Goal: Task Accomplishment & Management: Complete application form

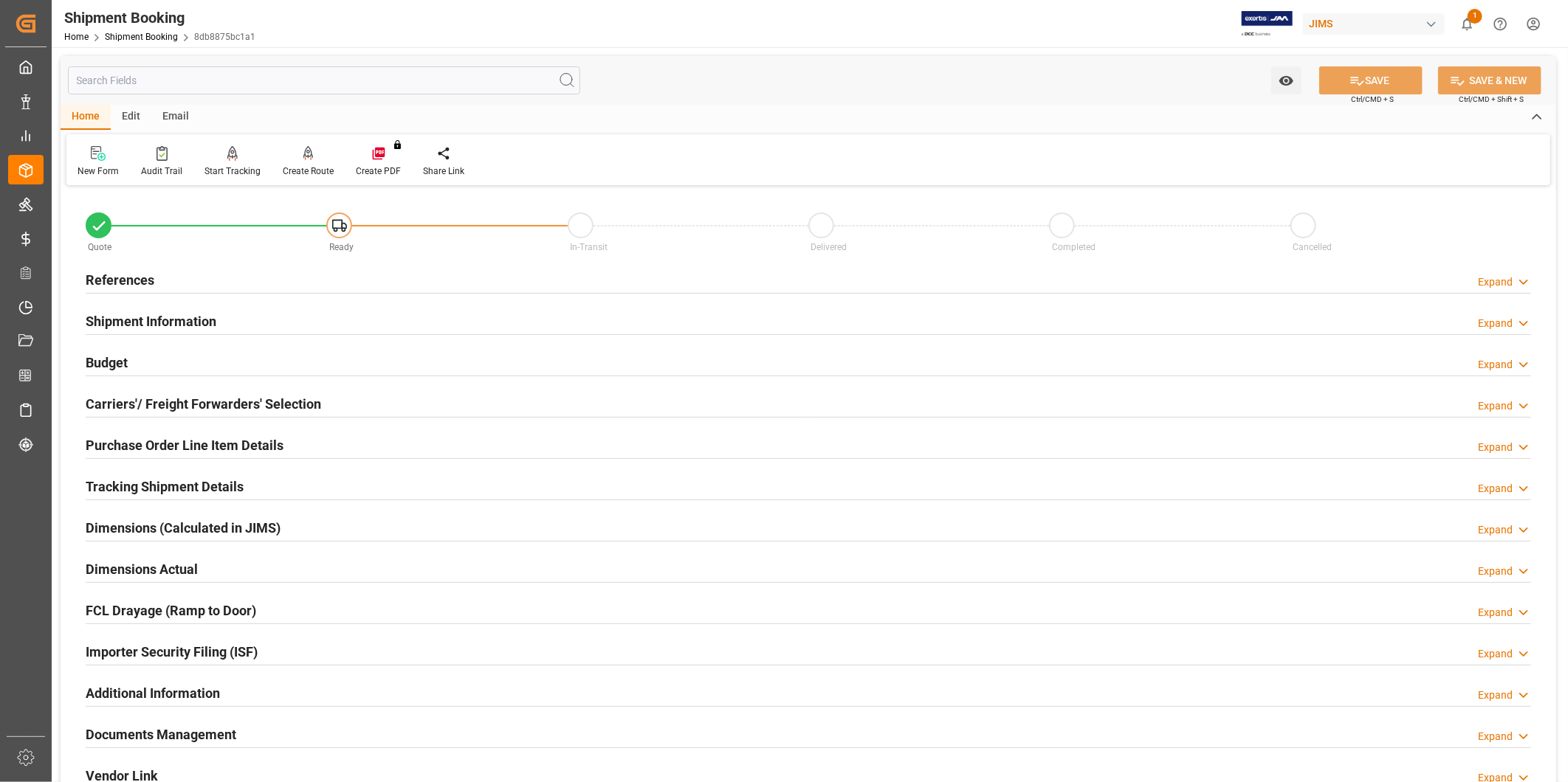
click at [1515, 281] on div "Expand" at bounding box center [1505, 282] width 53 height 15
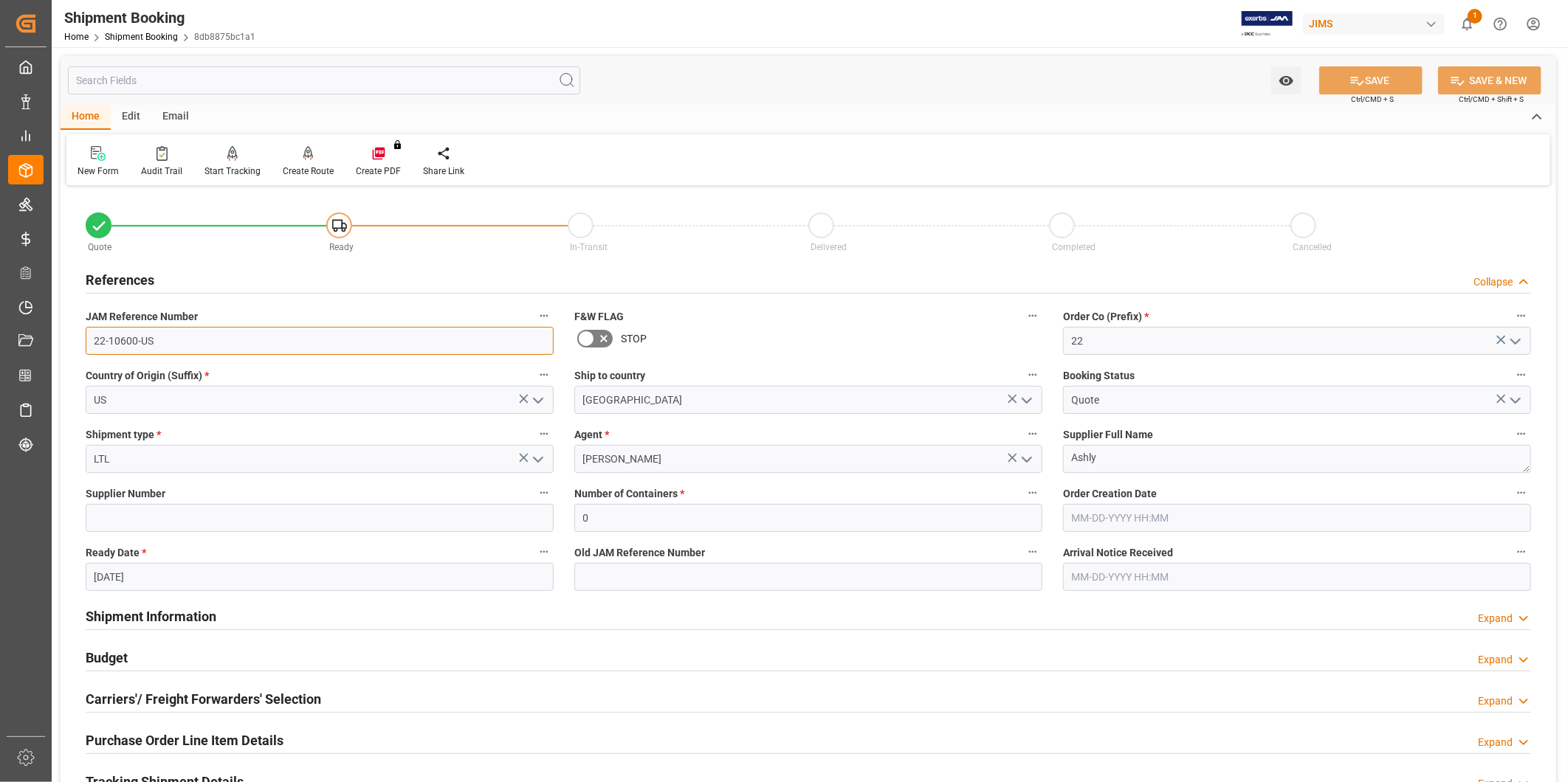
click at [190, 340] on input "22-10600-US" at bounding box center [319, 342] width 468 height 28
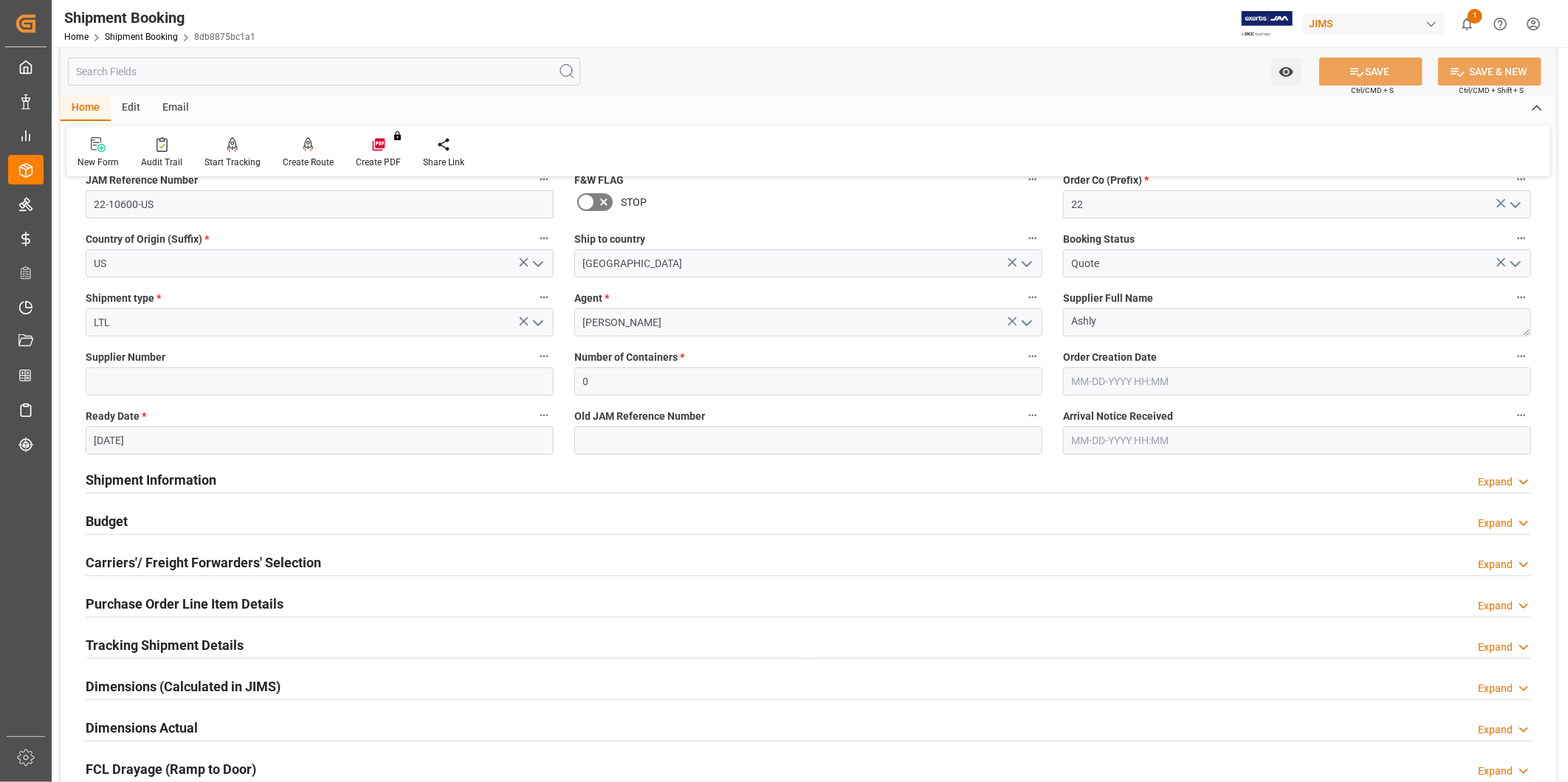
click at [166, 506] on div "Budget Expand" at bounding box center [808, 520] width 1445 height 28
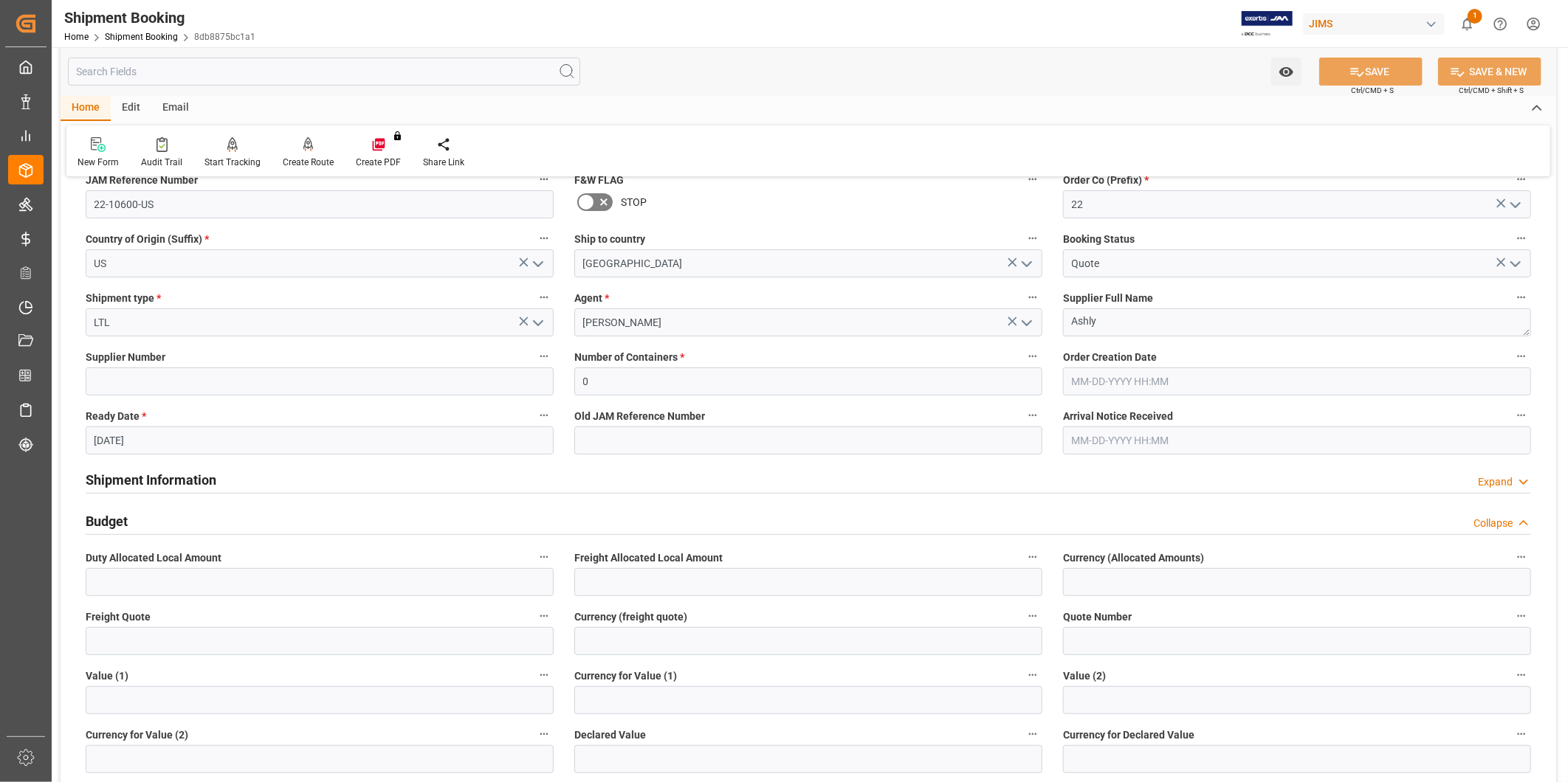
scroll to position [409, 0]
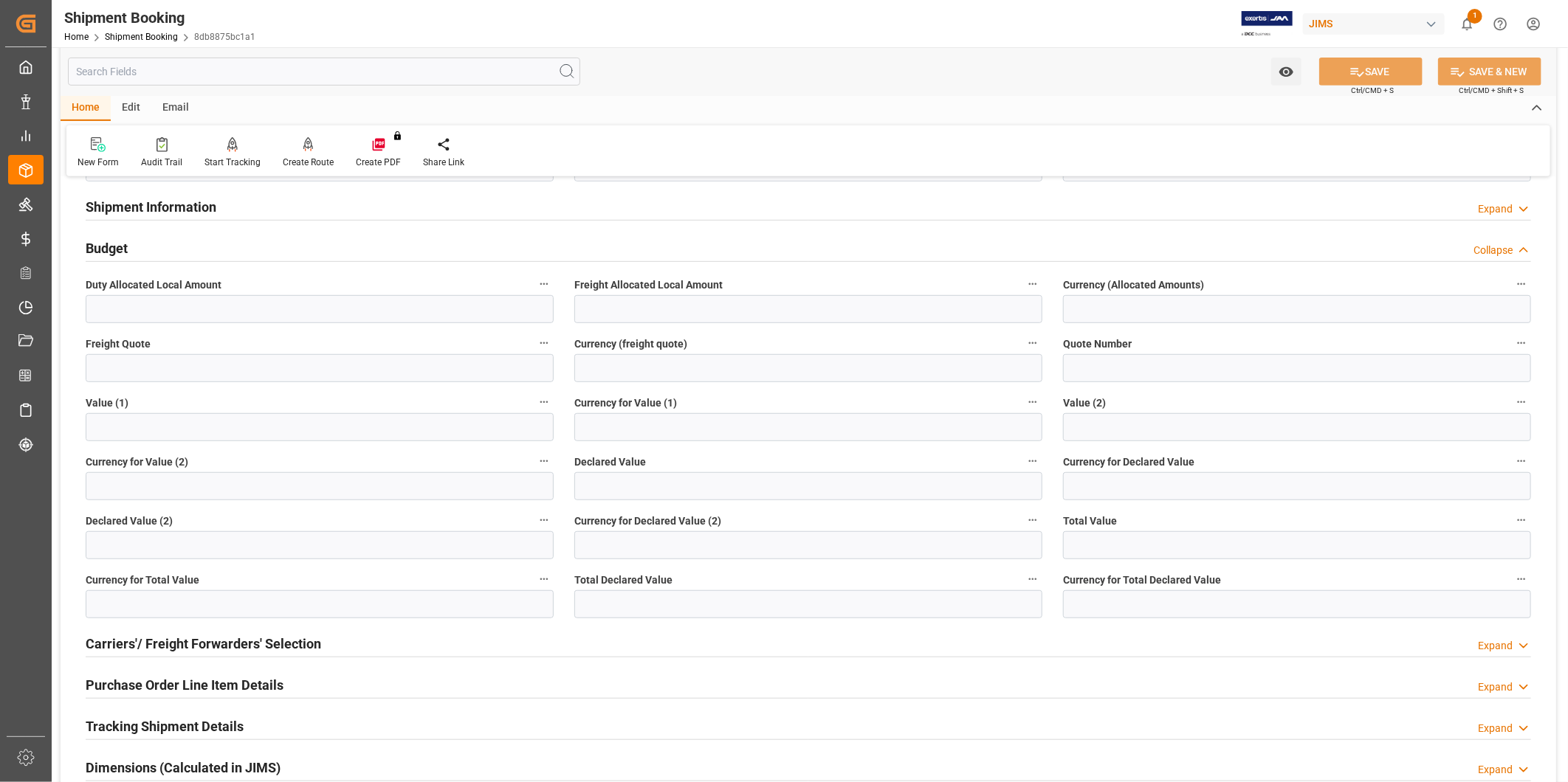
click at [539, 349] on icon "button" at bounding box center [544, 343] width 12 height 12
click at [449, 355] on div at bounding box center [784, 391] width 1568 height 782
click at [280, 370] on input "text" at bounding box center [319, 368] width 468 height 28
type input "165"
click at [771, 363] on input at bounding box center [808, 368] width 468 height 28
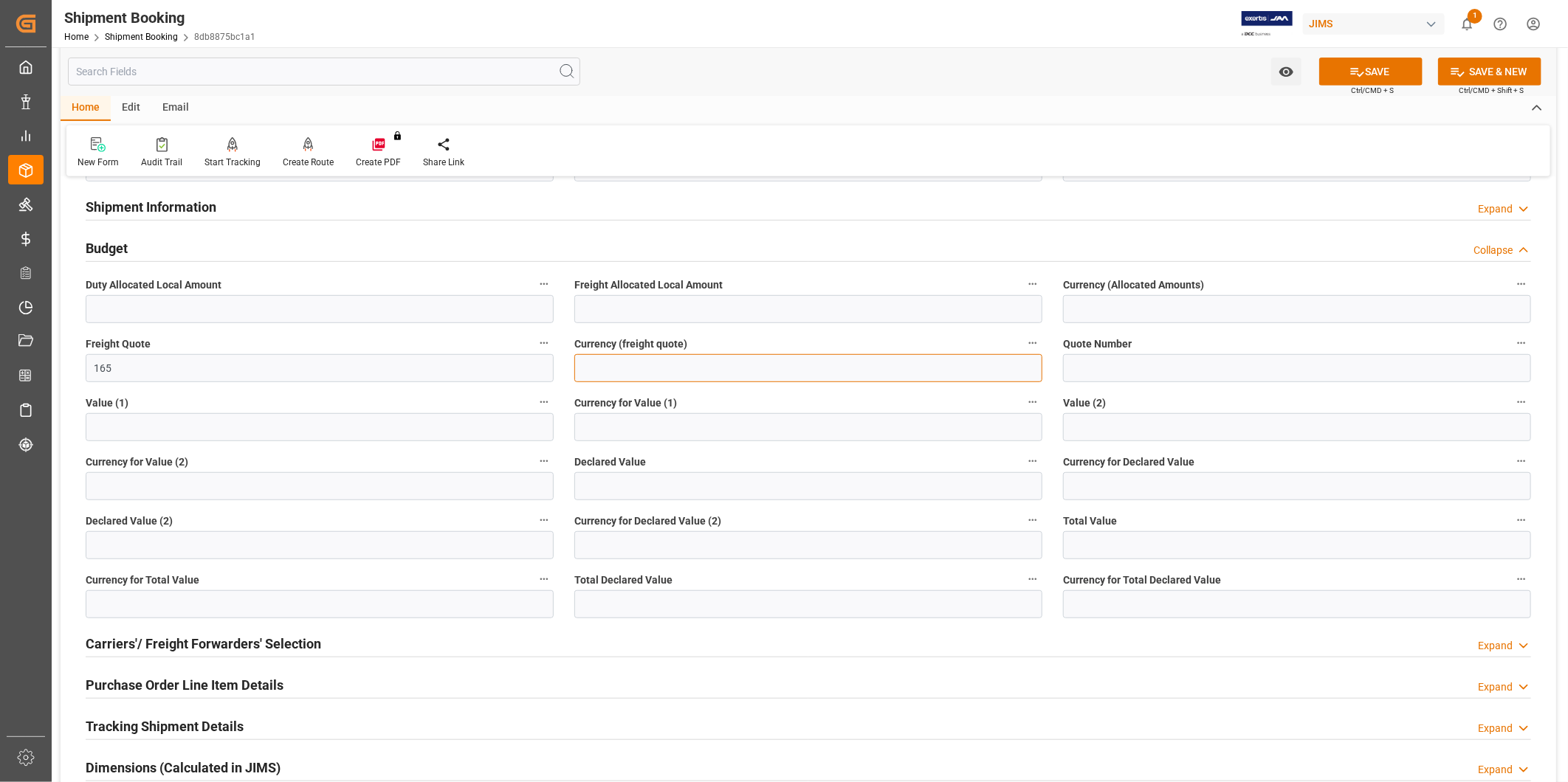
type input "USD"
click at [1363, 71] on button "SAVE" at bounding box center [1370, 72] width 103 height 28
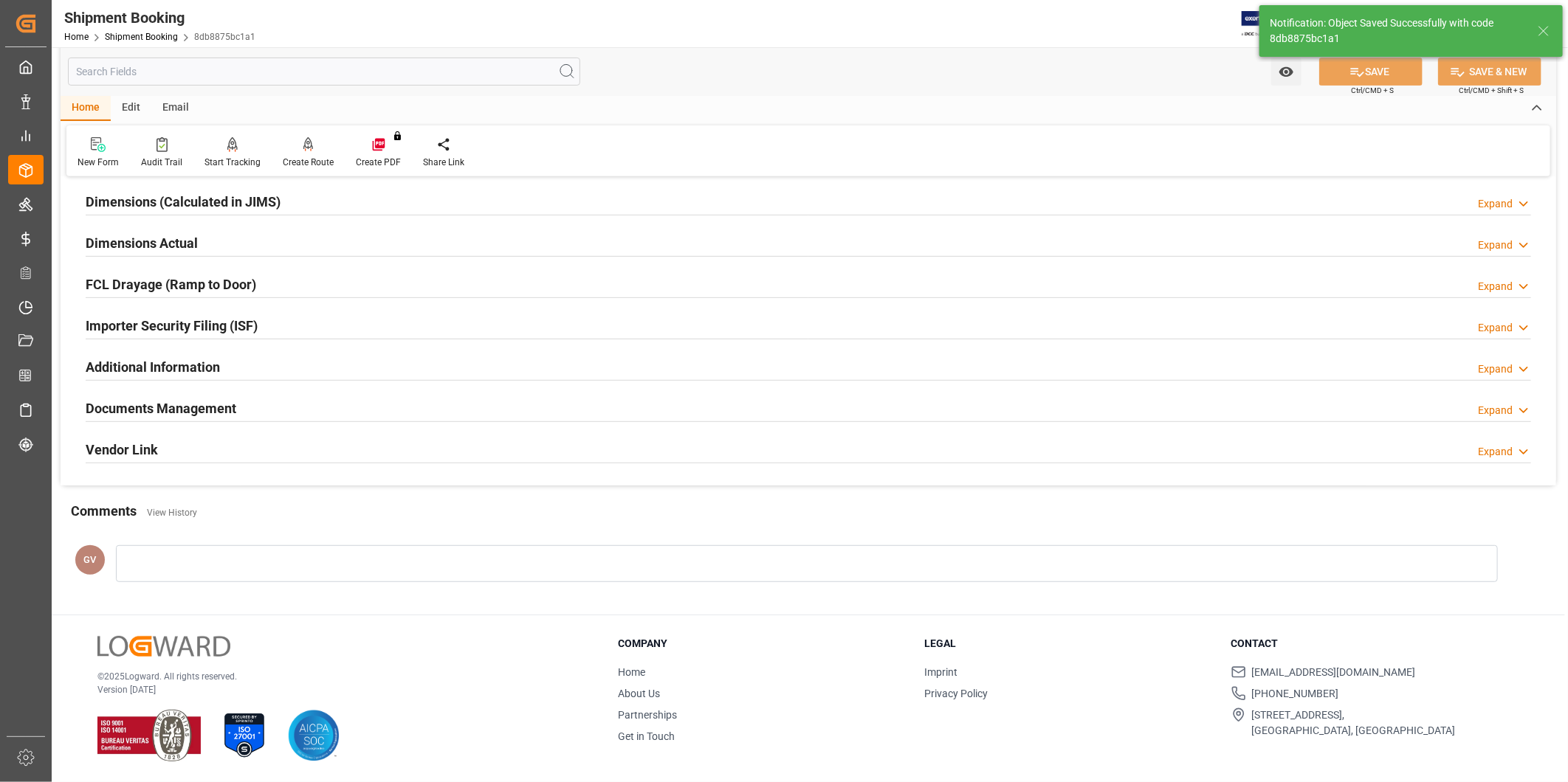
scroll to position [115, 0]
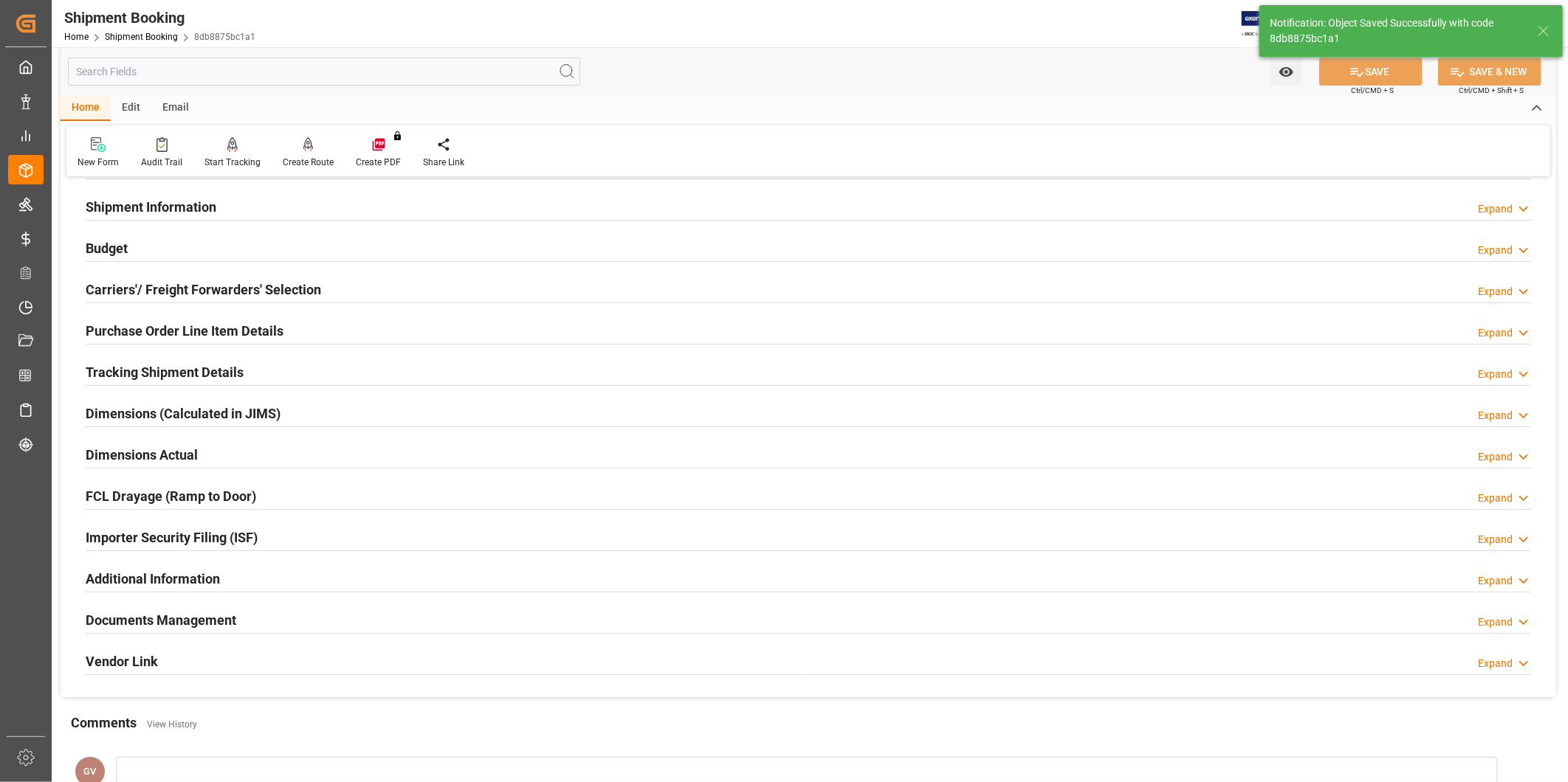
click at [1480, 201] on div "Expand" at bounding box center [1495, 208] width 35 height 15
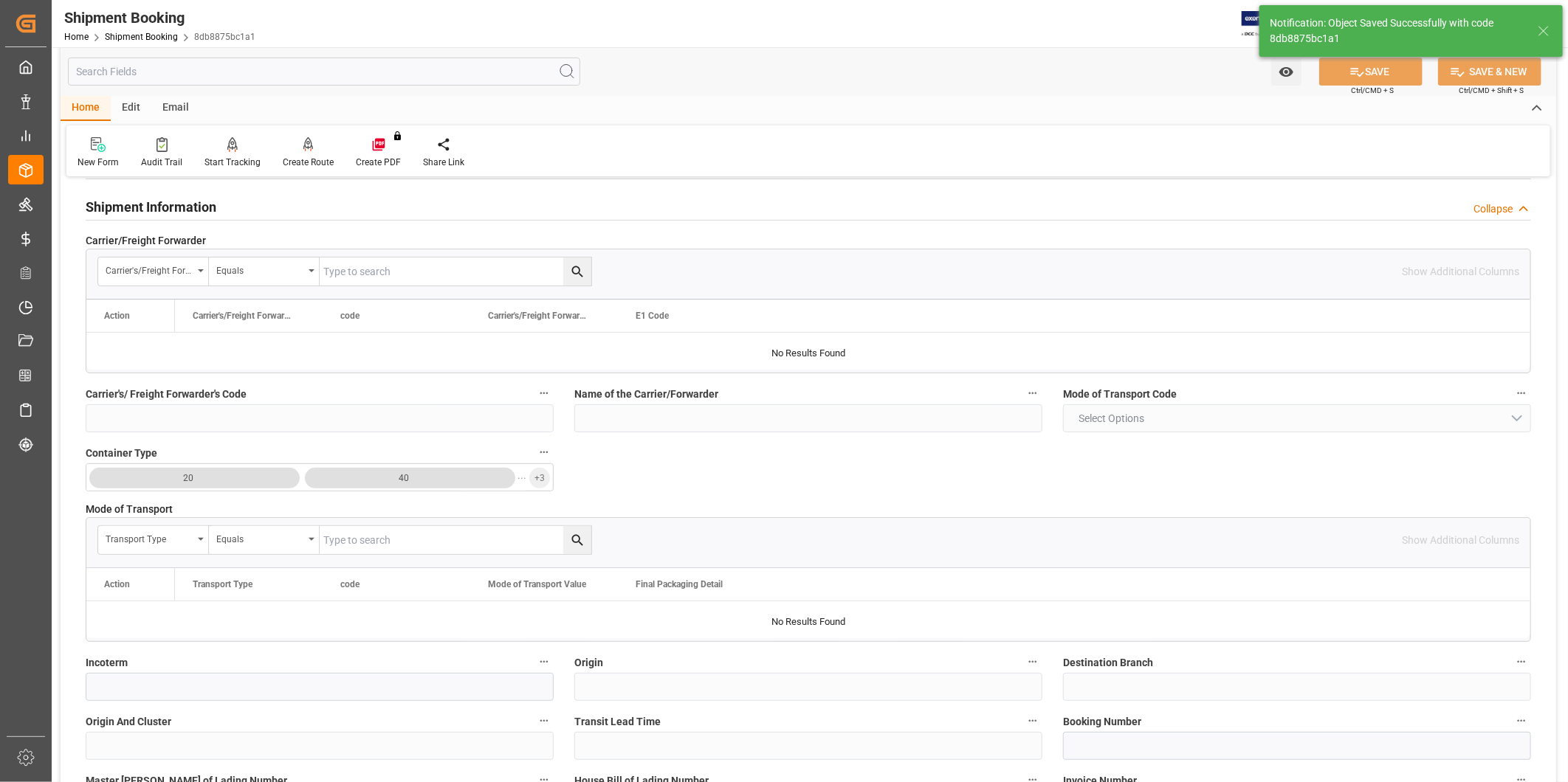
click at [1521, 207] on icon at bounding box center [1524, 208] width 15 height 15
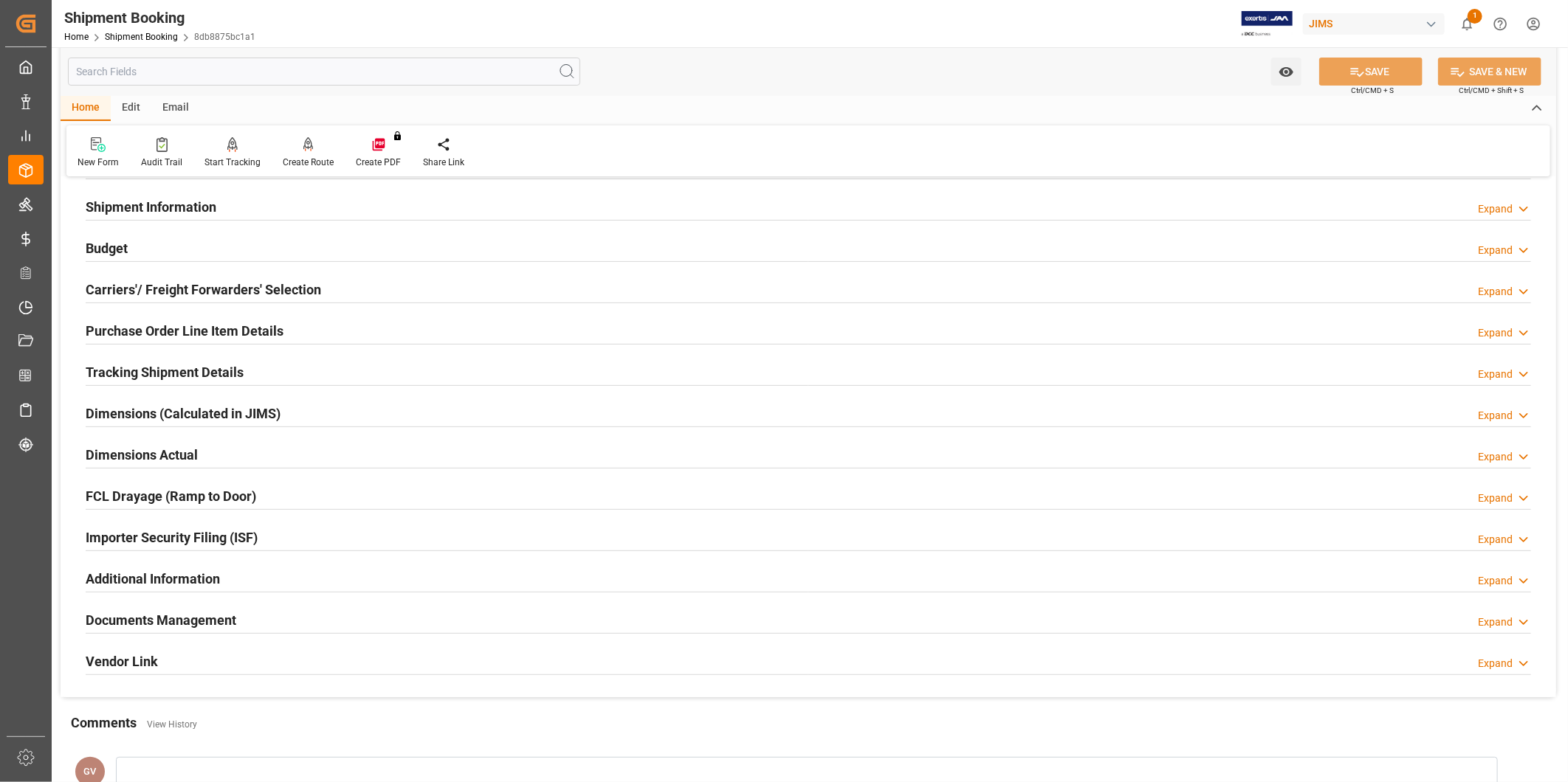
scroll to position [0, 0]
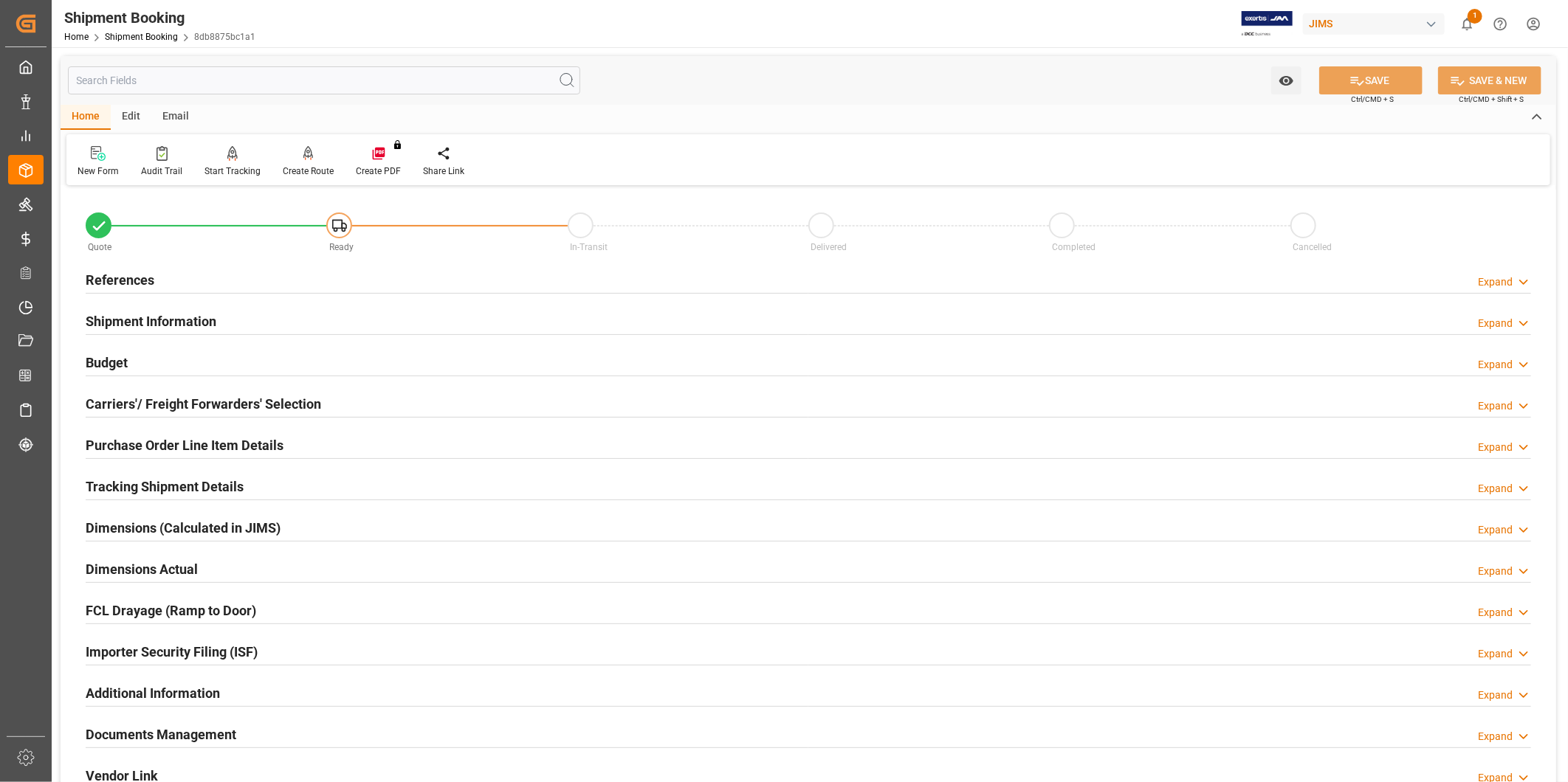
click at [1511, 278] on div "Expand" at bounding box center [1495, 282] width 35 height 15
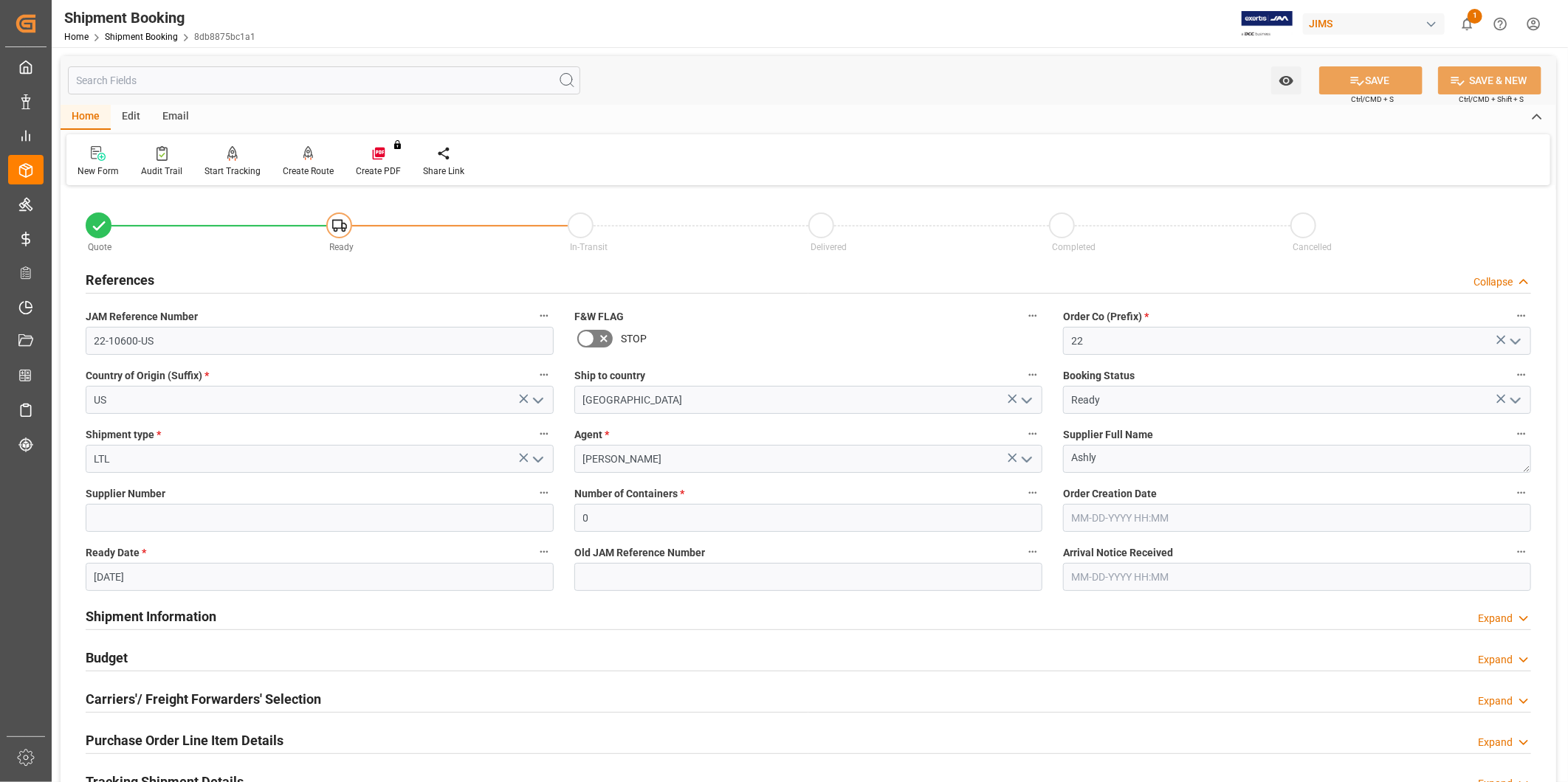
click at [337, 643] on div "Budget Expand" at bounding box center [808, 657] width 1445 height 28
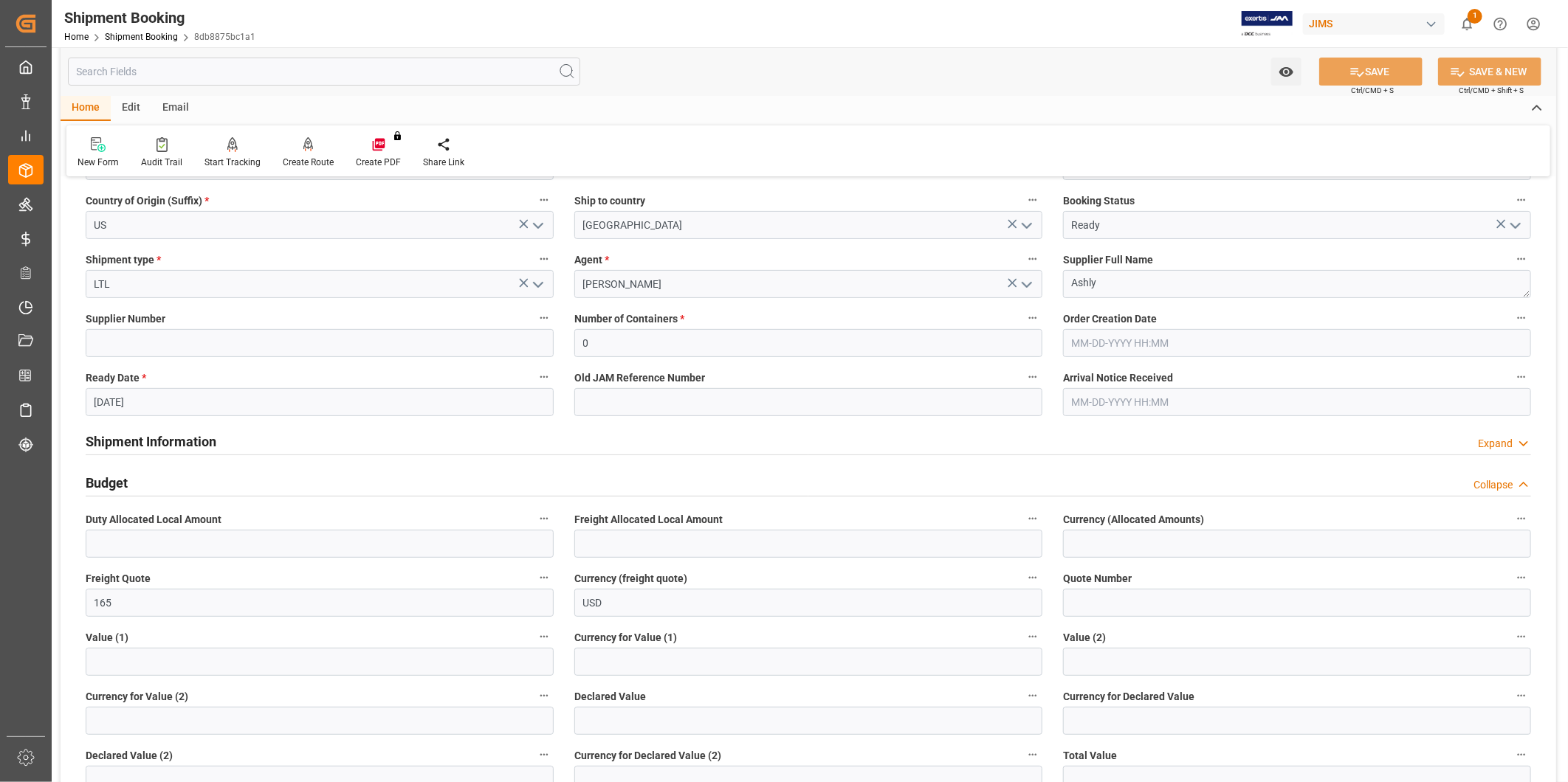
scroll to position [136, 0]
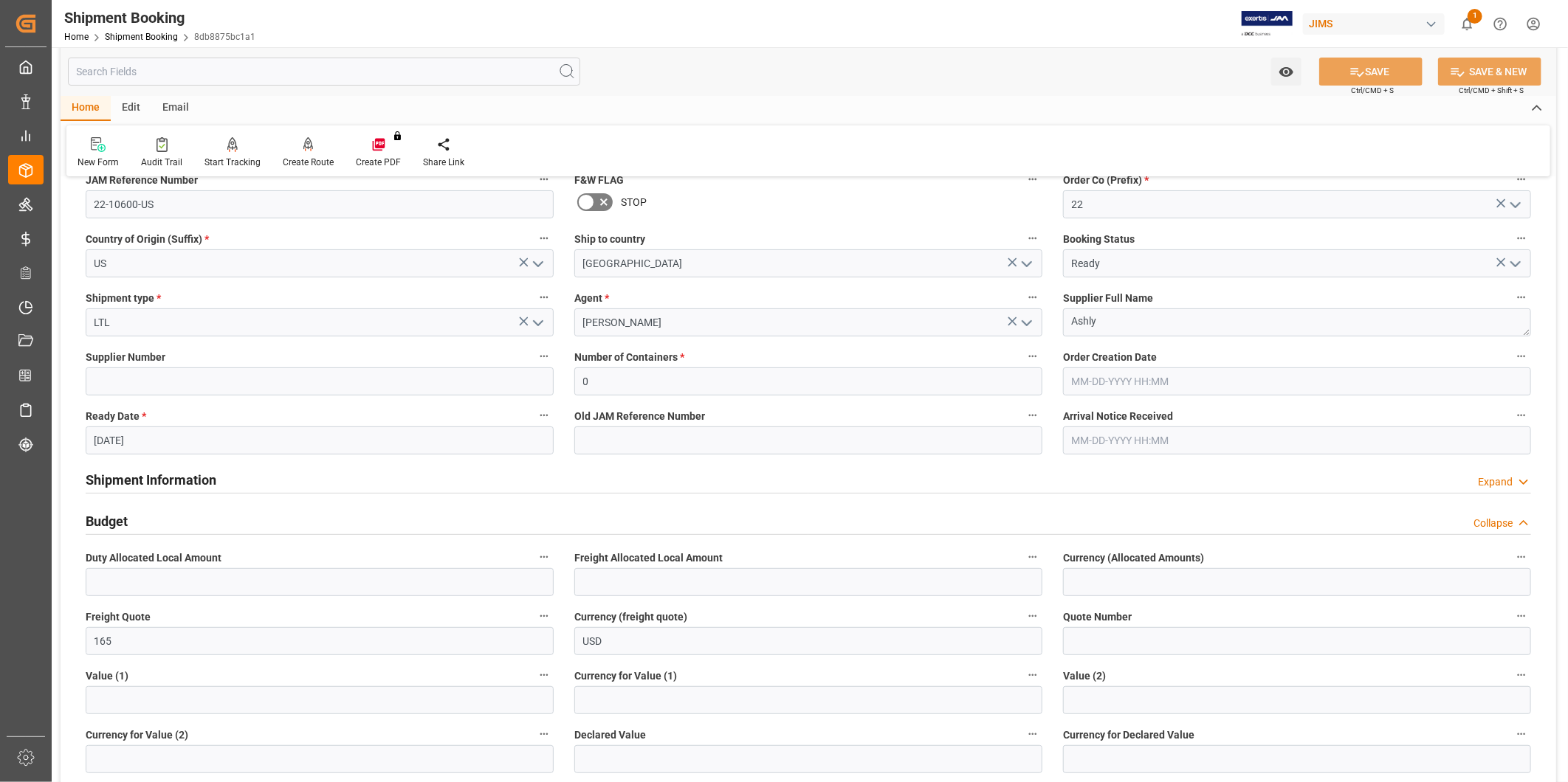
click at [1481, 520] on div "Collapse" at bounding box center [1493, 523] width 39 height 15
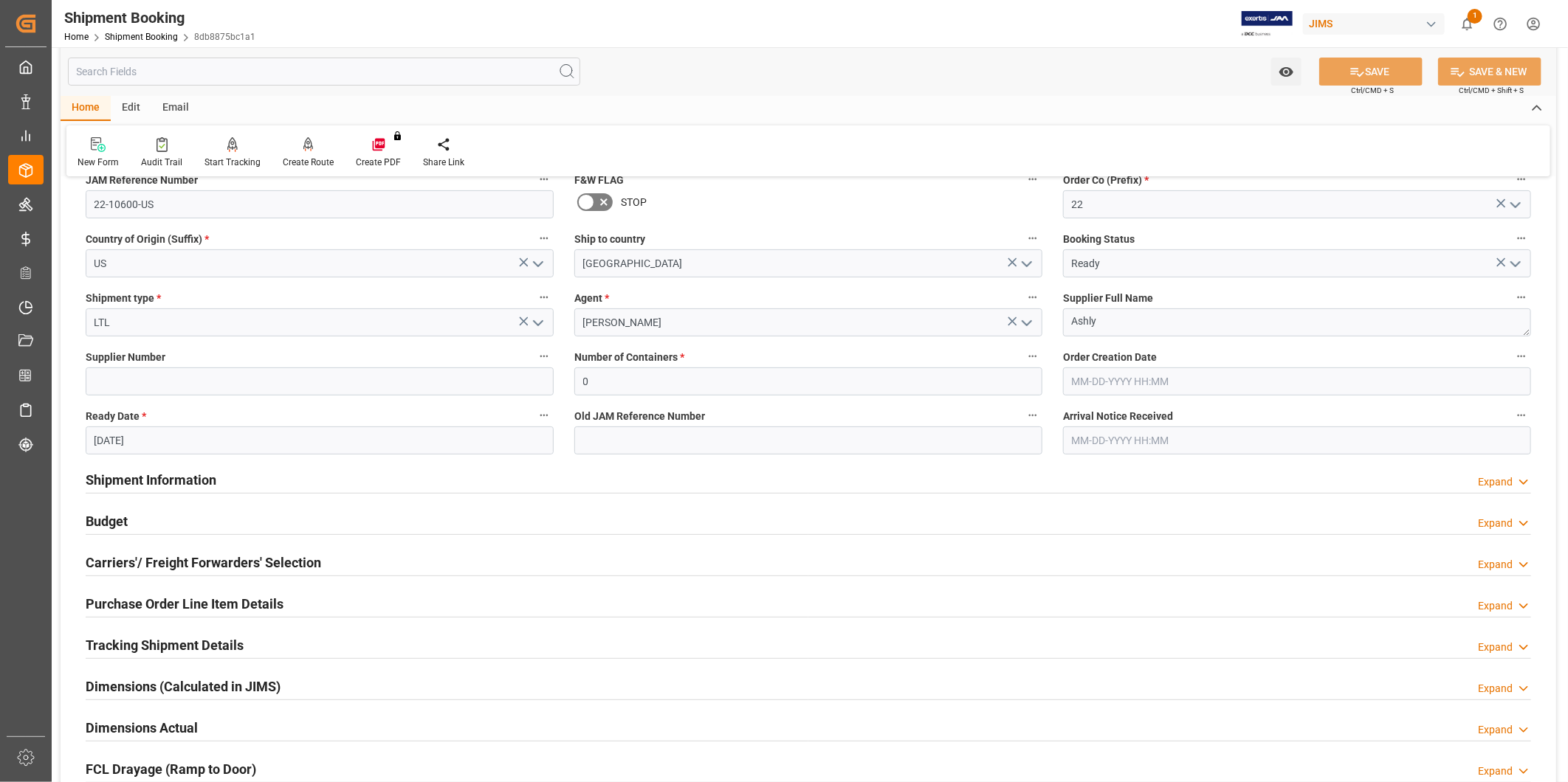
drag, startPoint x: 500, startPoint y: 563, endPoint x: 508, endPoint y: 564, distance: 8.1
click at [500, 564] on div "Carriers'/ Freight Forwarders' Selection Expand" at bounding box center [808, 562] width 1445 height 28
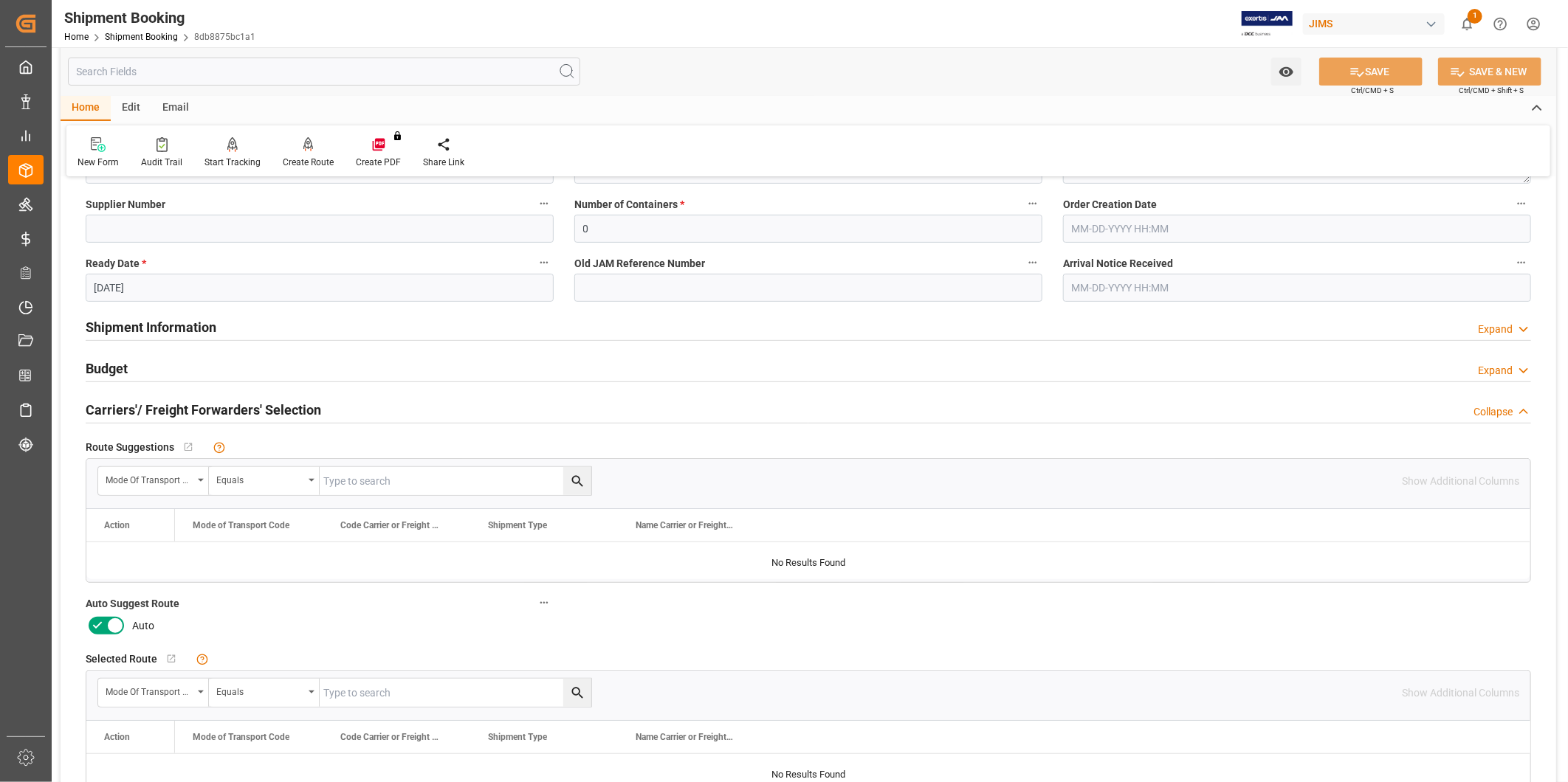
scroll to position [409, 0]
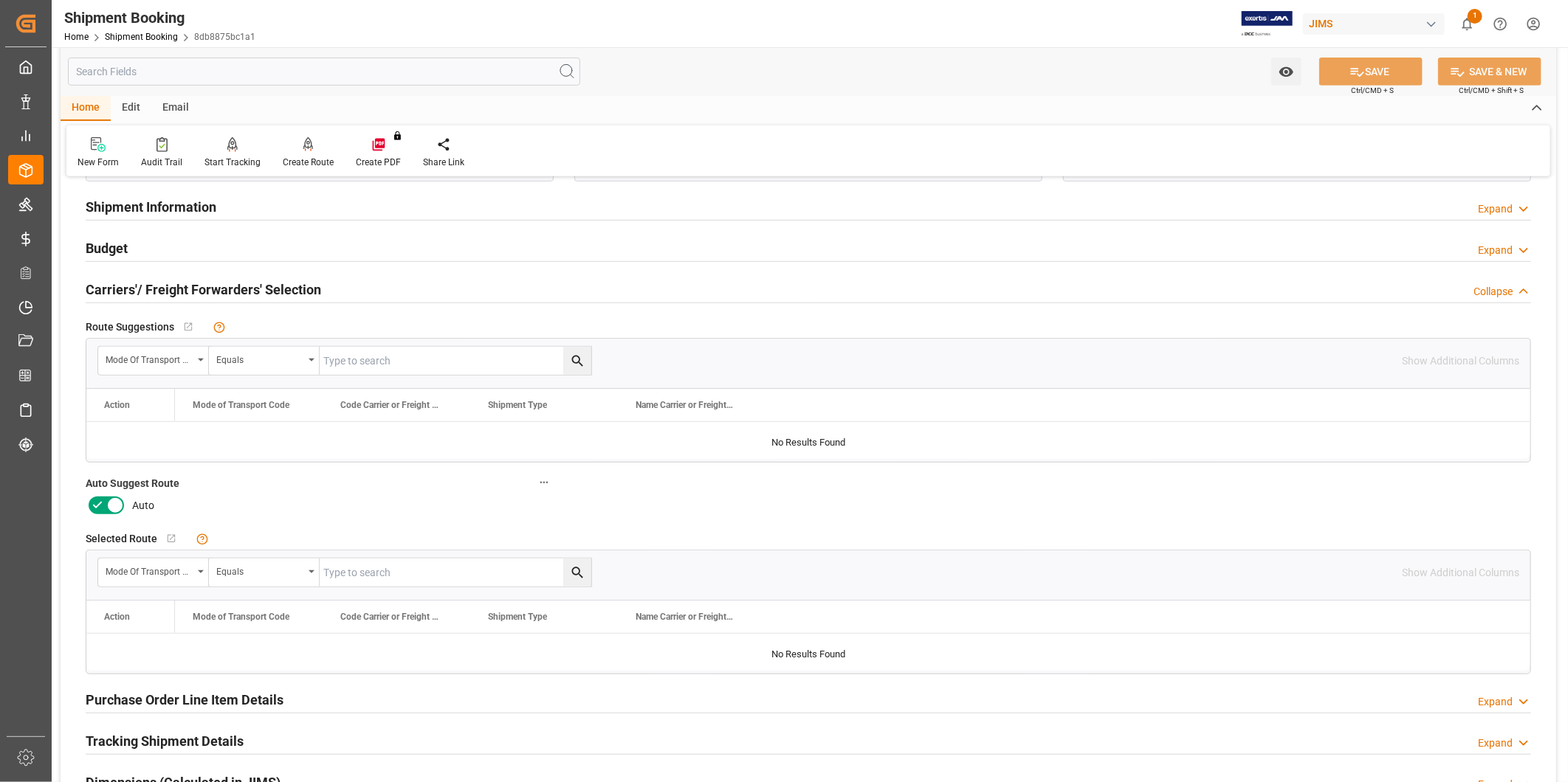
click at [110, 506] on icon at bounding box center [115, 505] width 18 height 18
click at [0, 0] on input "checkbox" at bounding box center [0, 0] width 0 height 0
click at [1379, 69] on button "SAVE" at bounding box center [1370, 72] width 103 height 28
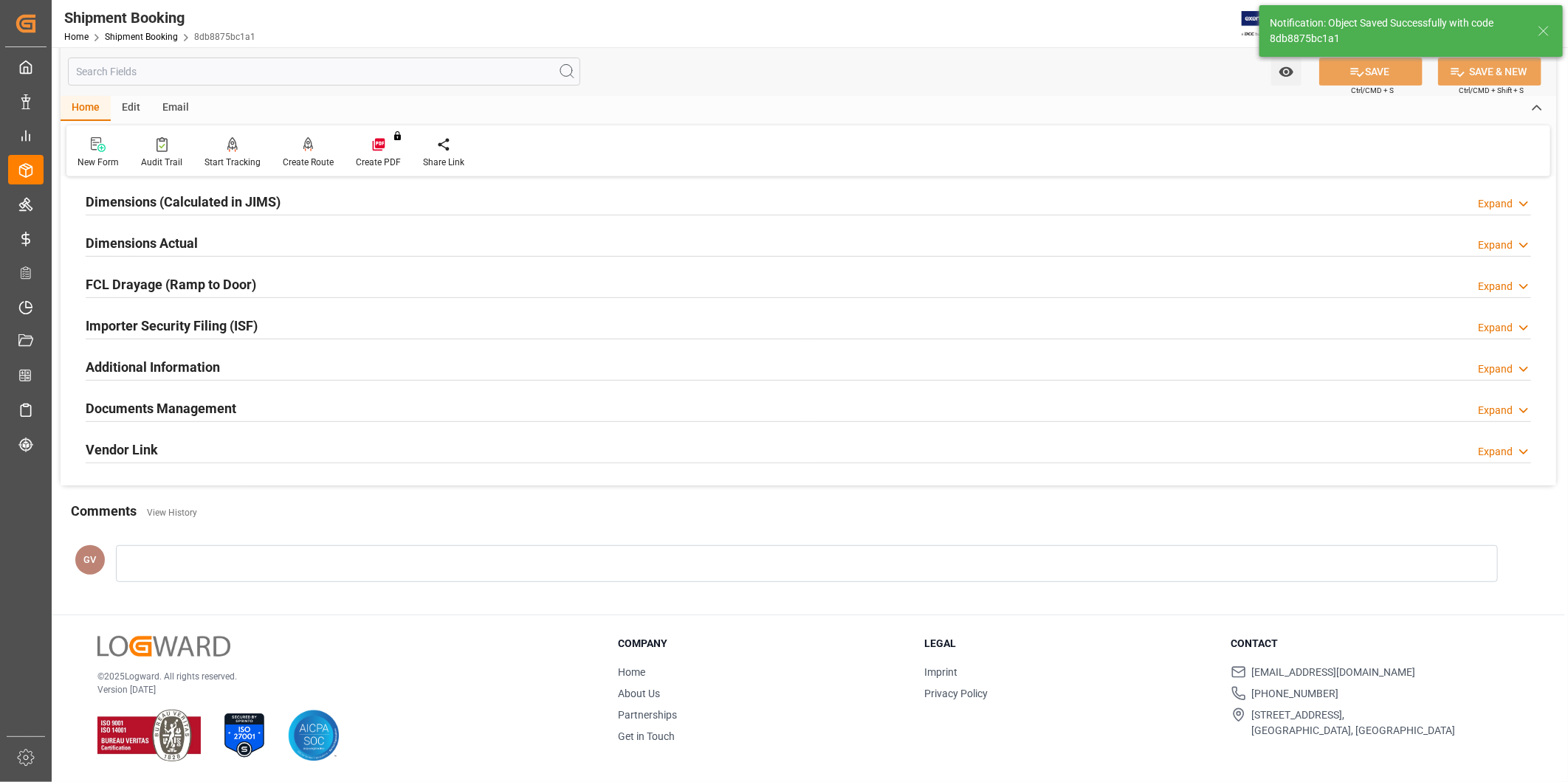
scroll to position [115, 0]
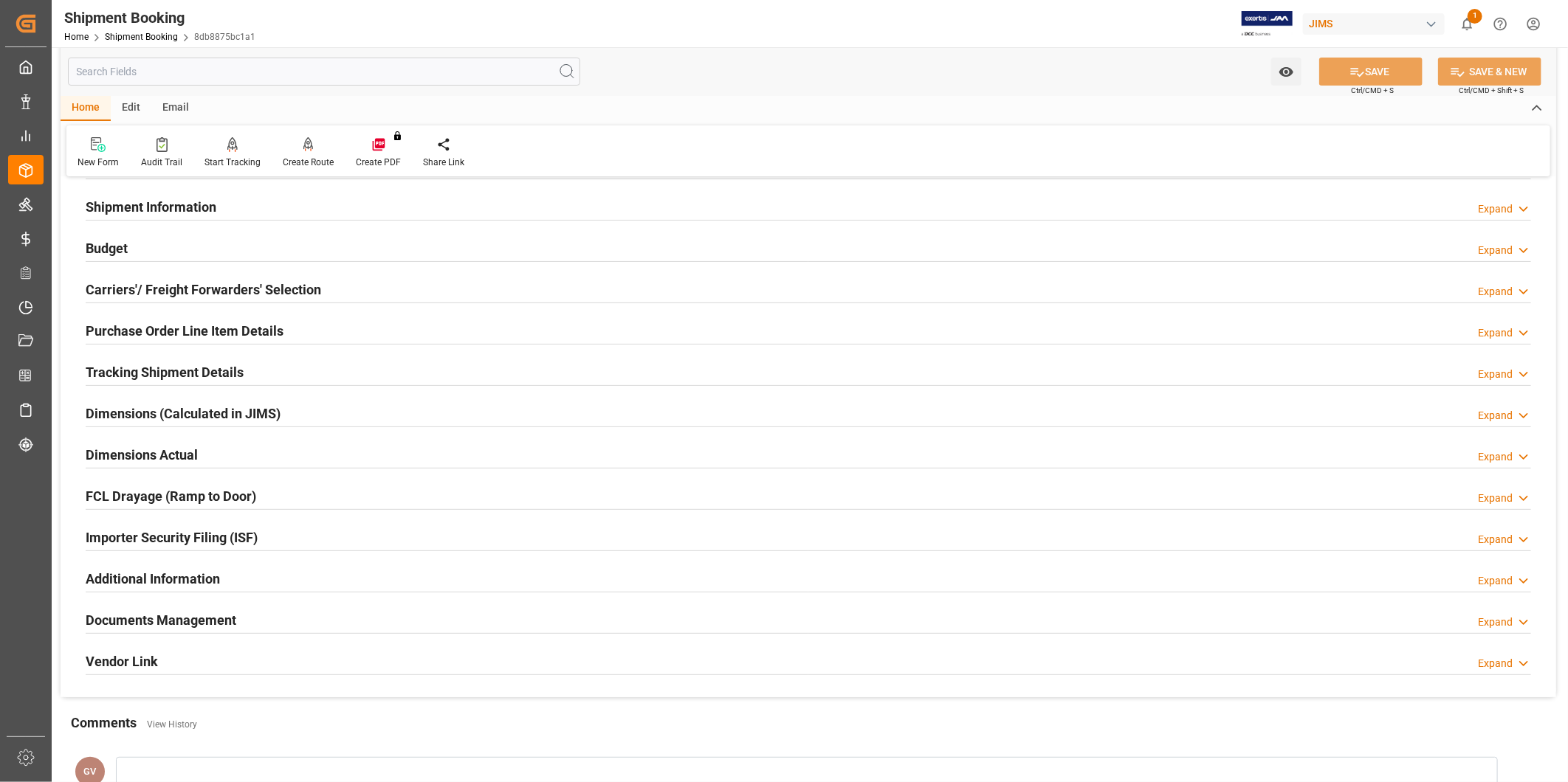
click at [161, 262] on div at bounding box center [808, 262] width 1445 height 1
click at [164, 252] on div "Budget Expand" at bounding box center [808, 247] width 1445 height 28
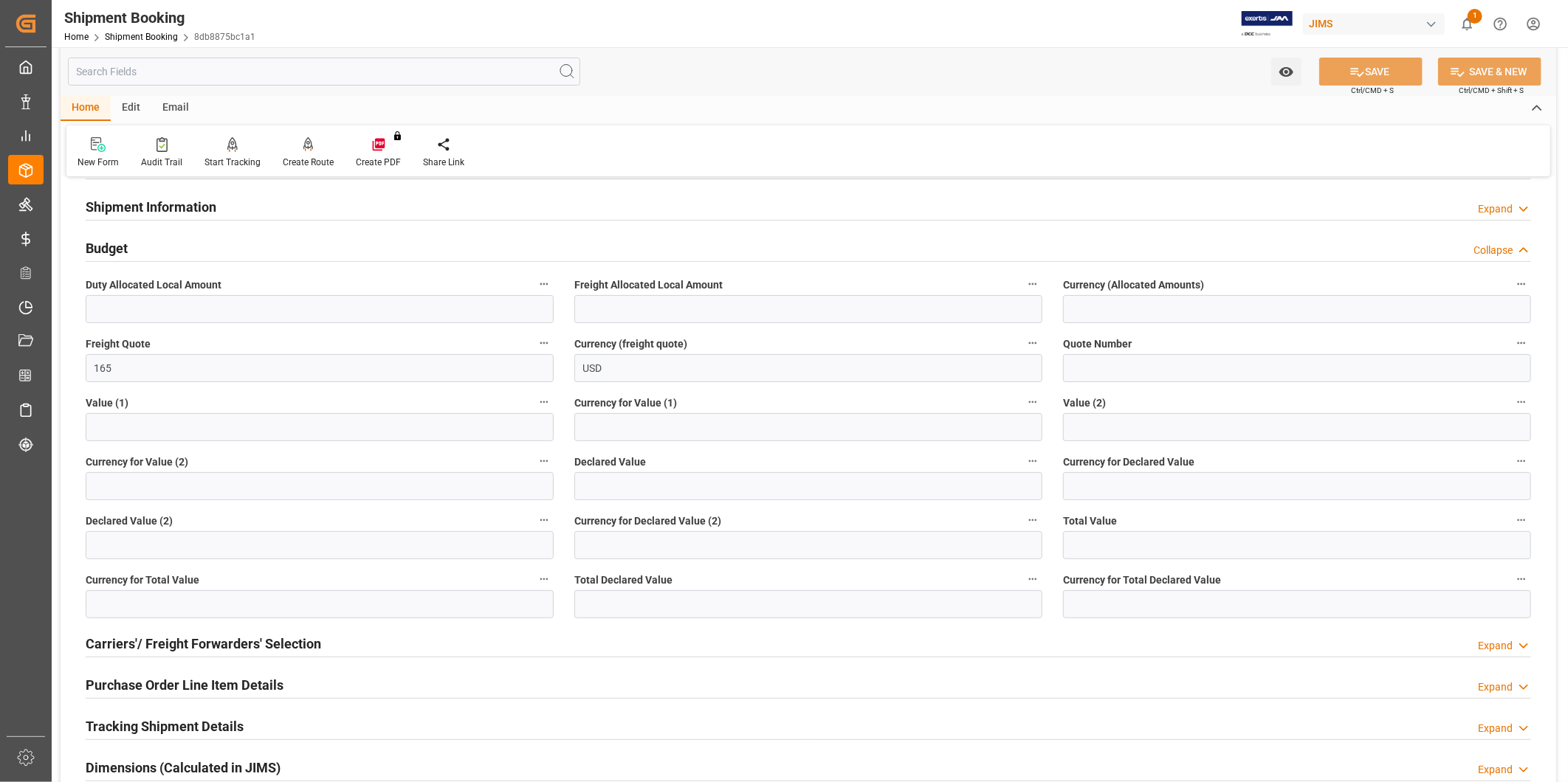
click at [164, 252] on div "Budget Collapse" at bounding box center [808, 247] width 1445 height 28
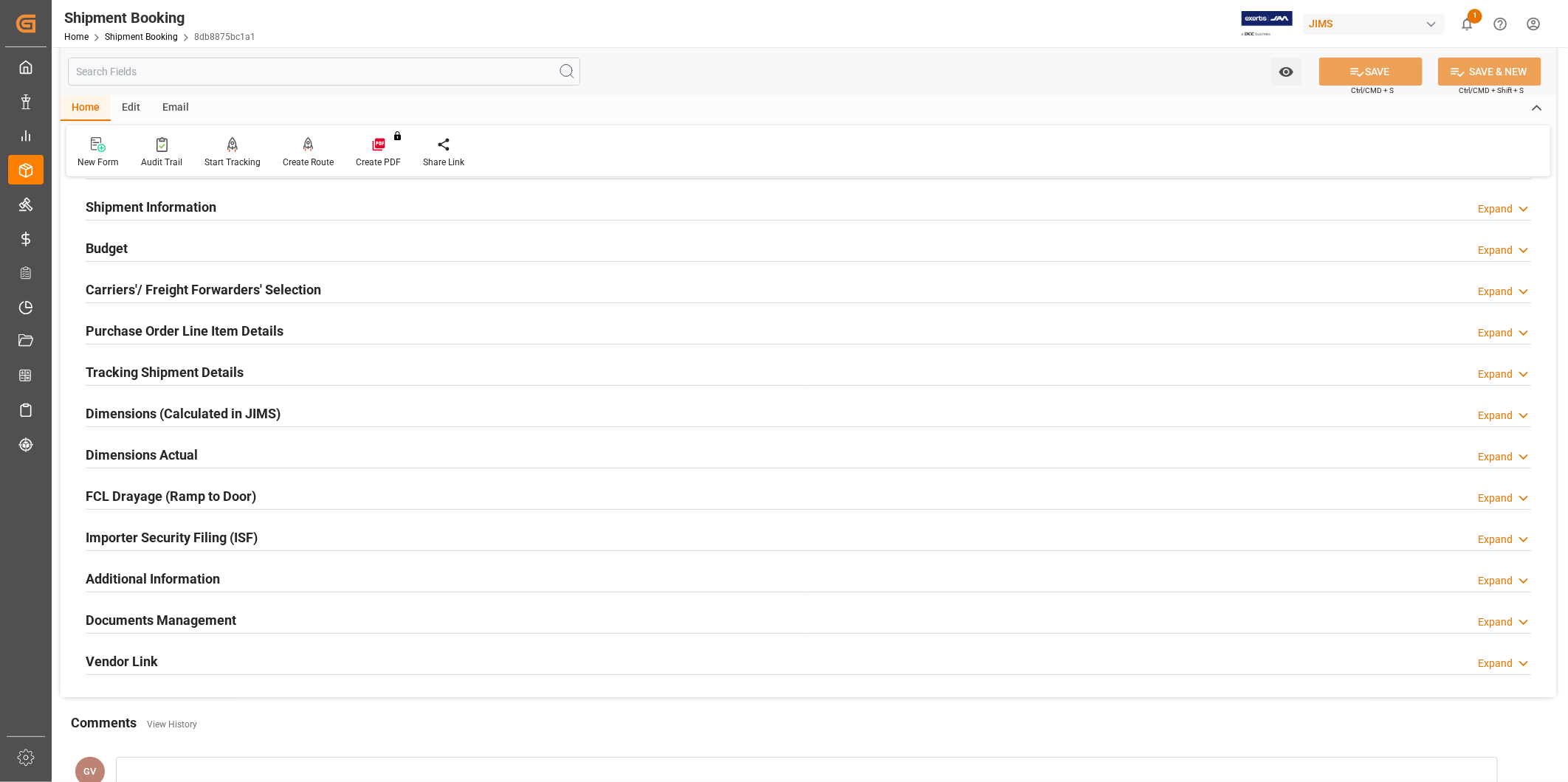
click at [306, 617] on div "Documents Management Expand" at bounding box center [808, 619] width 1445 height 28
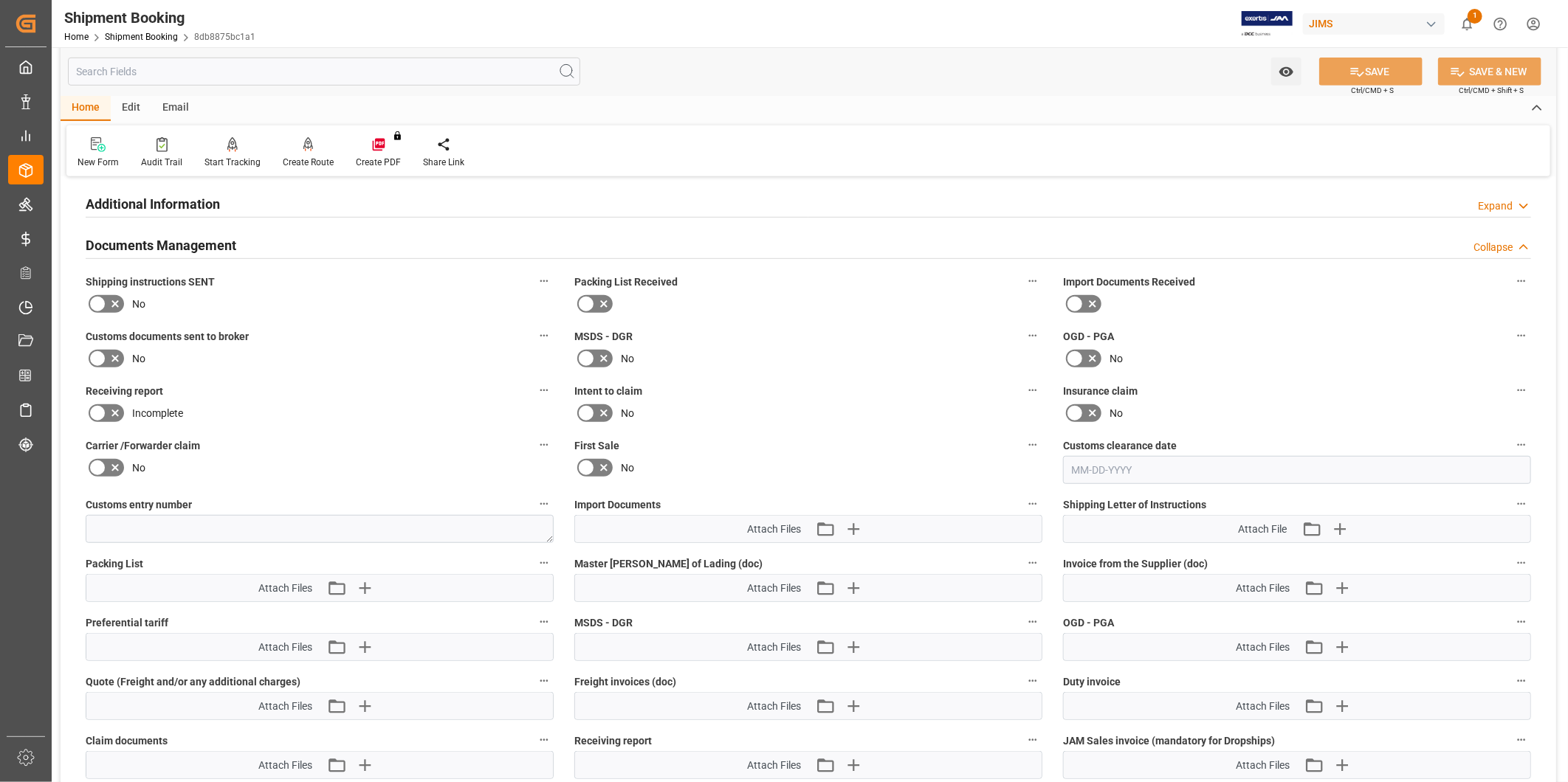
scroll to position [525, 0]
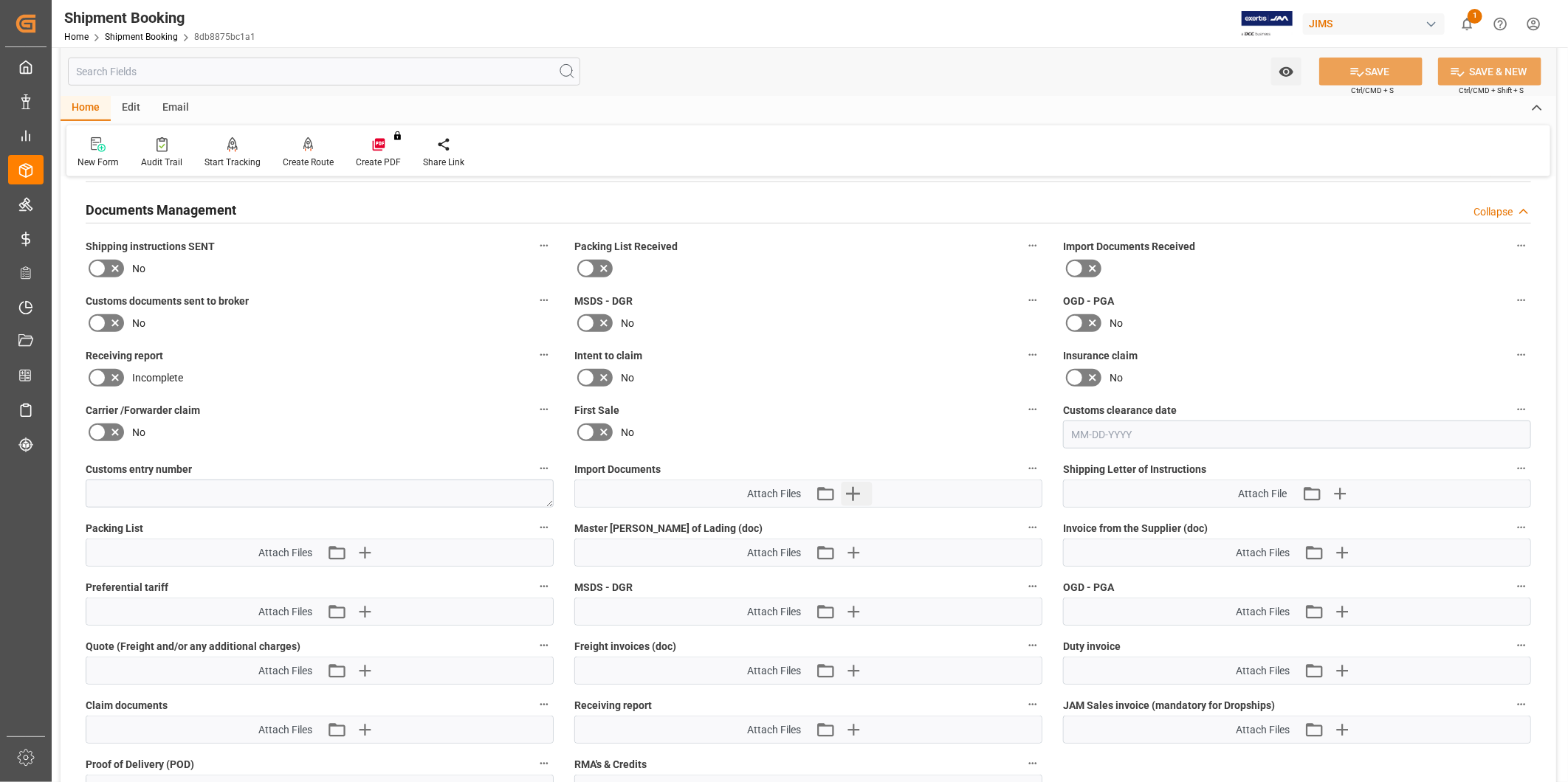
click at [866, 489] on button "Upload new file" at bounding box center [857, 494] width 31 height 24
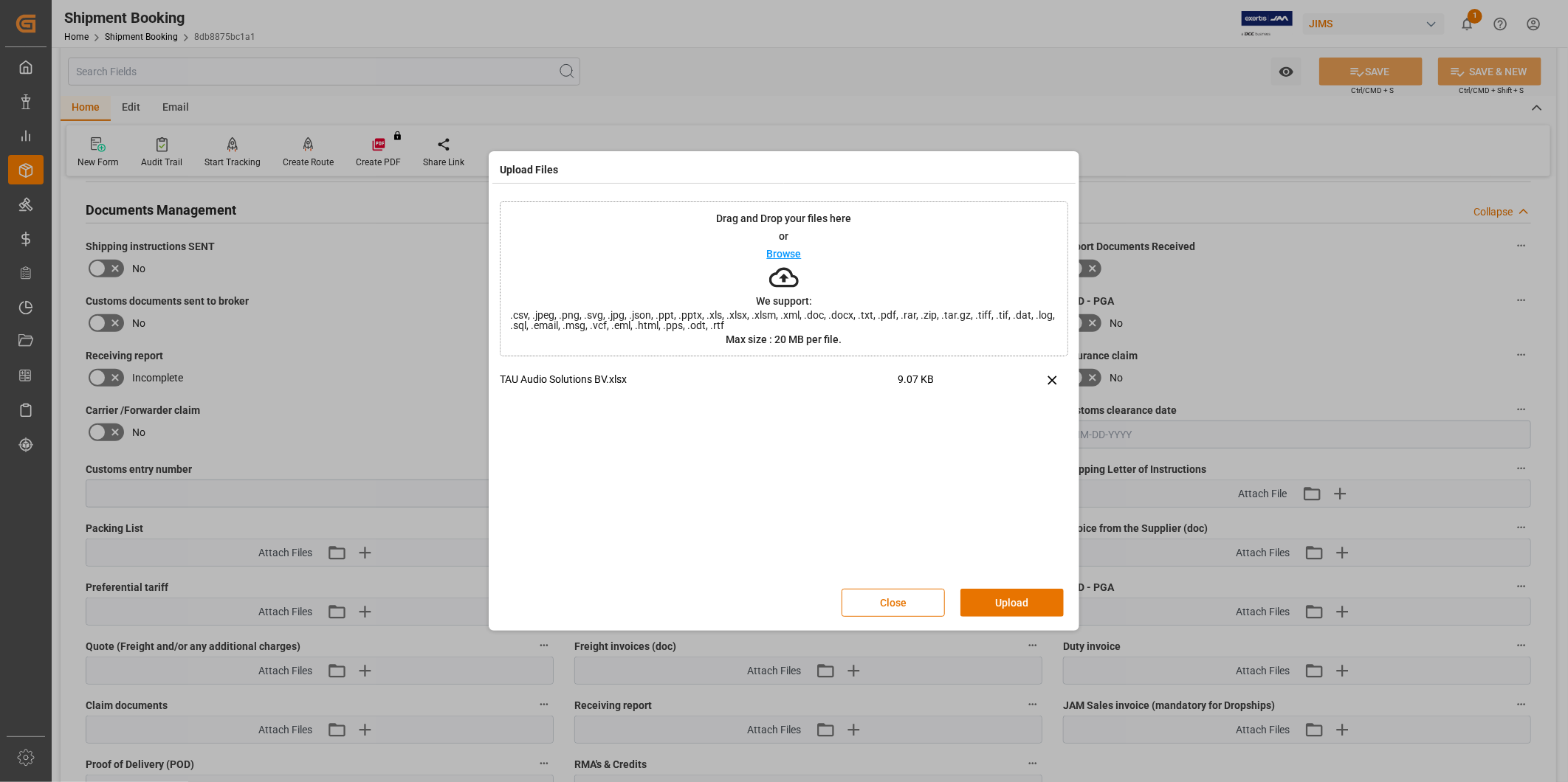
click at [1032, 599] on button "Upload" at bounding box center [1012, 603] width 103 height 28
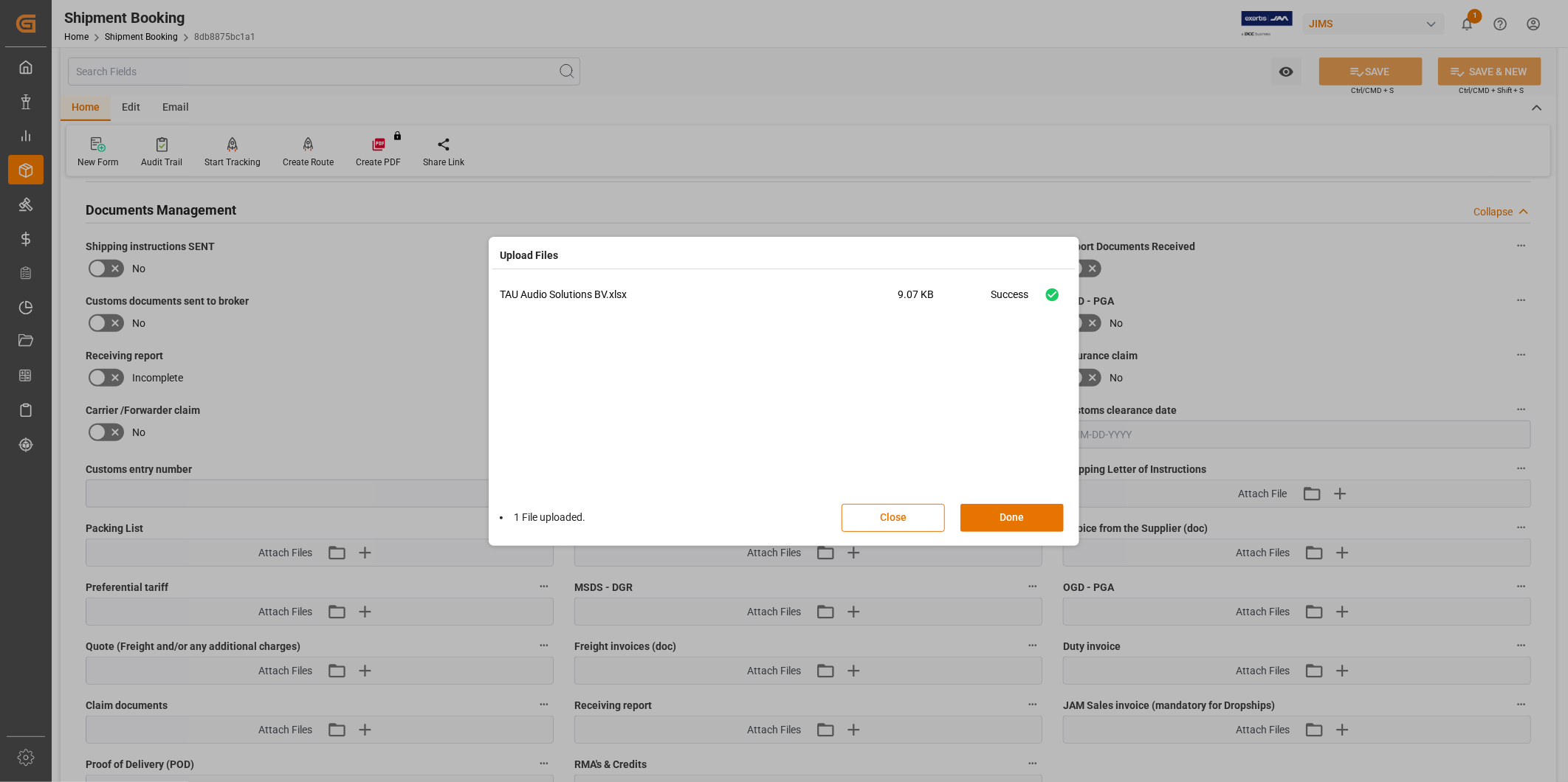
drag, startPoint x: 1026, startPoint y: 519, endPoint x: 1377, endPoint y: 238, distance: 449.6
click at [1031, 512] on button "Done" at bounding box center [1012, 519] width 103 height 28
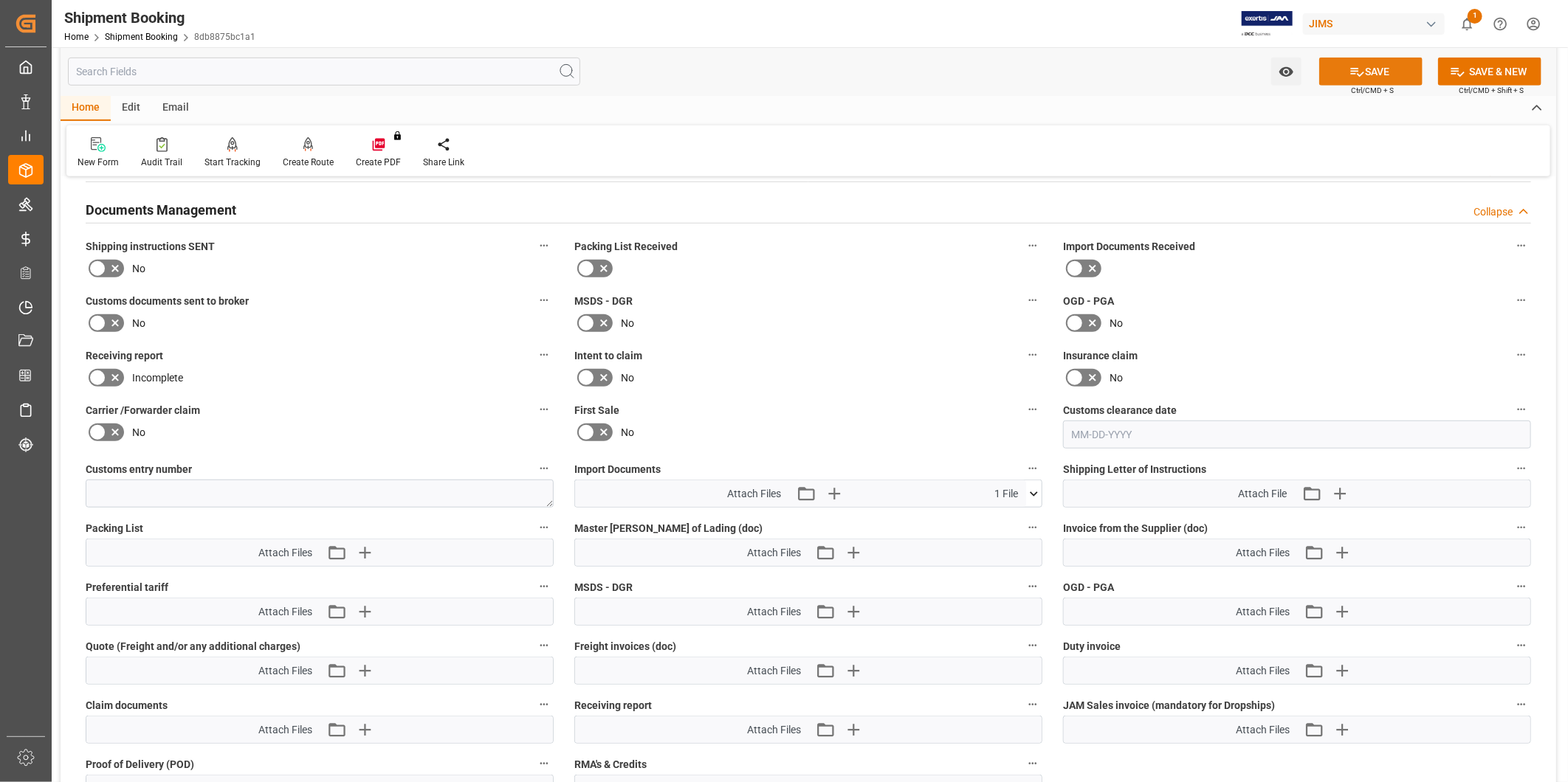
click at [1393, 82] on button "SAVE" at bounding box center [1370, 72] width 103 height 28
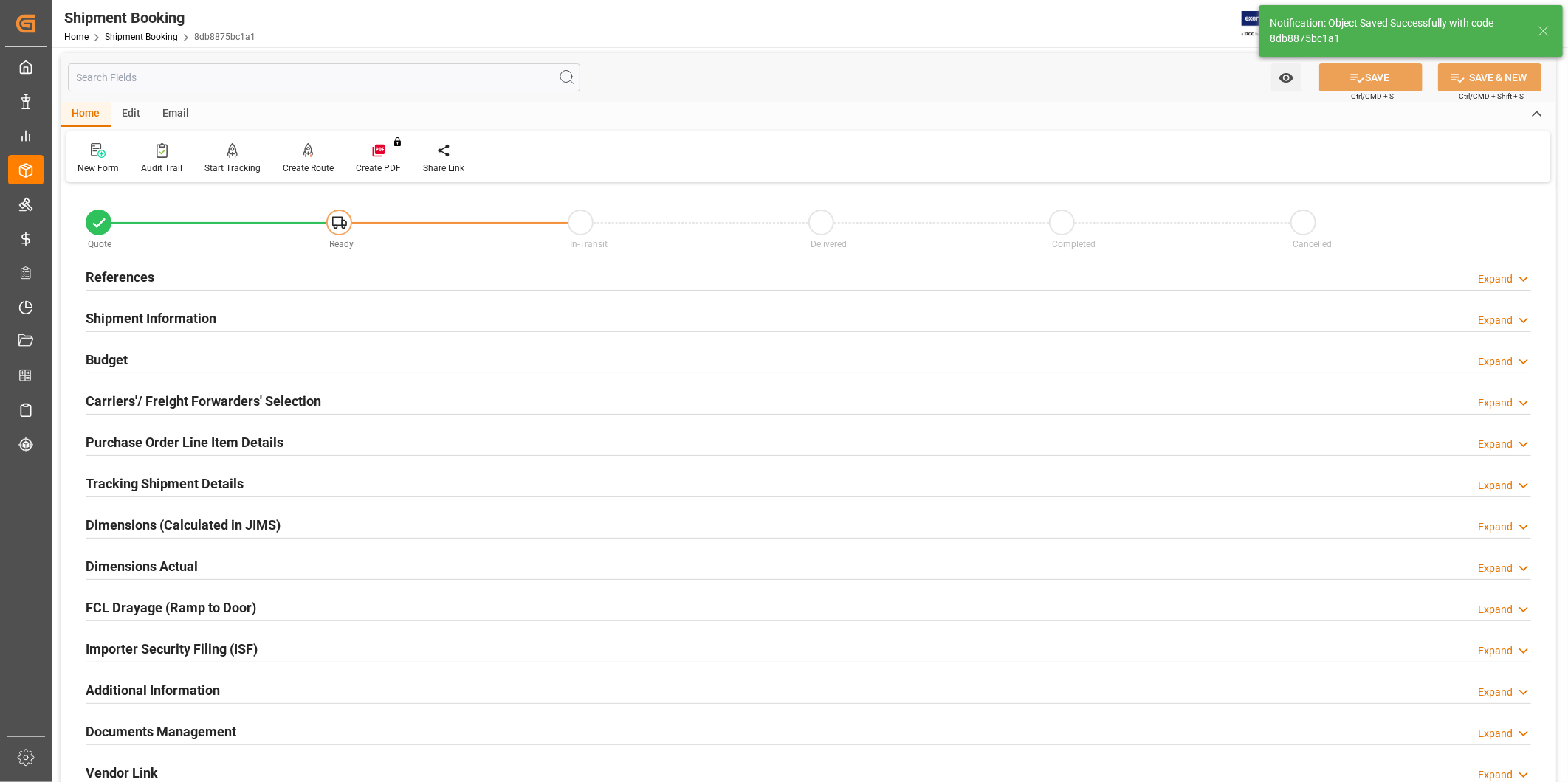
scroll to position [0, 0]
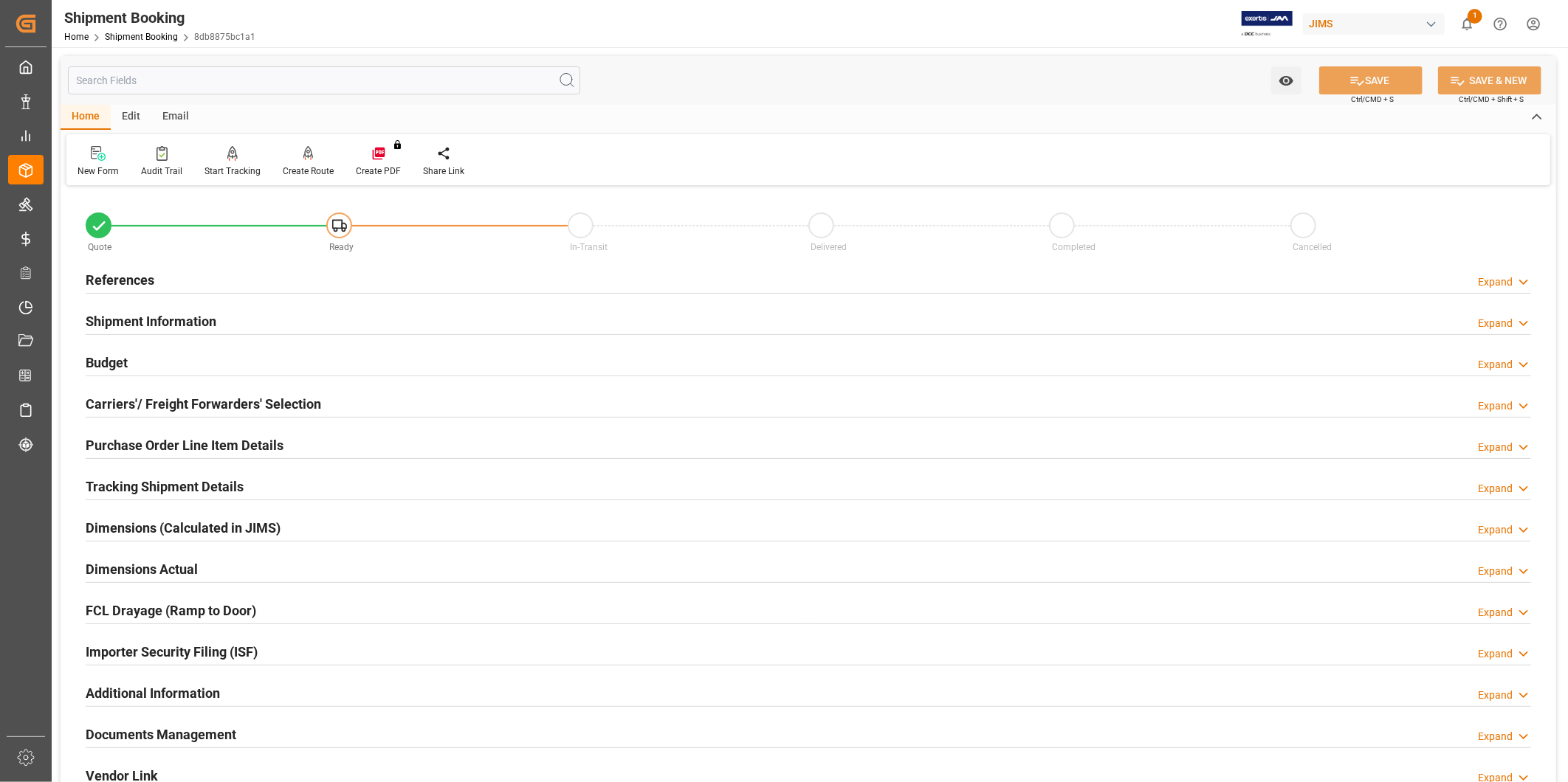
click at [1500, 275] on div "Expand" at bounding box center [1495, 282] width 35 height 15
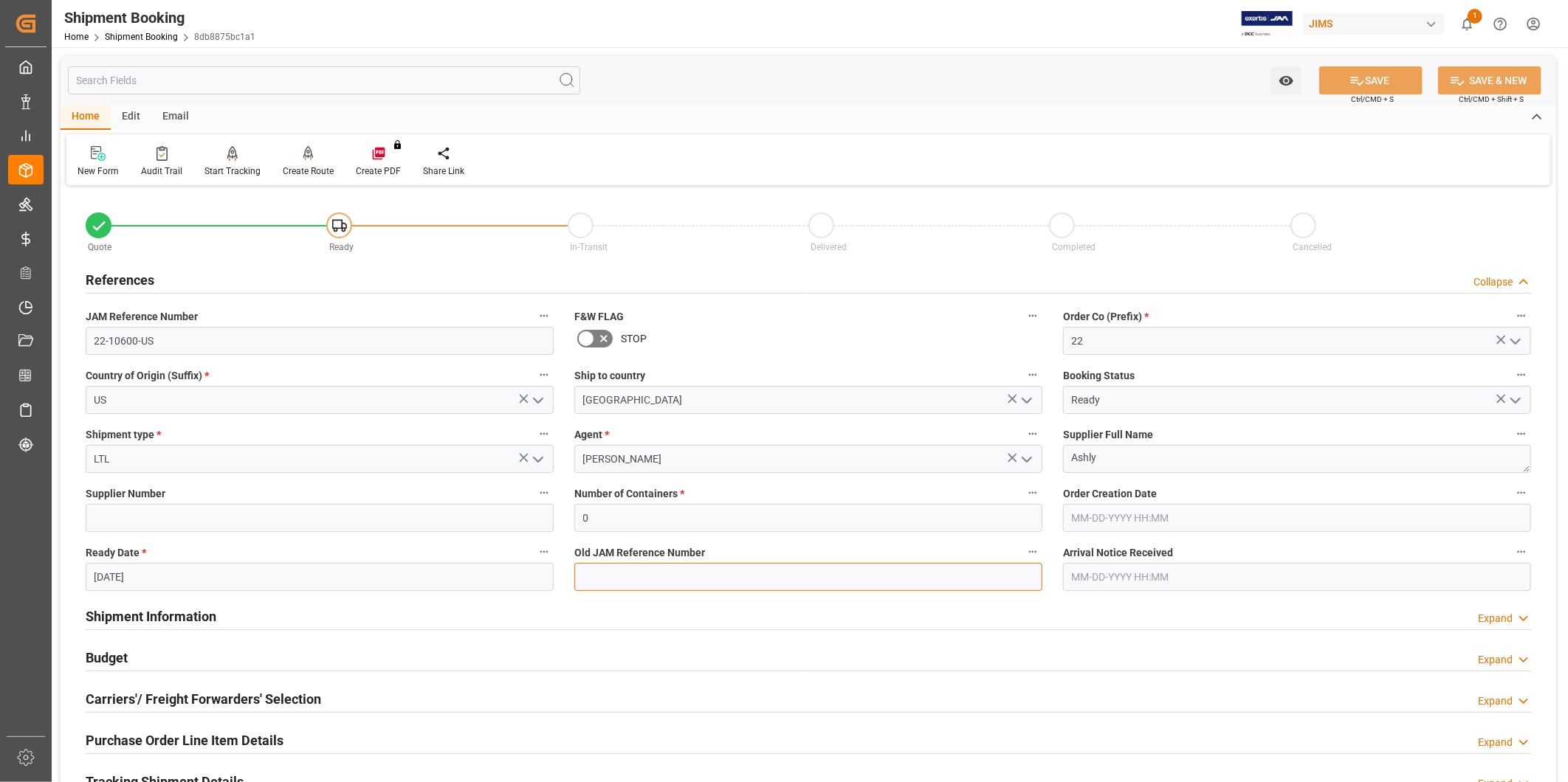
click at [628, 568] on input at bounding box center [808, 577] width 468 height 28
click at [213, 76] on input "text" at bounding box center [324, 81] width 513 height 28
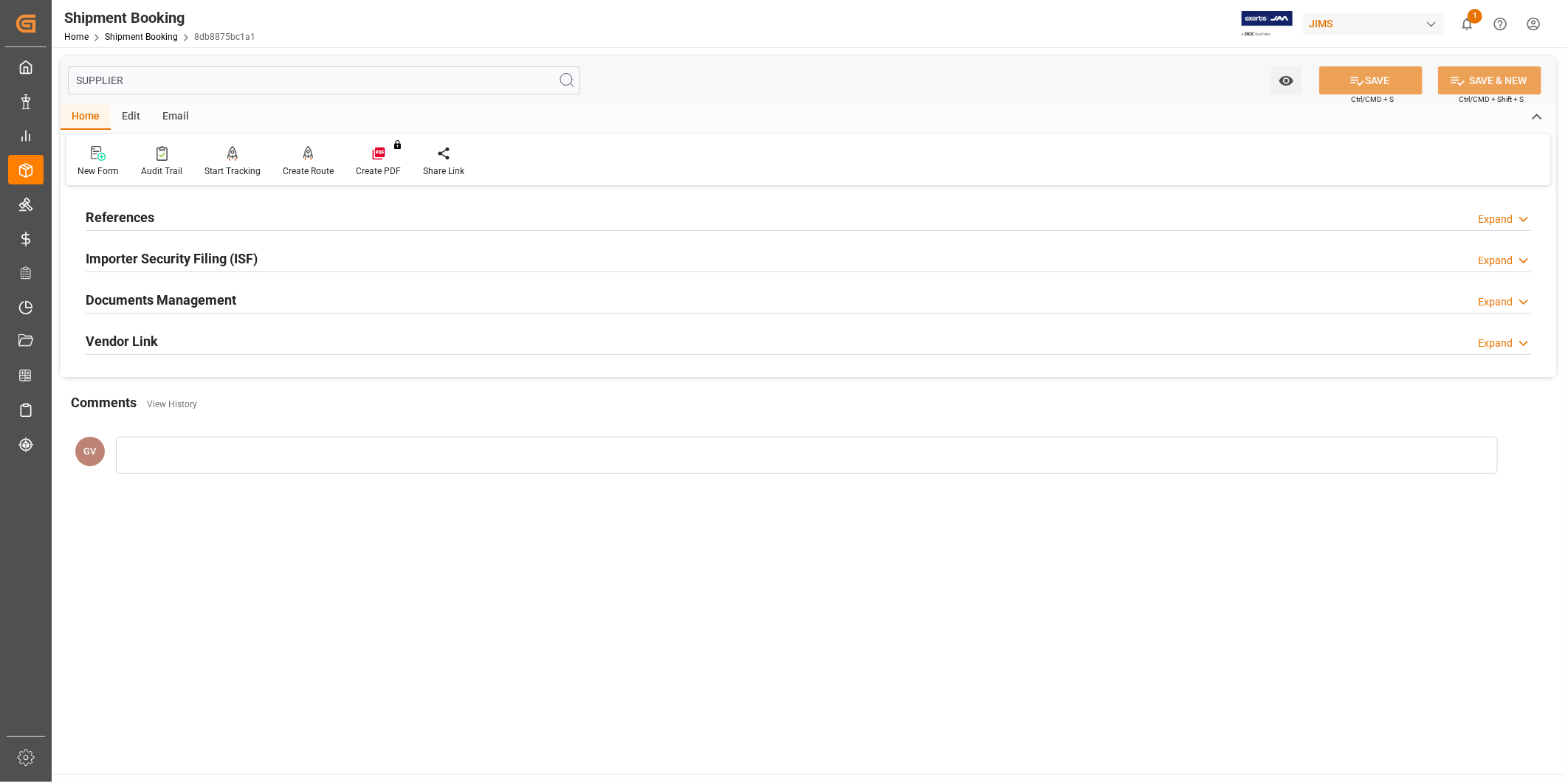
click at [1486, 214] on div "Expand" at bounding box center [1495, 219] width 35 height 15
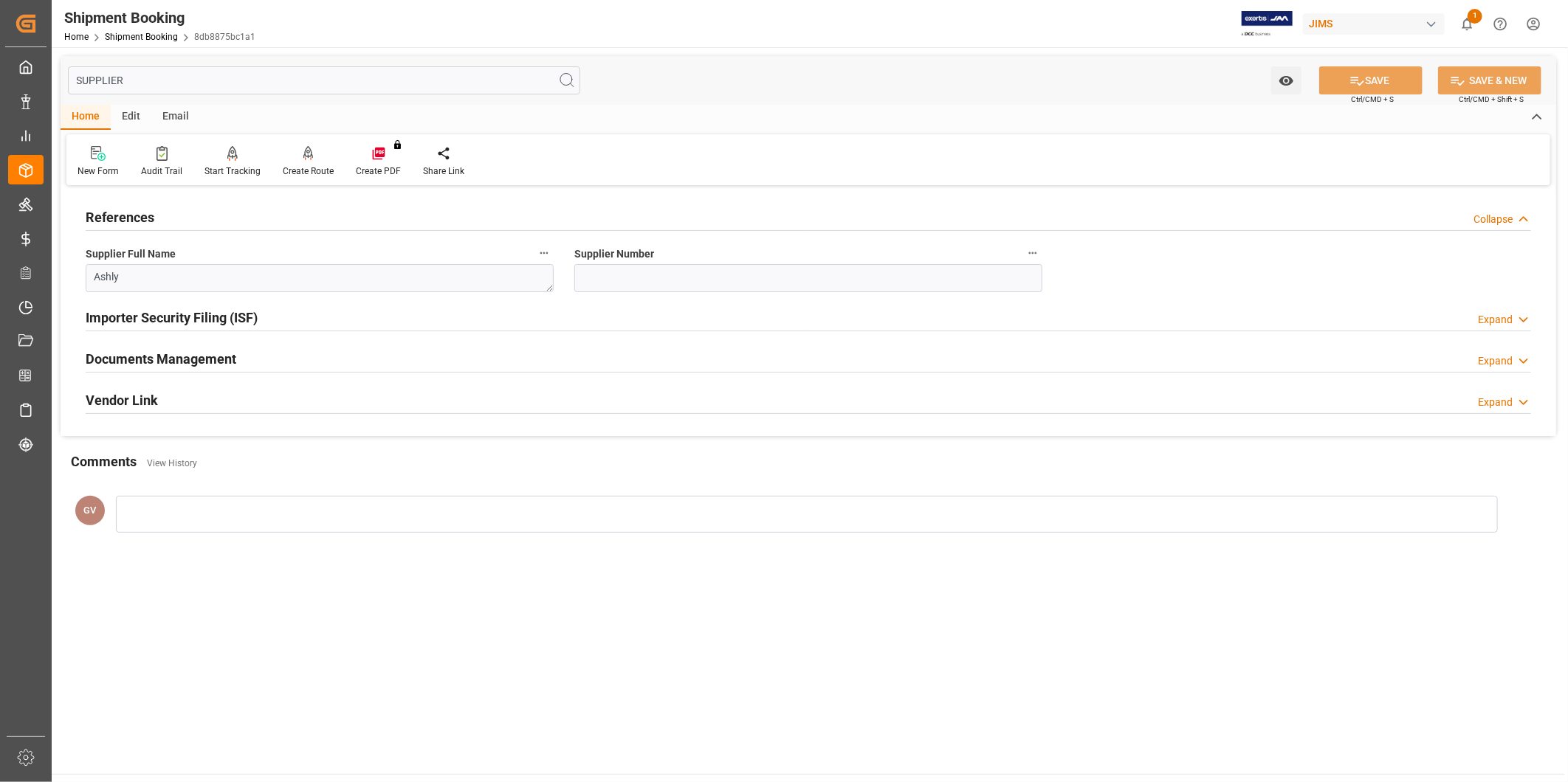
click at [240, 82] on input "SUPPLIER" at bounding box center [324, 81] width 513 height 28
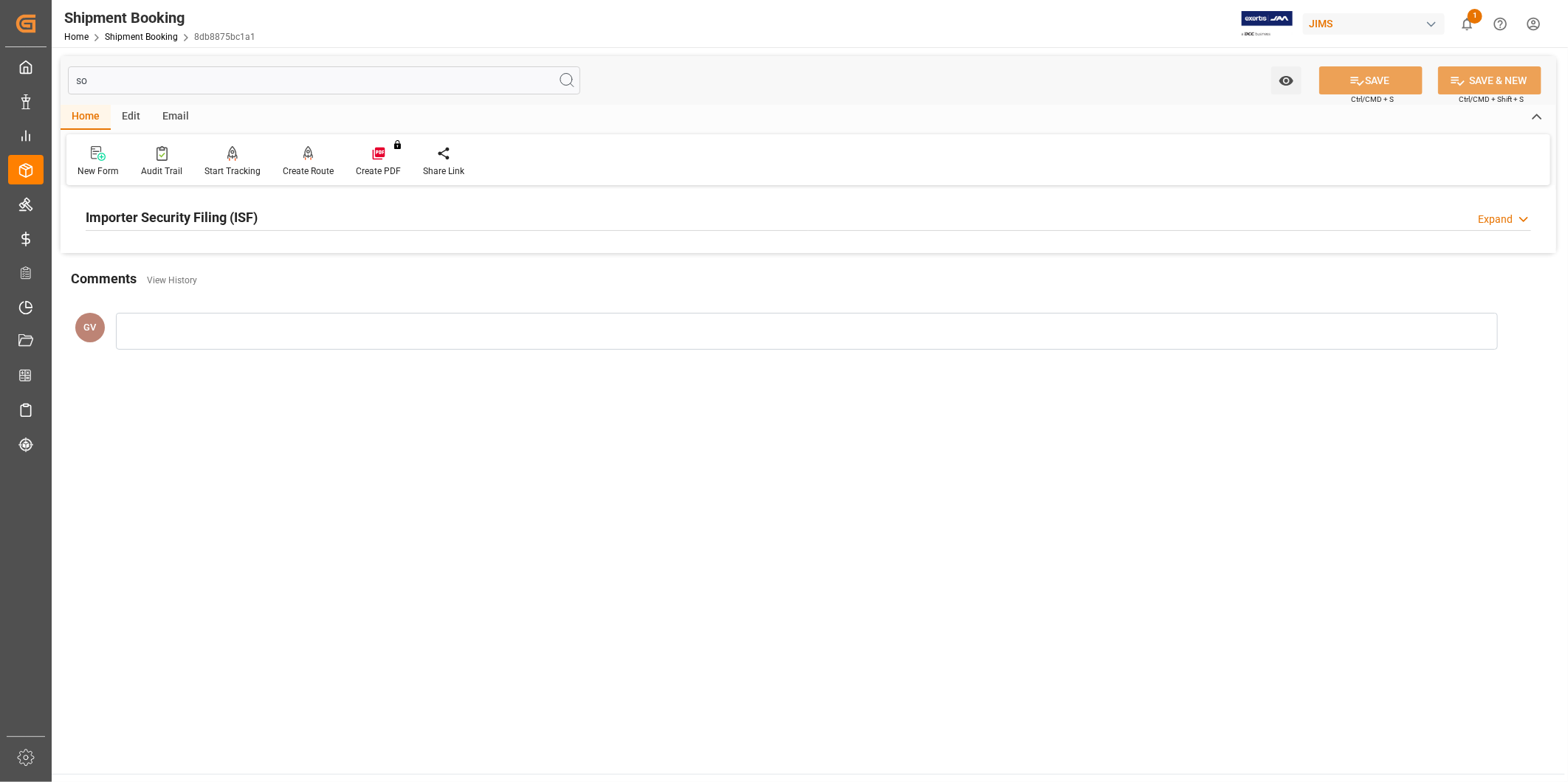
click at [1523, 215] on icon at bounding box center [1524, 219] width 15 height 15
click at [359, 91] on input "so" at bounding box center [324, 81] width 513 height 28
type input "s"
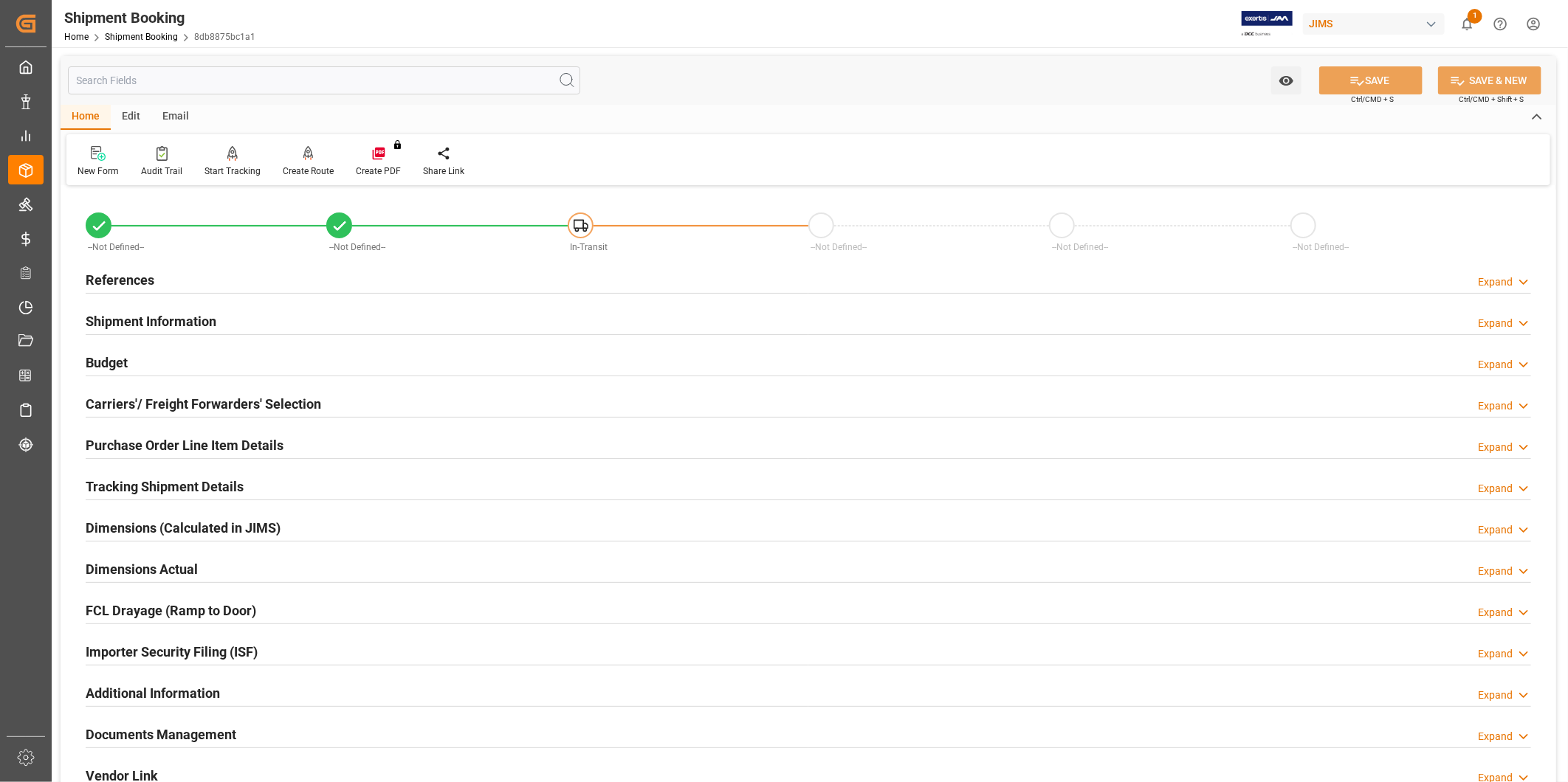
type input "08-20-2025"
click at [1487, 283] on div "Expand" at bounding box center [1495, 282] width 35 height 15
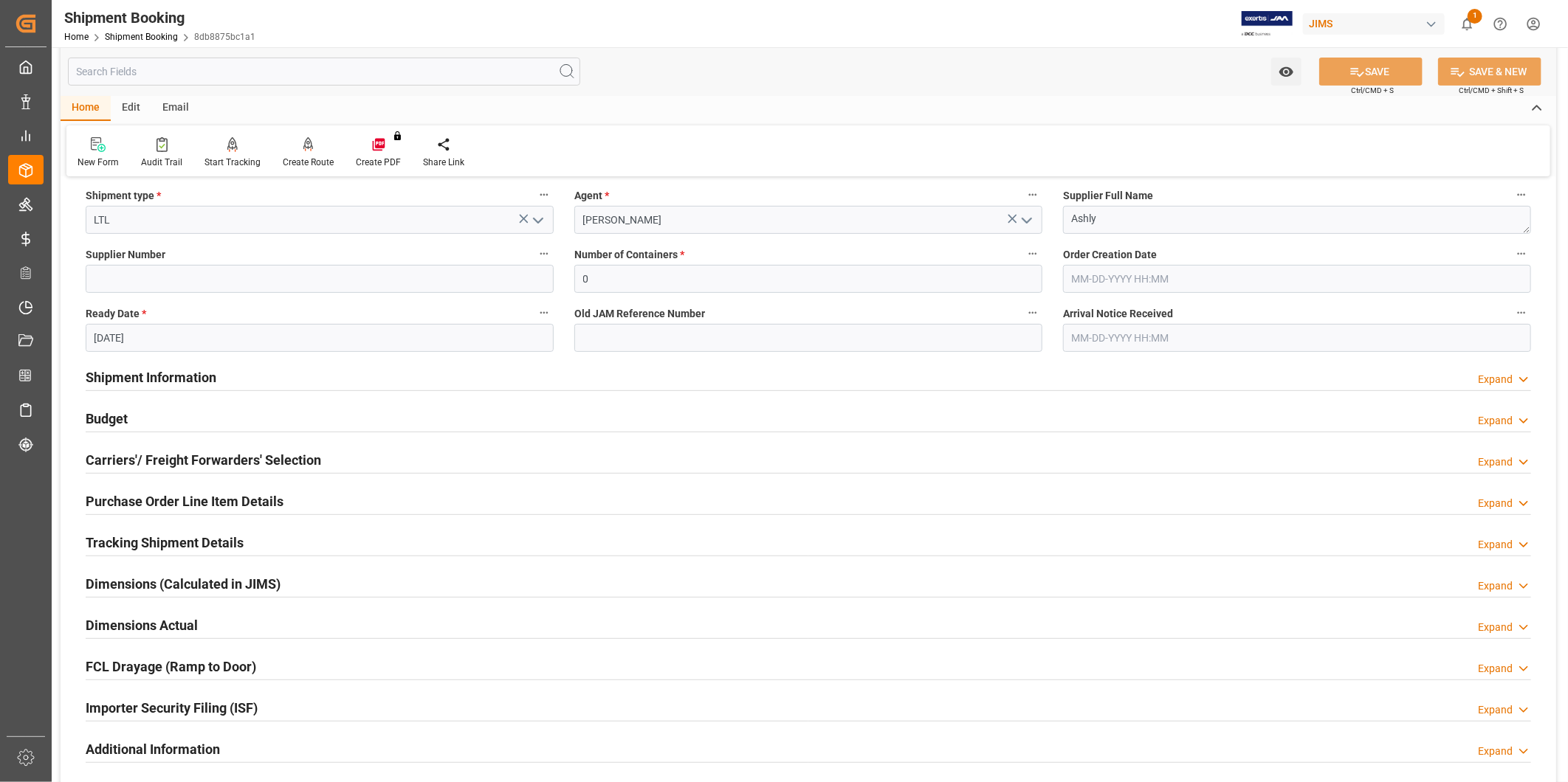
scroll to position [409, 0]
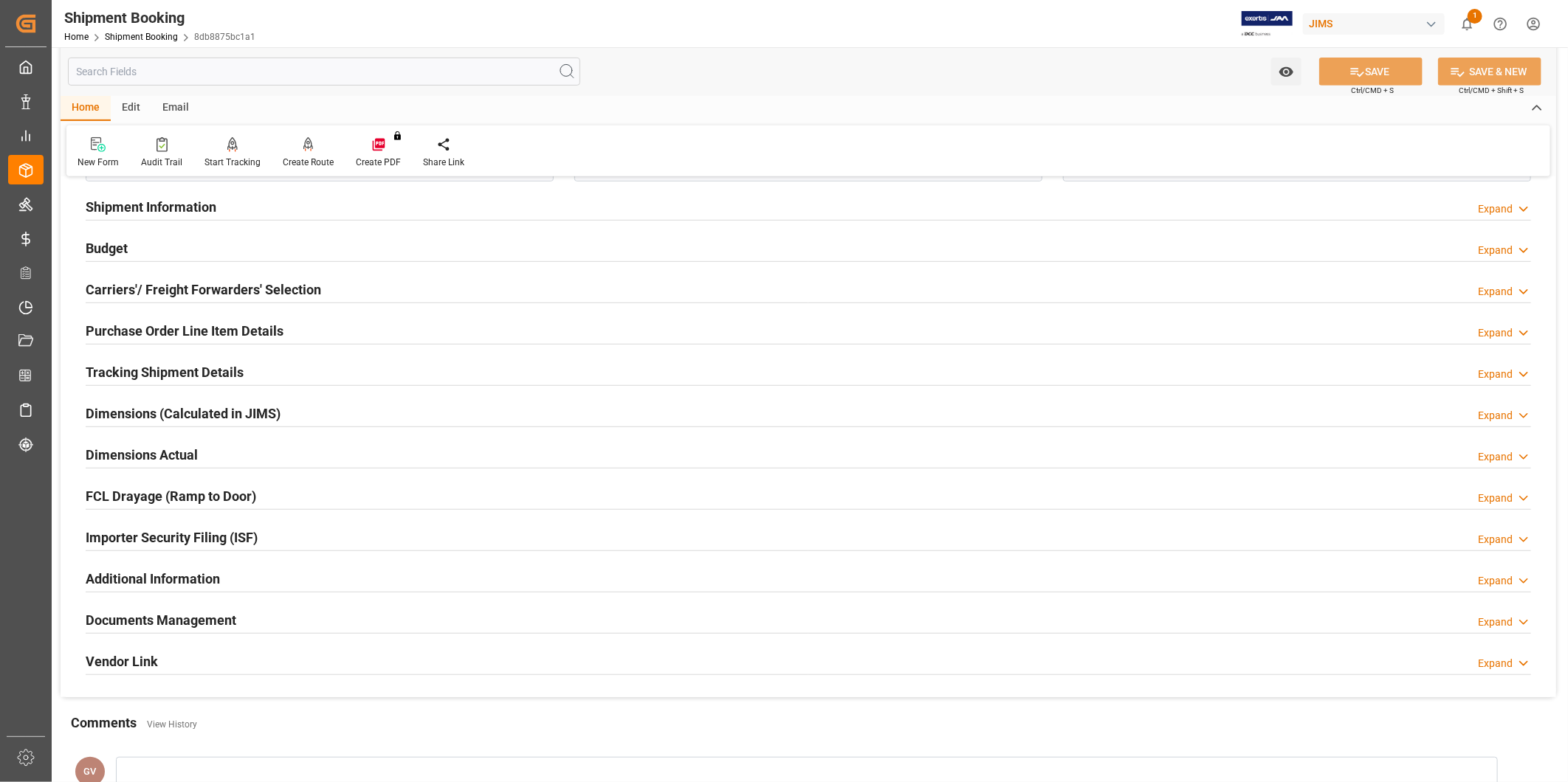
click at [173, 571] on h2 "Additional Information" at bounding box center [152, 579] width 134 height 20
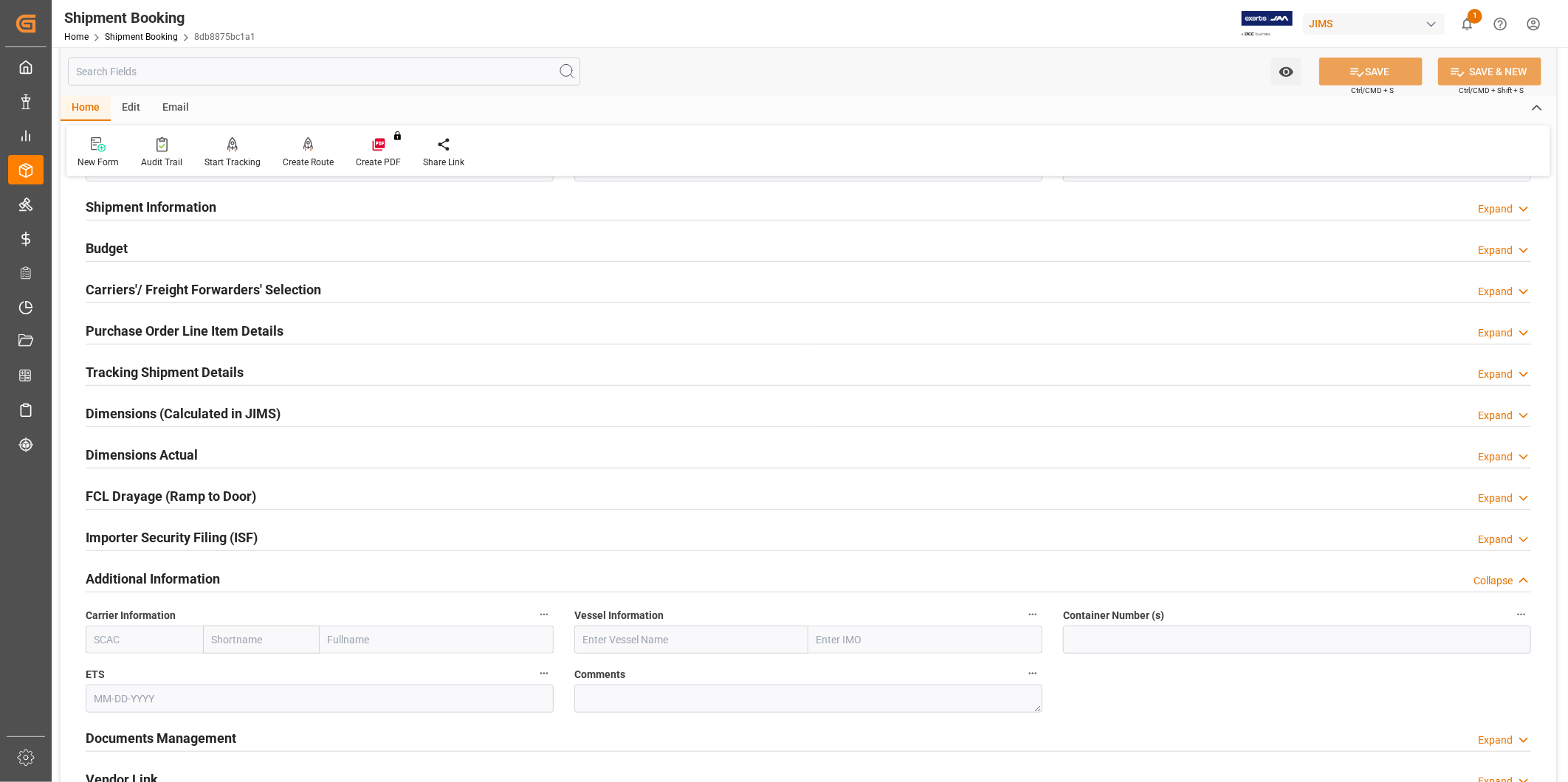
click at [173, 571] on h2 "Additional Information" at bounding box center [152, 579] width 134 height 20
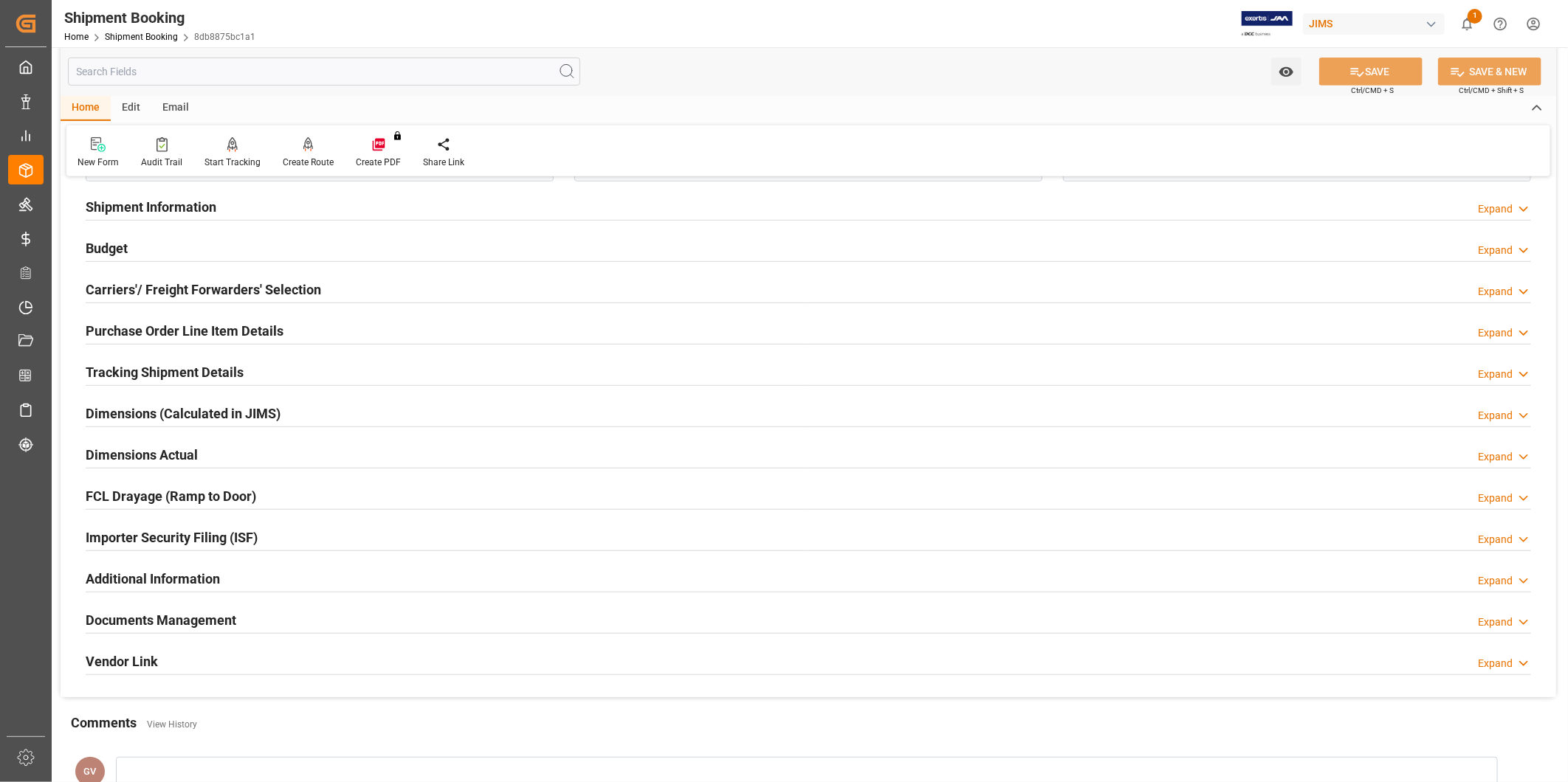
click at [193, 610] on h2 "Documents Management" at bounding box center [160, 620] width 150 height 20
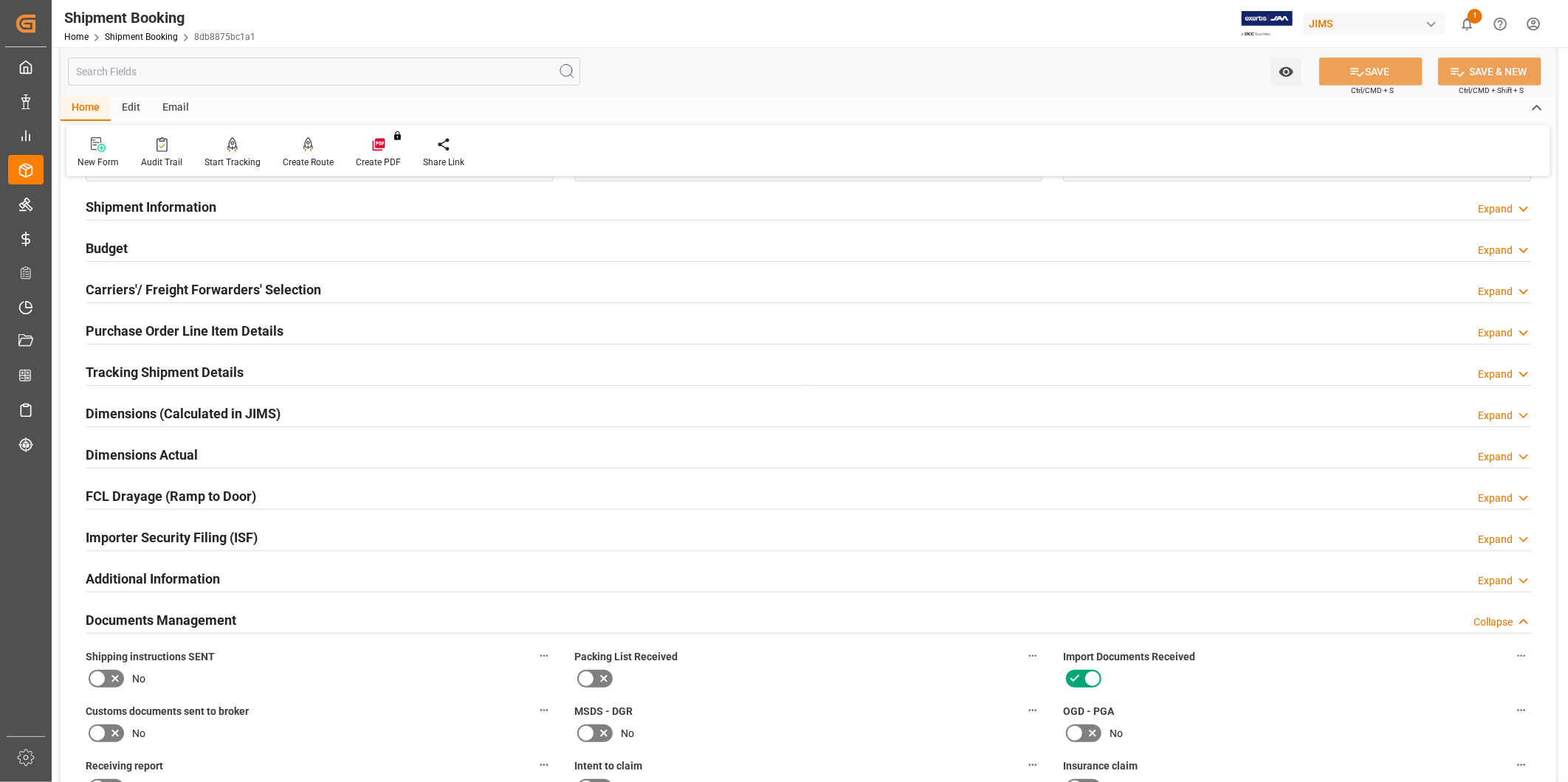
click at [193, 610] on h2 "Documents Management" at bounding box center [160, 620] width 150 height 20
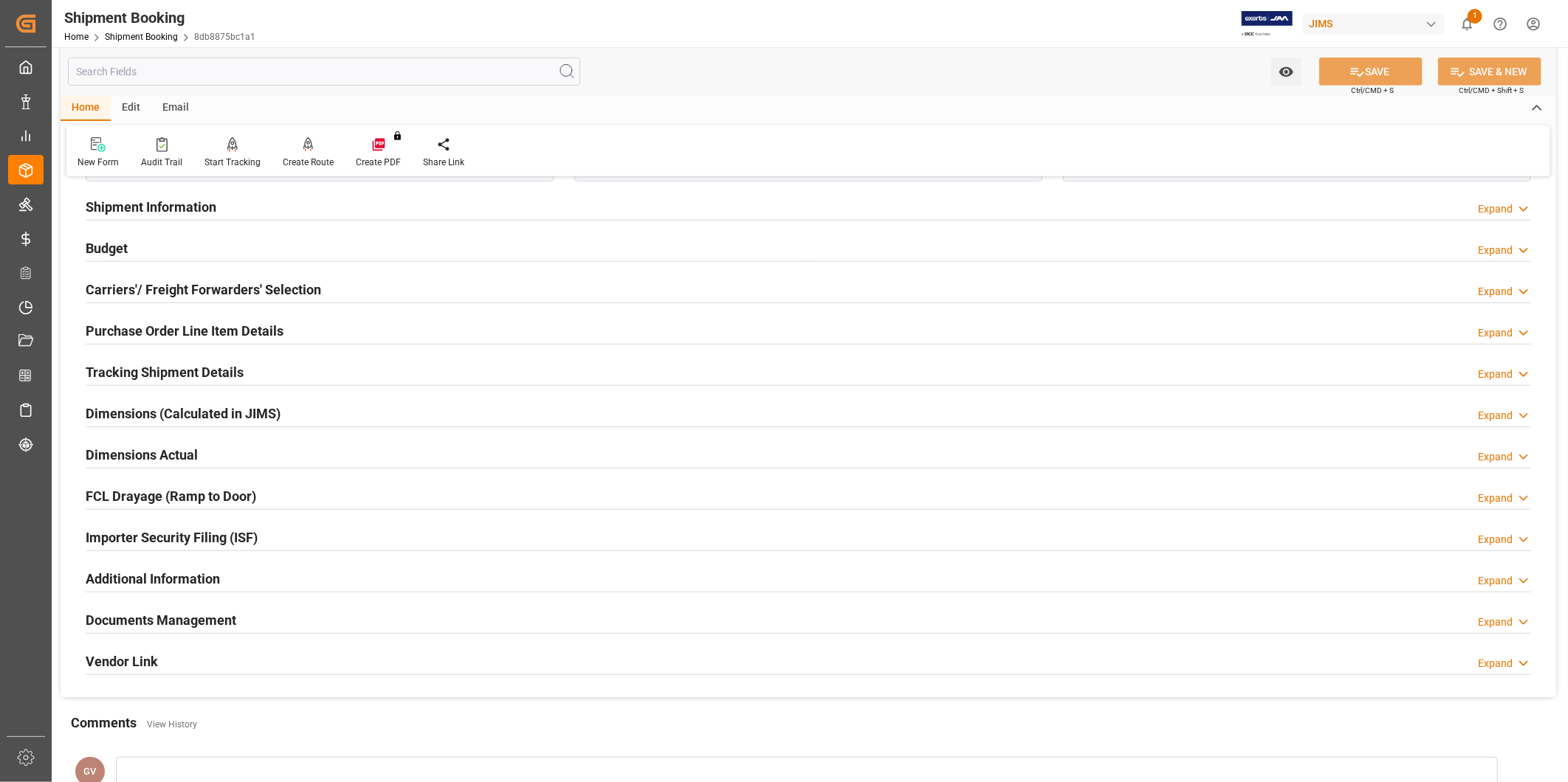
scroll to position [622, 0]
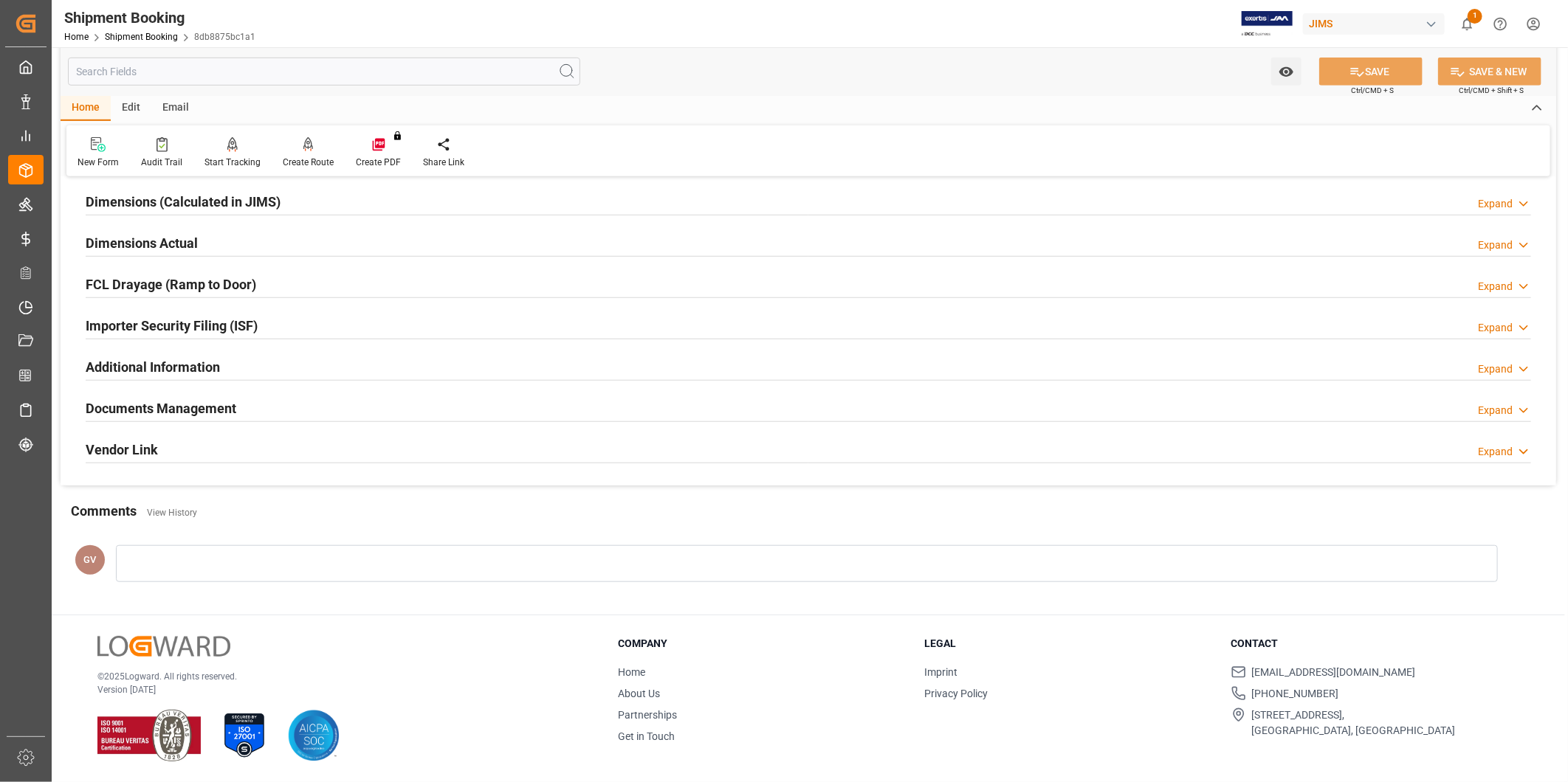
click at [134, 447] on h2 "Vendor Link" at bounding box center [121, 449] width 72 height 20
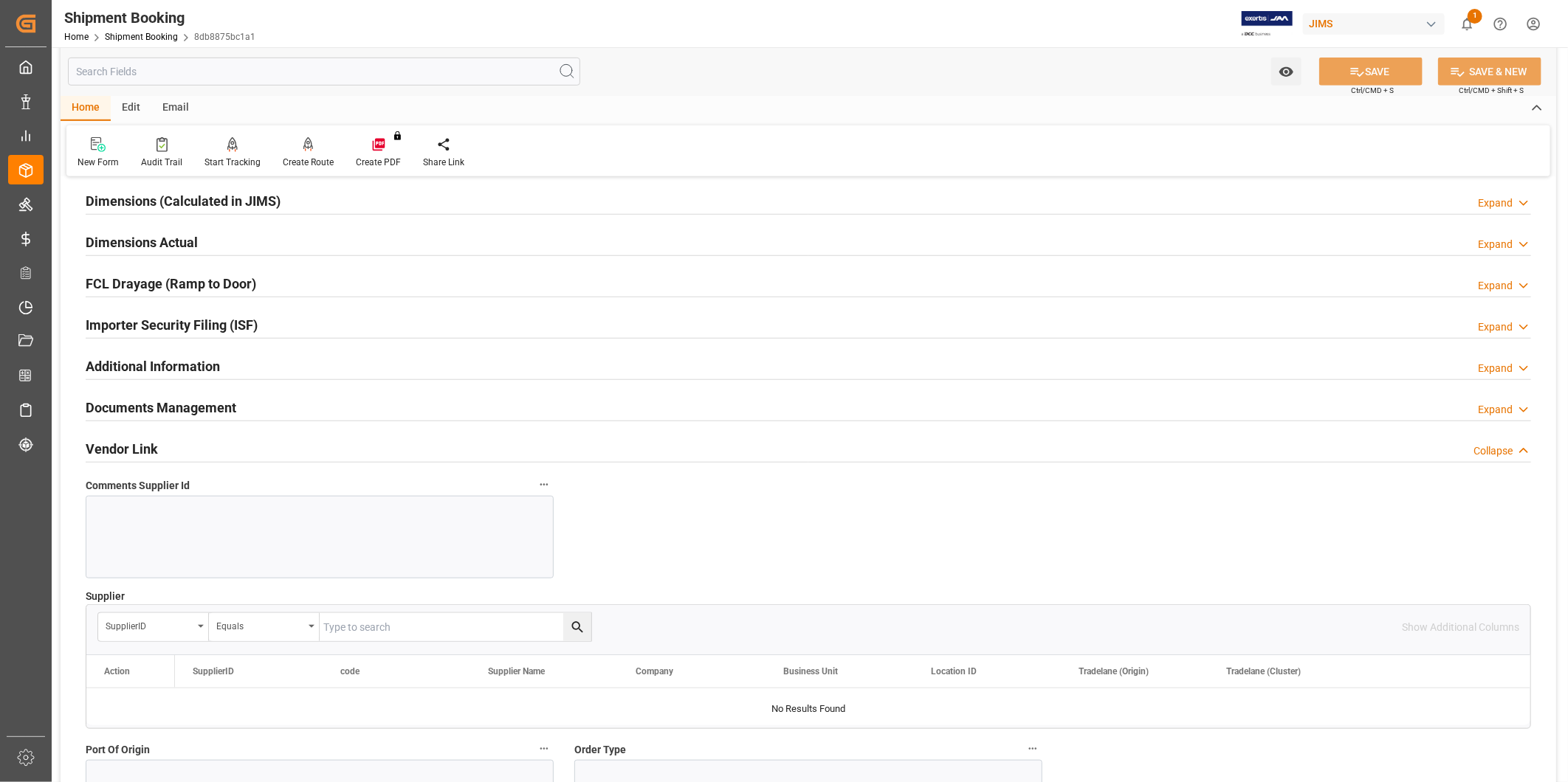
click at [134, 447] on h2 "Vendor Link" at bounding box center [121, 449] width 72 height 20
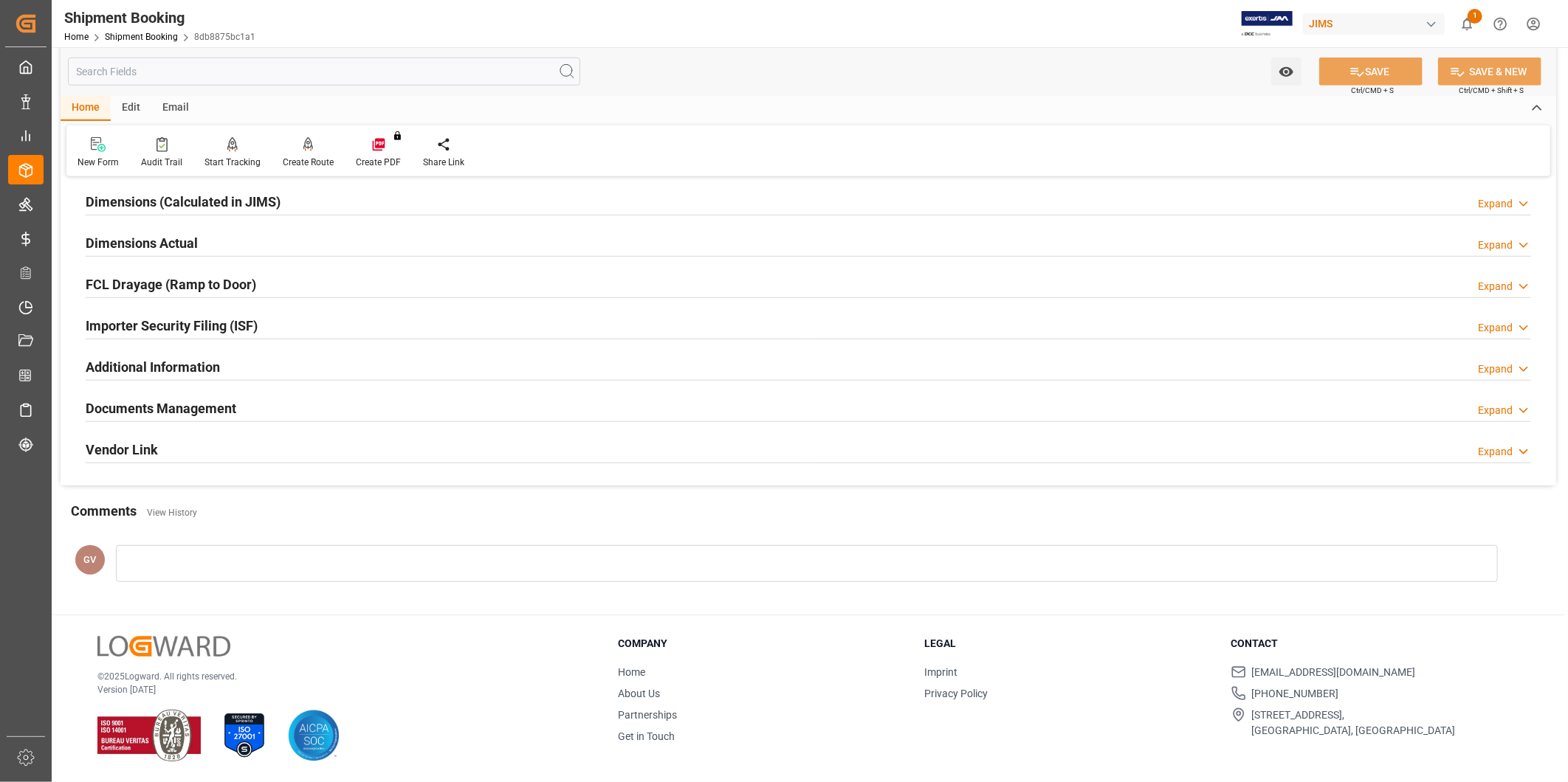
click at [135, 410] on h2 "Documents Management" at bounding box center [160, 408] width 150 height 20
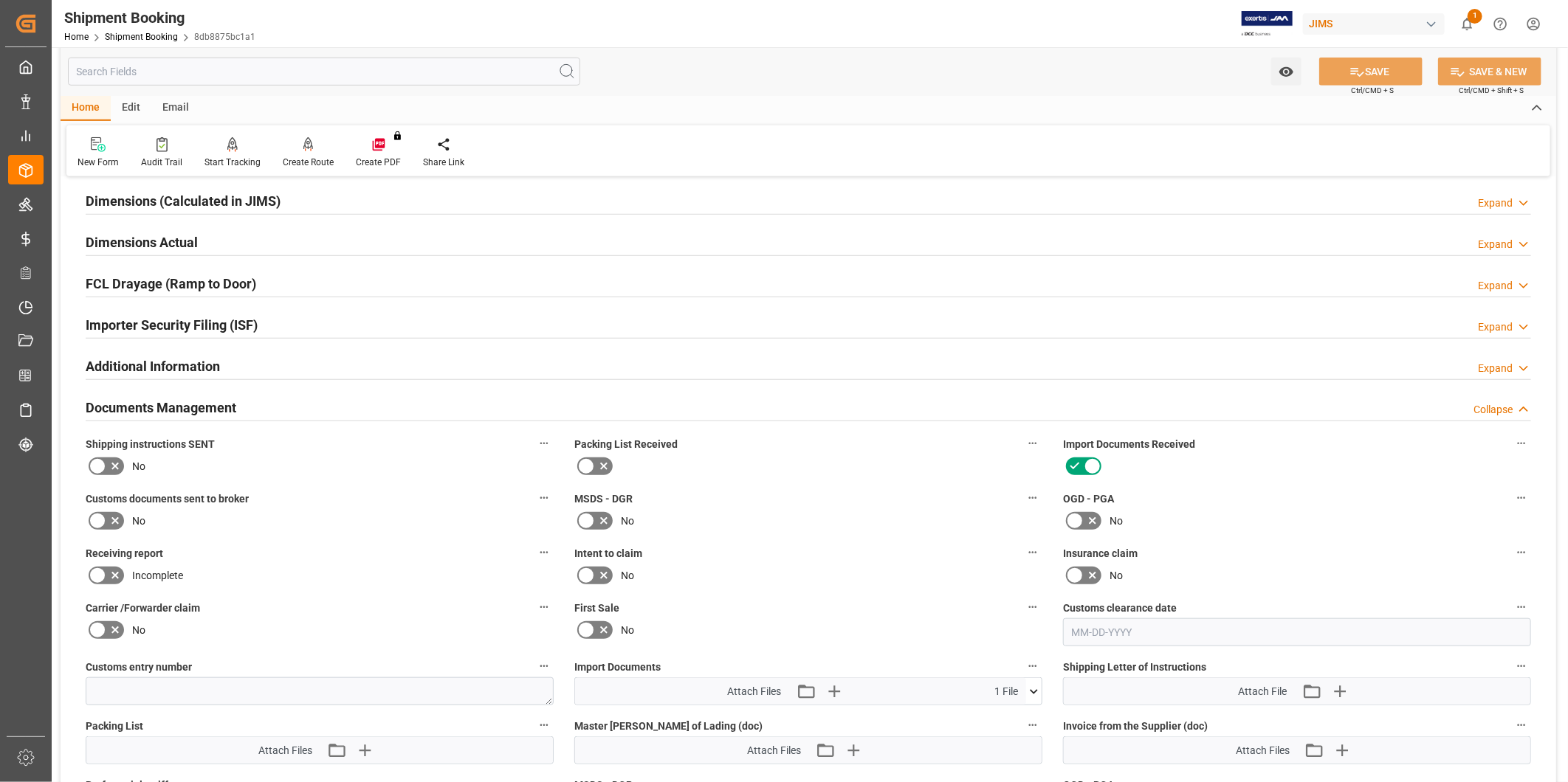
click at [174, 328] on h2 "Importer Security Filing (ISF)" at bounding box center [171, 325] width 172 height 20
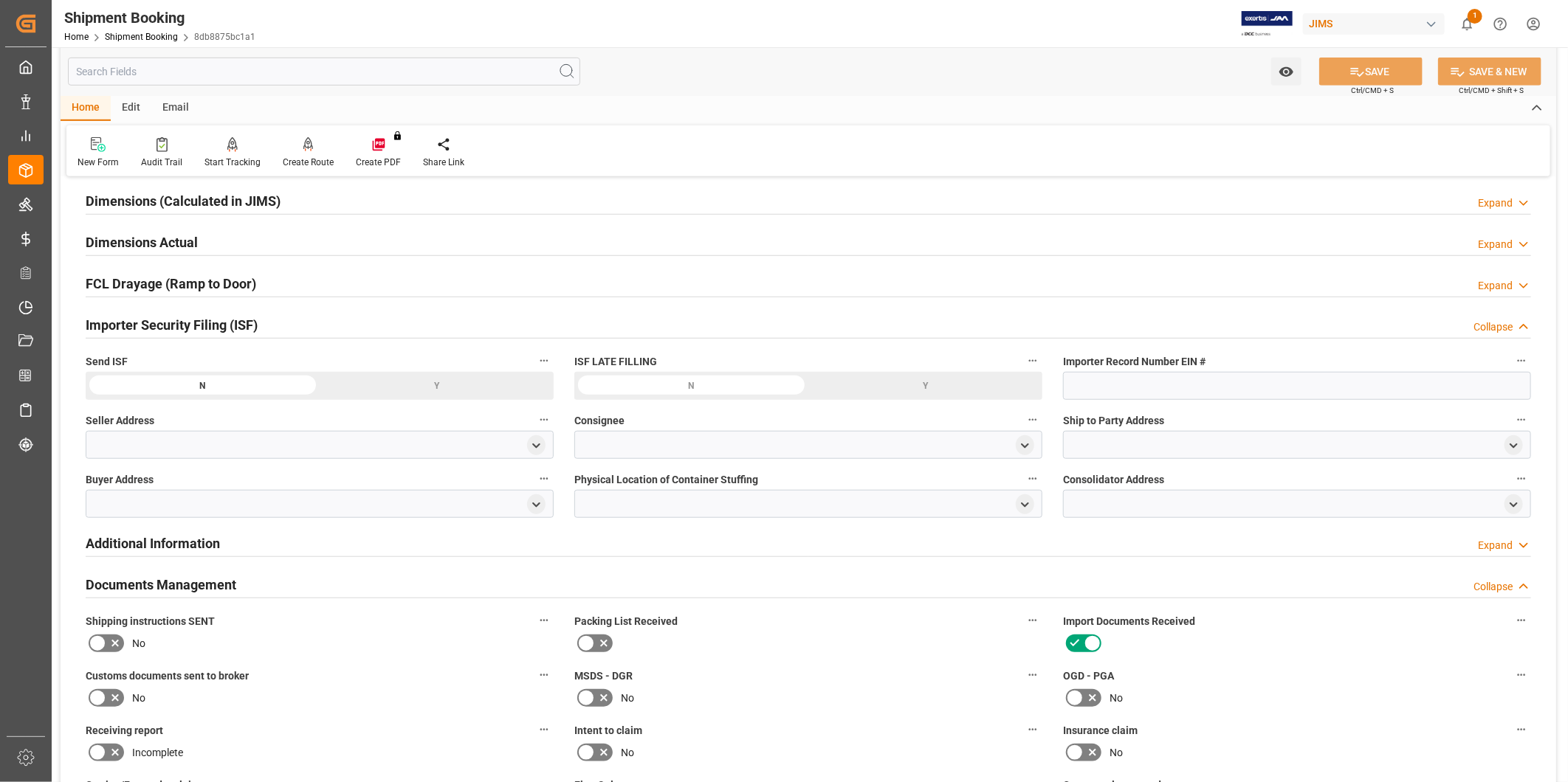
click at [156, 291] on h2 "FCL Drayage (Ramp to Door)" at bounding box center [171, 284] width 171 height 20
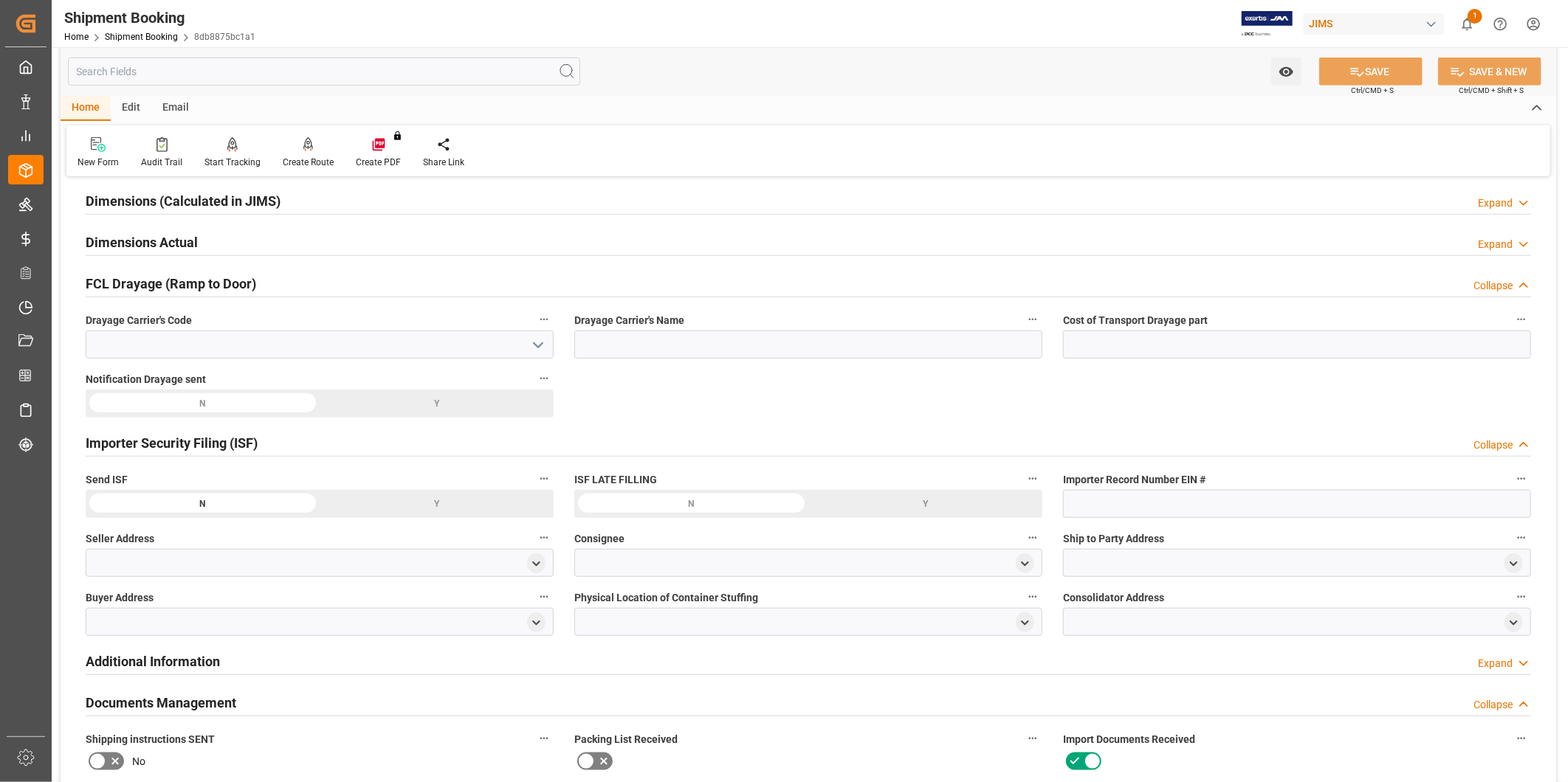
click at [146, 239] on h2 "Dimensions Actual" at bounding box center [141, 242] width 112 height 20
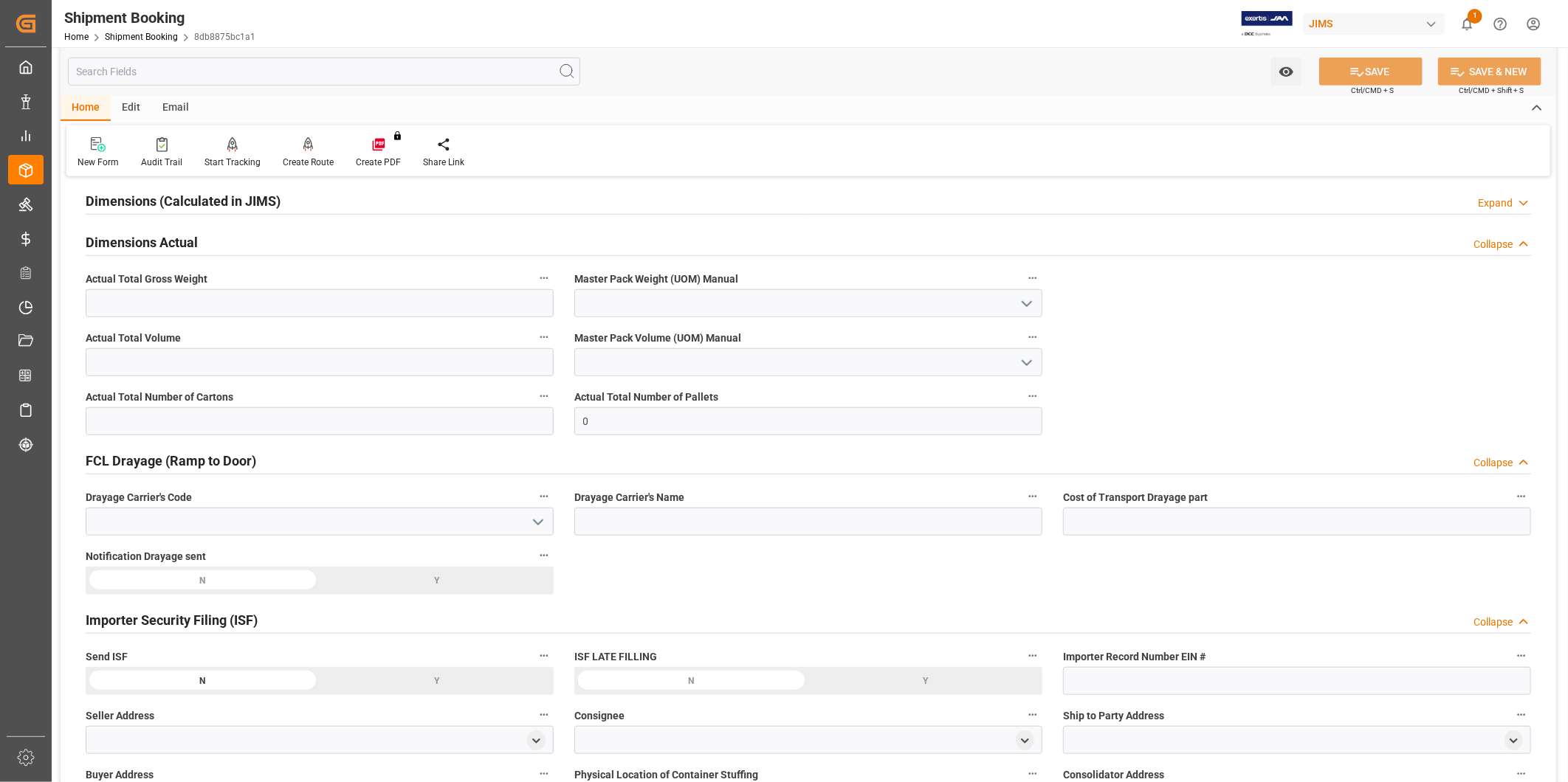
click at [138, 209] on h2 "Dimensions (Calculated in JIMS)" at bounding box center [182, 201] width 195 height 20
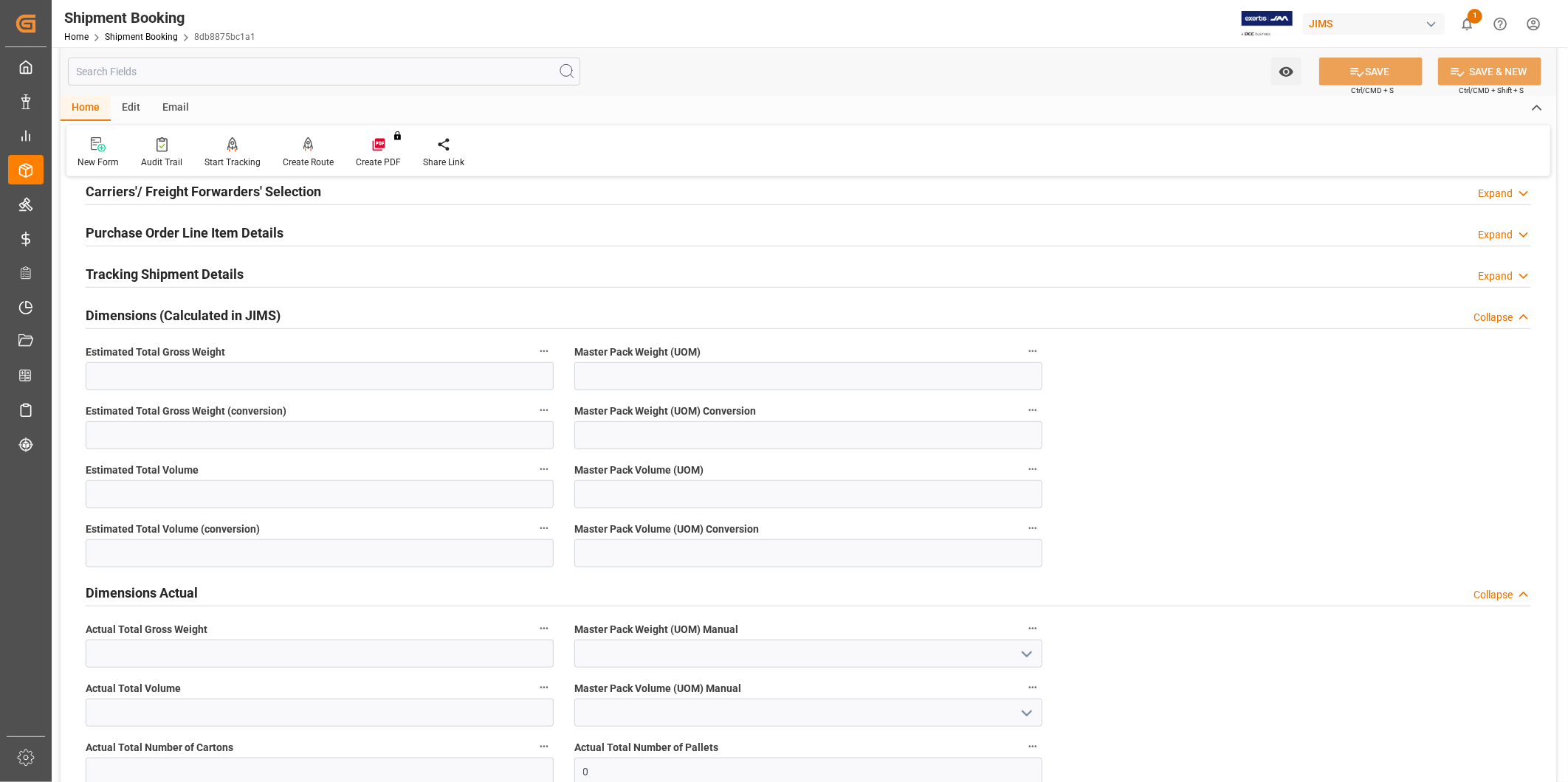
scroll to position [349, 0]
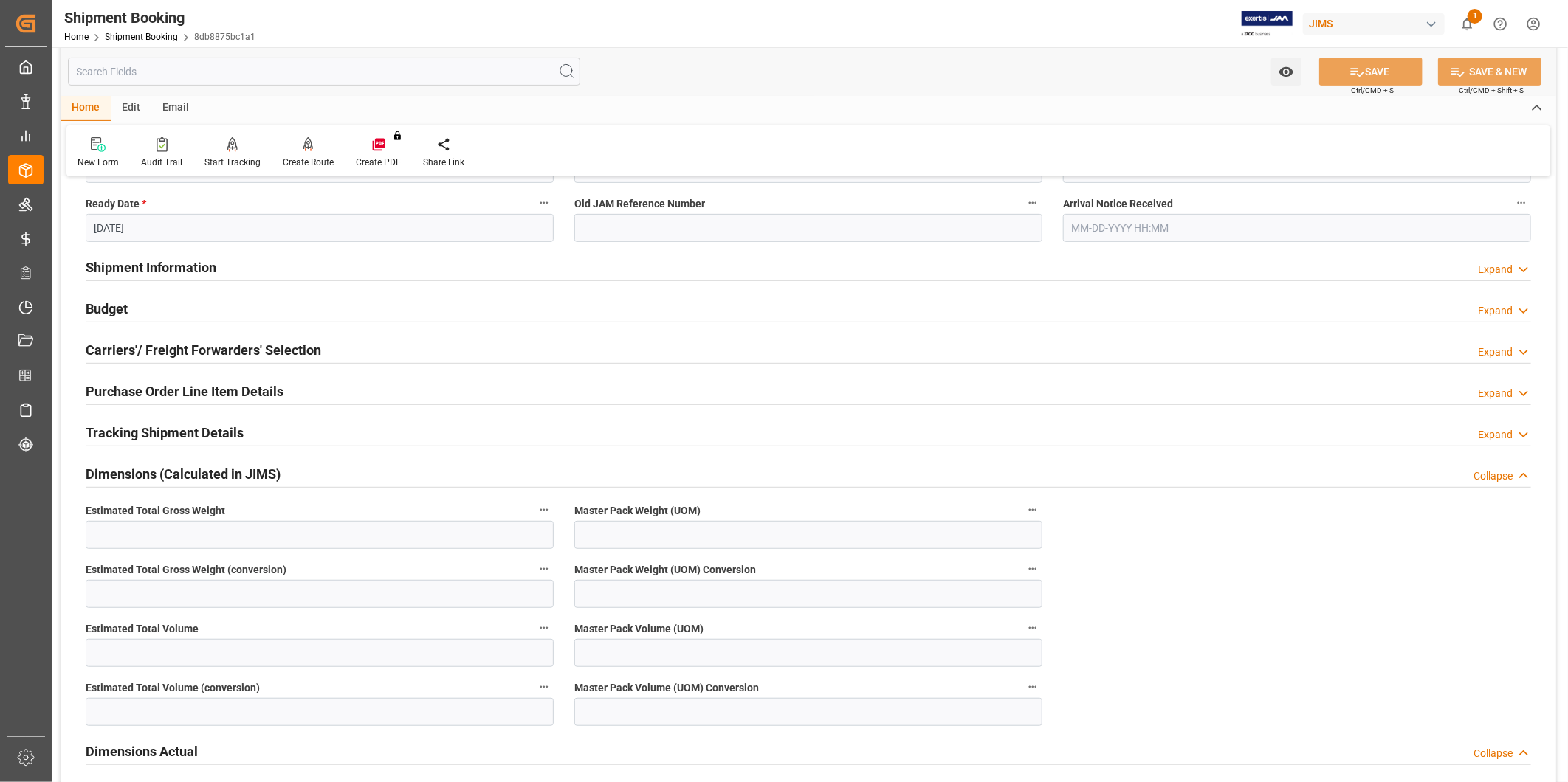
click at [228, 474] on h2 "Dimensions (Calculated in JIMS)" at bounding box center [182, 474] width 195 height 20
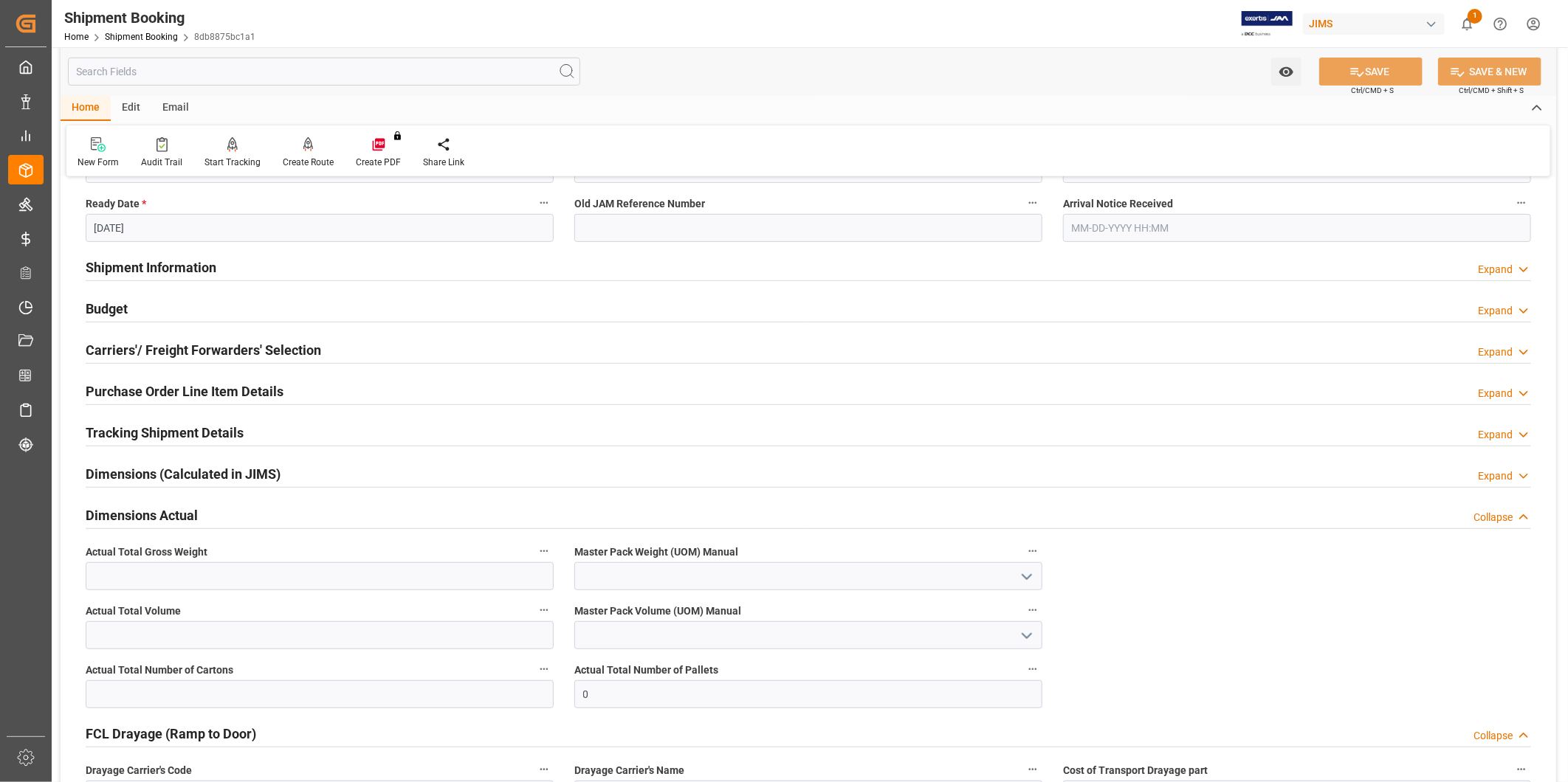
scroll to position [485, 0]
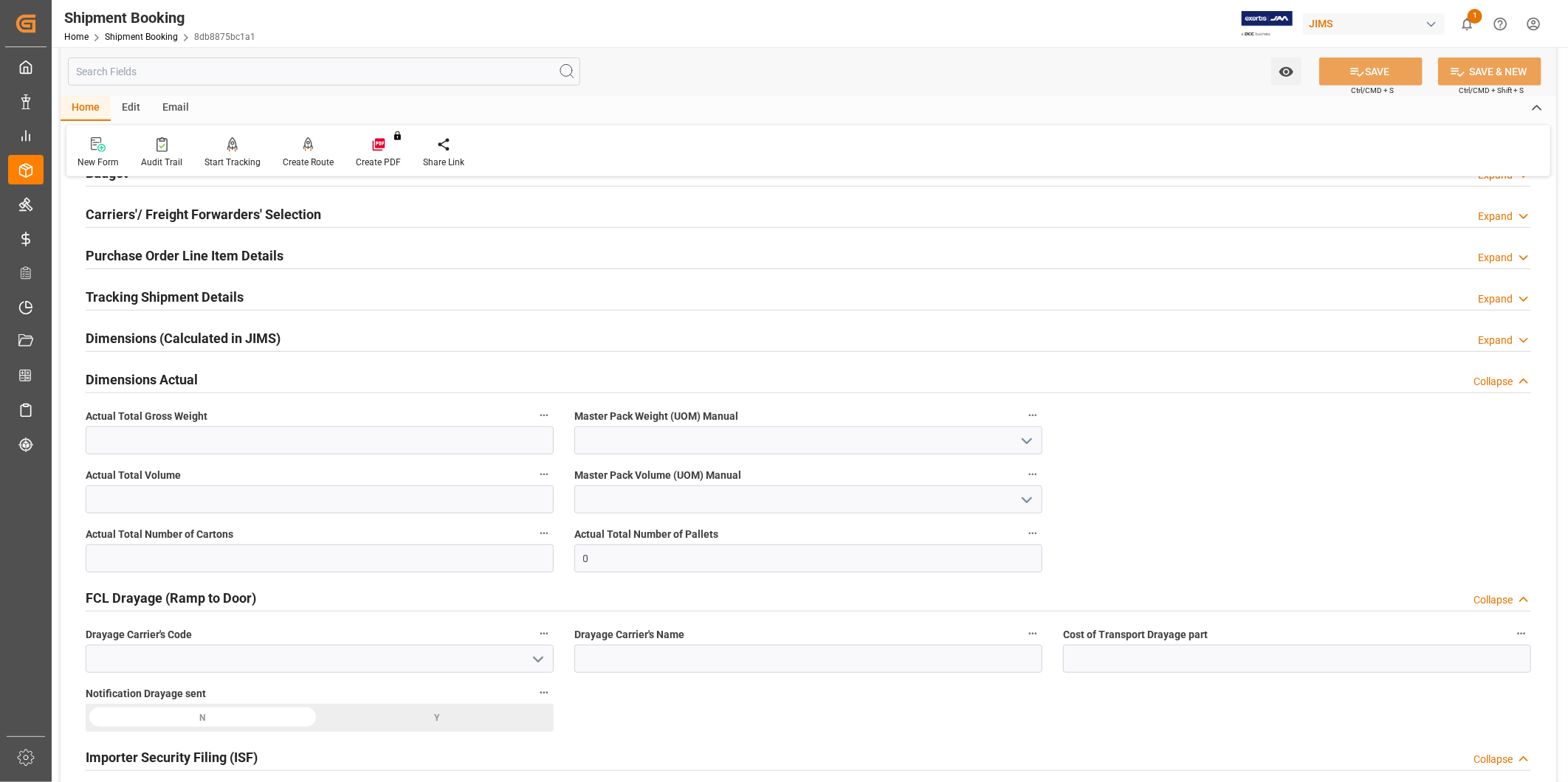
click at [165, 373] on h2 "Dimensions Actual" at bounding box center [141, 380] width 112 height 20
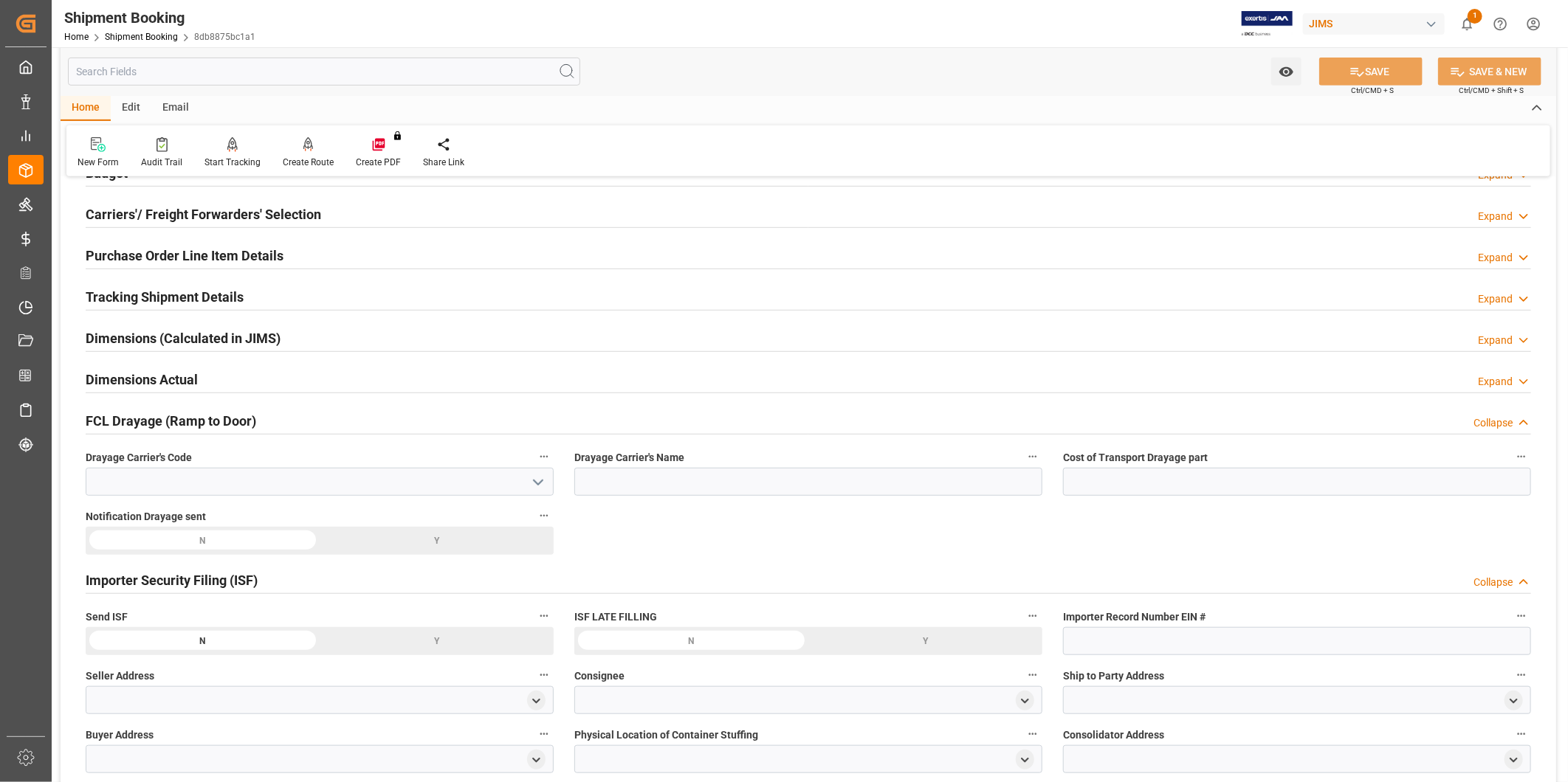
scroll to position [622, 0]
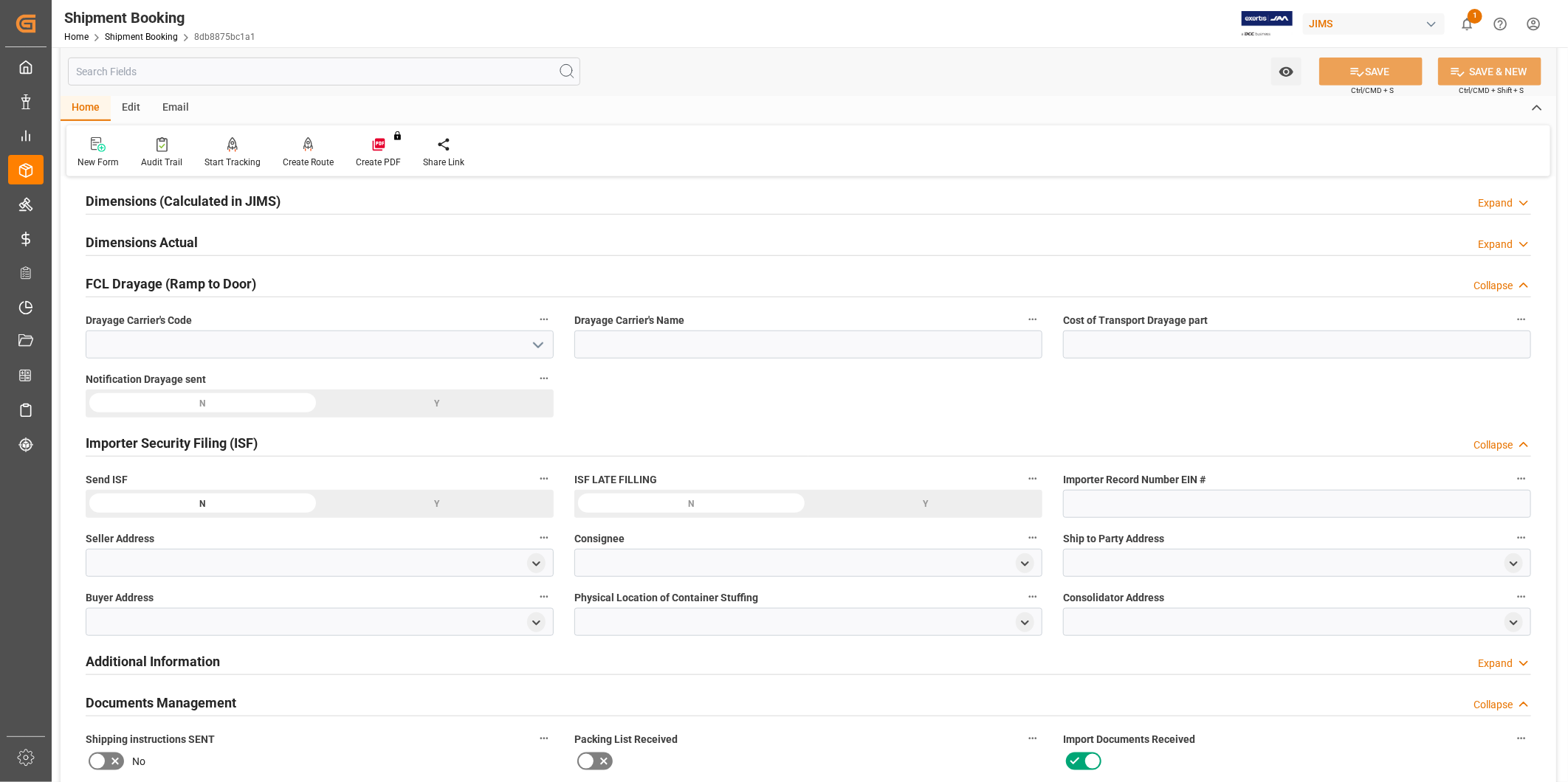
click at [168, 289] on h2 "FCL Drayage (Ramp to Door)" at bounding box center [171, 284] width 171 height 20
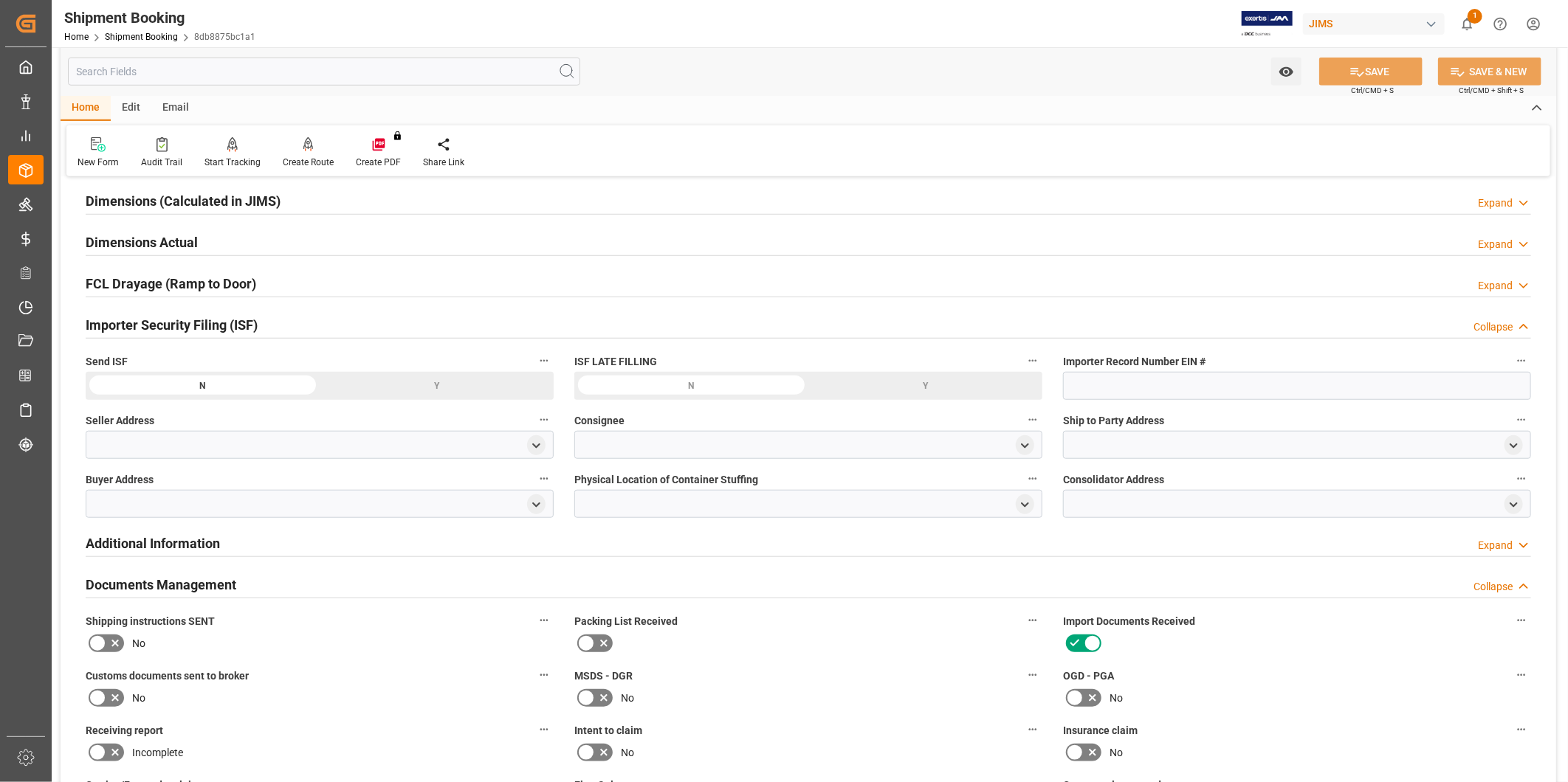
click at [175, 330] on h2 "Importer Security Filing (ISF)" at bounding box center [171, 325] width 172 height 20
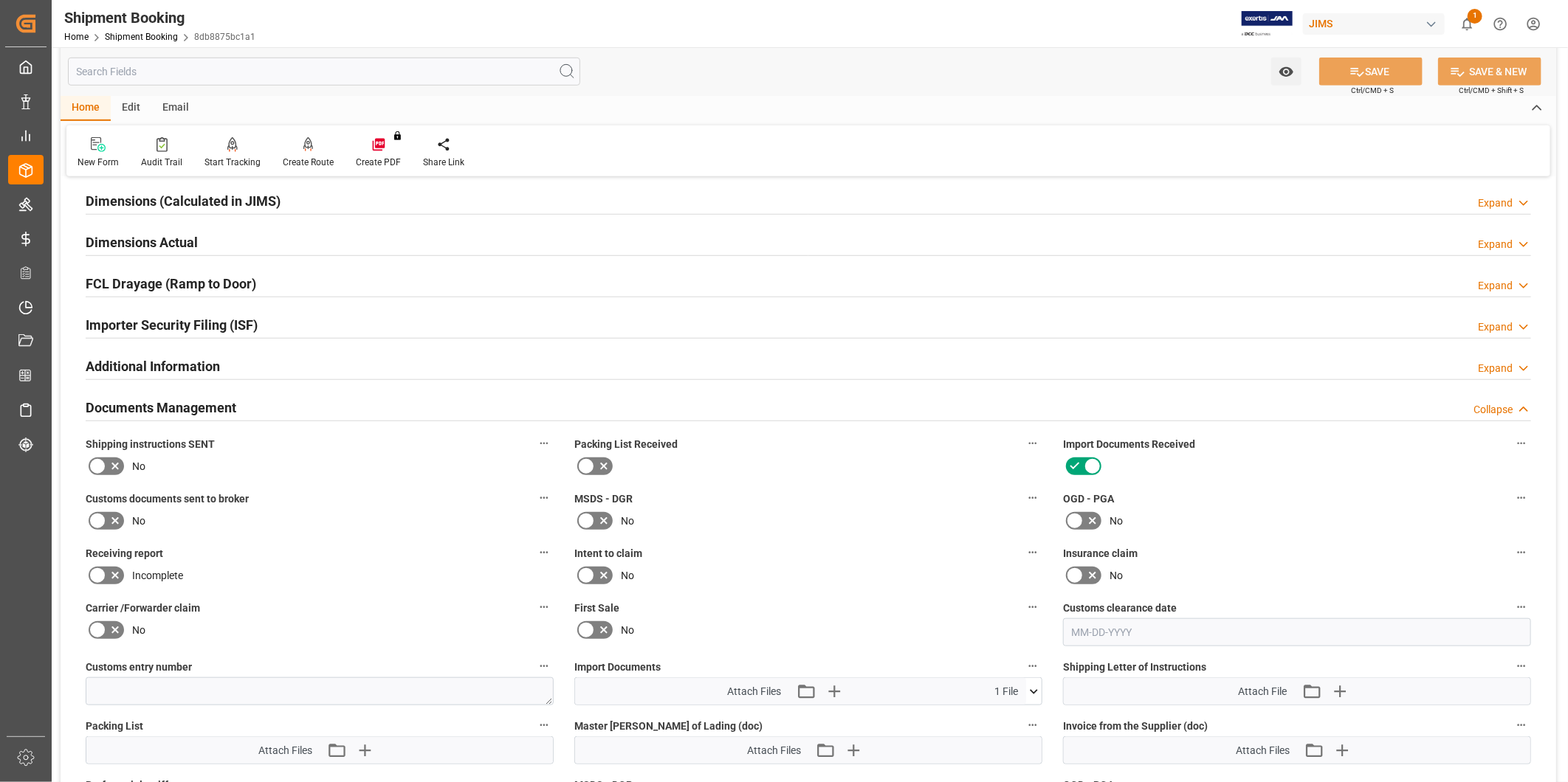
click at [198, 407] on h2 "Documents Management" at bounding box center [160, 407] width 150 height 20
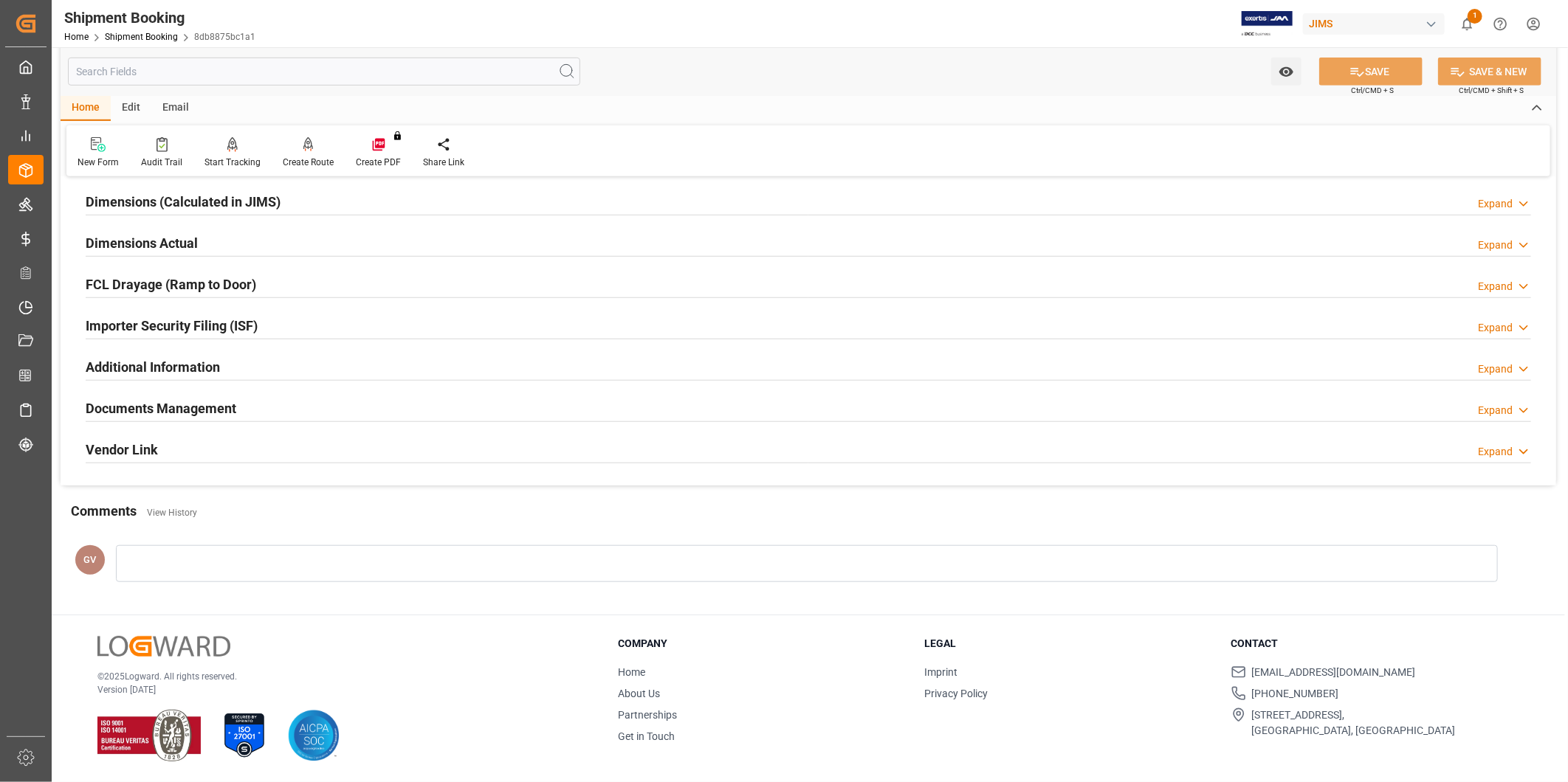
click at [188, 367] on h2 "Additional Information" at bounding box center [152, 367] width 134 height 20
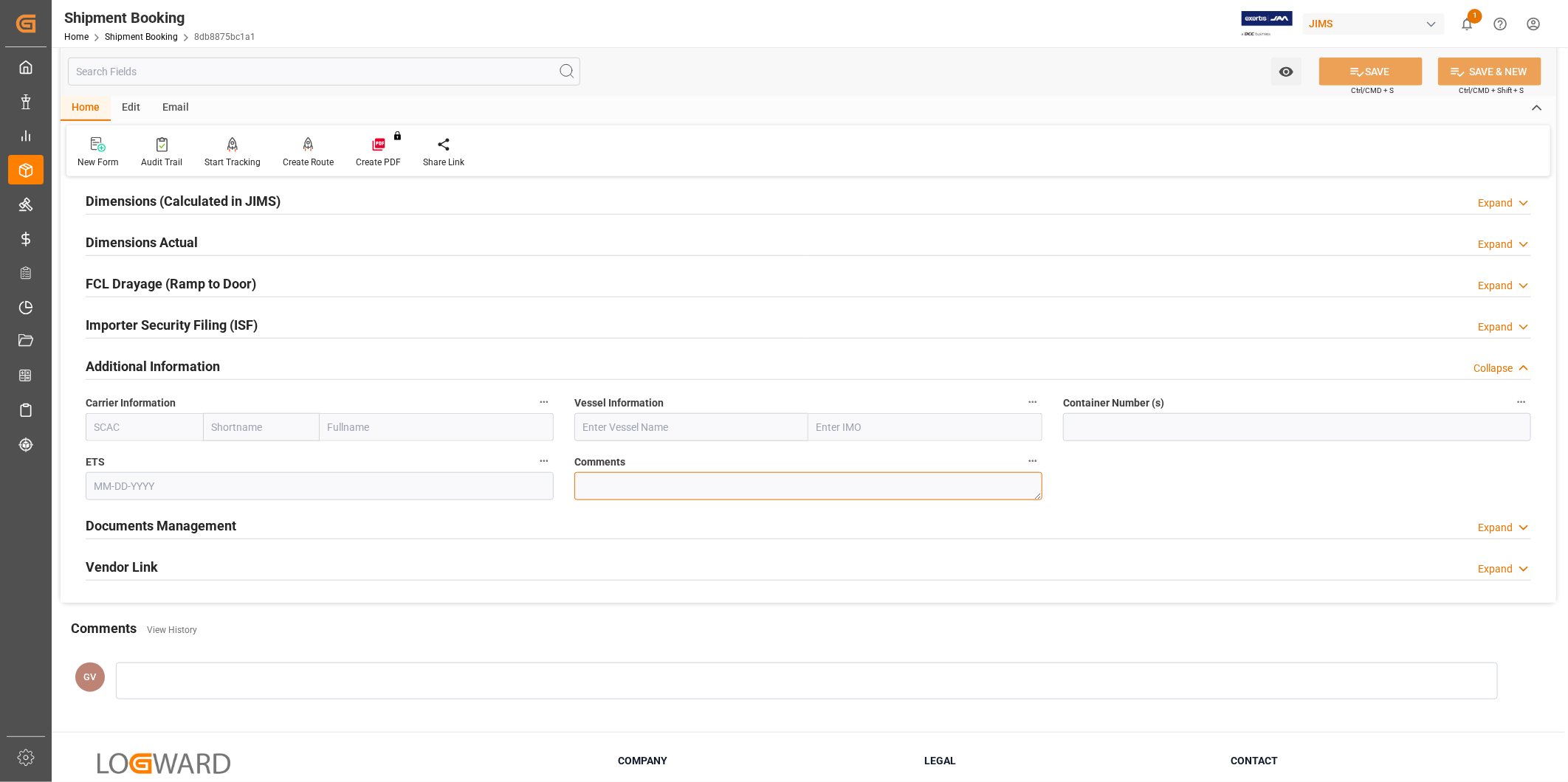
click at [667, 486] on textarea at bounding box center [808, 487] width 468 height 28
click at [1516, 197] on icon at bounding box center [1524, 203] width 15 height 15
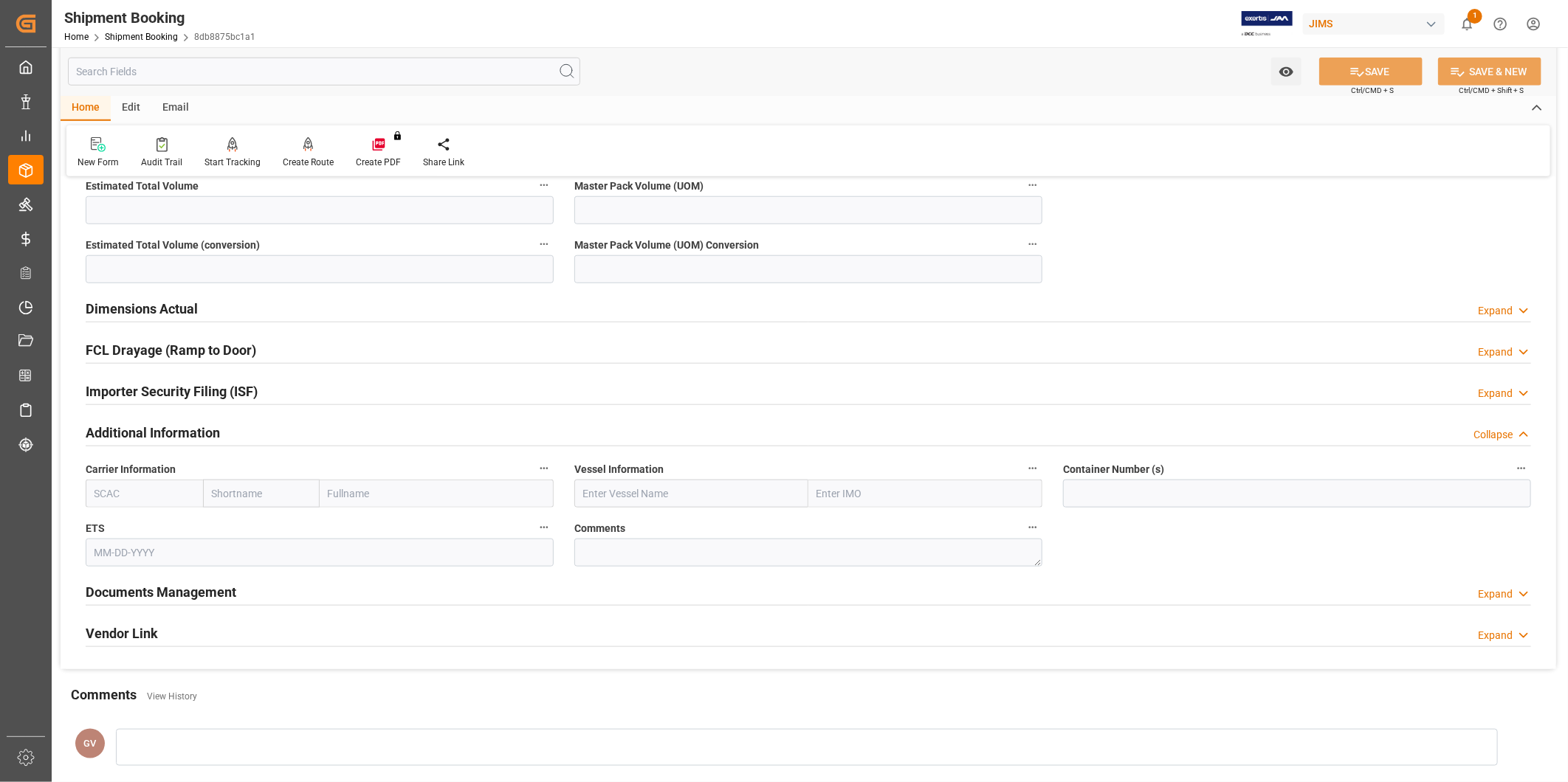
scroll to position [895, 0]
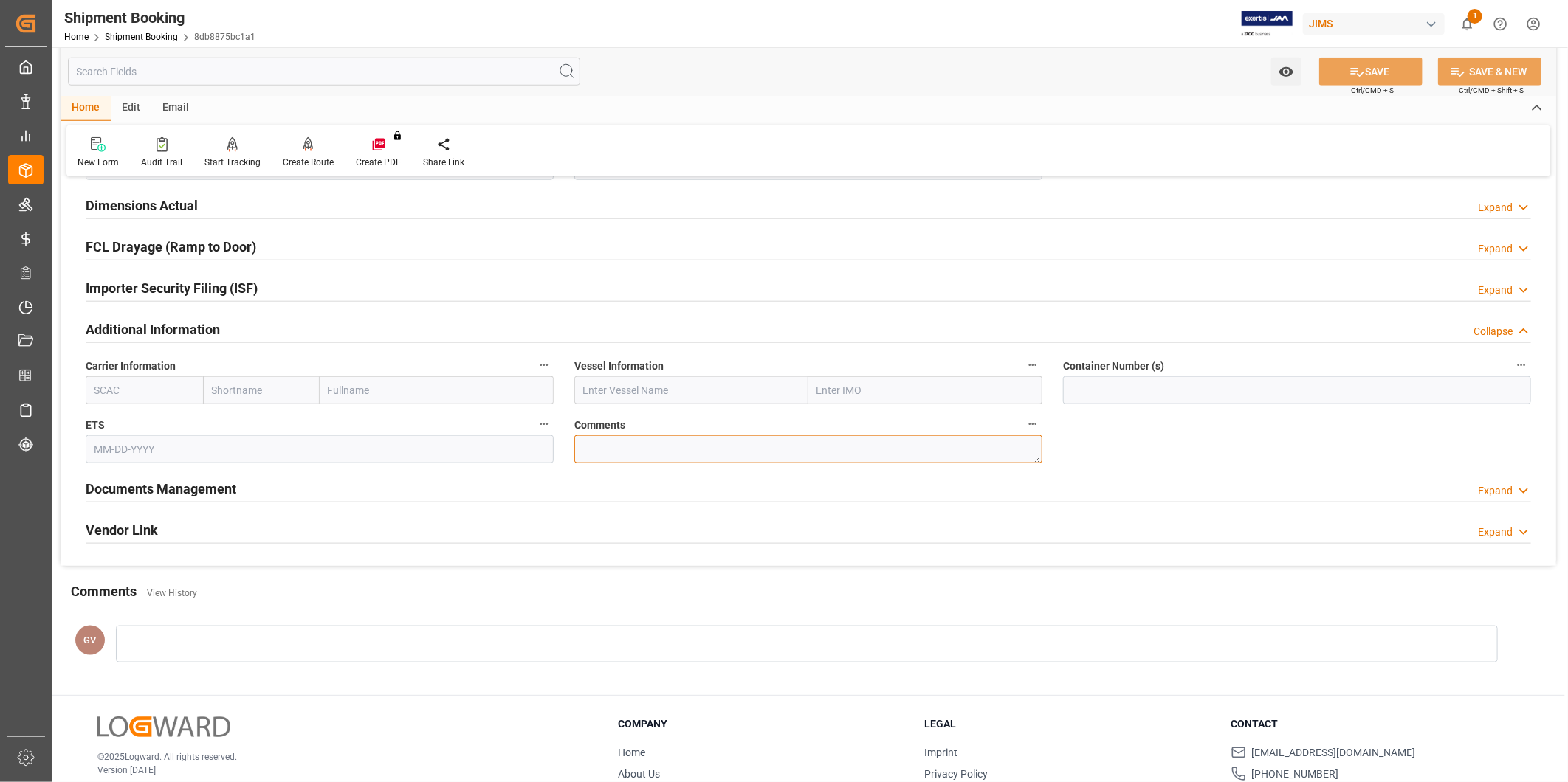
click at [724, 451] on textarea at bounding box center [808, 449] width 468 height 28
paste textarea "9299311"
type textarea "SO# 9299311"
click at [1364, 70] on button "SAVE" at bounding box center [1370, 72] width 103 height 28
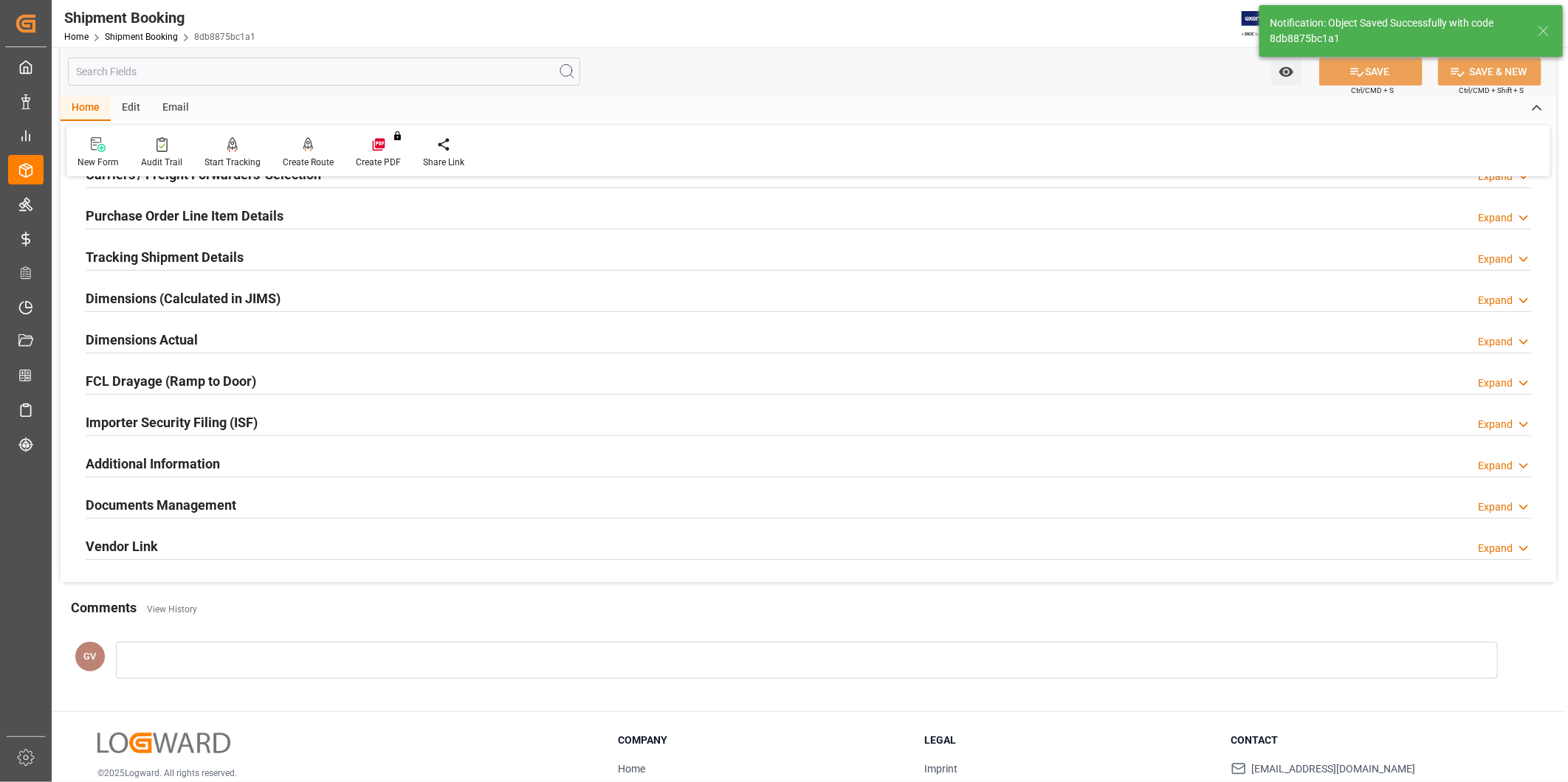
scroll to position [190, 0]
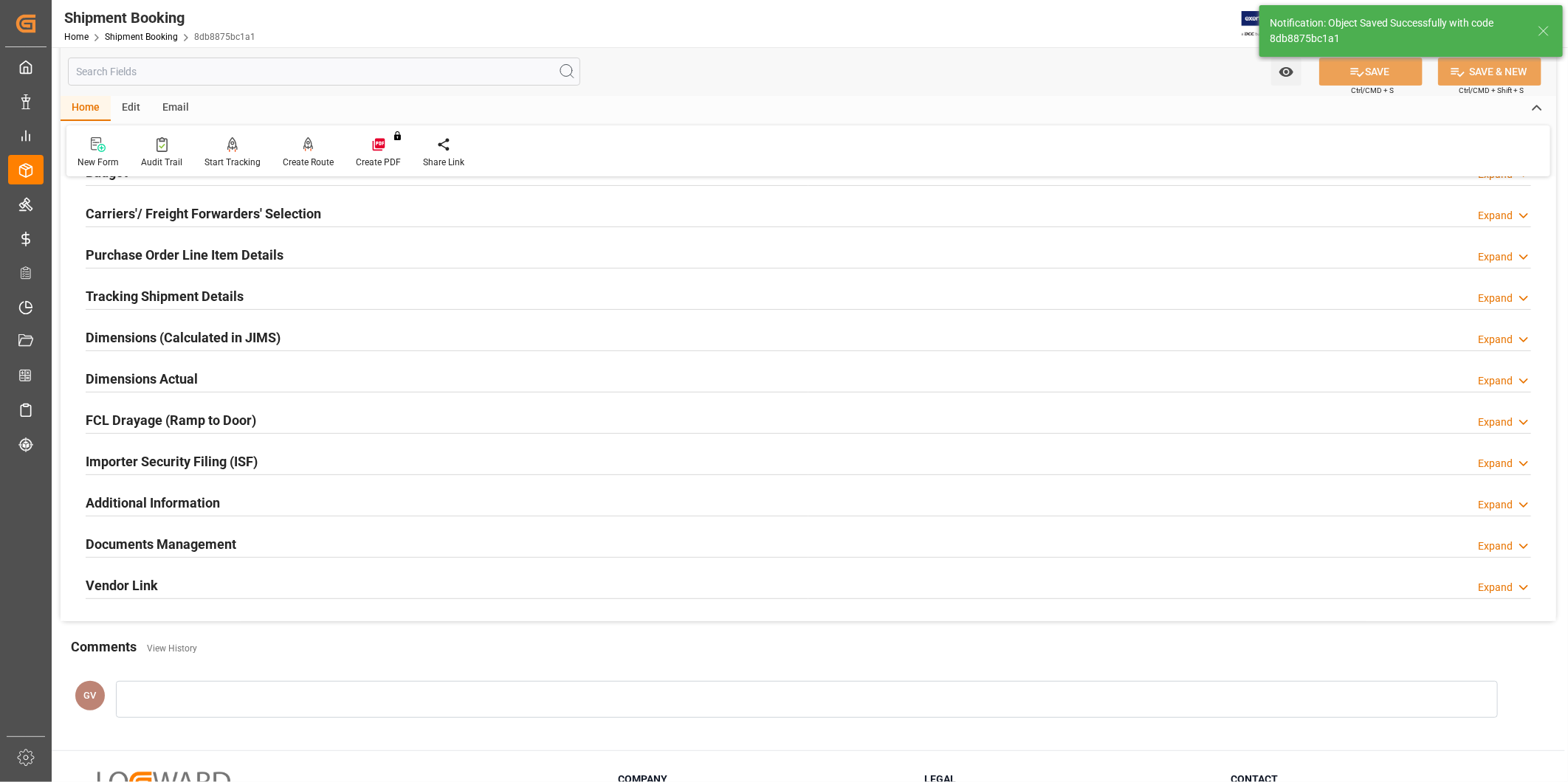
click at [236, 296] on h2 "Tracking Shipment Details" at bounding box center [165, 296] width 158 height 20
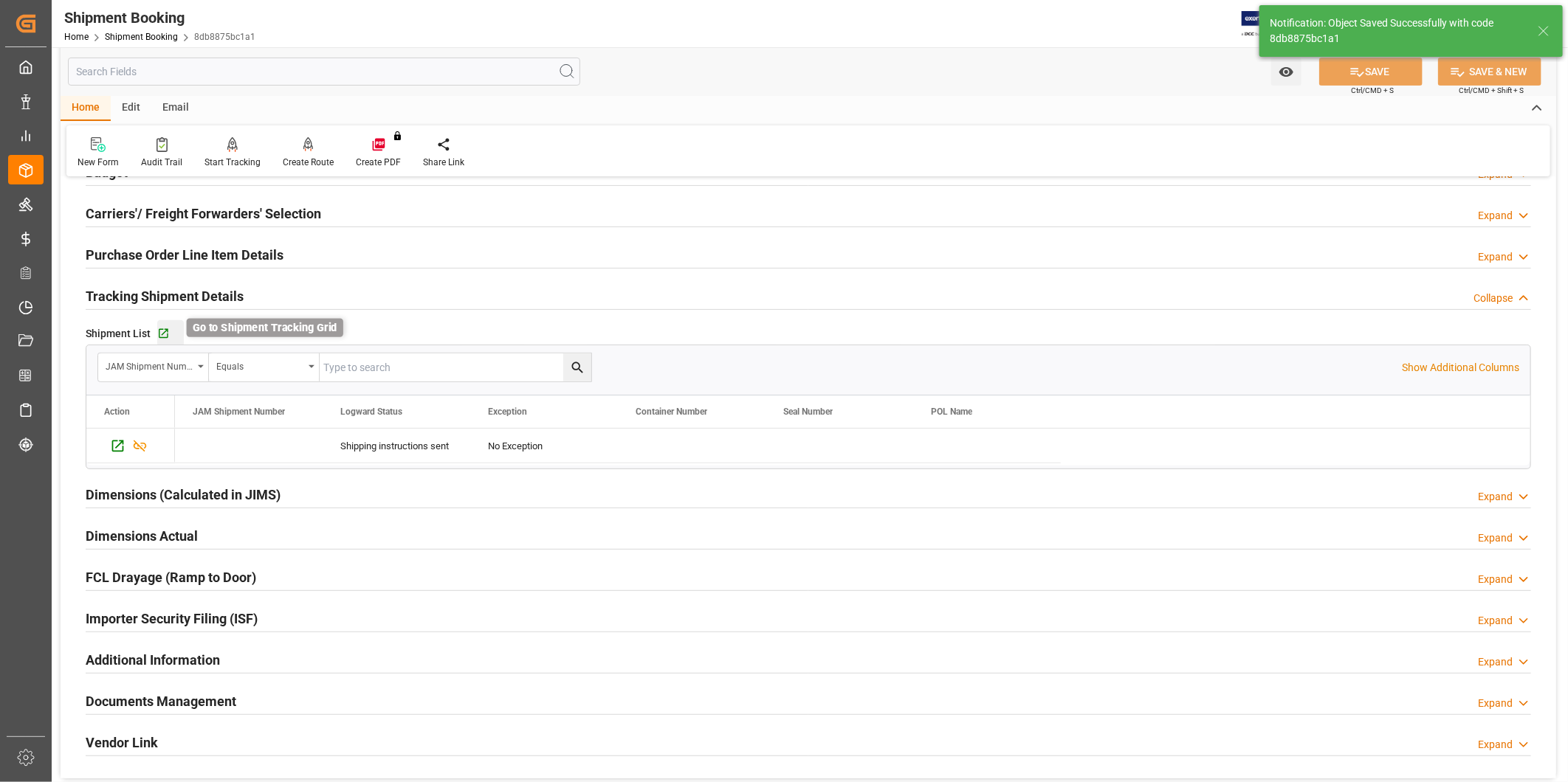
click at [163, 335] on icon "button" at bounding box center [164, 334] width 12 height 12
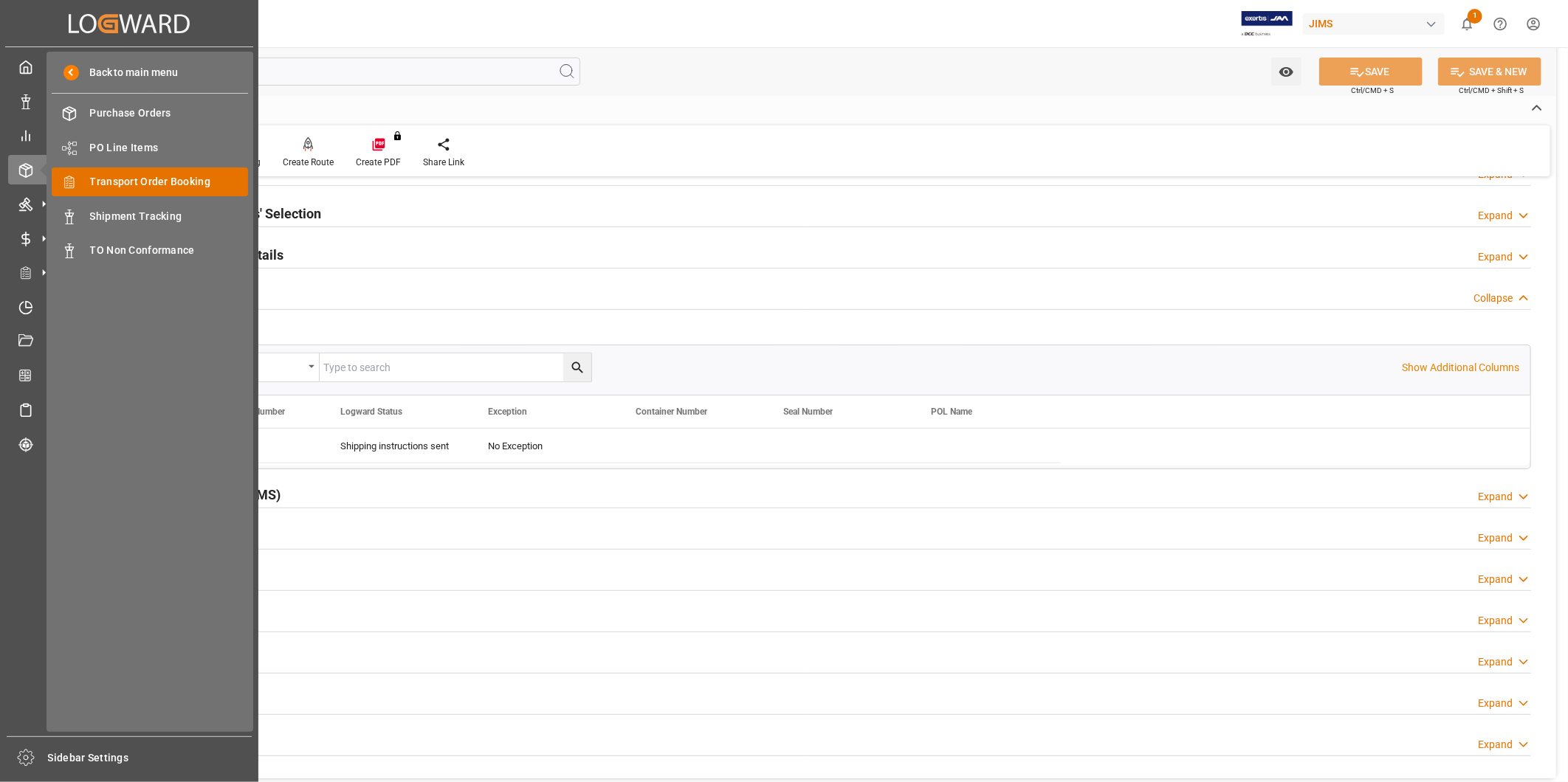
click at [141, 175] on span "Transport Order Booking" at bounding box center [169, 181] width 158 height 15
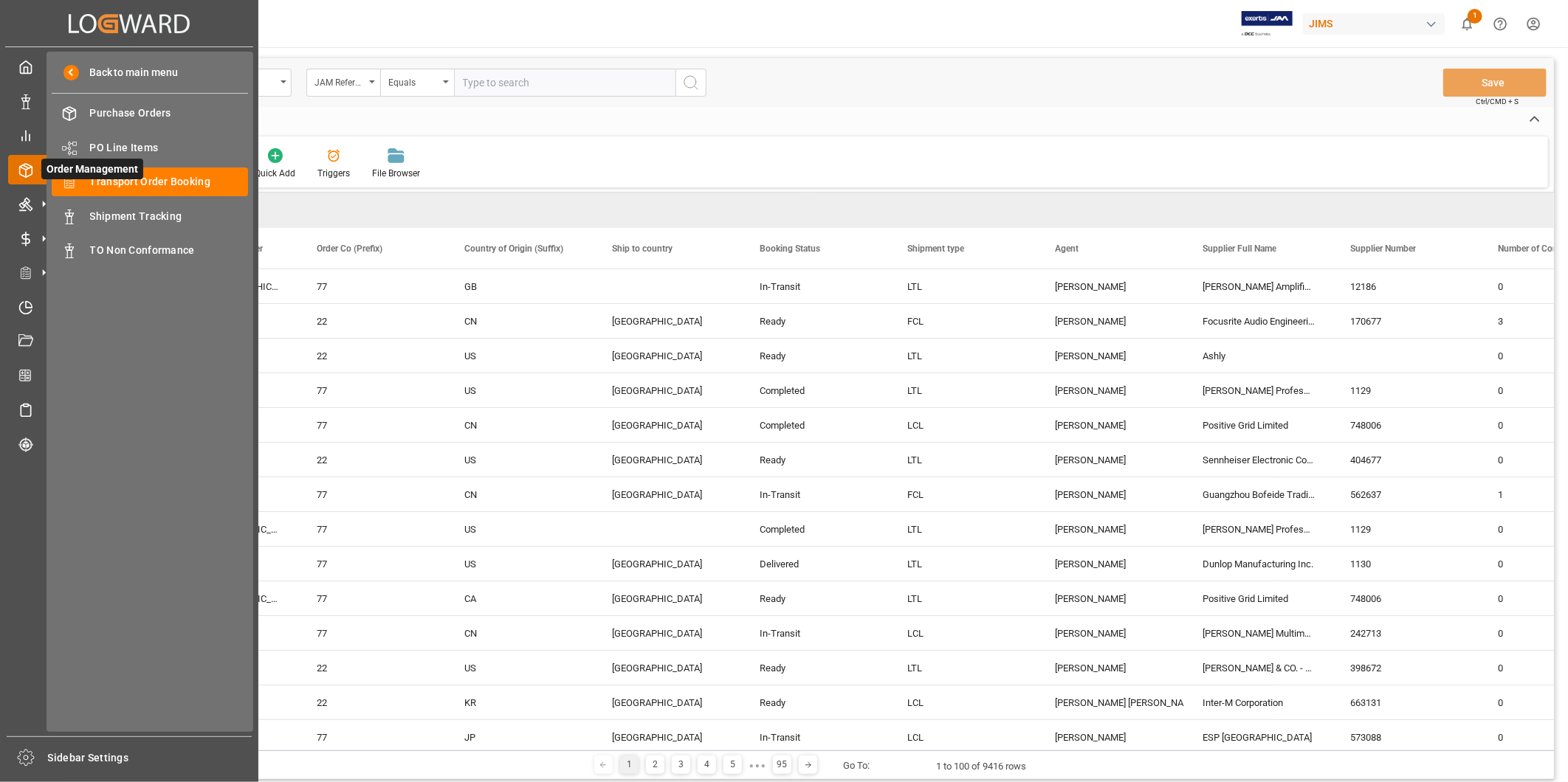
click at [89, 172] on span "Order Management" at bounding box center [92, 168] width 101 height 20
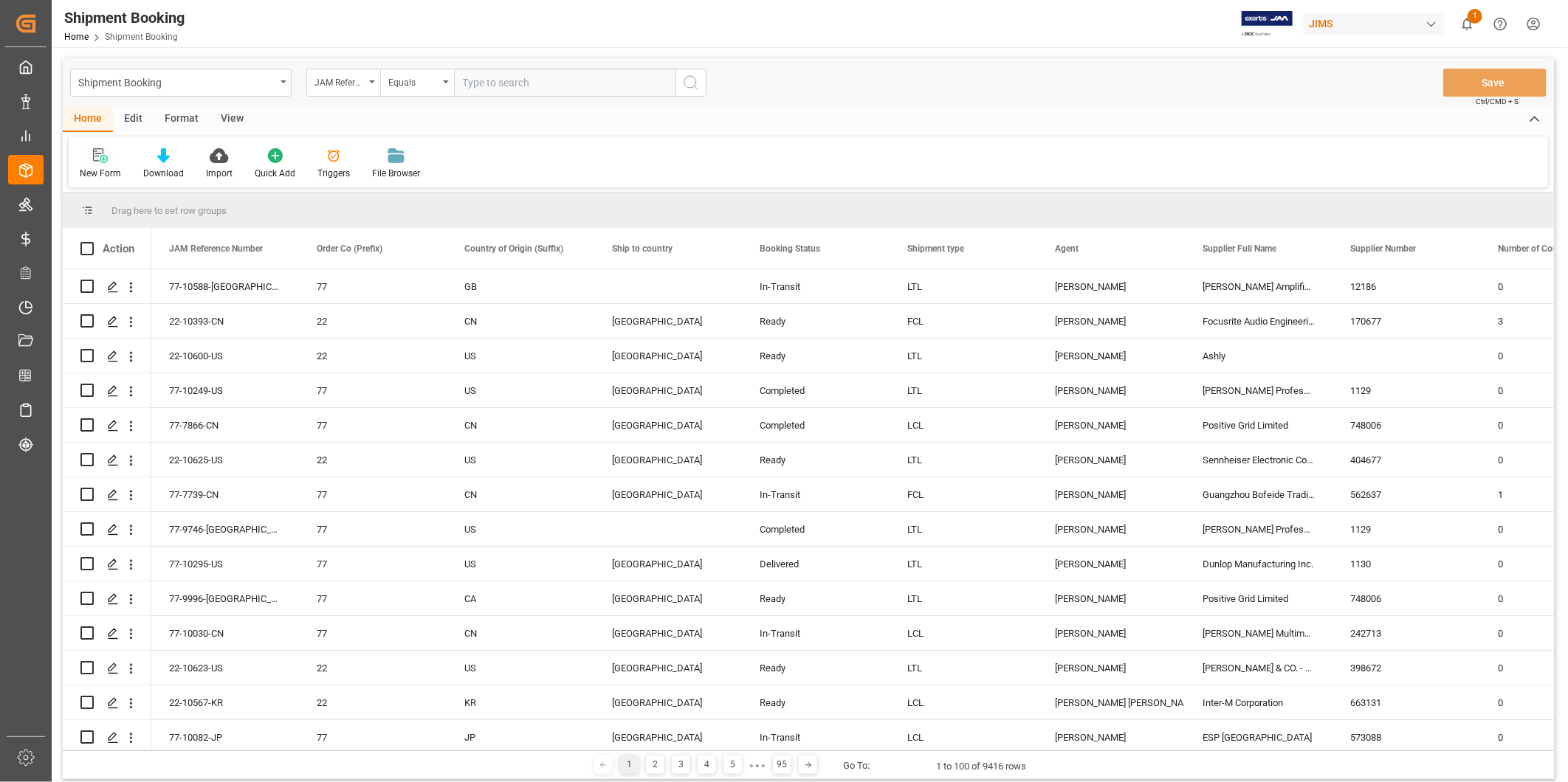
click at [103, 171] on div "New Form" at bounding box center [101, 173] width 41 height 13
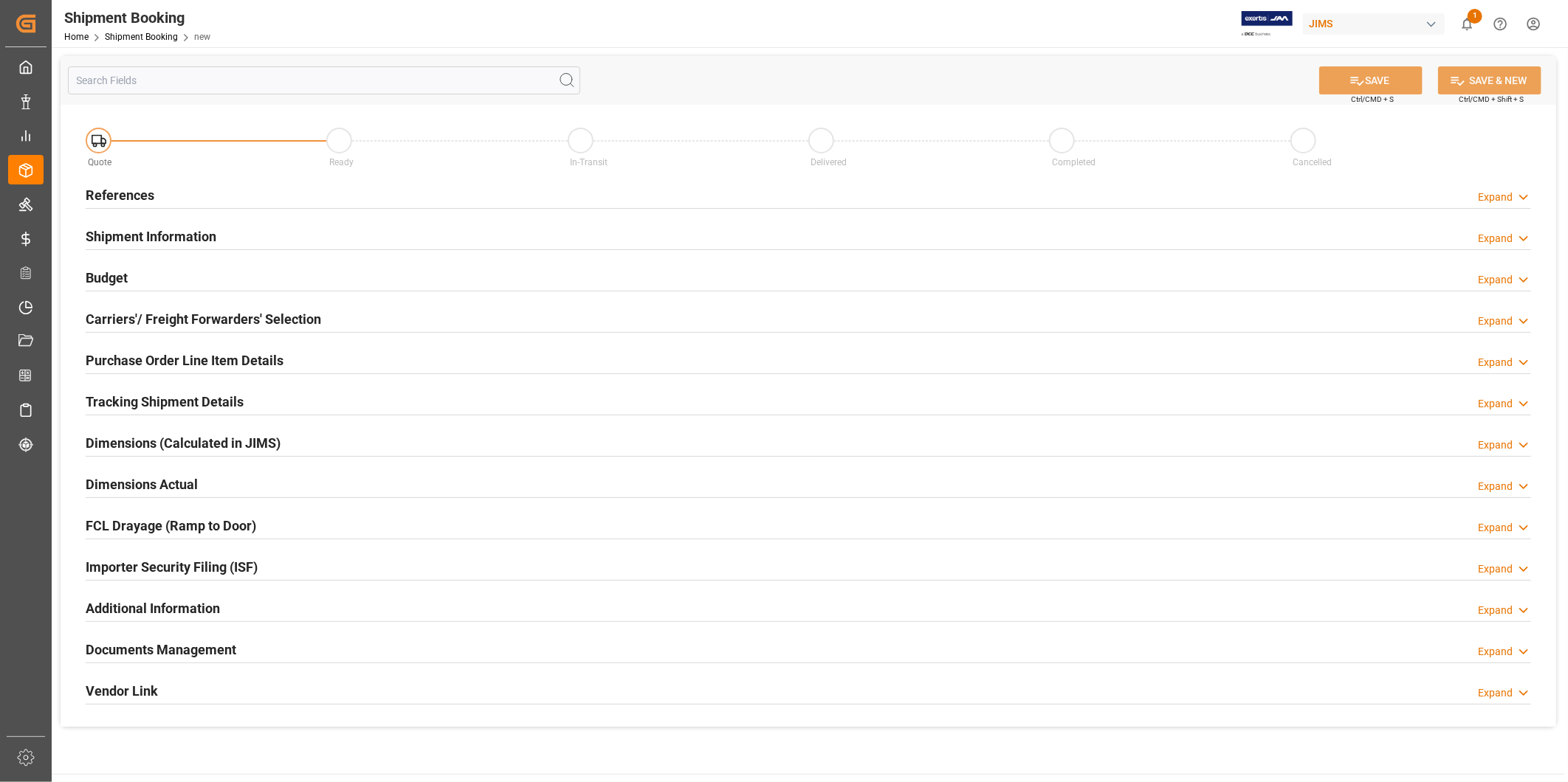
click at [1515, 203] on div "Expand" at bounding box center [1505, 197] width 53 height 15
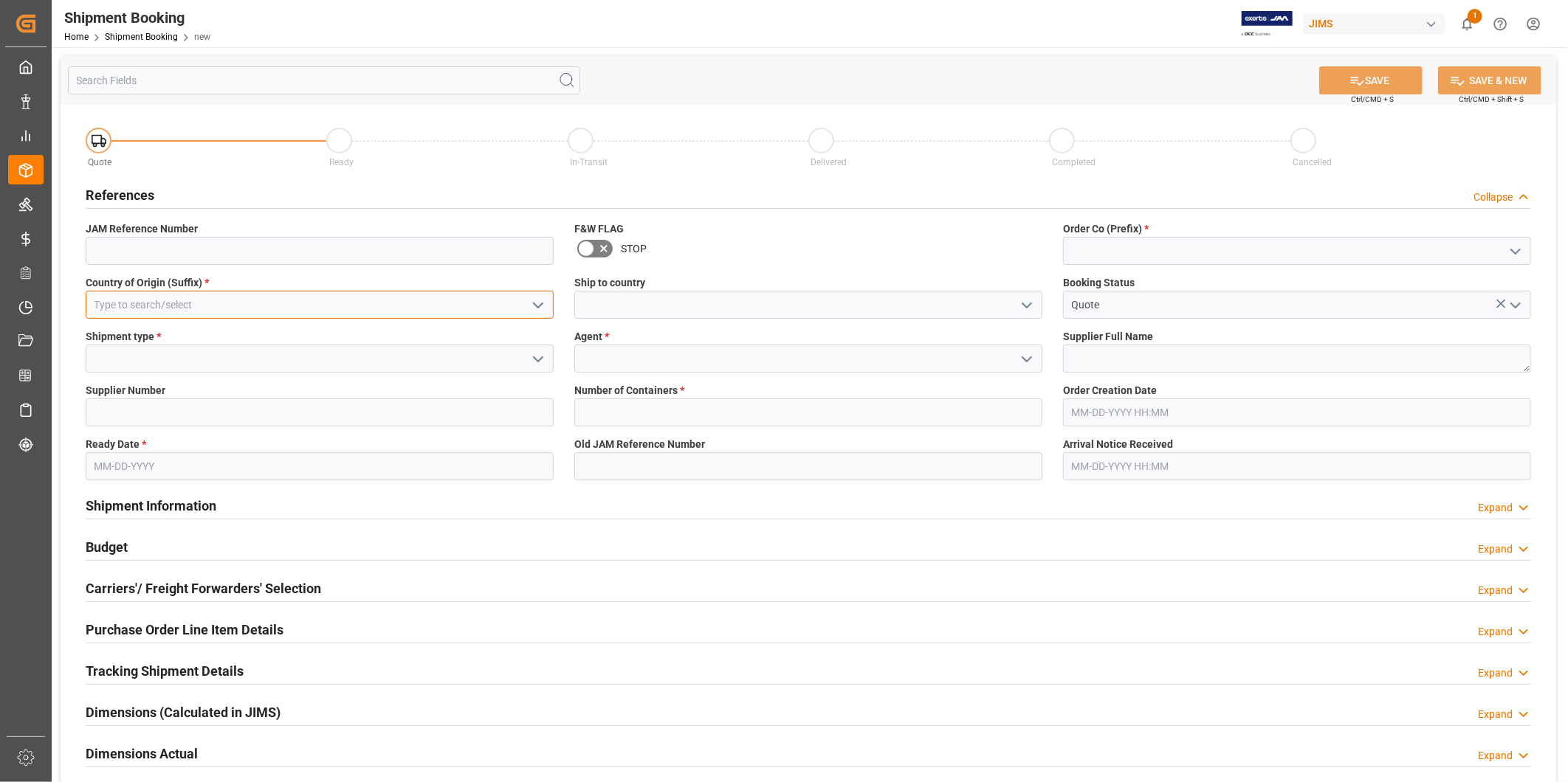
click at [497, 314] on input at bounding box center [319, 305] width 468 height 28
click at [263, 348] on div "US" at bounding box center [319, 337] width 466 height 33
type input "US"
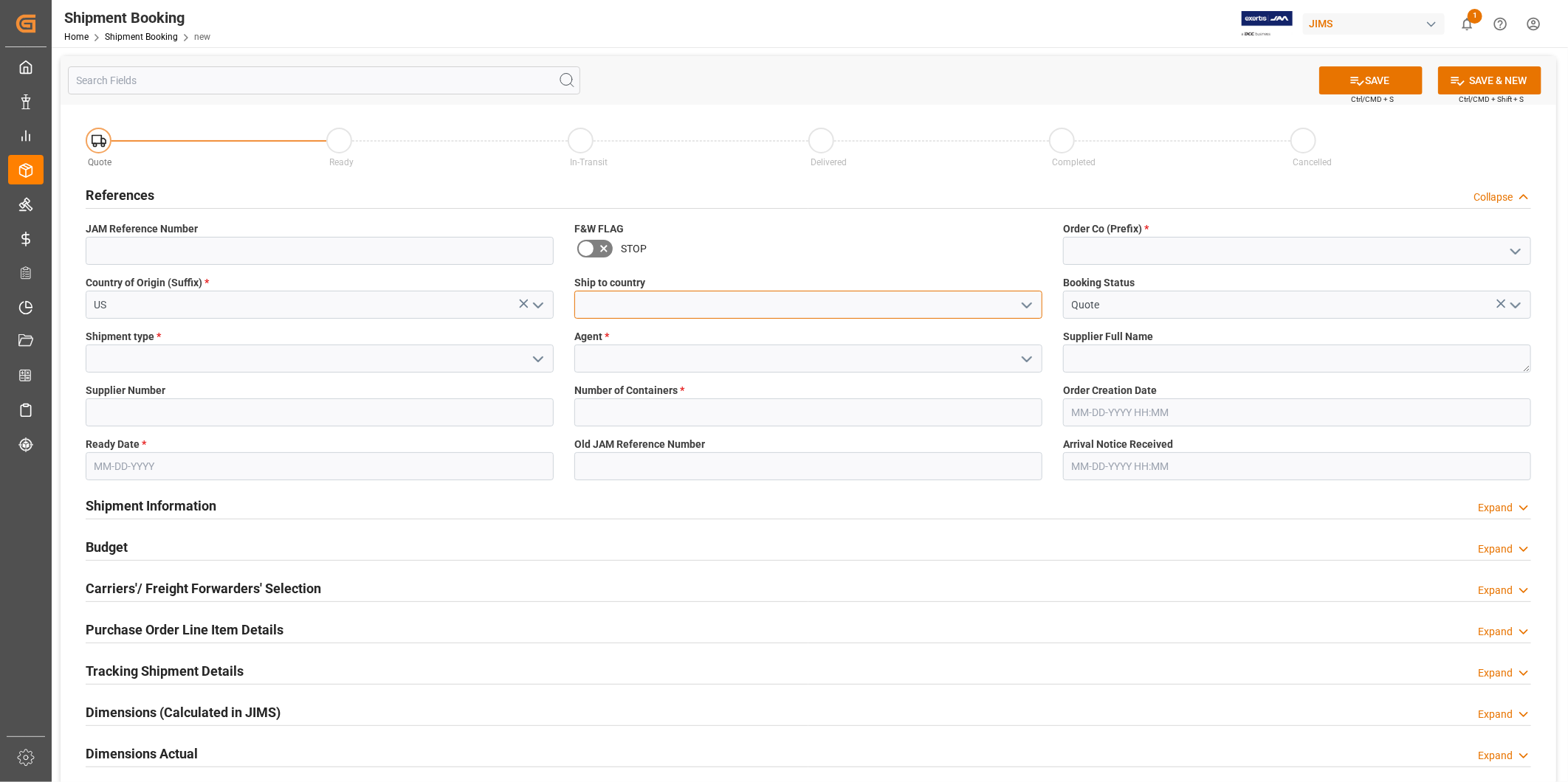
drag, startPoint x: 659, startPoint y: 316, endPoint x: 864, endPoint y: 316, distance: 205.0
click at [660, 316] on input at bounding box center [808, 305] width 468 height 28
click at [1027, 305] on icon "open menu" at bounding box center [1027, 305] width 18 height 18
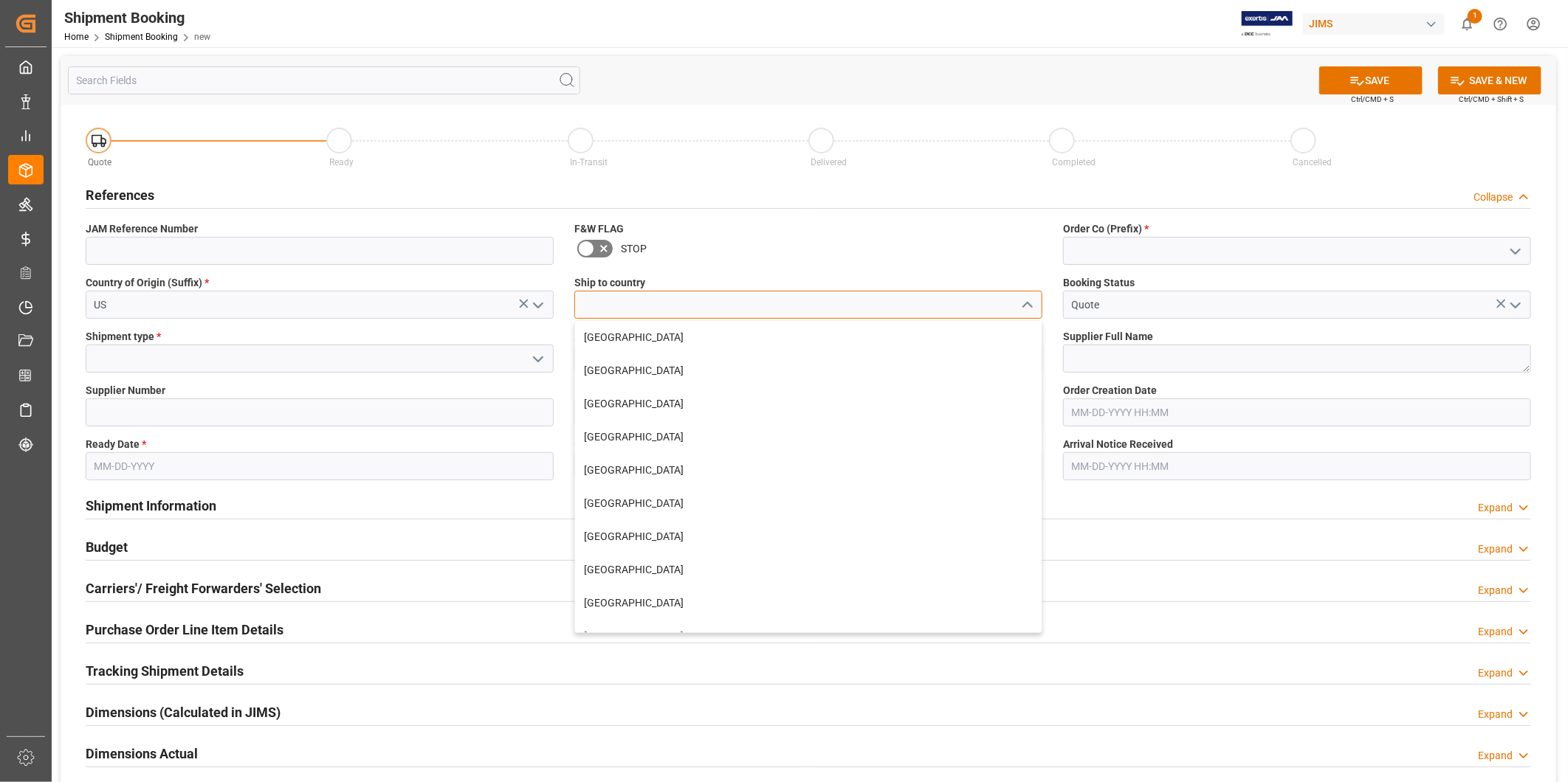
click at [959, 308] on input at bounding box center [808, 305] width 468 height 28
type input "n"
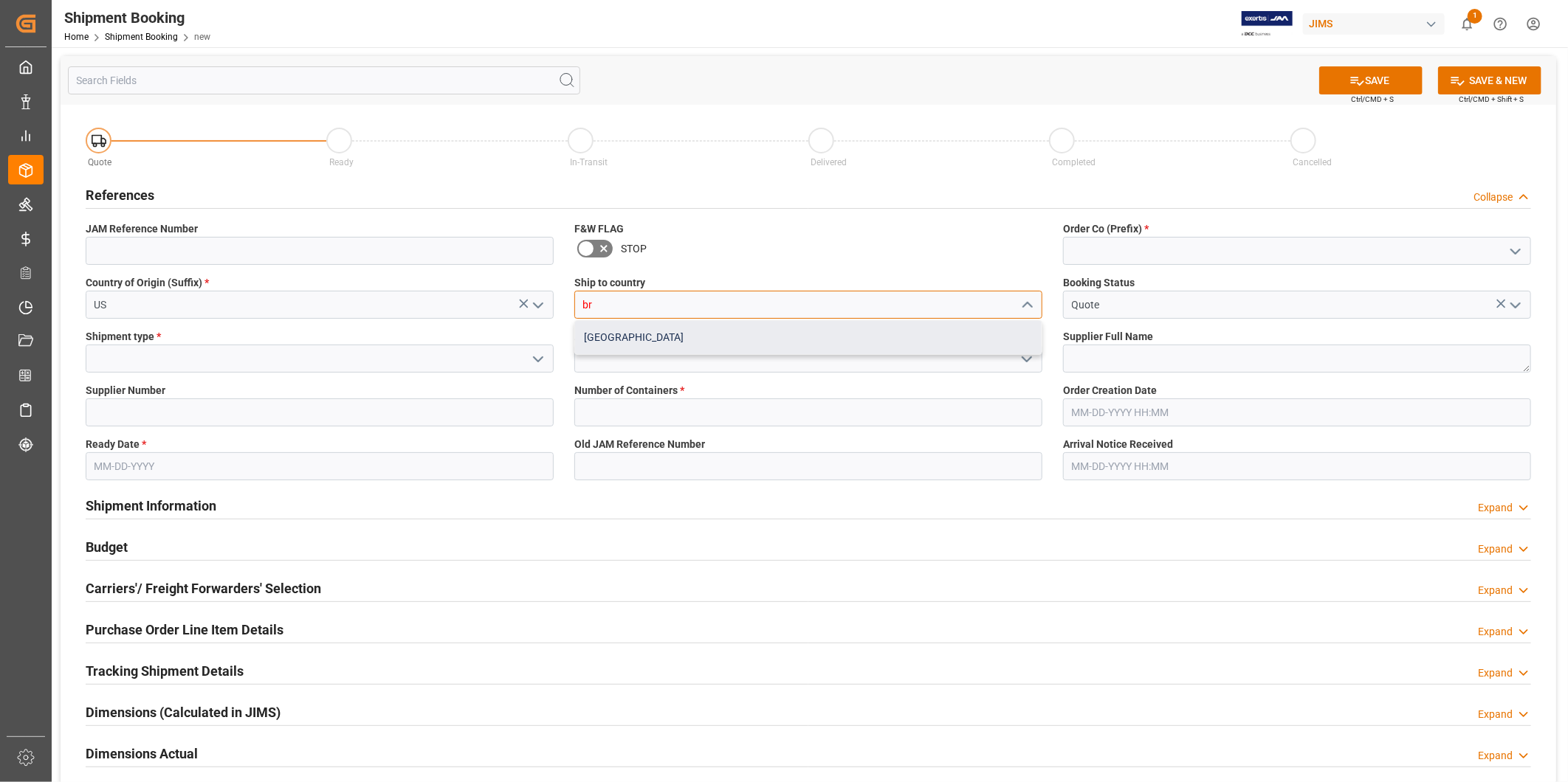
click at [925, 340] on div "Brazil" at bounding box center [808, 337] width 466 height 33
type input "Brazil"
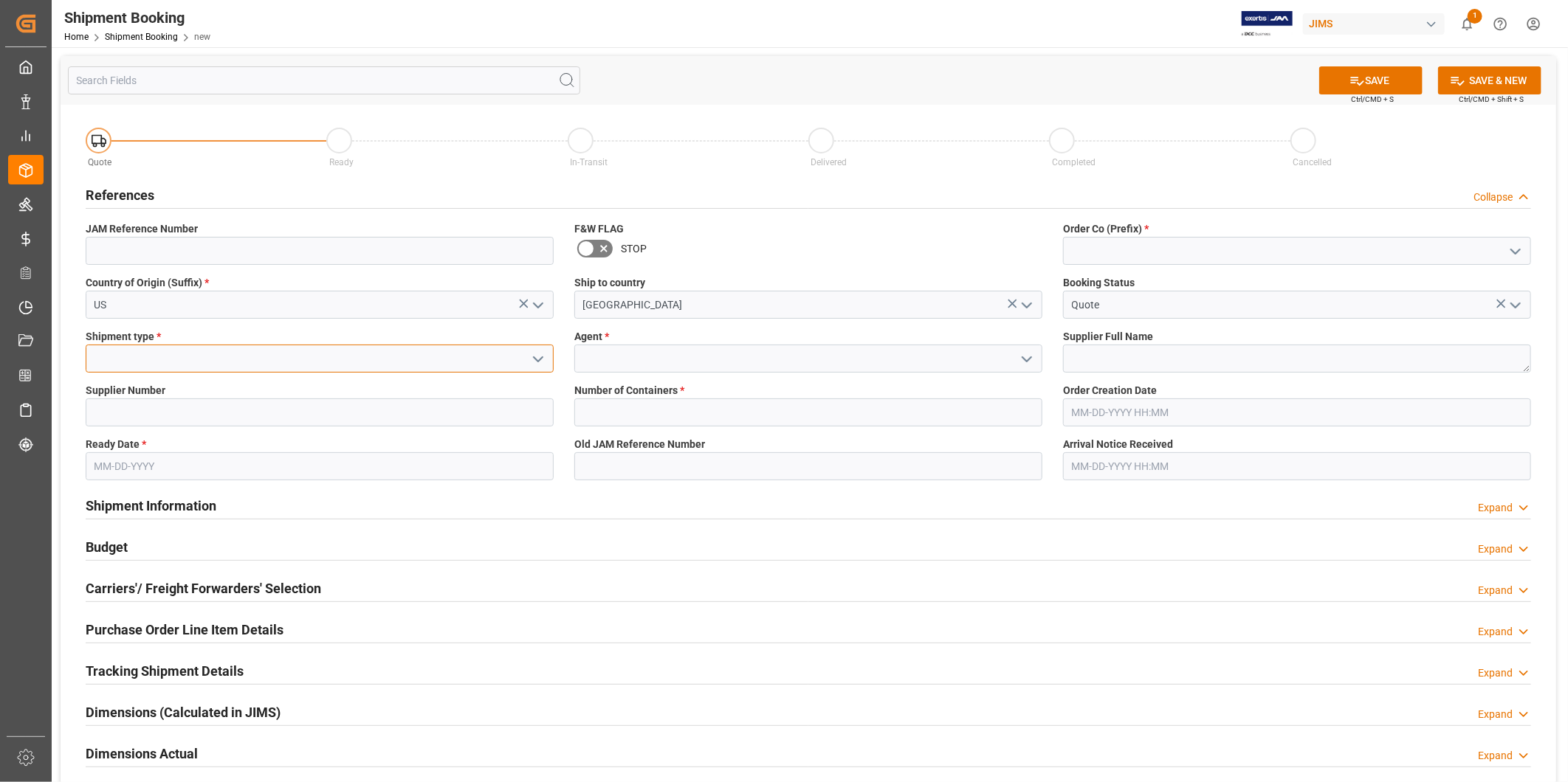
click at [393, 357] on input at bounding box center [319, 359] width 468 height 28
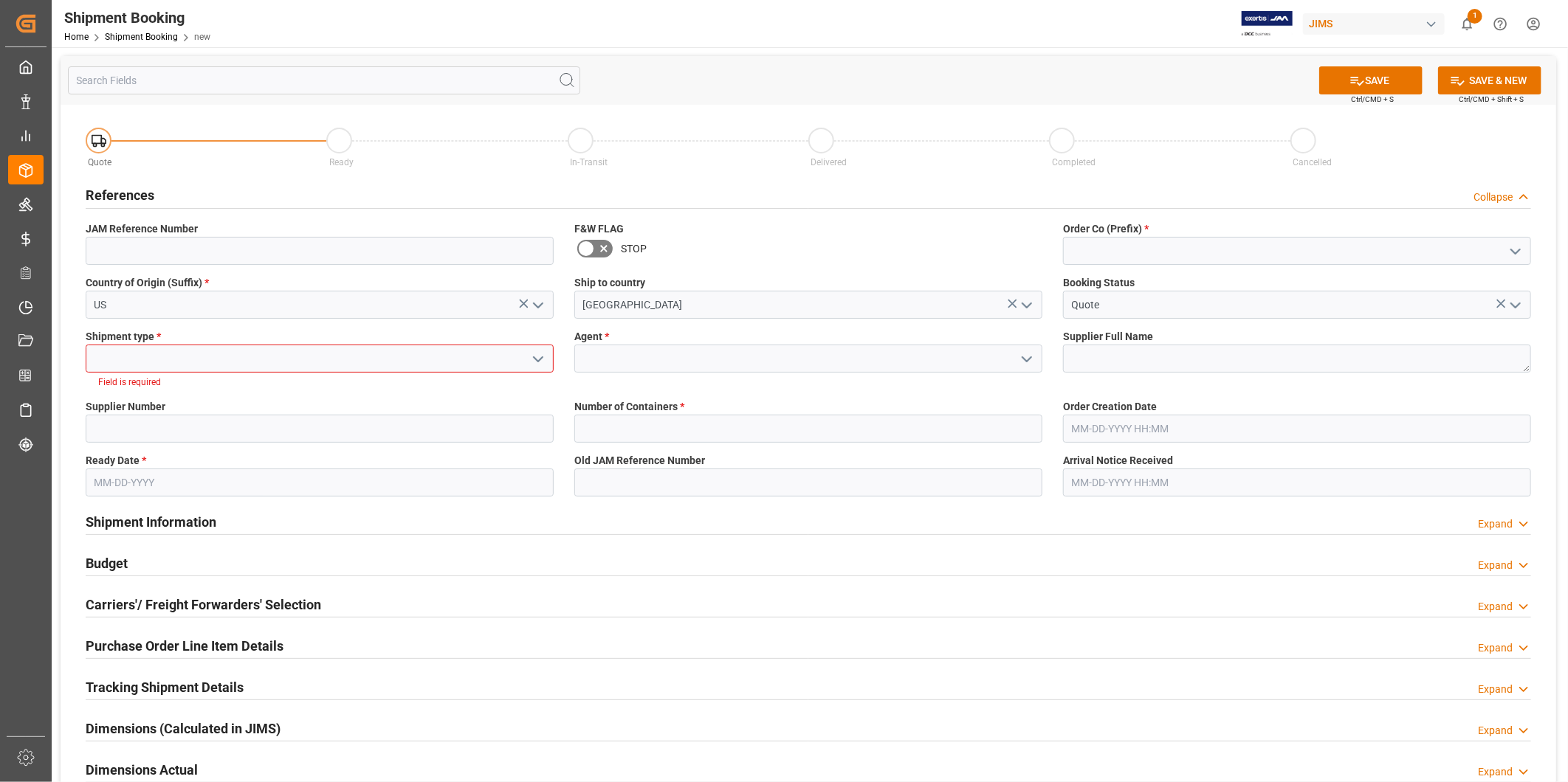
click at [539, 360] on icon "open menu" at bounding box center [538, 359] width 18 height 18
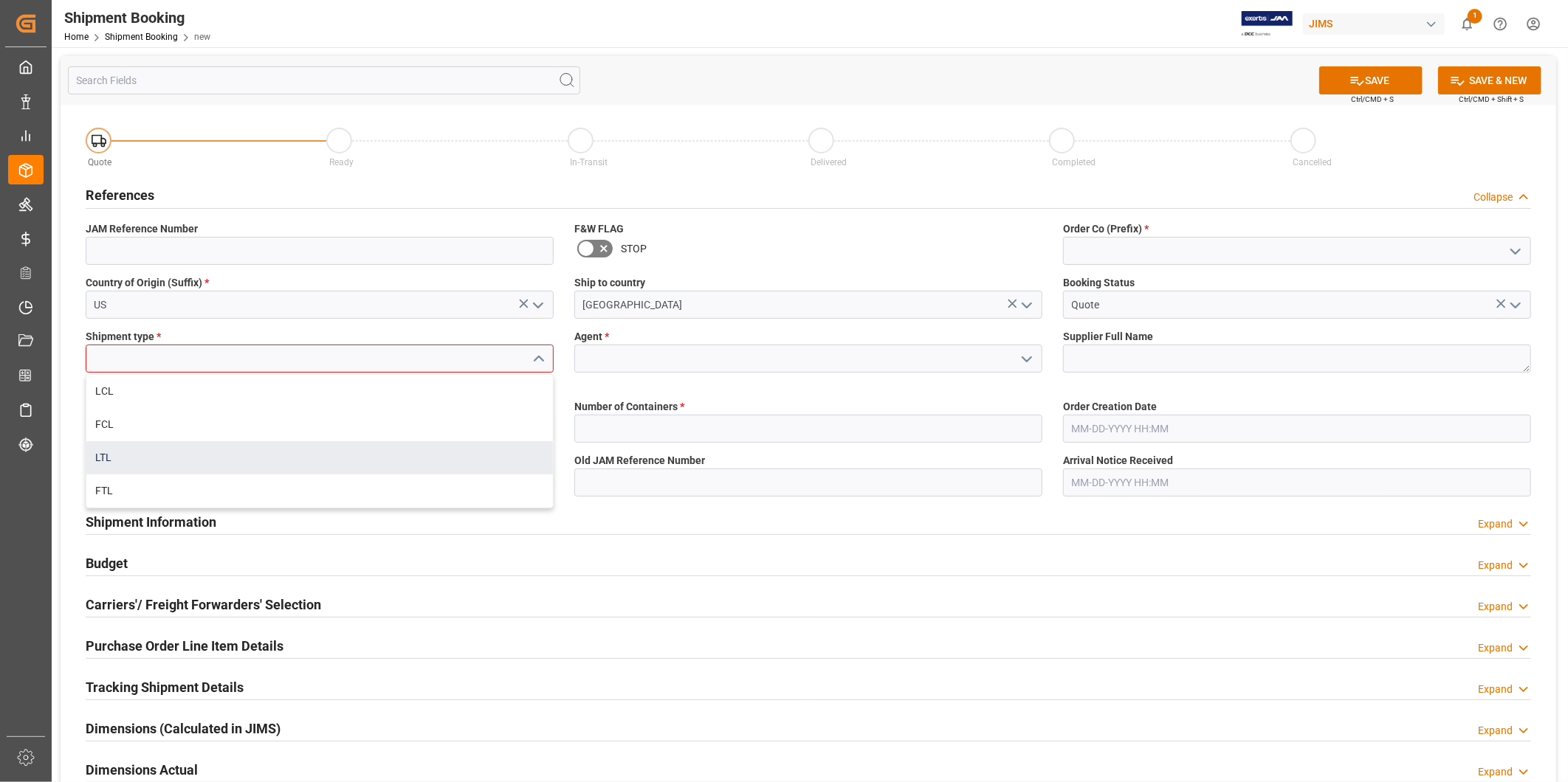
click at [455, 459] on div "LTL" at bounding box center [319, 457] width 466 height 33
type input "LTL"
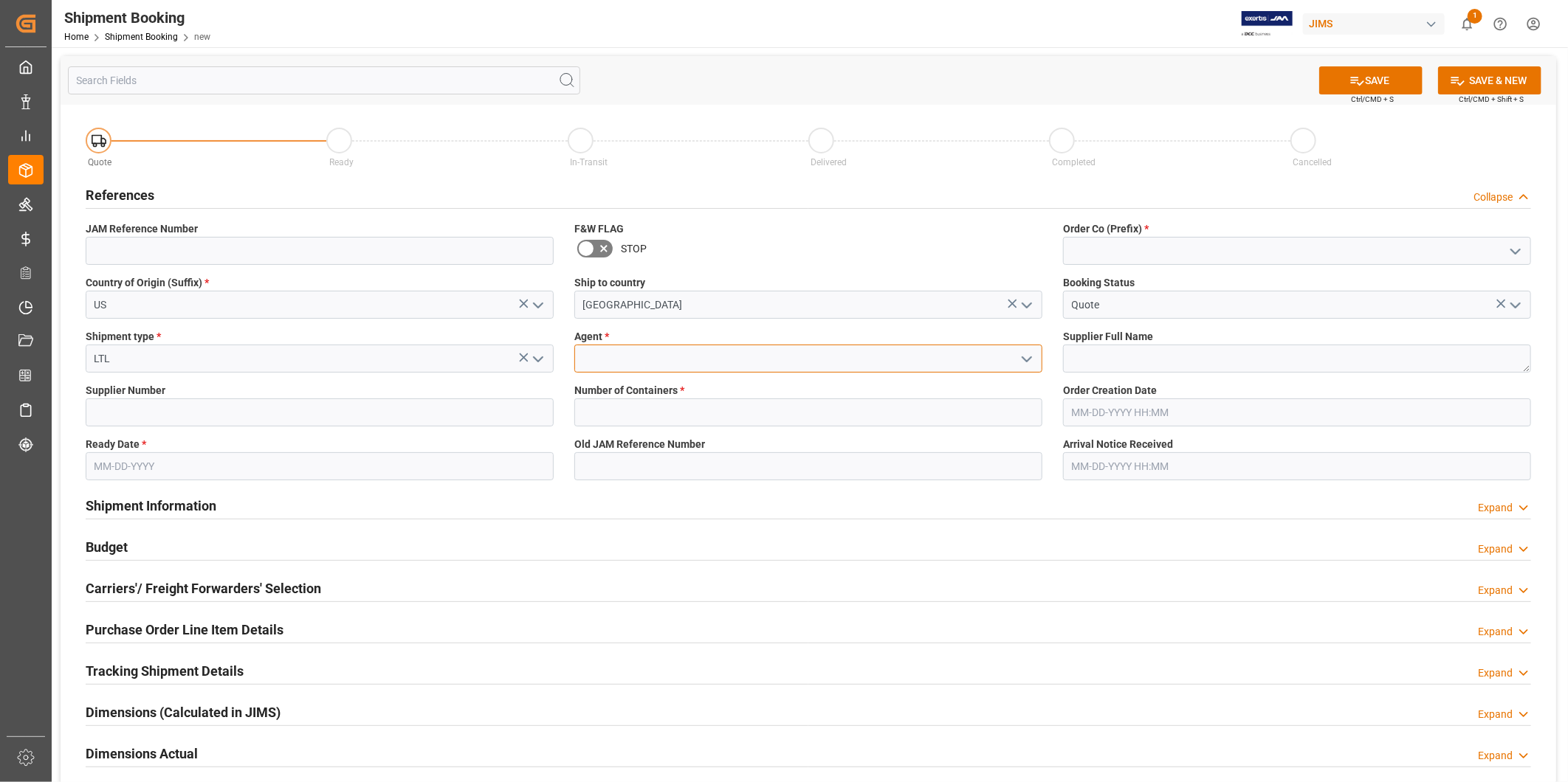
click at [718, 357] on input at bounding box center [808, 359] width 468 height 28
type input "George Vigo"
click at [1103, 360] on textarea at bounding box center [1297, 359] width 468 height 28
click at [1144, 359] on textarea "JAM USA LLC" at bounding box center [1297, 359] width 468 height 28
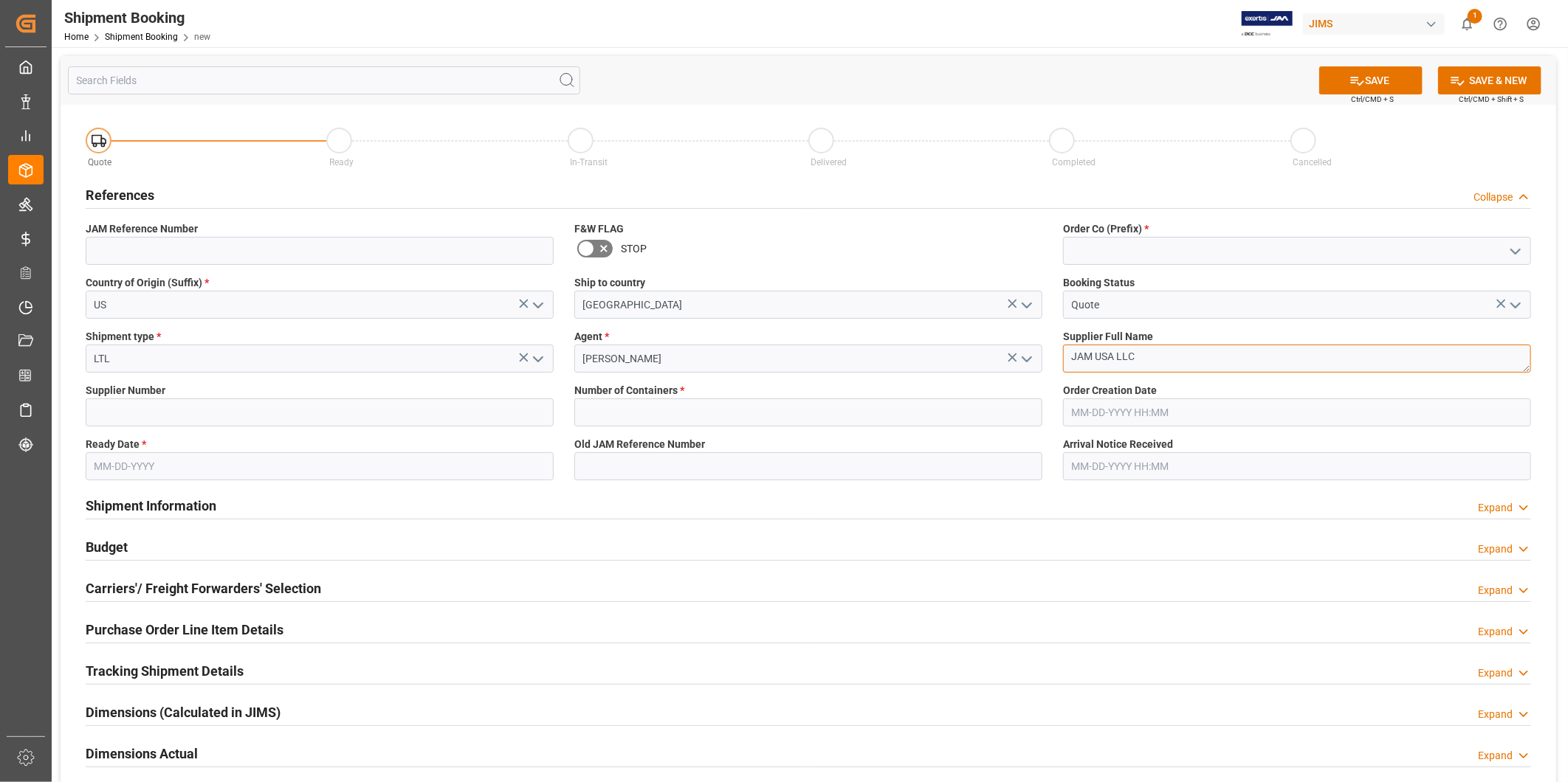
click at [1144, 359] on textarea "JAM USA LLC" at bounding box center [1297, 359] width 468 height 28
click at [1141, 362] on textarea "US" at bounding box center [1297, 359] width 468 height 28
type textarea "USM"
click at [367, 419] on input at bounding box center [319, 413] width 468 height 28
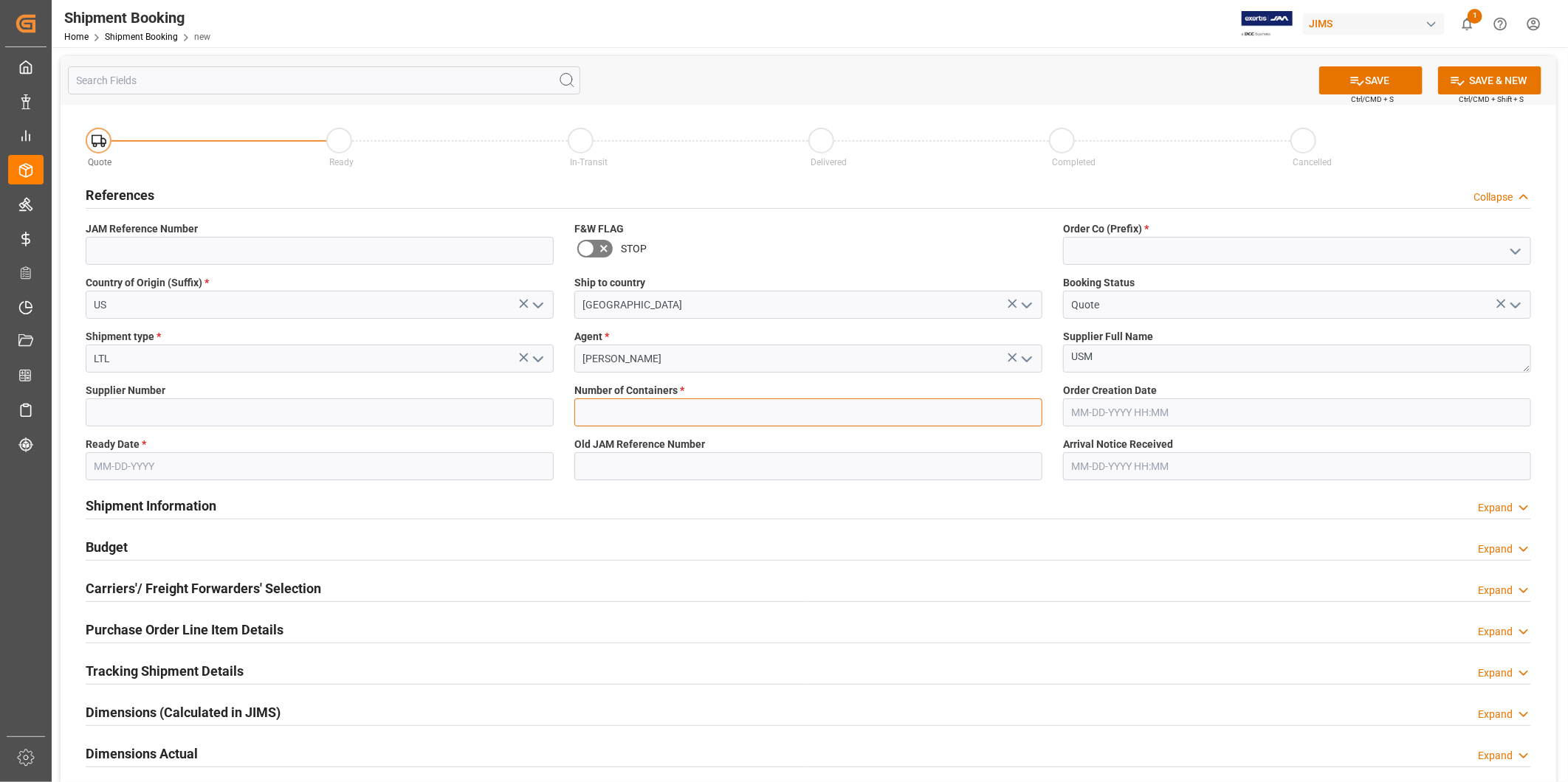
click at [625, 419] on input "text" at bounding box center [808, 413] width 468 height 28
type input "0"
click at [345, 472] on input "text" at bounding box center [319, 467] width 468 height 28
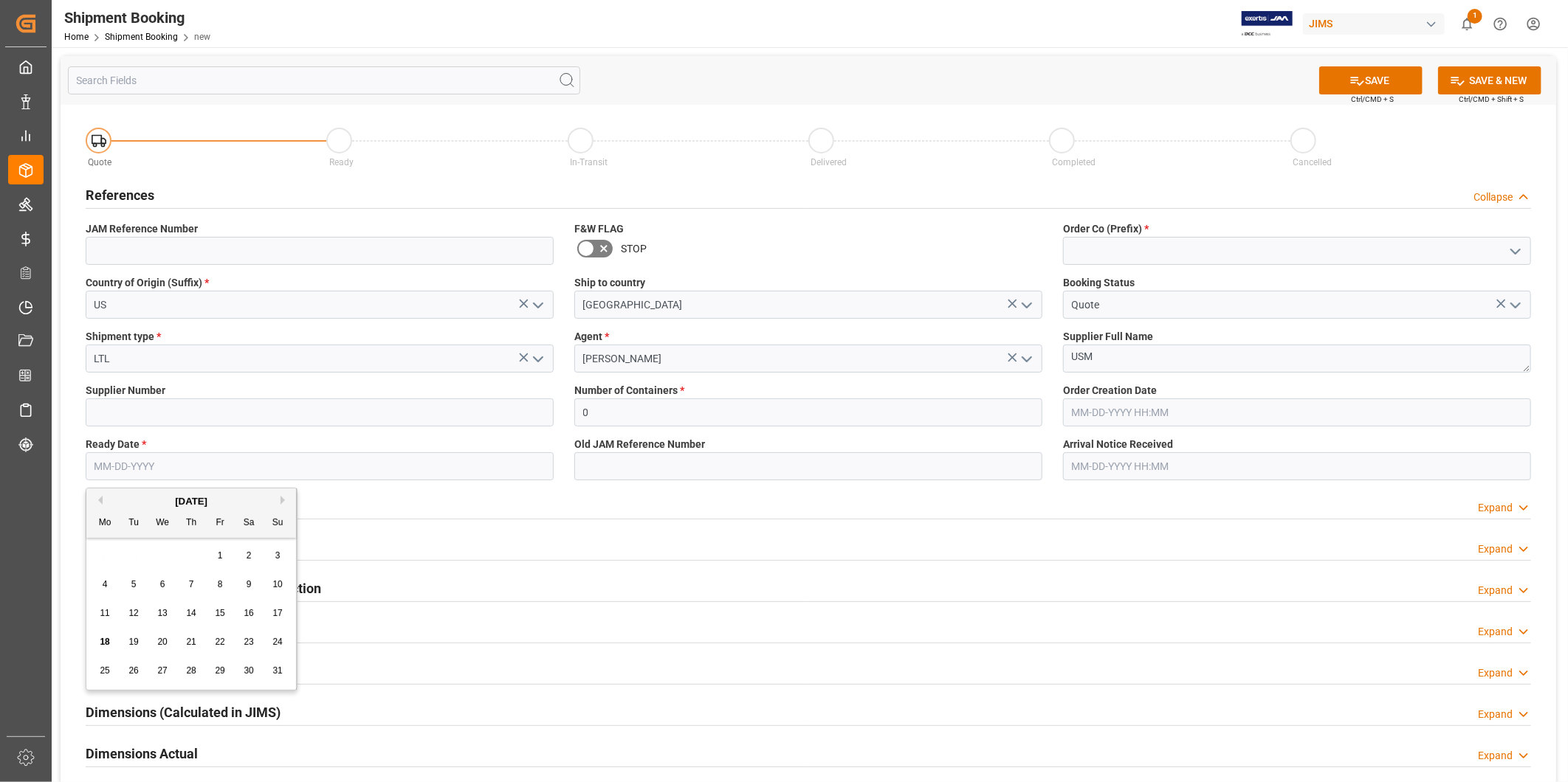
click at [171, 645] on div "20" at bounding box center [163, 643] width 19 height 18
type input "08-20-2025"
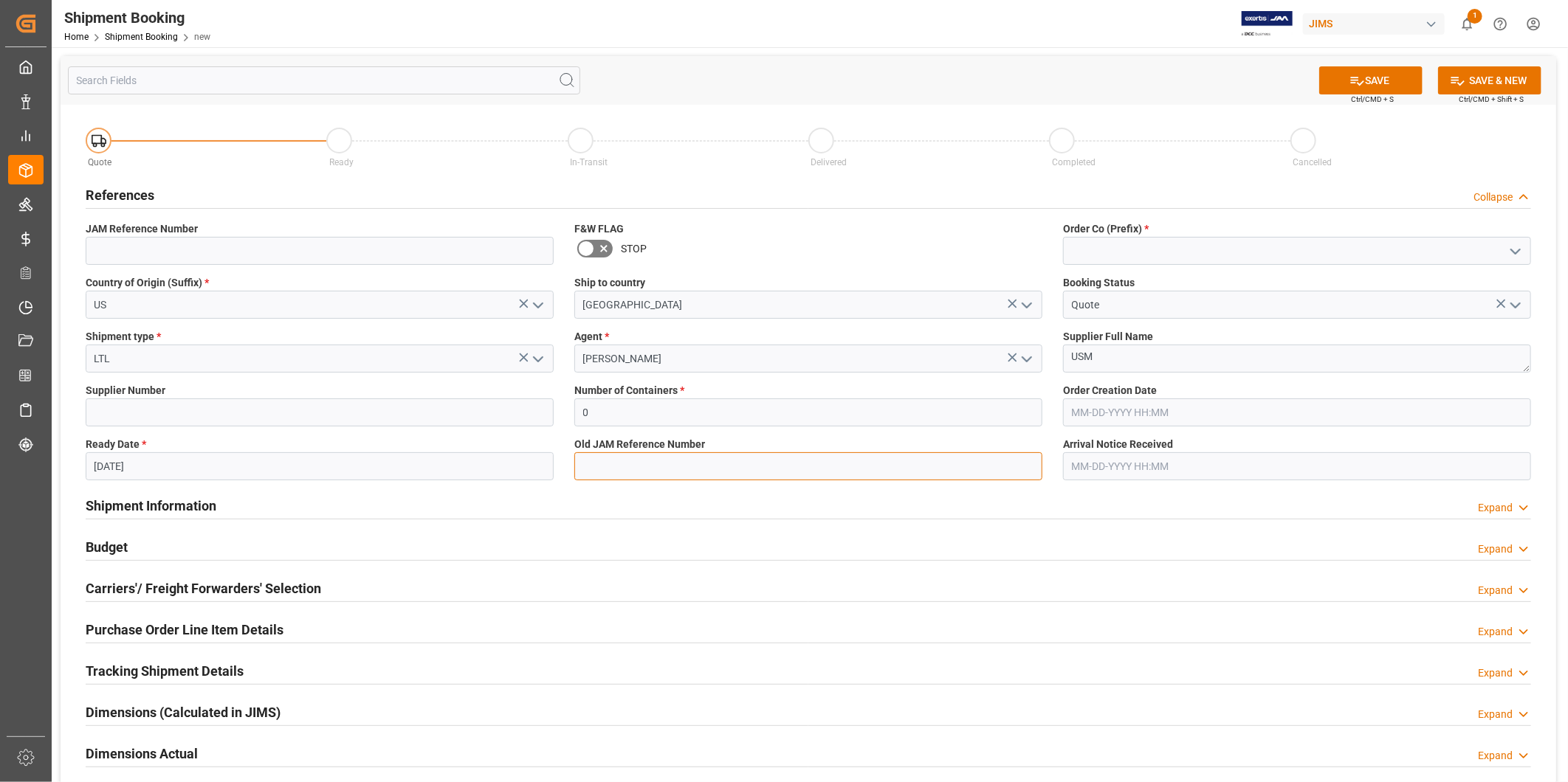
click at [598, 477] on input at bounding box center [808, 467] width 468 height 28
click at [1256, 411] on input "text" at bounding box center [1297, 413] width 468 height 28
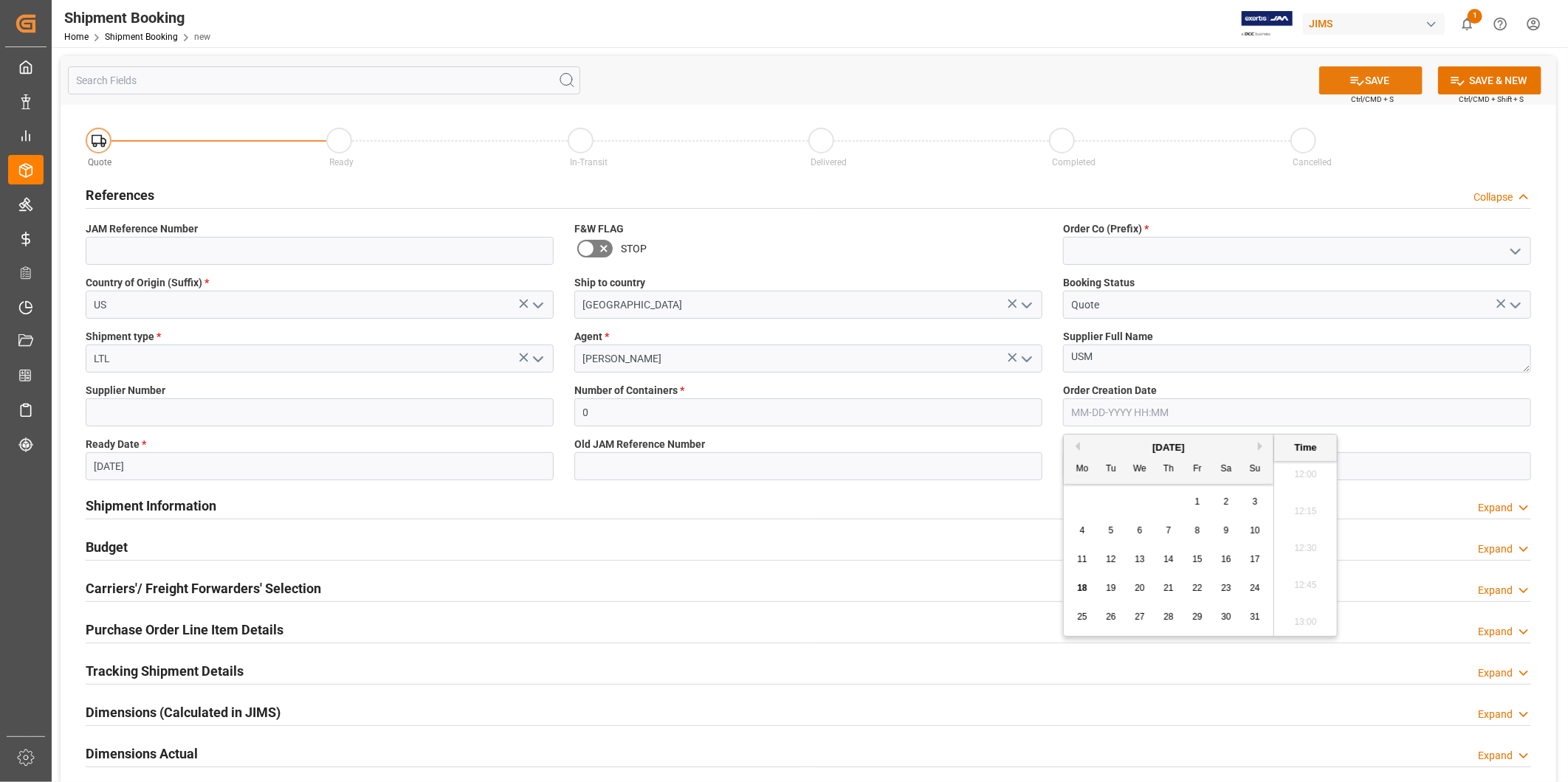
click at [1395, 84] on button "SAVE" at bounding box center [1370, 81] width 103 height 28
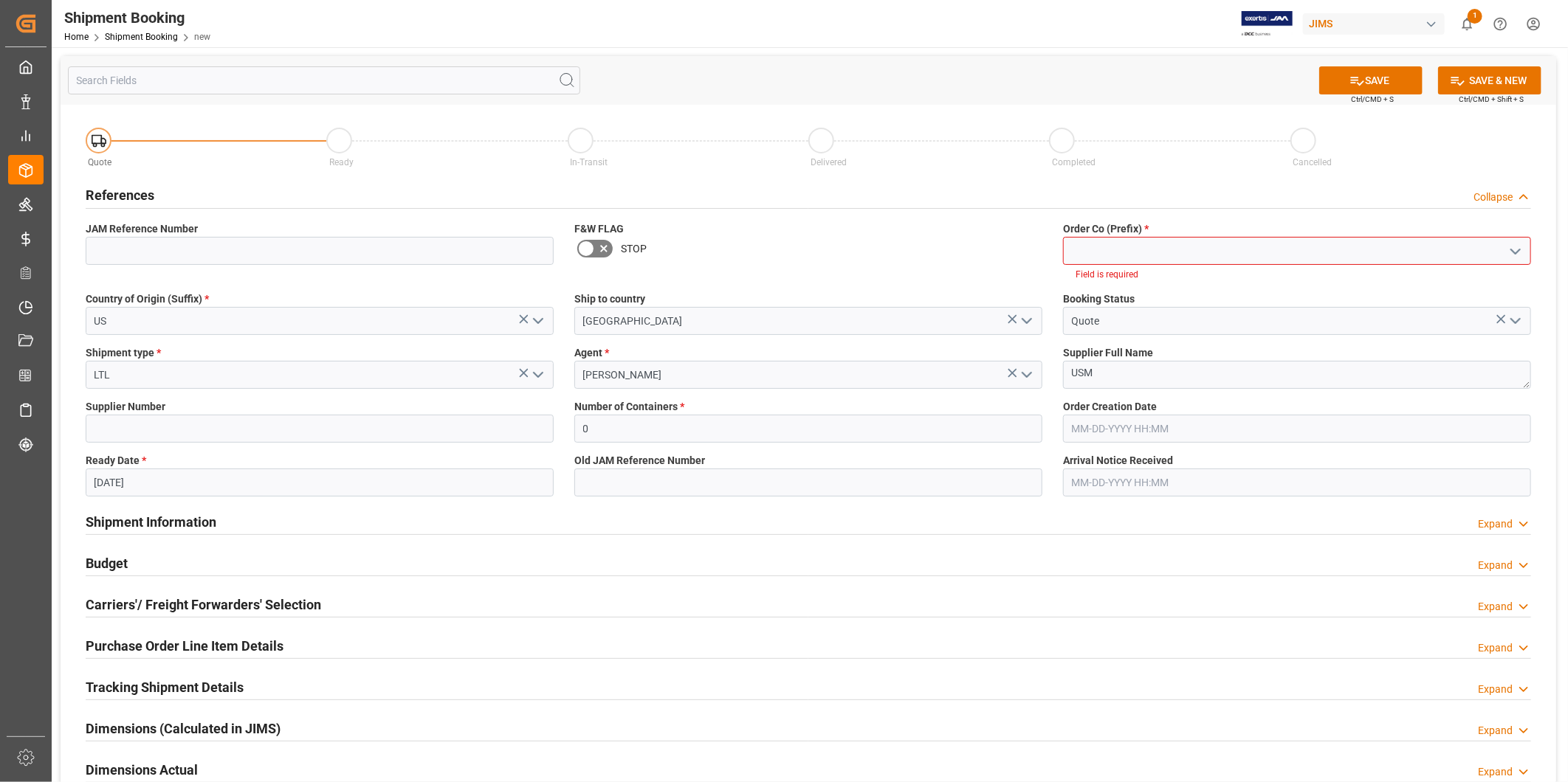
click at [1515, 253] on polyline "open menu" at bounding box center [1515, 251] width 9 height 4
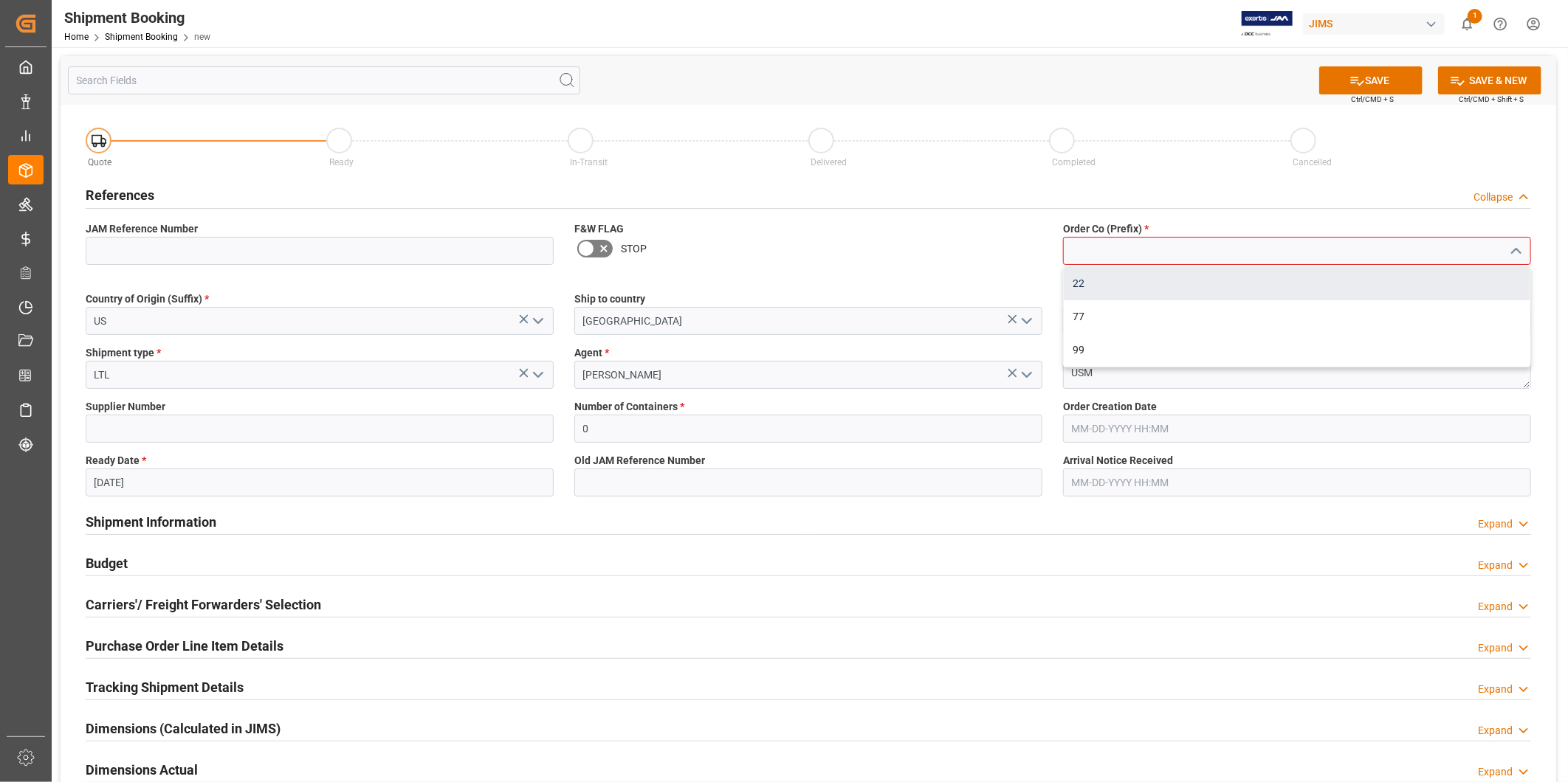
click at [1473, 276] on div "22" at bounding box center [1297, 283] width 466 height 33
type input "22"
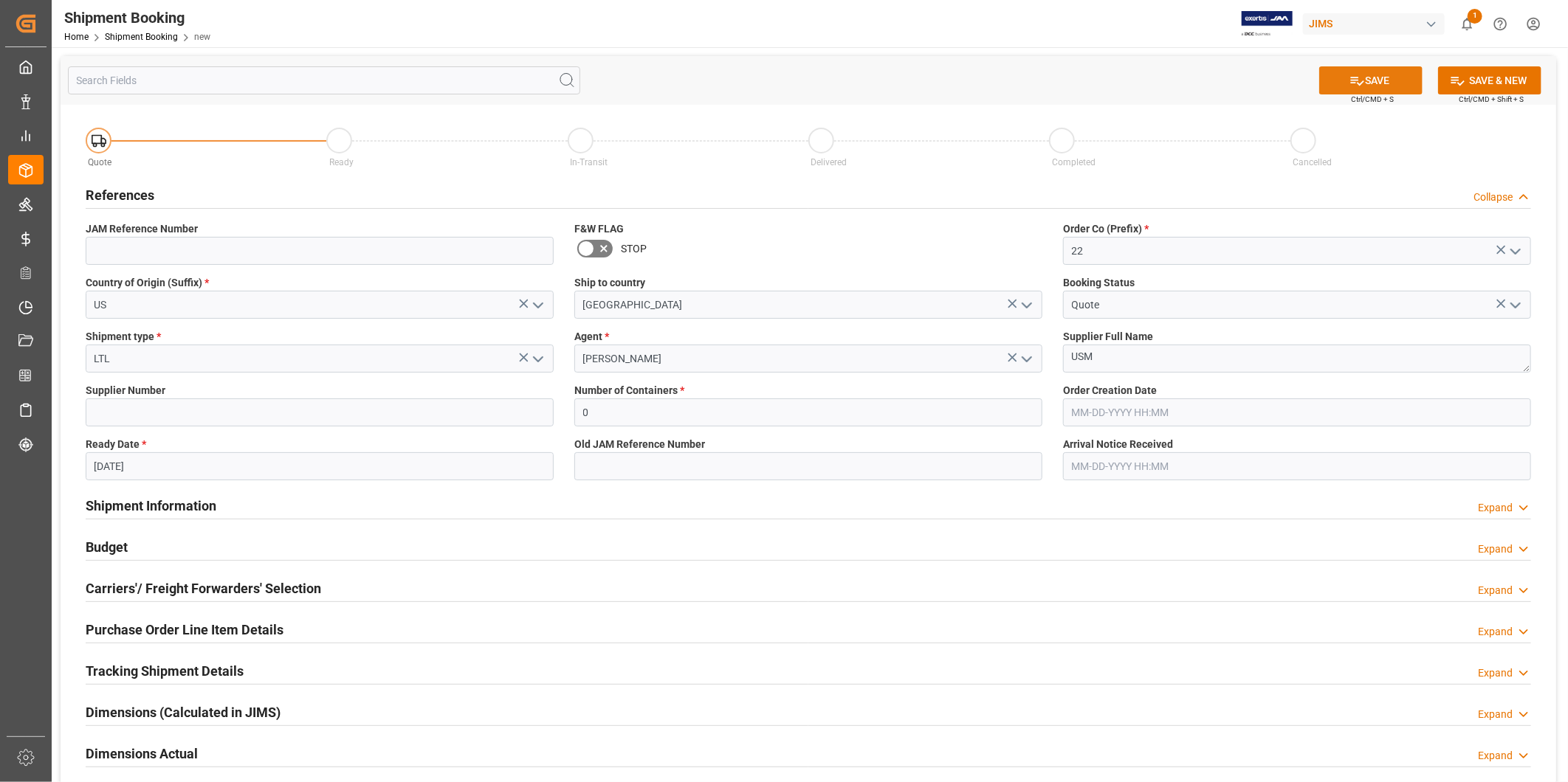
click at [1392, 85] on button "SAVE" at bounding box center [1370, 81] width 103 height 28
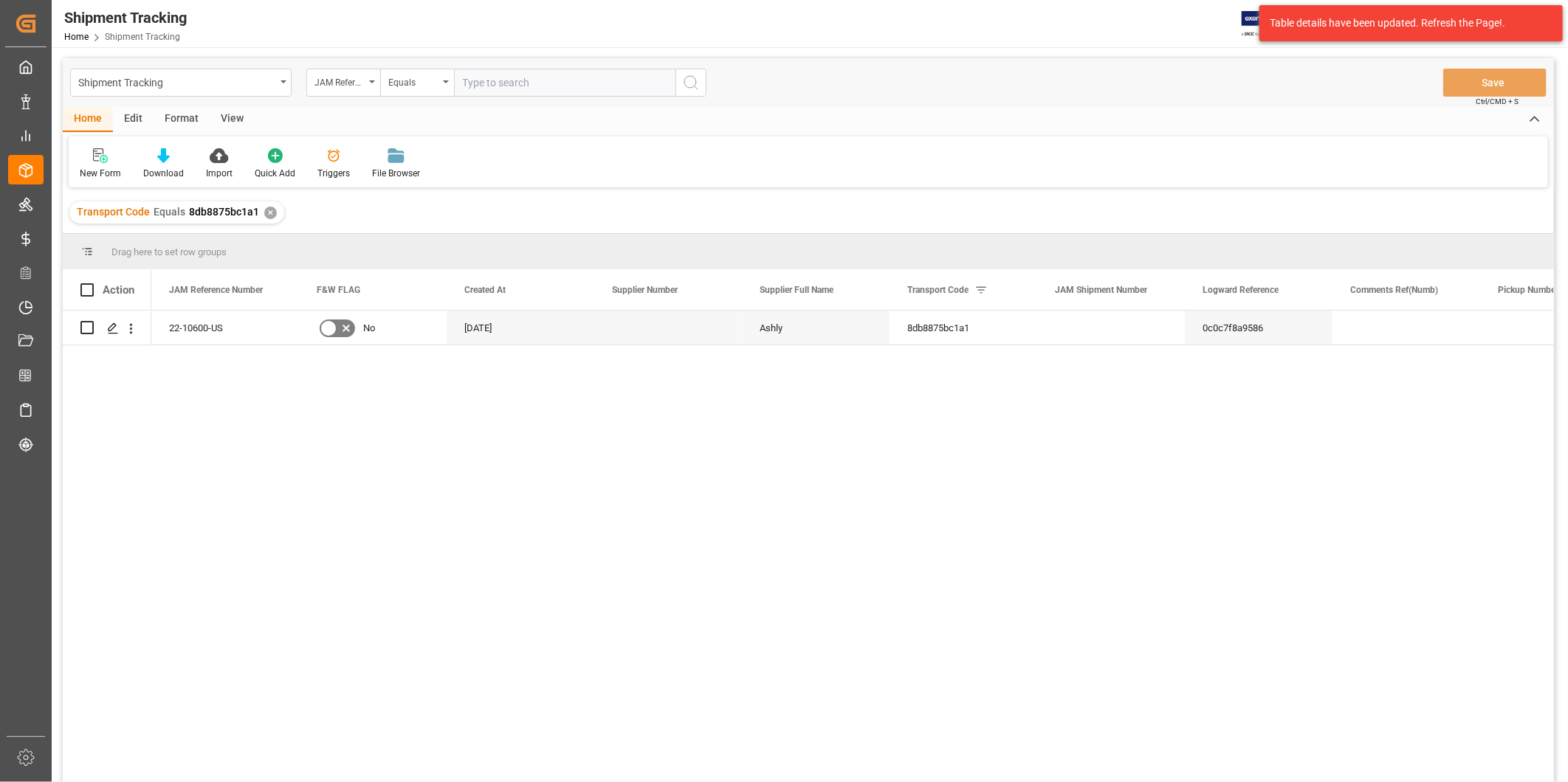
click at [237, 113] on div "View" at bounding box center [232, 119] width 45 height 25
click at [89, 151] on icon at bounding box center [94, 156] width 15 height 15
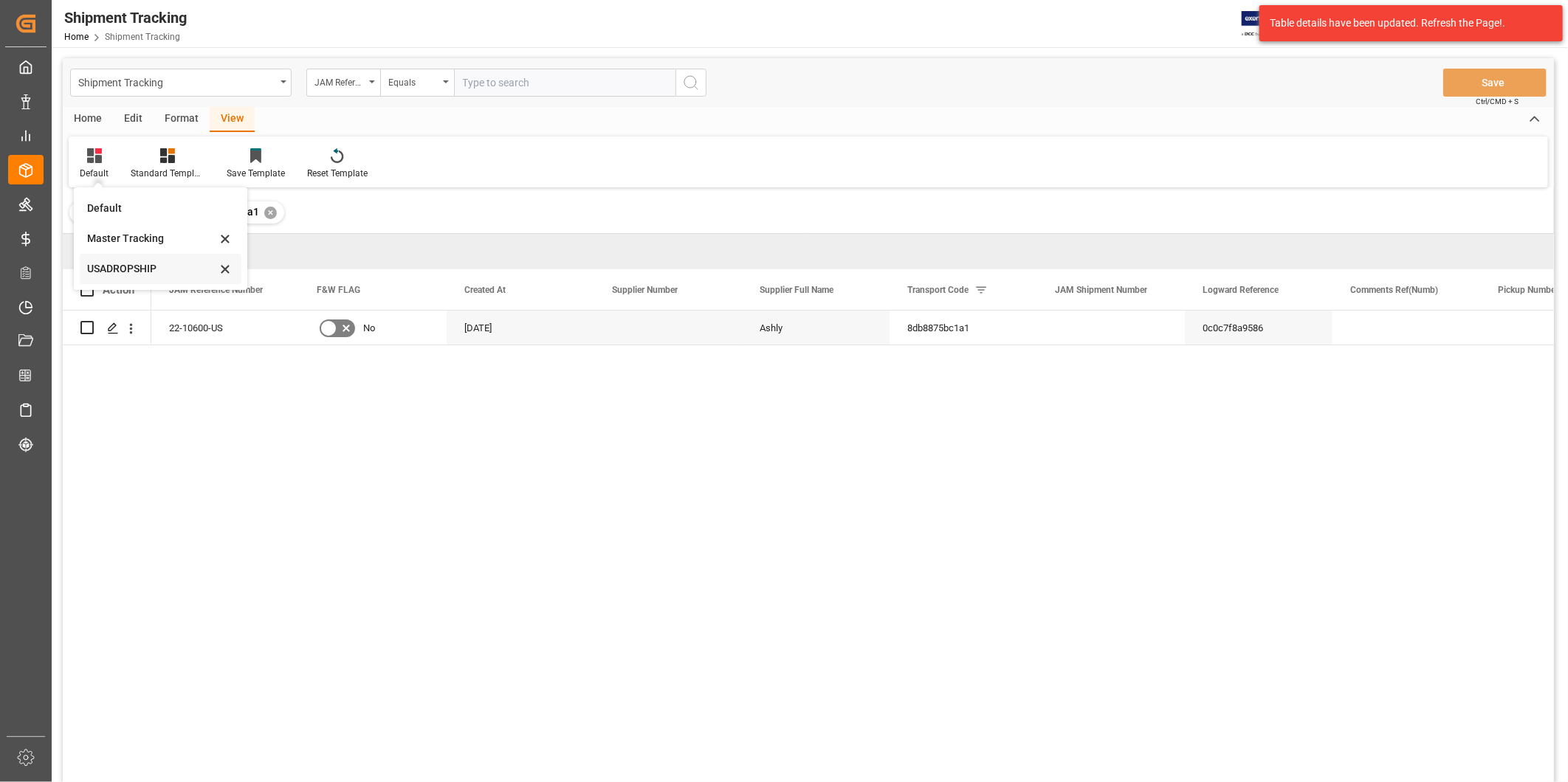
click at [124, 263] on div "USADROPSHIP" at bounding box center [151, 269] width 129 height 15
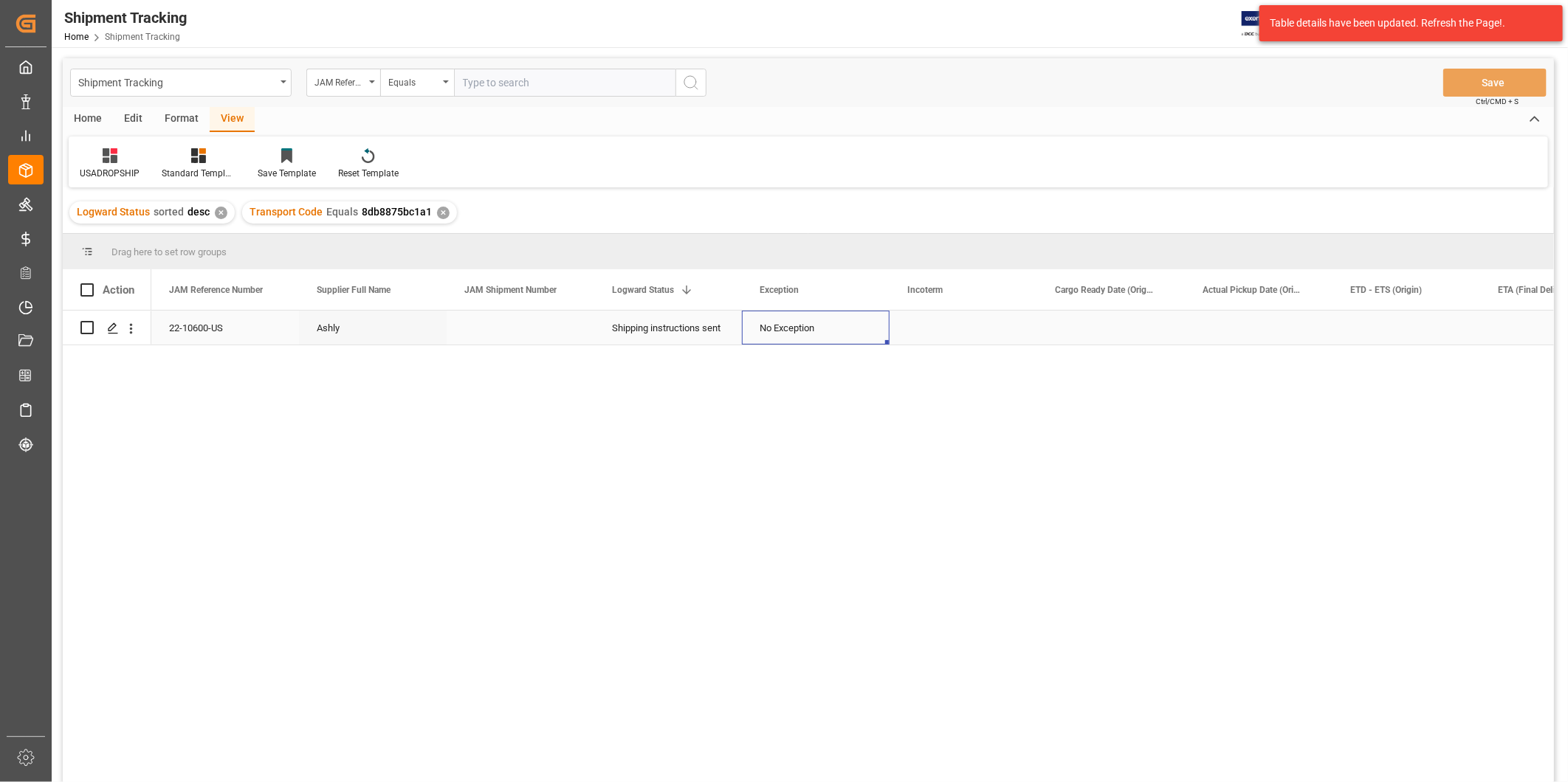
click at [776, 338] on div "No Exception" at bounding box center [816, 328] width 112 height 34
click at [845, 332] on div "No Exception" at bounding box center [816, 328] width 112 height 34
click at [853, 333] on icon "open menu" at bounding box center [862, 337] width 18 height 18
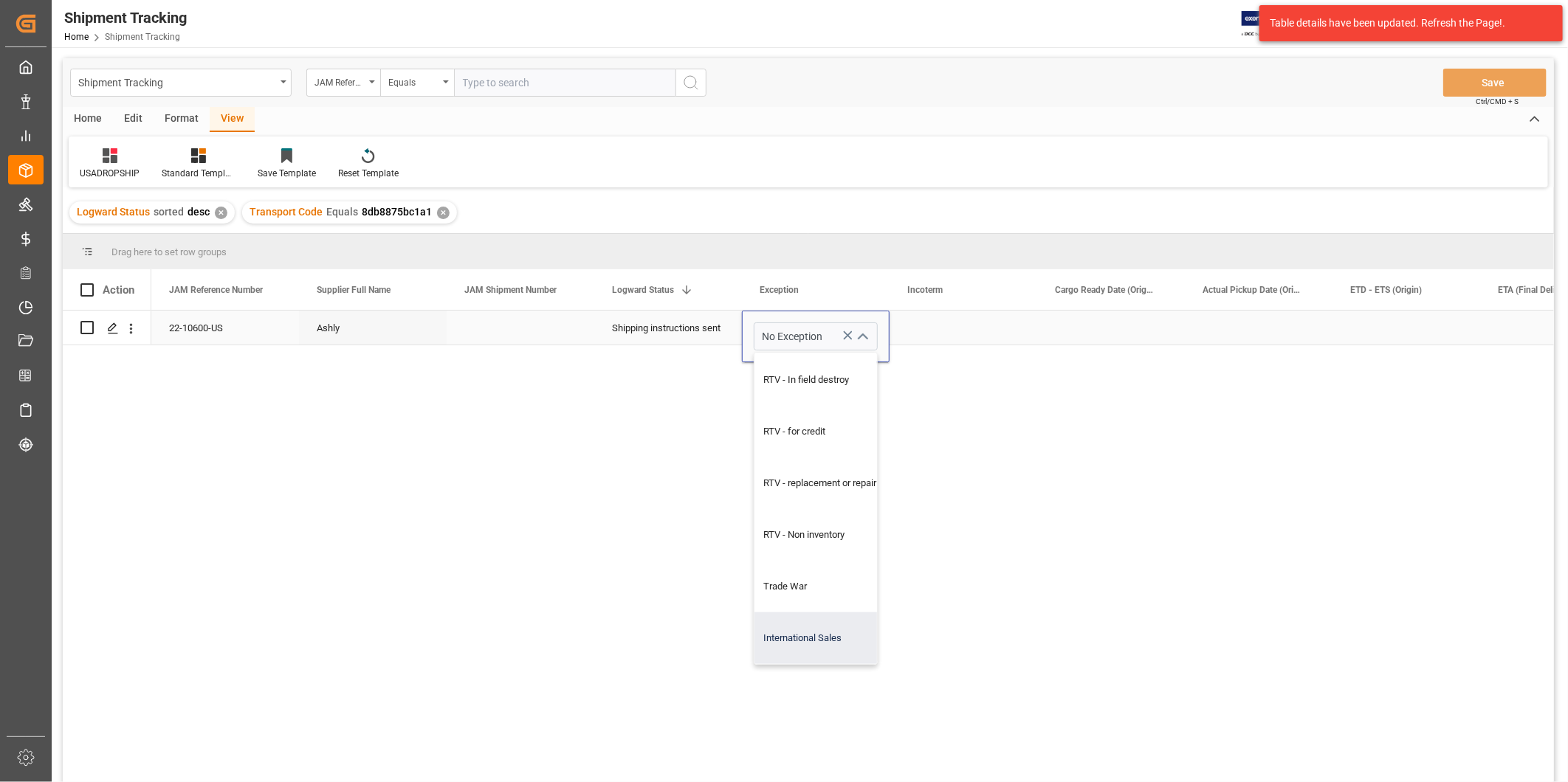
click at [842, 632] on div "International Sales" at bounding box center [825, 639] width 141 height 52
type input "International Sales"
click at [1187, 329] on div "Press SPACE to select this row." at bounding box center [1259, 327] width 148 height 34
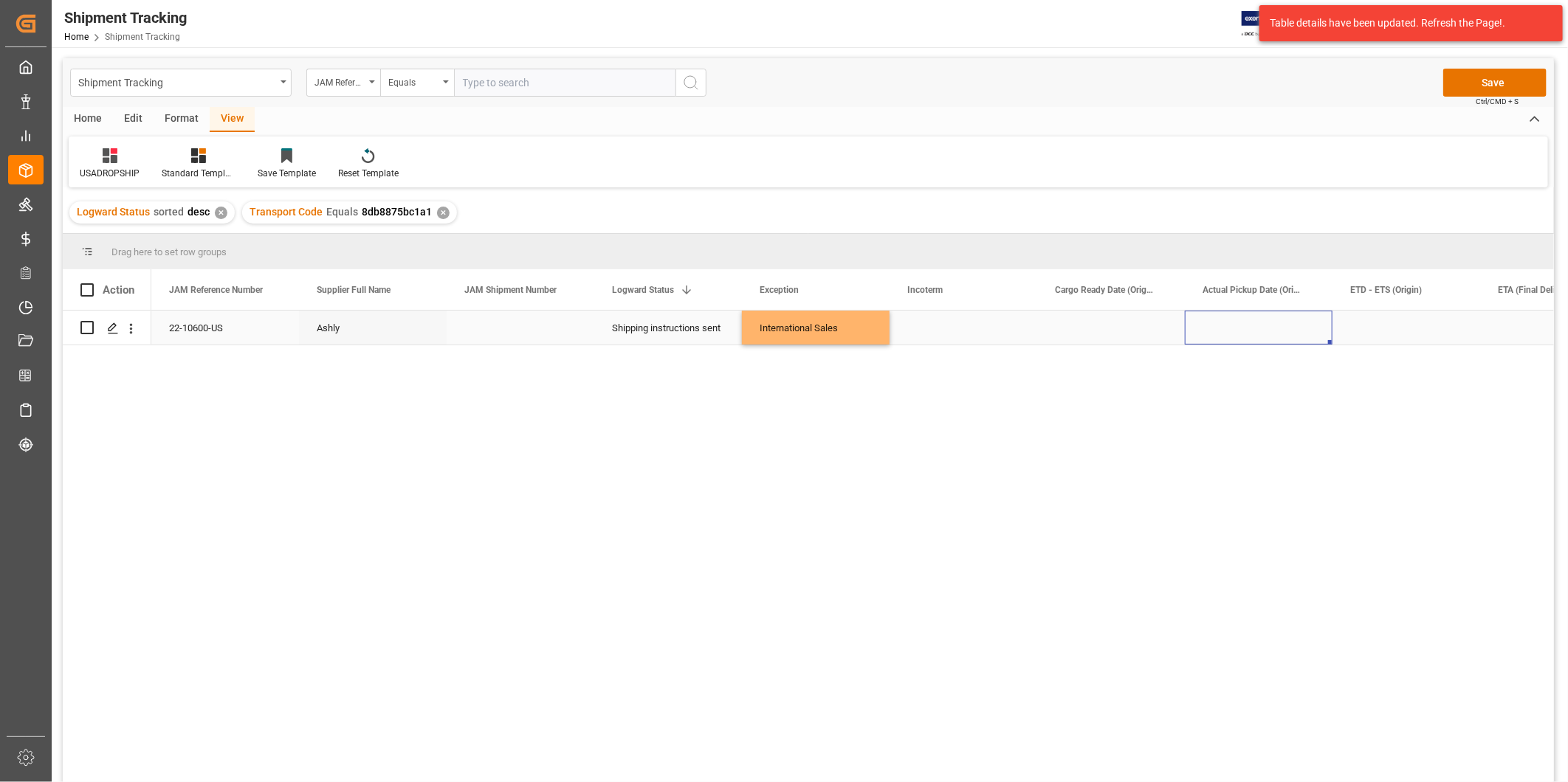
click at [1063, 333] on div "Press SPACE to select this row." at bounding box center [1111, 327] width 148 height 34
click at [1480, 83] on button "Save" at bounding box center [1495, 83] width 103 height 28
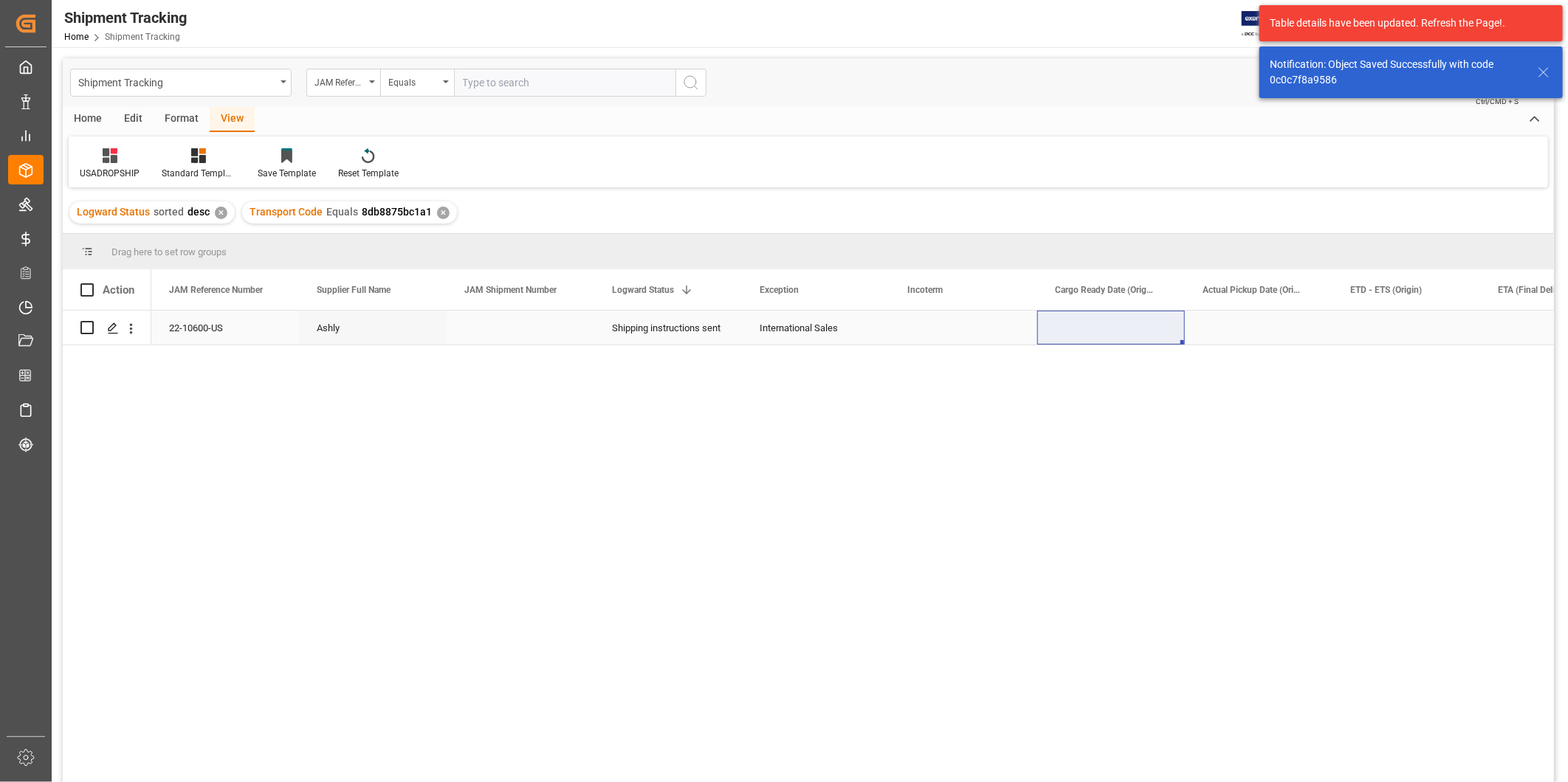
click at [561, 322] on div "Press SPACE to select this row." at bounding box center [521, 327] width 148 height 34
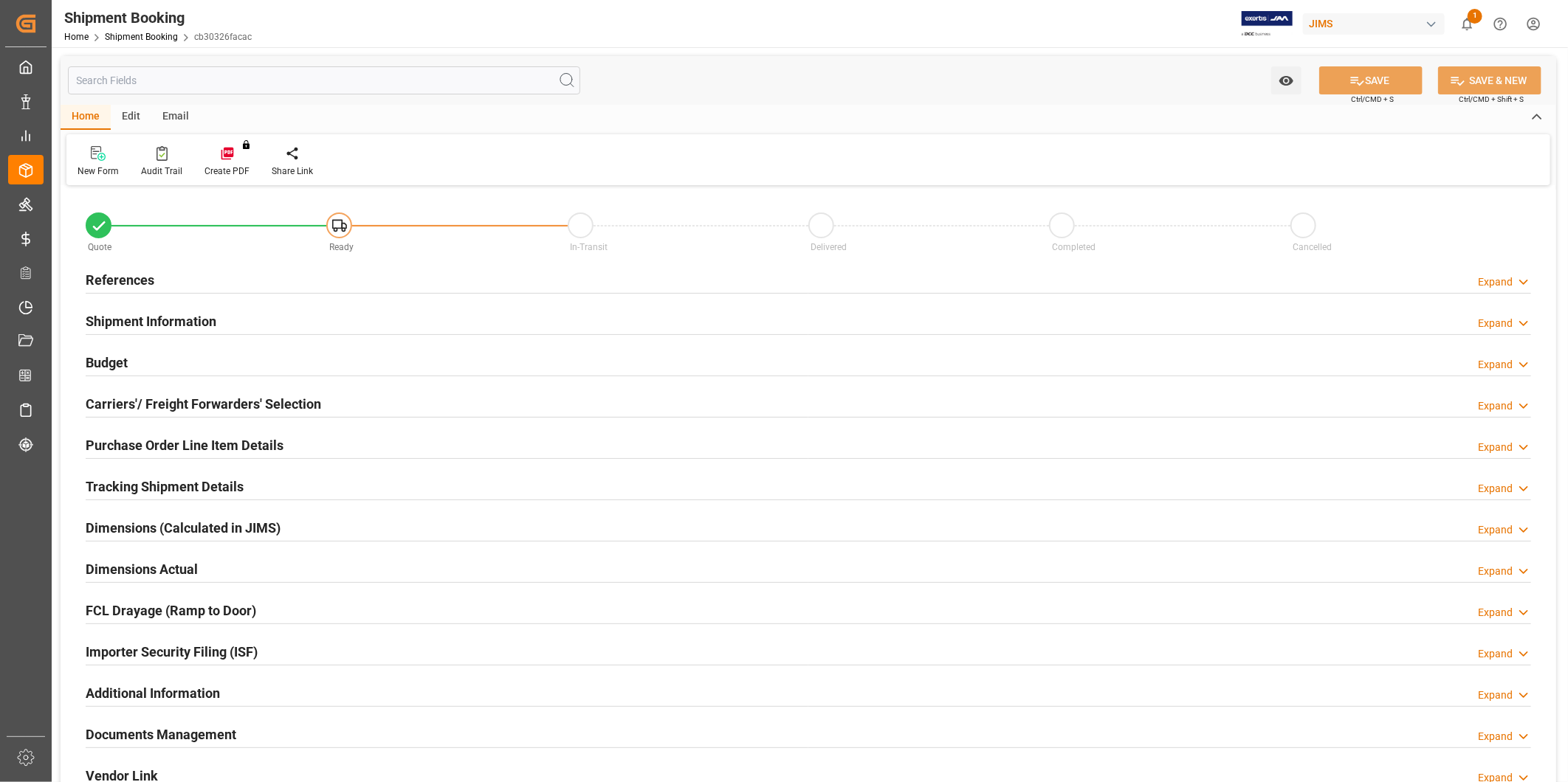
type input "0"
type input "[DATE]"
click at [1492, 284] on div "Expand" at bounding box center [1495, 282] width 35 height 15
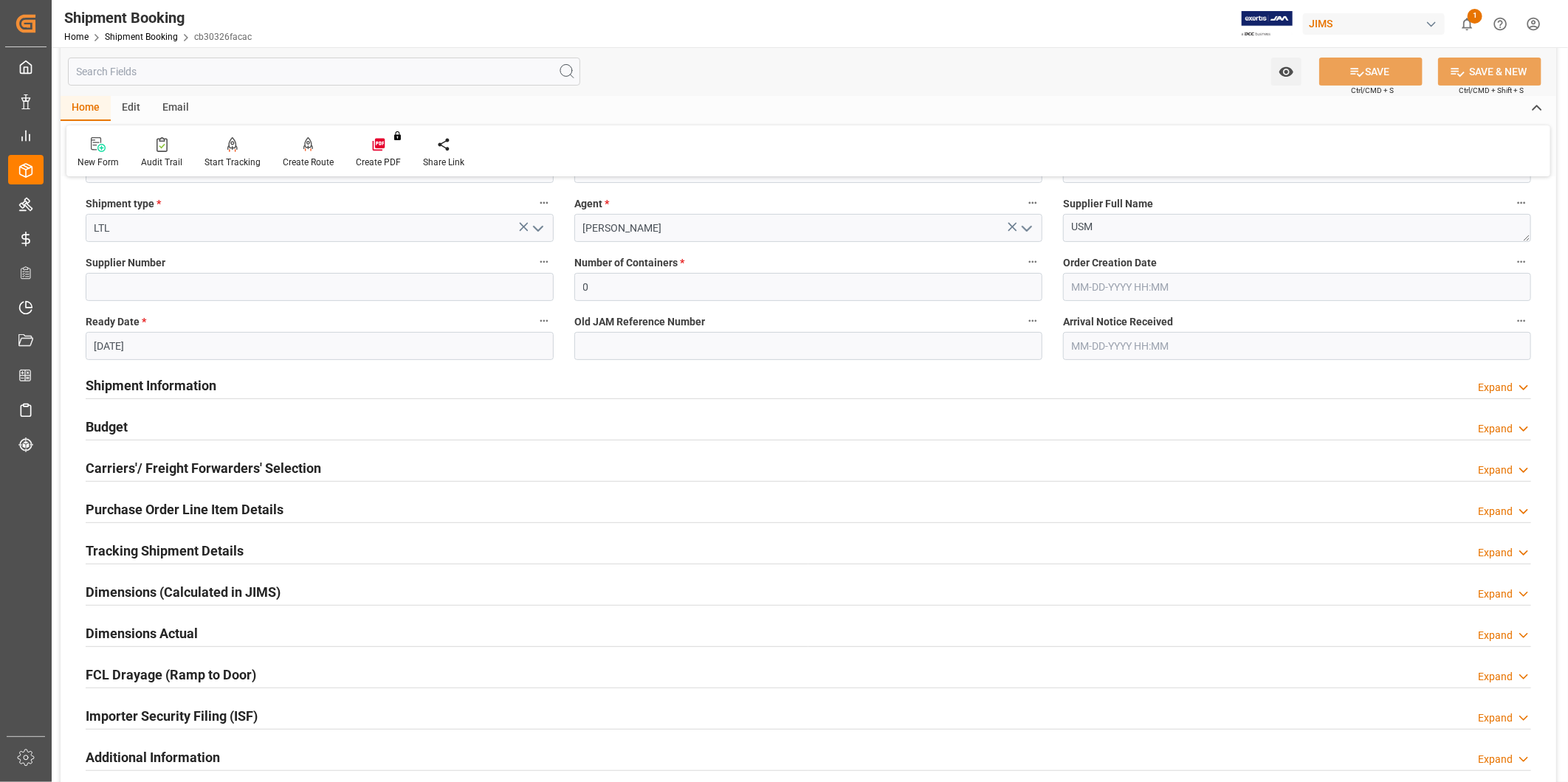
scroll to position [273, 0]
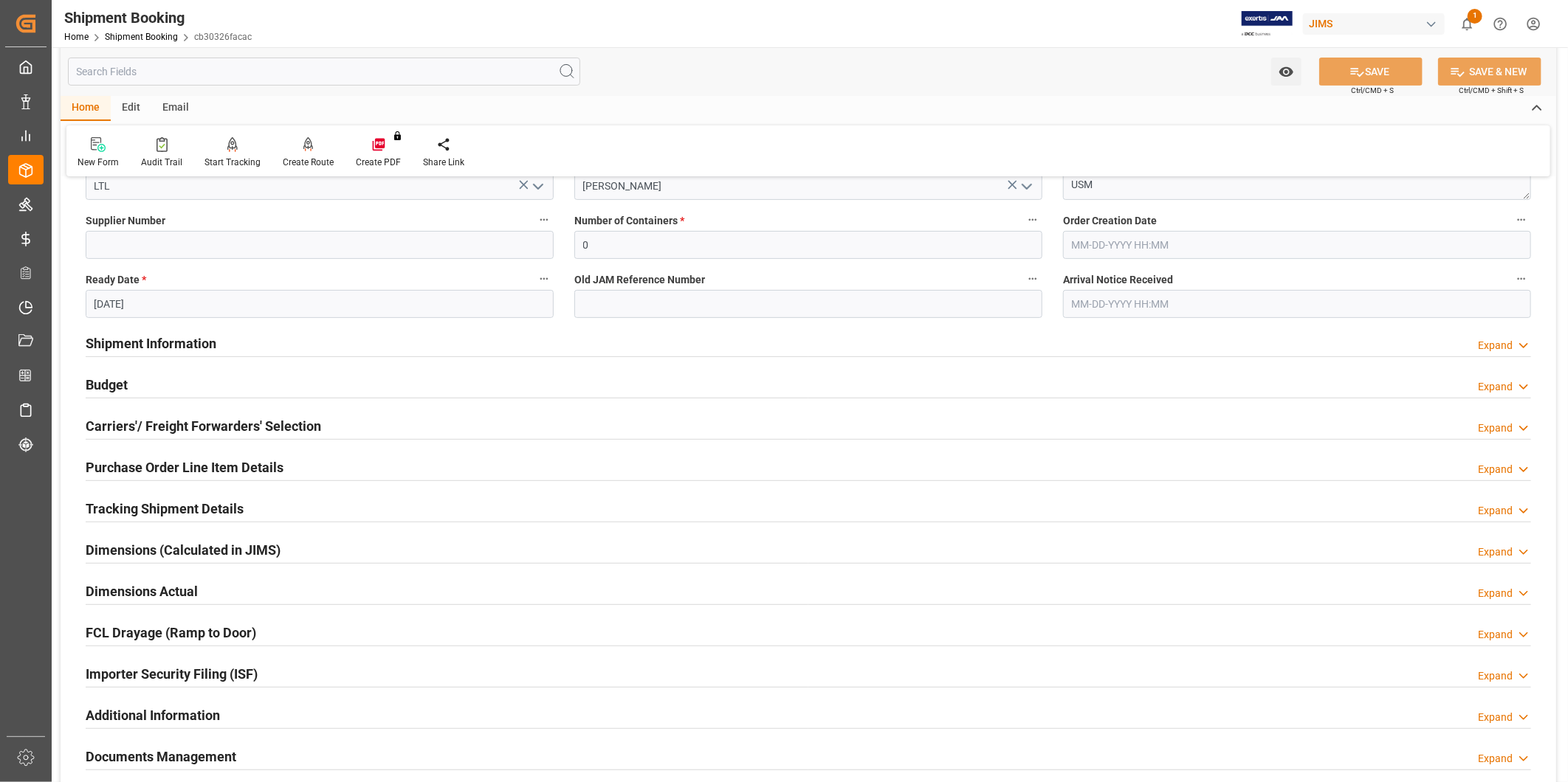
click at [294, 474] on div "Purchase Order Line Item Details Expand" at bounding box center [808, 467] width 1445 height 28
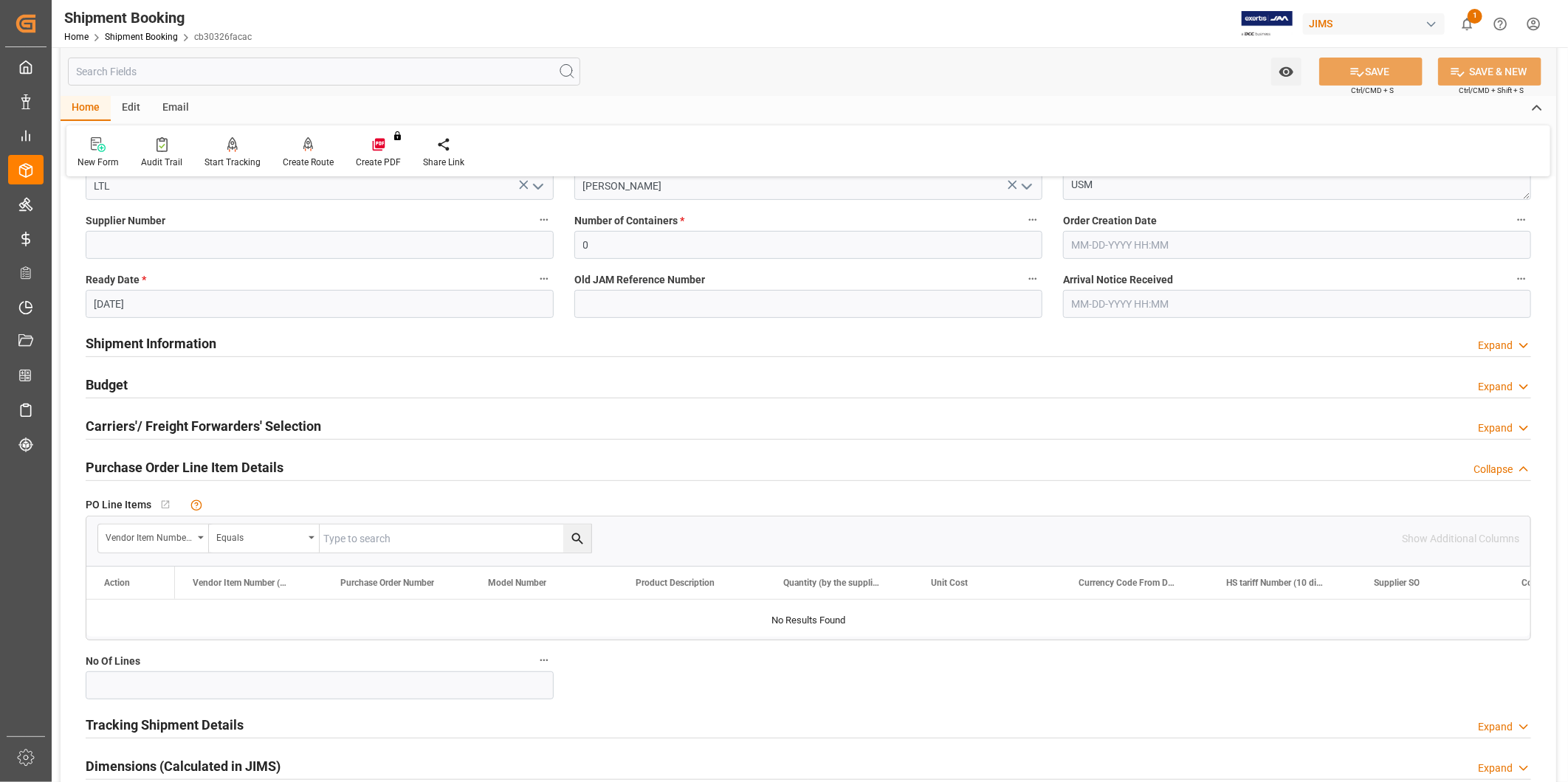
click at [294, 474] on div "Purchase Order Line Item Details Collapse" at bounding box center [808, 467] width 1445 height 28
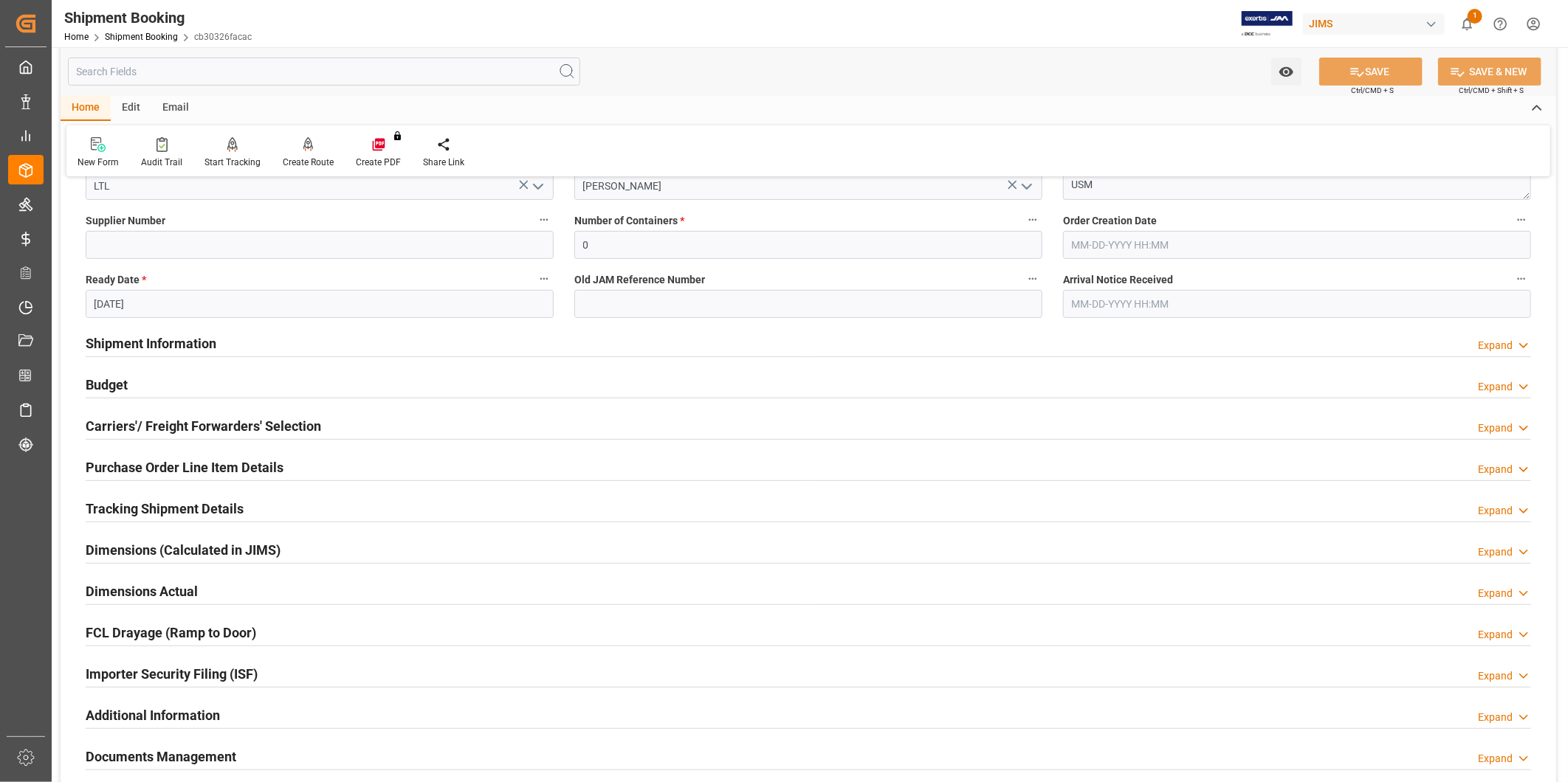
scroll to position [622, 0]
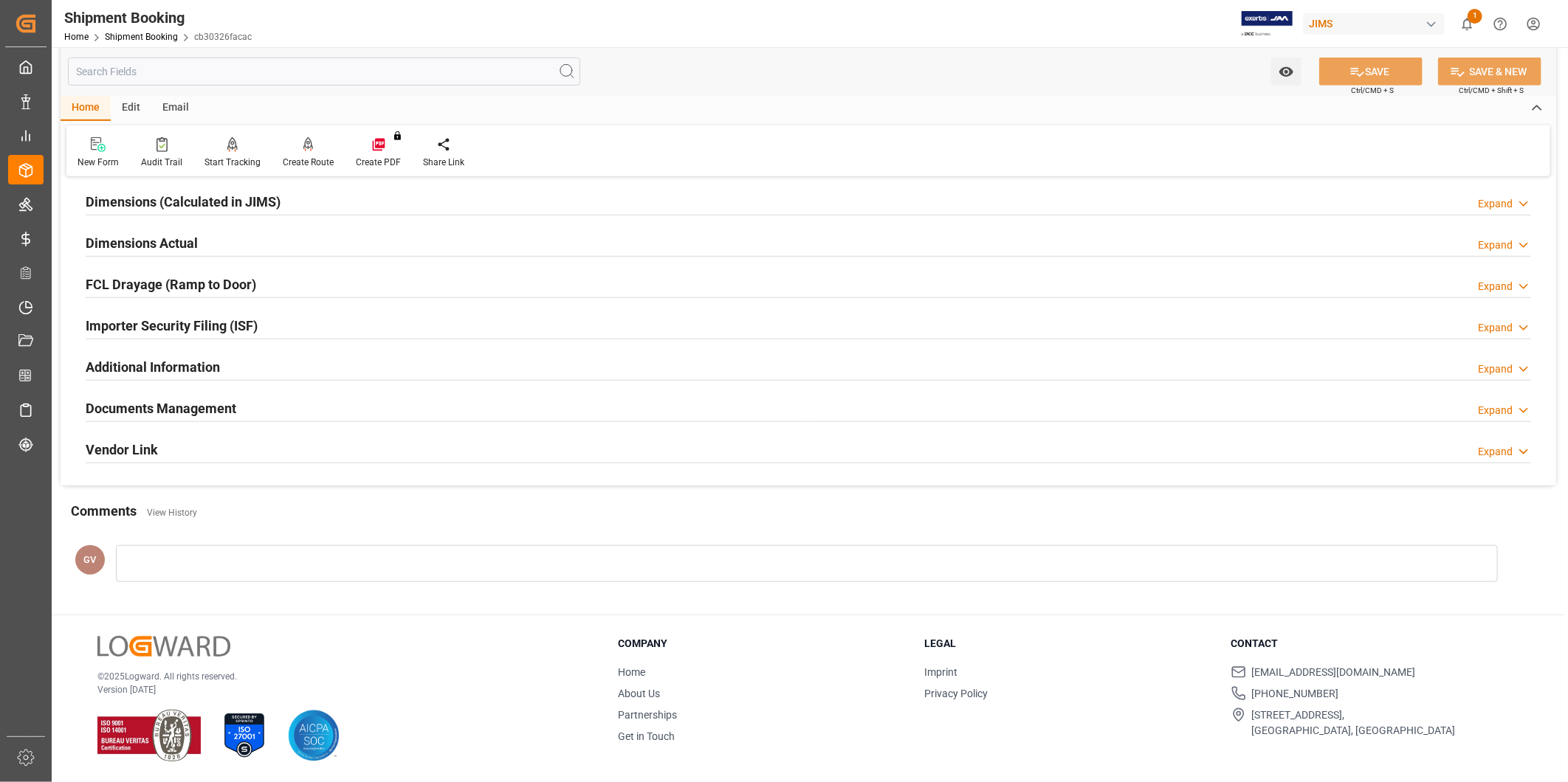
click at [251, 374] on div "Additional Information Expand" at bounding box center [808, 367] width 1445 height 28
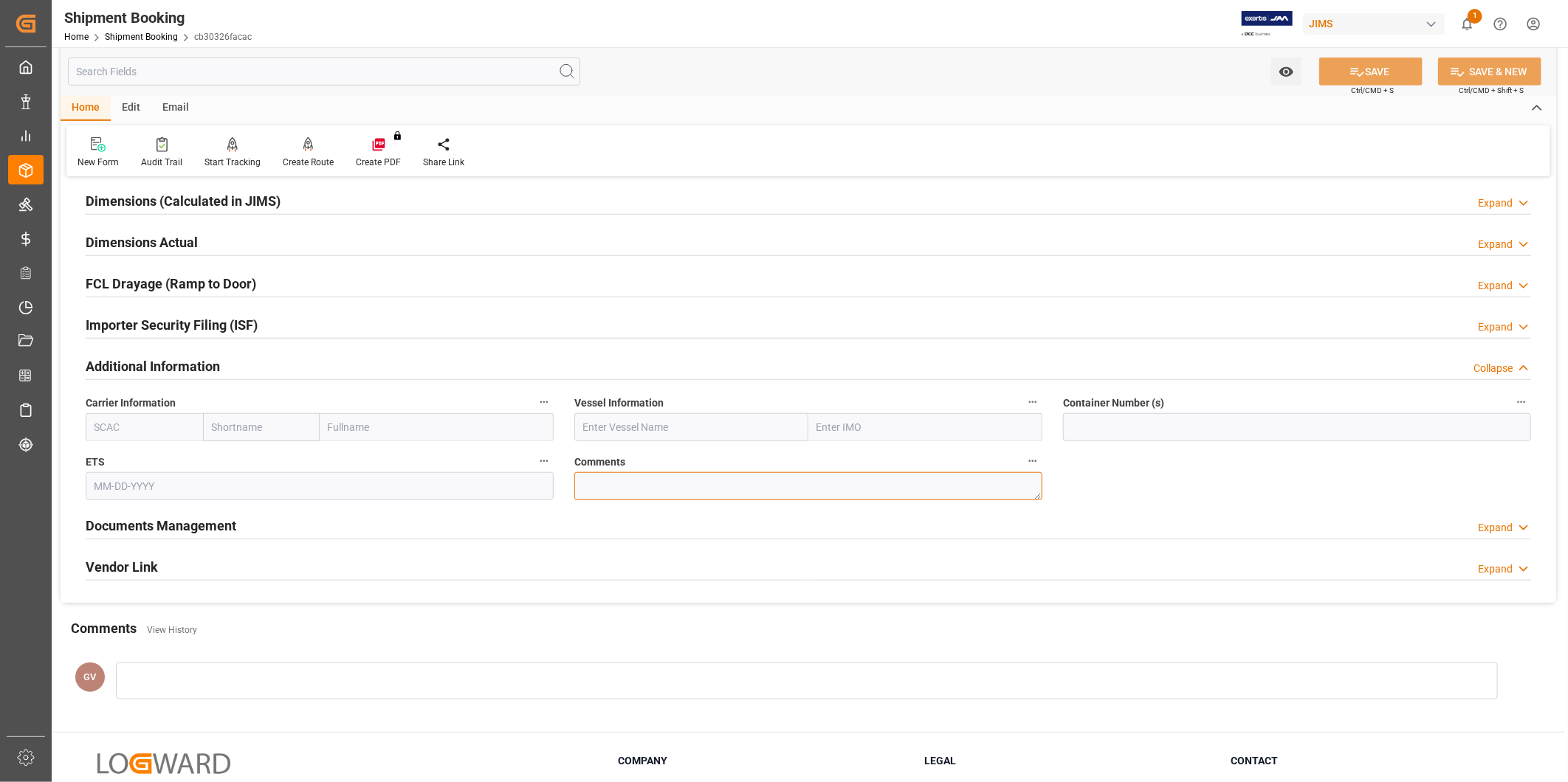
click at [645, 485] on textarea at bounding box center [808, 487] width 468 height 28
paste textarea "9260681"
type textarea "SO#9260681"
click at [1376, 77] on button "SAVE" at bounding box center [1370, 72] width 103 height 28
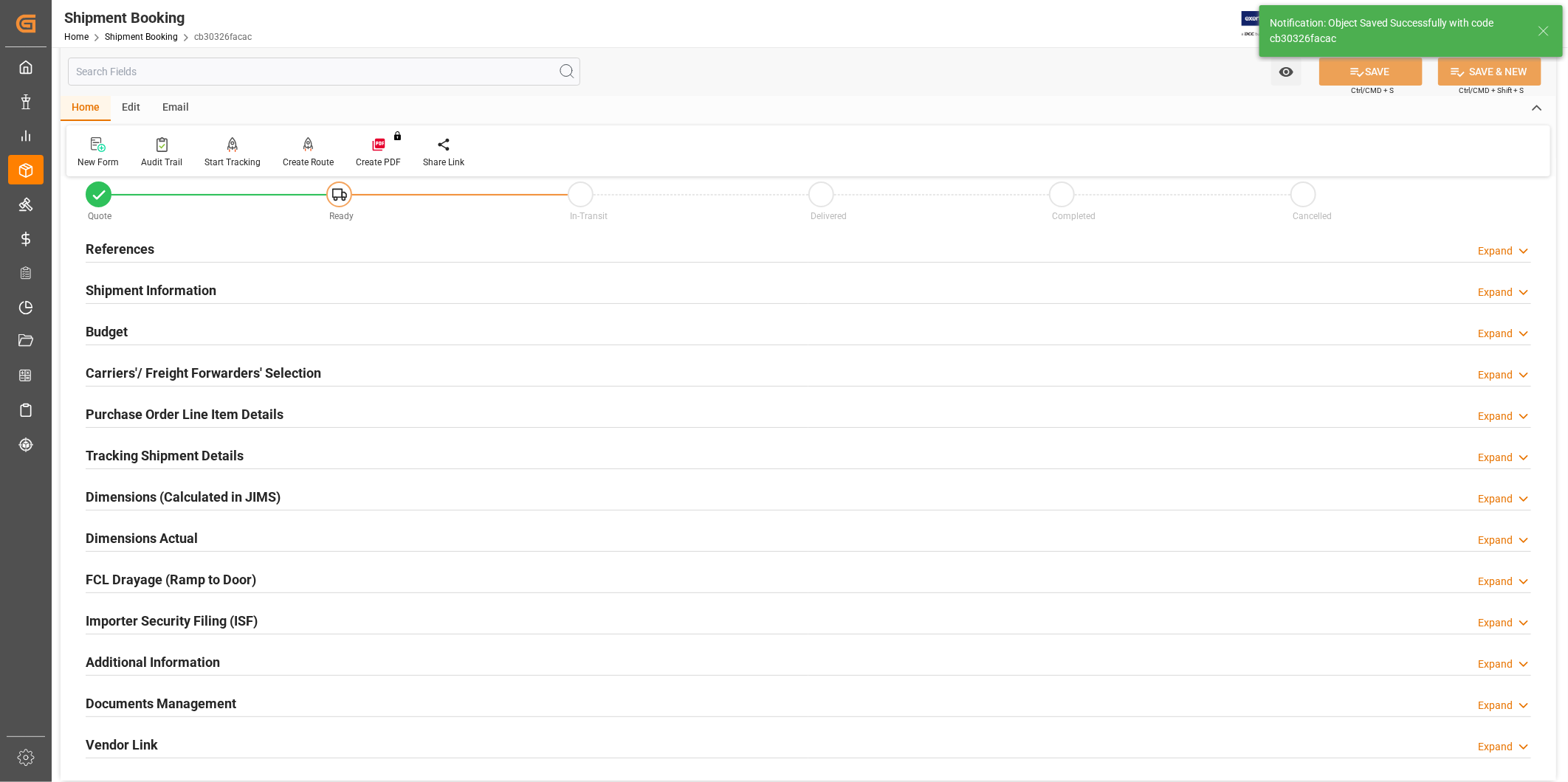
scroll to position [0, 0]
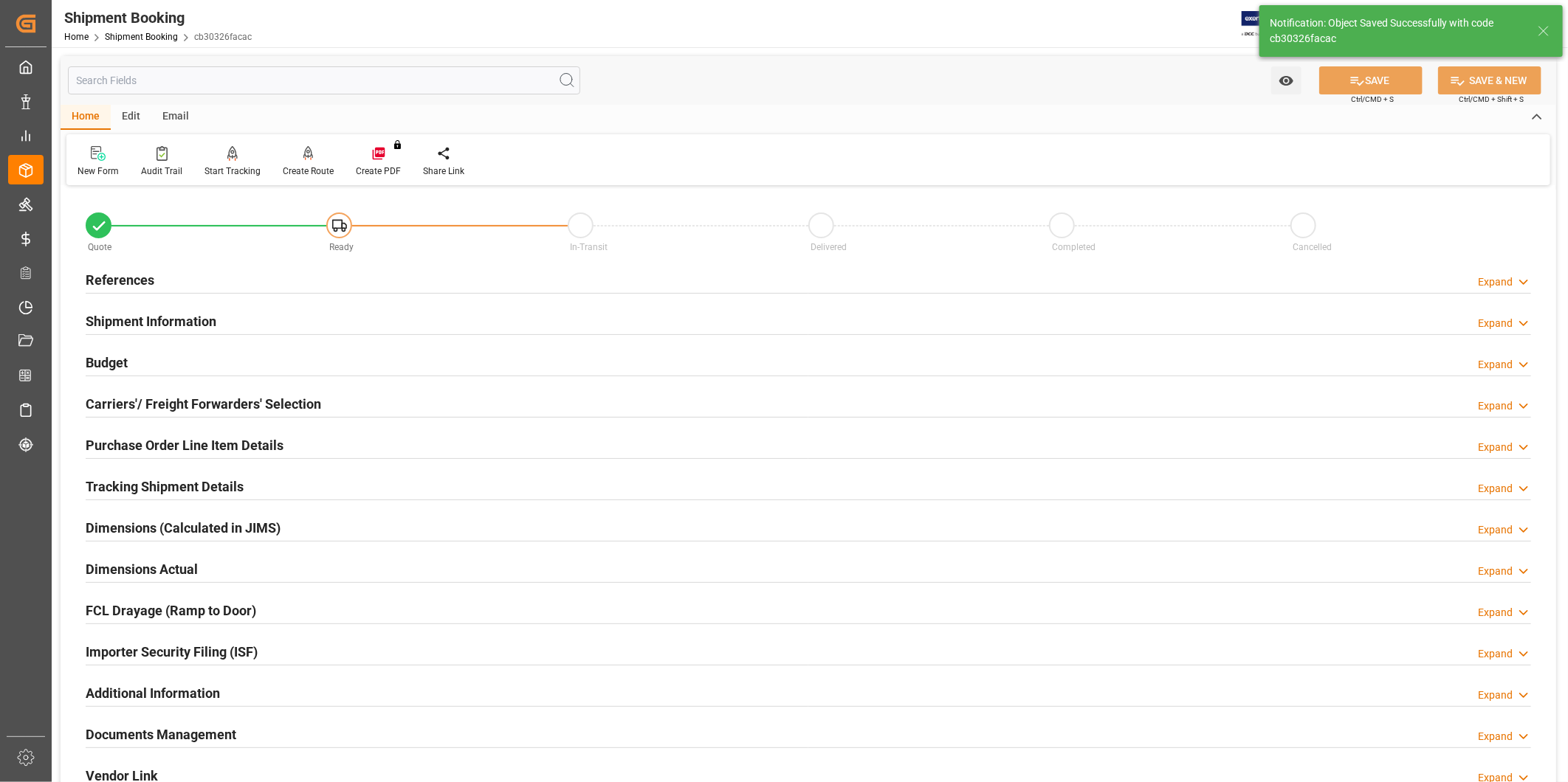
click at [230, 496] on h2 "Tracking Shipment Details" at bounding box center [165, 487] width 158 height 20
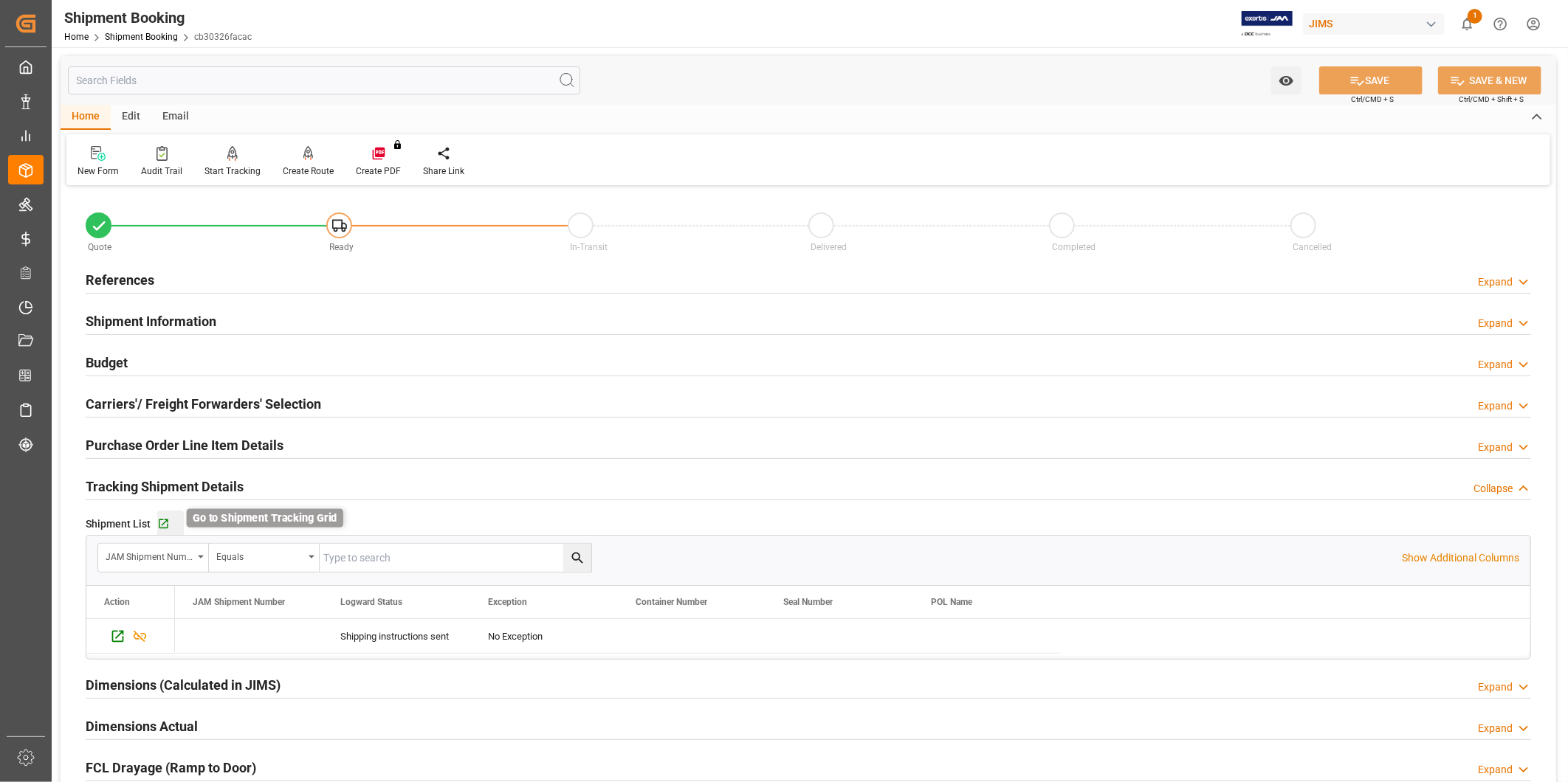
click at [165, 525] on icon "button" at bounding box center [164, 524] width 12 height 12
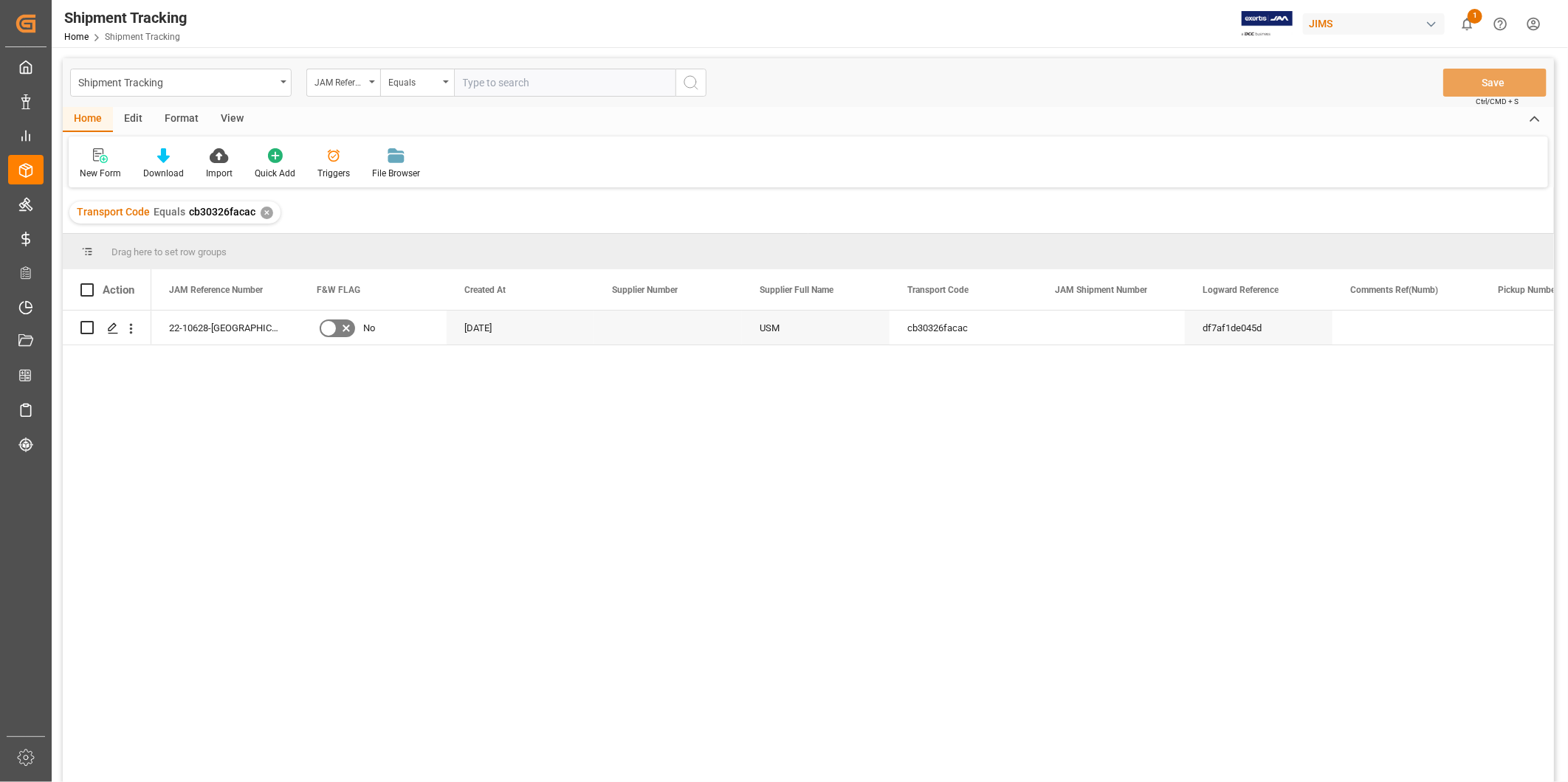
click at [231, 116] on div "View" at bounding box center [232, 119] width 45 height 25
click at [109, 167] on div "Default" at bounding box center [93, 164] width 51 height 33
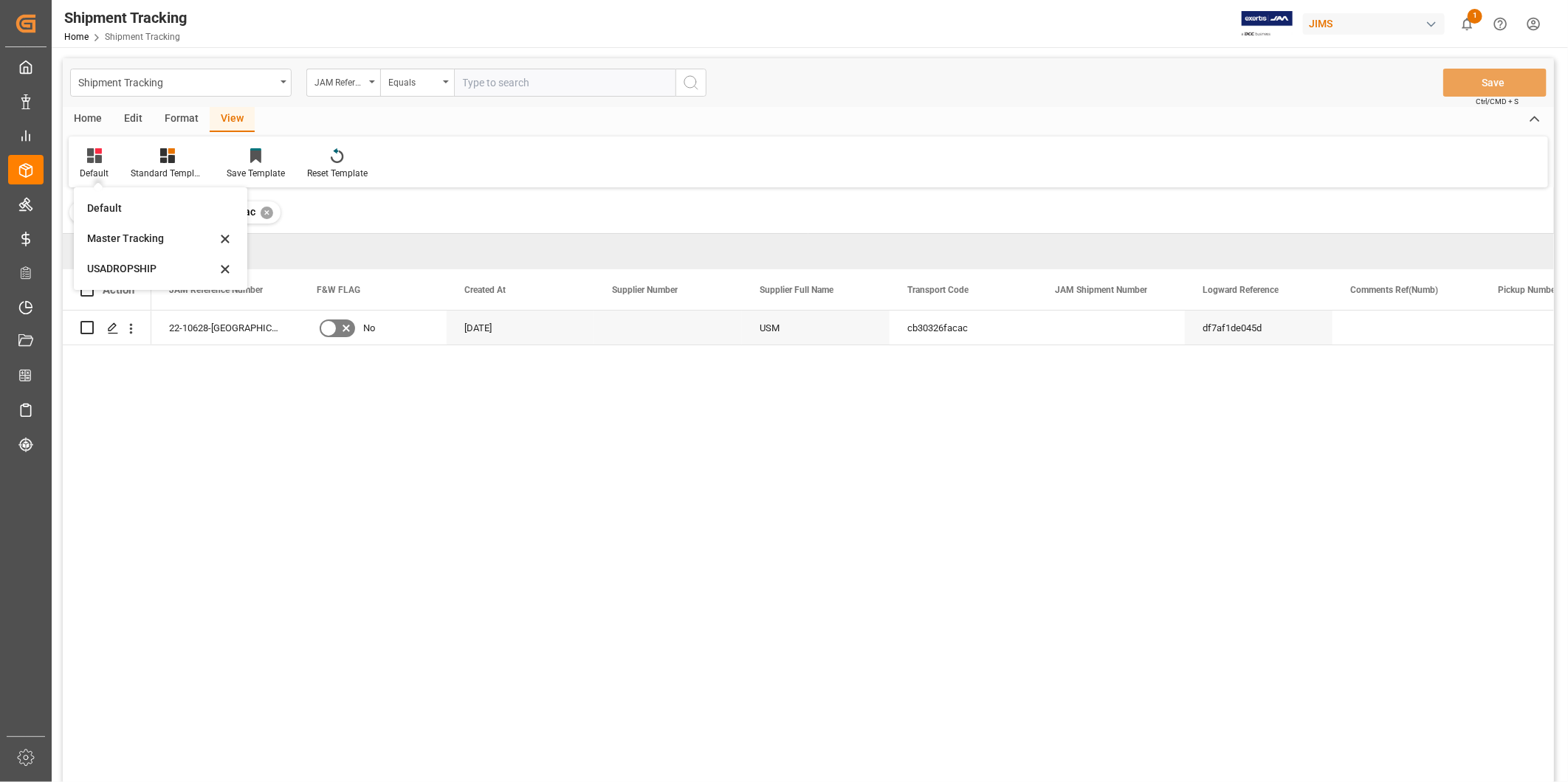
click at [114, 274] on div "USADROPSHIP" at bounding box center [151, 269] width 129 height 15
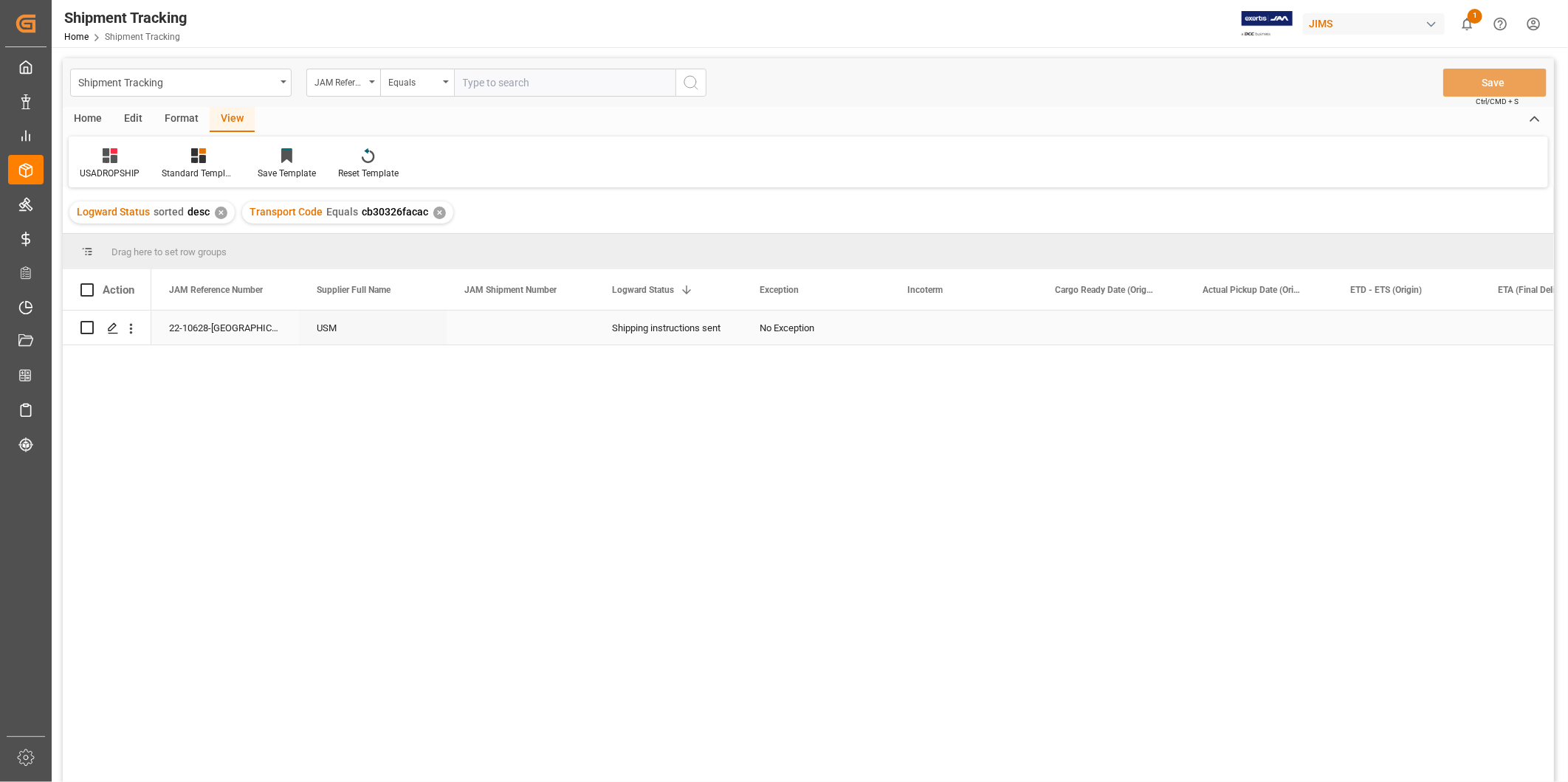
click at [955, 327] on div "Press SPACE to select this row." at bounding box center [964, 327] width 148 height 34
click at [984, 327] on div "Press SPACE to select this row." at bounding box center [964, 327] width 148 height 34
click at [1012, 335] on input "Press SPACE to select this row." at bounding box center [963, 337] width 124 height 28
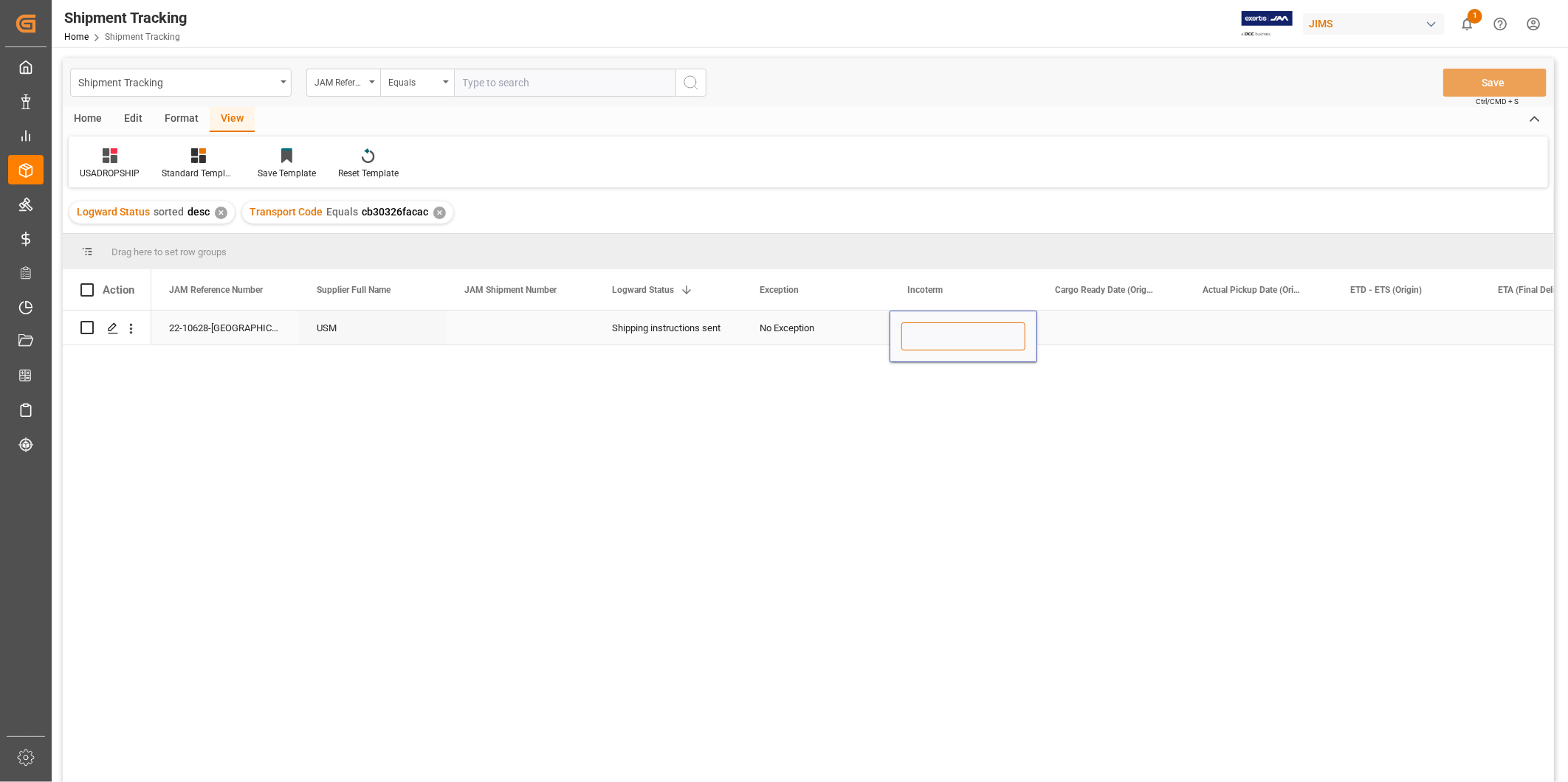
click at [1012, 335] on input "Press SPACE to select this row." at bounding box center [963, 337] width 124 height 28
drag, startPoint x: 1004, startPoint y: 358, endPoint x: 1016, endPoint y: 375, distance: 20.8
click at [1001, 359] on div "Press SPACE to select this row." at bounding box center [964, 336] width 148 height 52
click at [972, 318] on div "Press SPACE to select this row." at bounding box center [964, 336] width 148 height 52
click at [1083, 322] on div "Press SPACE to select this row." at bounding box center [1111, 327] width 148 height 34
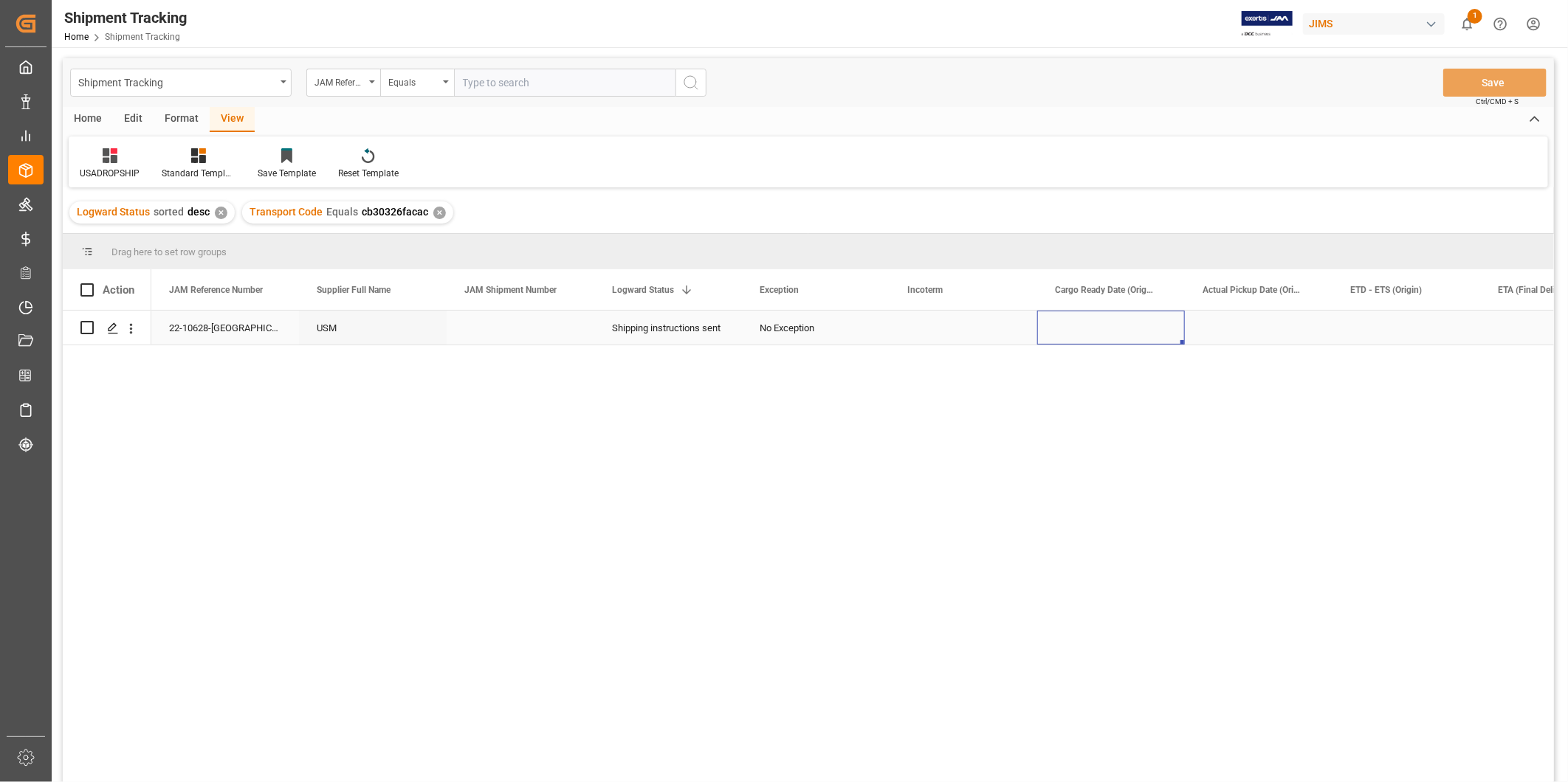
click at [795, 327] on div "No Exception" at bounding box center [816, 328] width 112 height 34
click at [853, 330] on div "No Exception" at bounding box center [816, 328] width 112 height 34
click at [864, 330] on icon "open menu" at bounding box center [862, 337] width 18 height 18
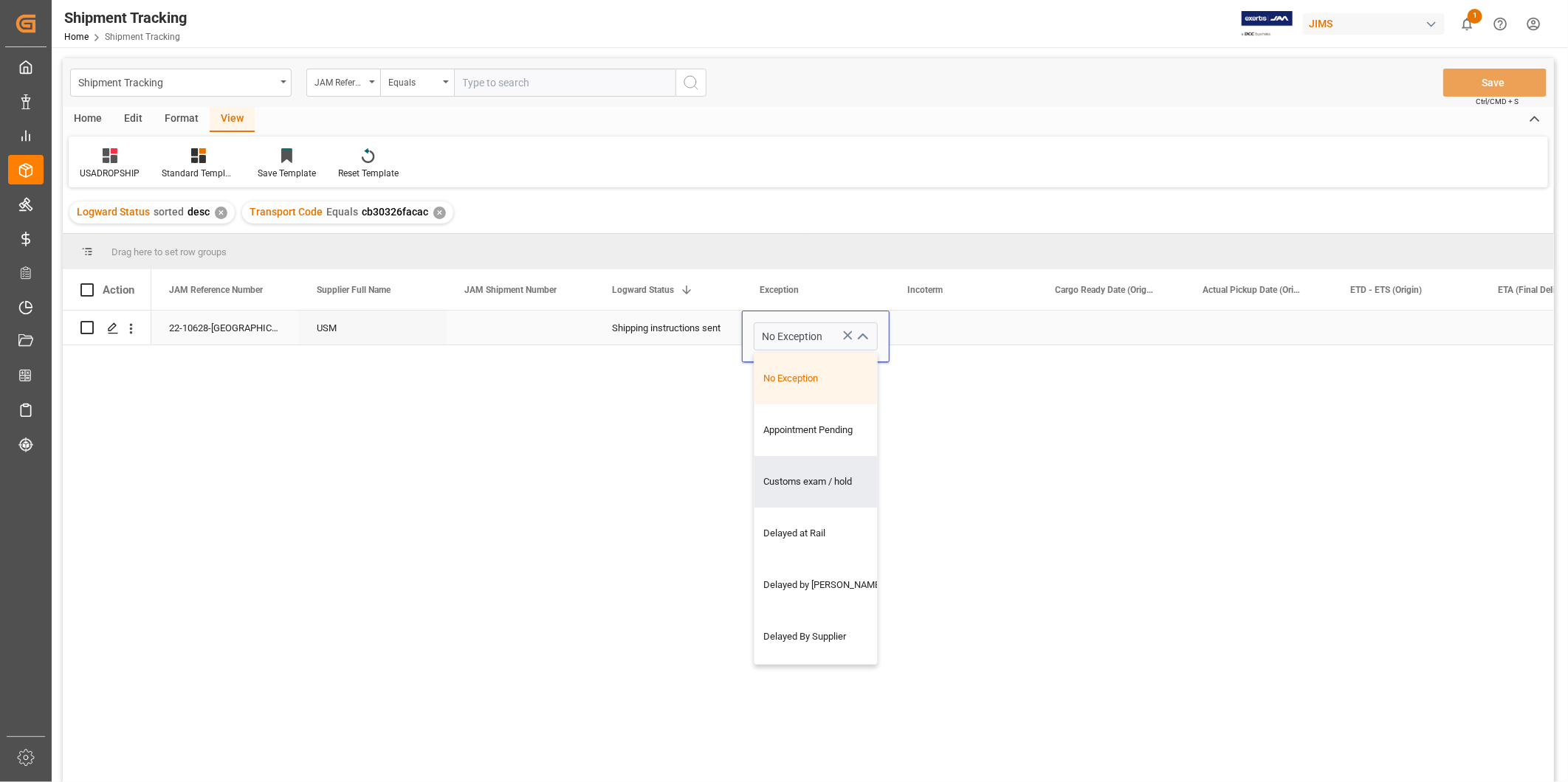
drag, startPoint x: 869, startPoint y: 380, endPoint x: 874, endPoint y: 502, distance: 122.1
click at [874, 502] on div "No Exception Appointment Pending Customs exam / hold Delayed at Rail Delayed by…" at bounding box center [815, 509] width 124 height 313
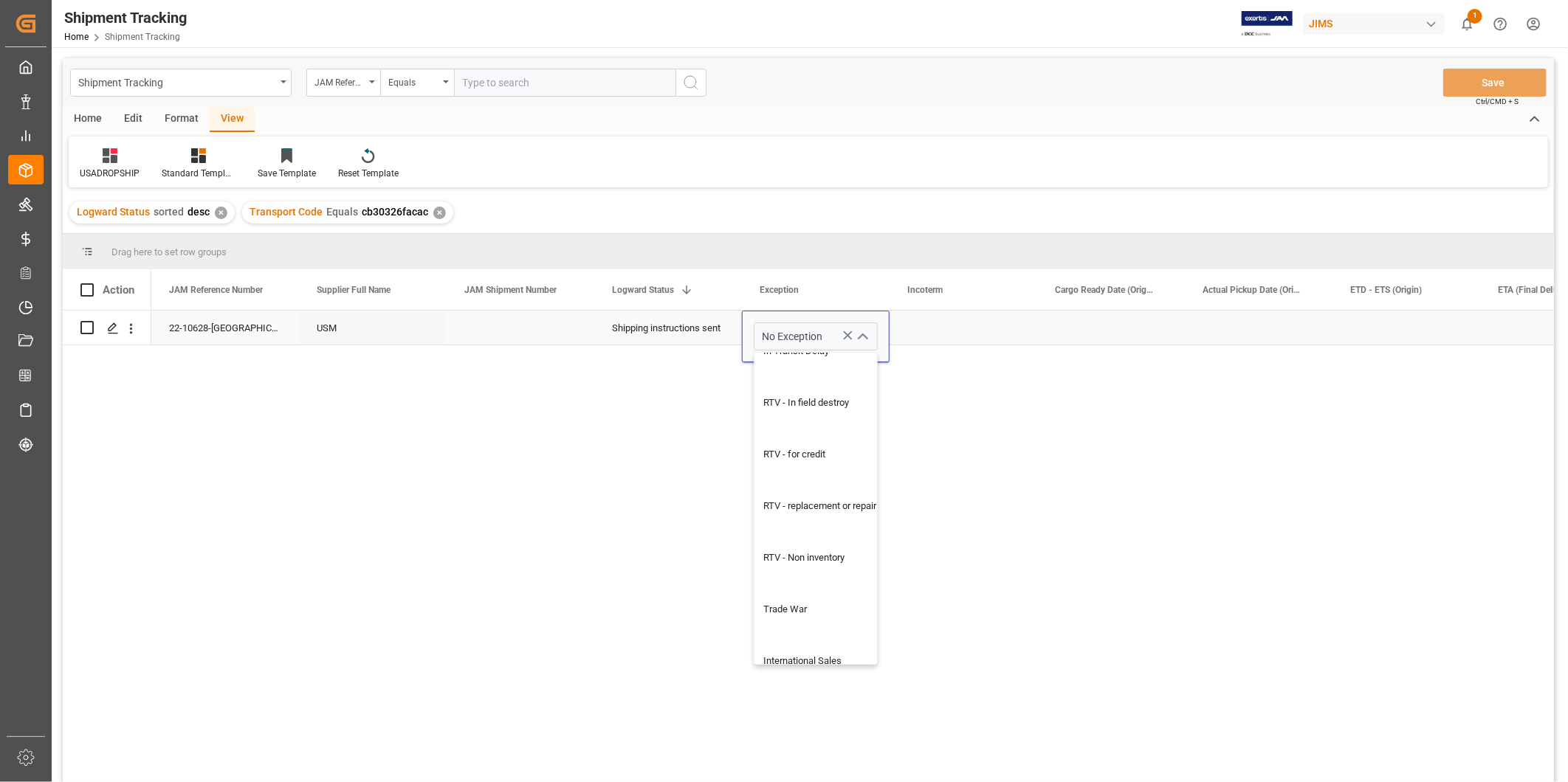
scroll to position [1140, 0]
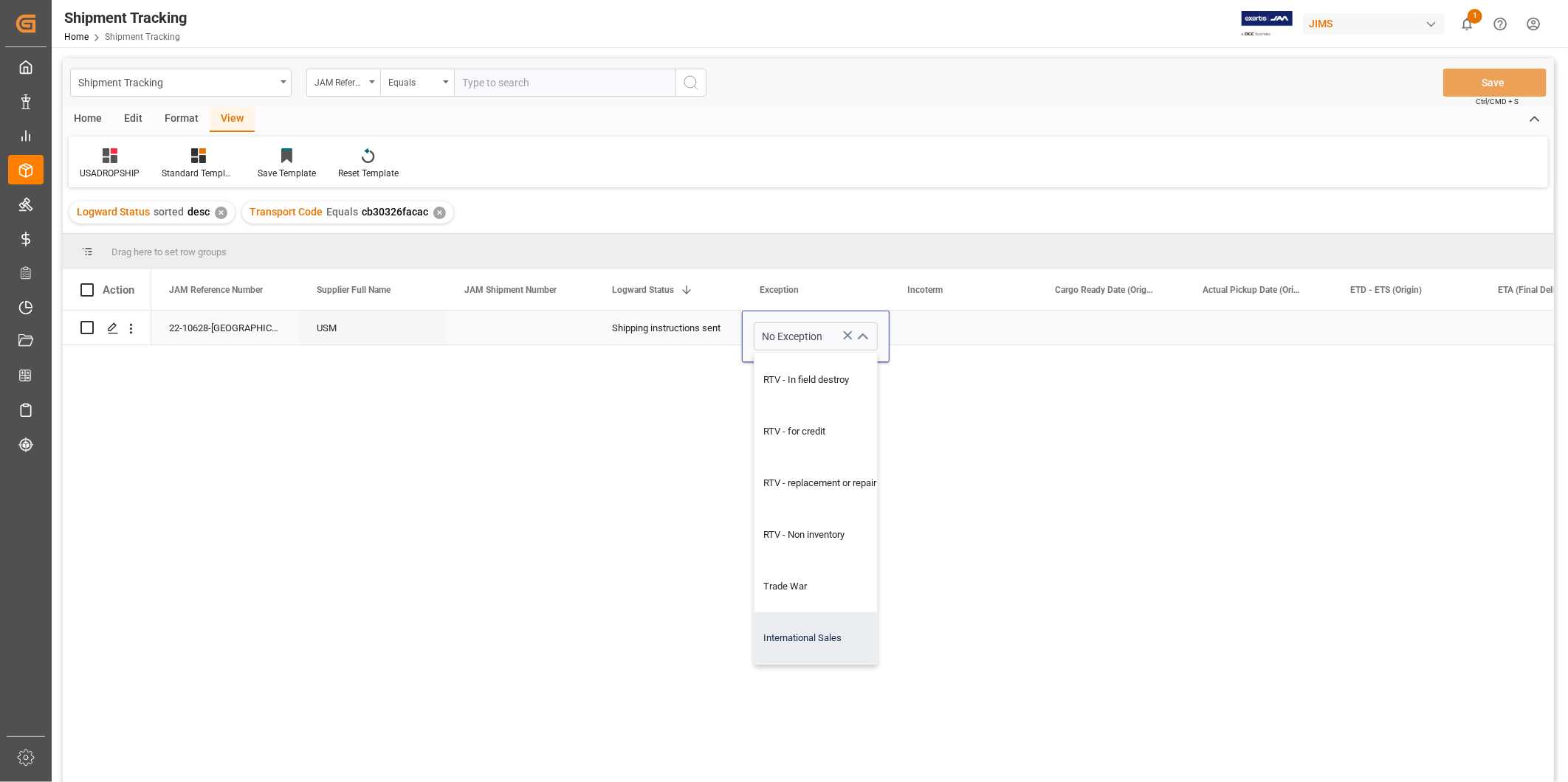
click at [840, 643] on div "International Sales" at bounding box center [825, 639] width 141 height 52
type input "International Sales"
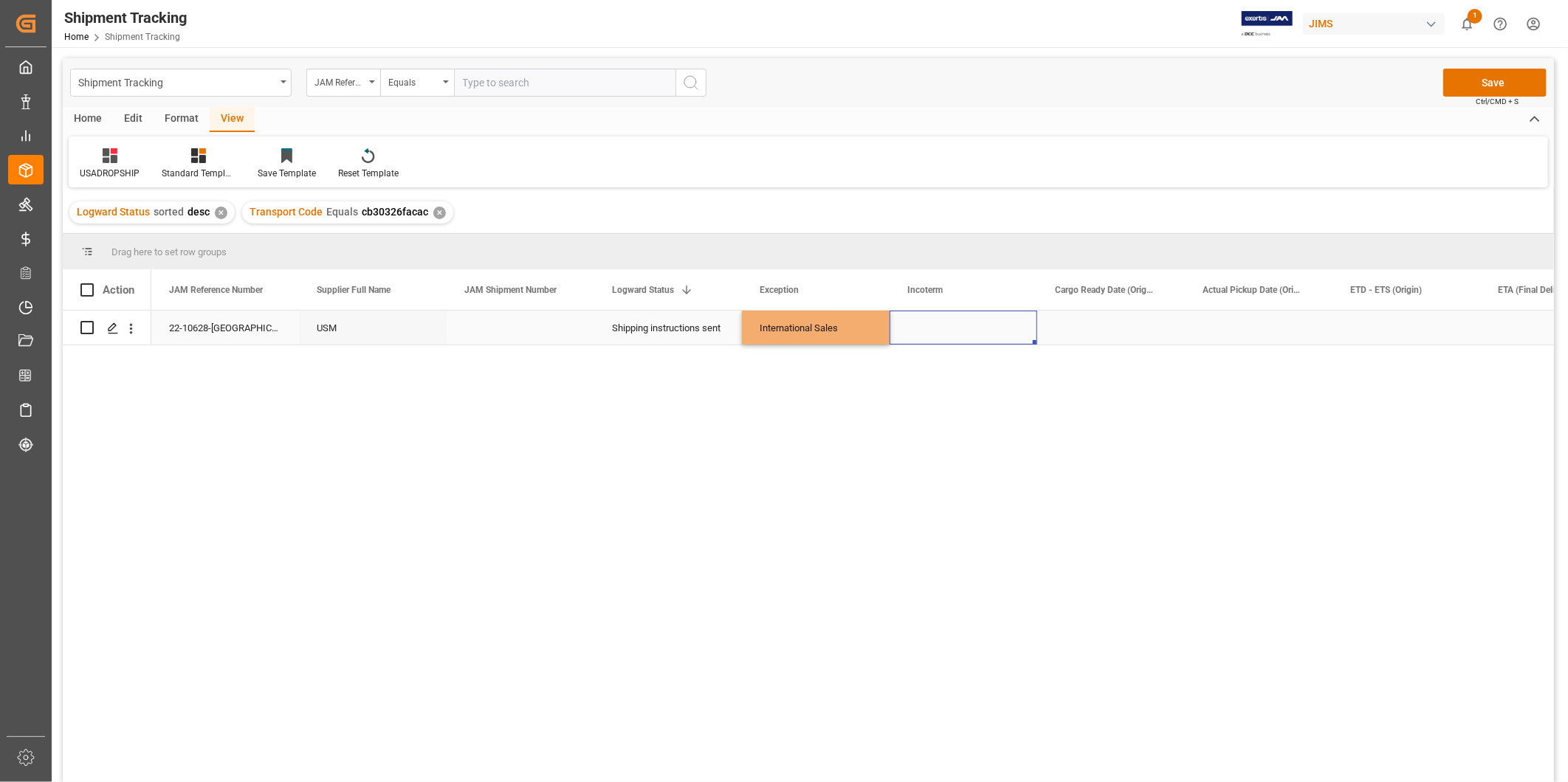
click at [1020, 336] on div "Press SPACE to select this row." at bounding box center [964, 327] width 148 height 34
click at [1504, 75] on button "Save" at bounding box center [1495, 83] width 103 height 28
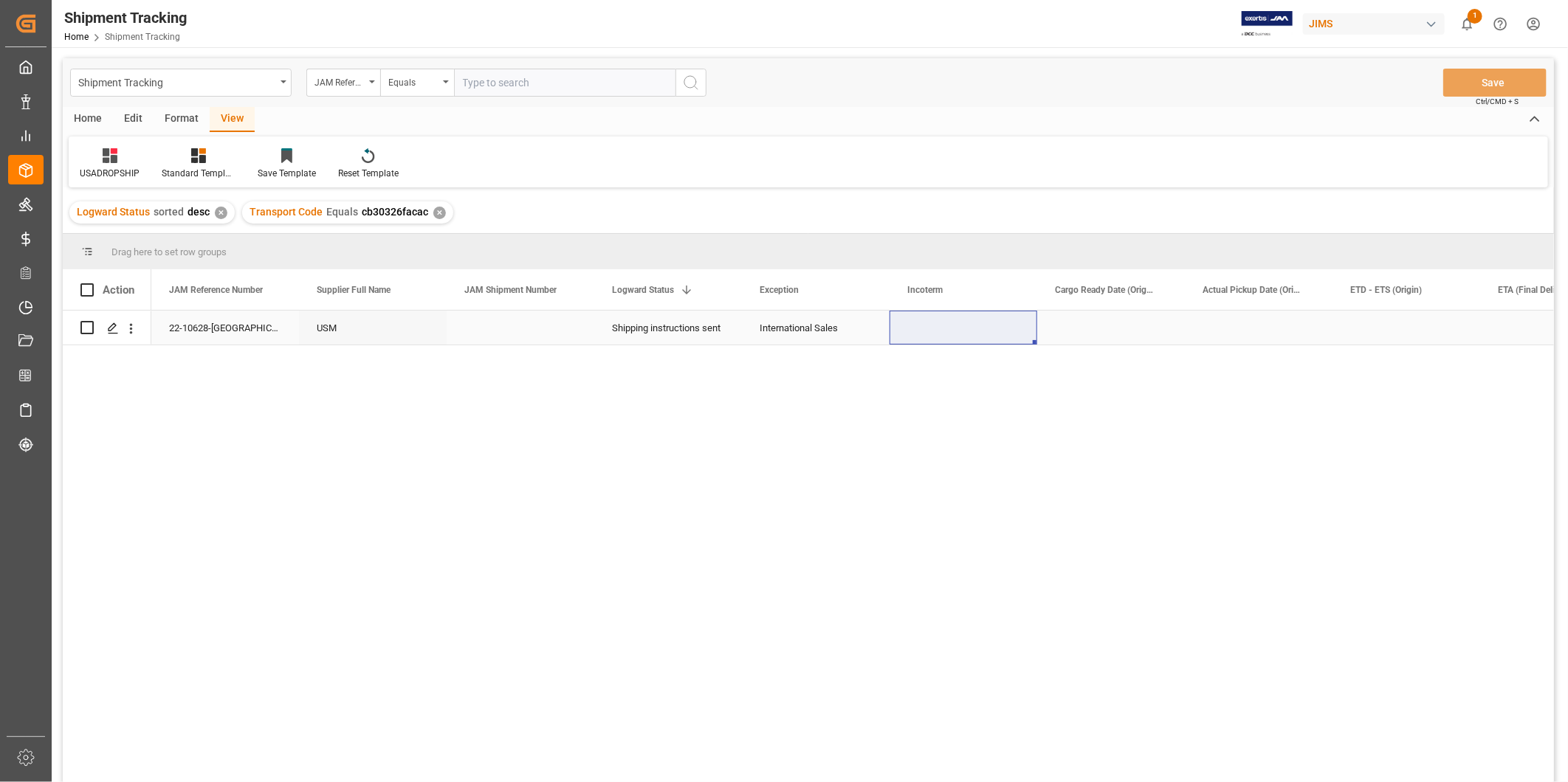
click at [185, 327] on div "22-10628-[GEOGRAPHIC_DATA]" at bounding box center [225, 327] width 148 height 34
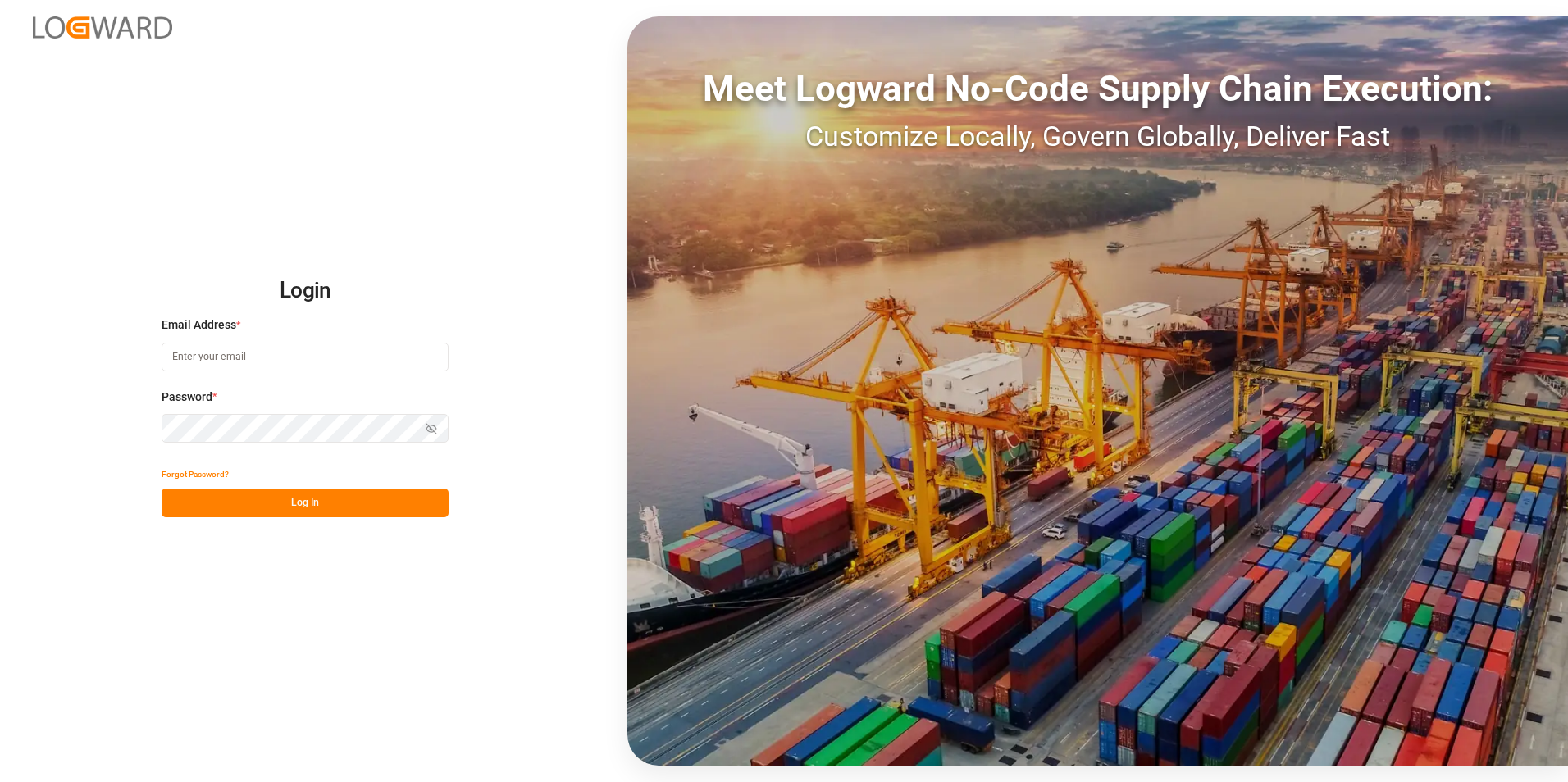
type input "[PERSON_NAME][EMAIL_ADDRESS][DOMAIN_NAME]"
click at [304, 497] on button "Log In" at bounding box center [305, 502] width 287 height 29
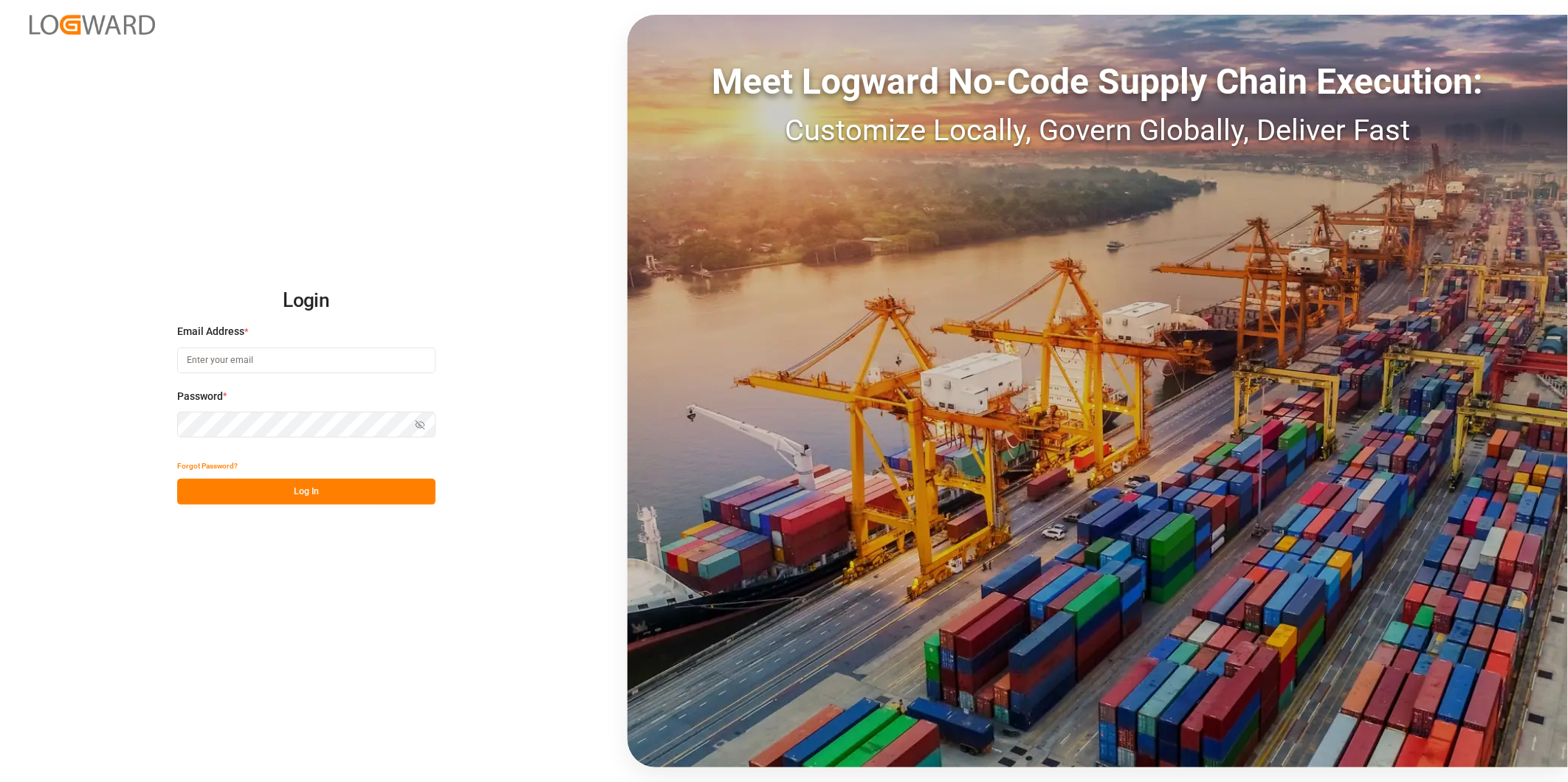
type input "[PERSON_NAME][EMAIL_ADDRESS][DOMAIN_NAME]"
click at [289, 483] on button "Log In" at bounding box center [306, 491] width 258 height 26
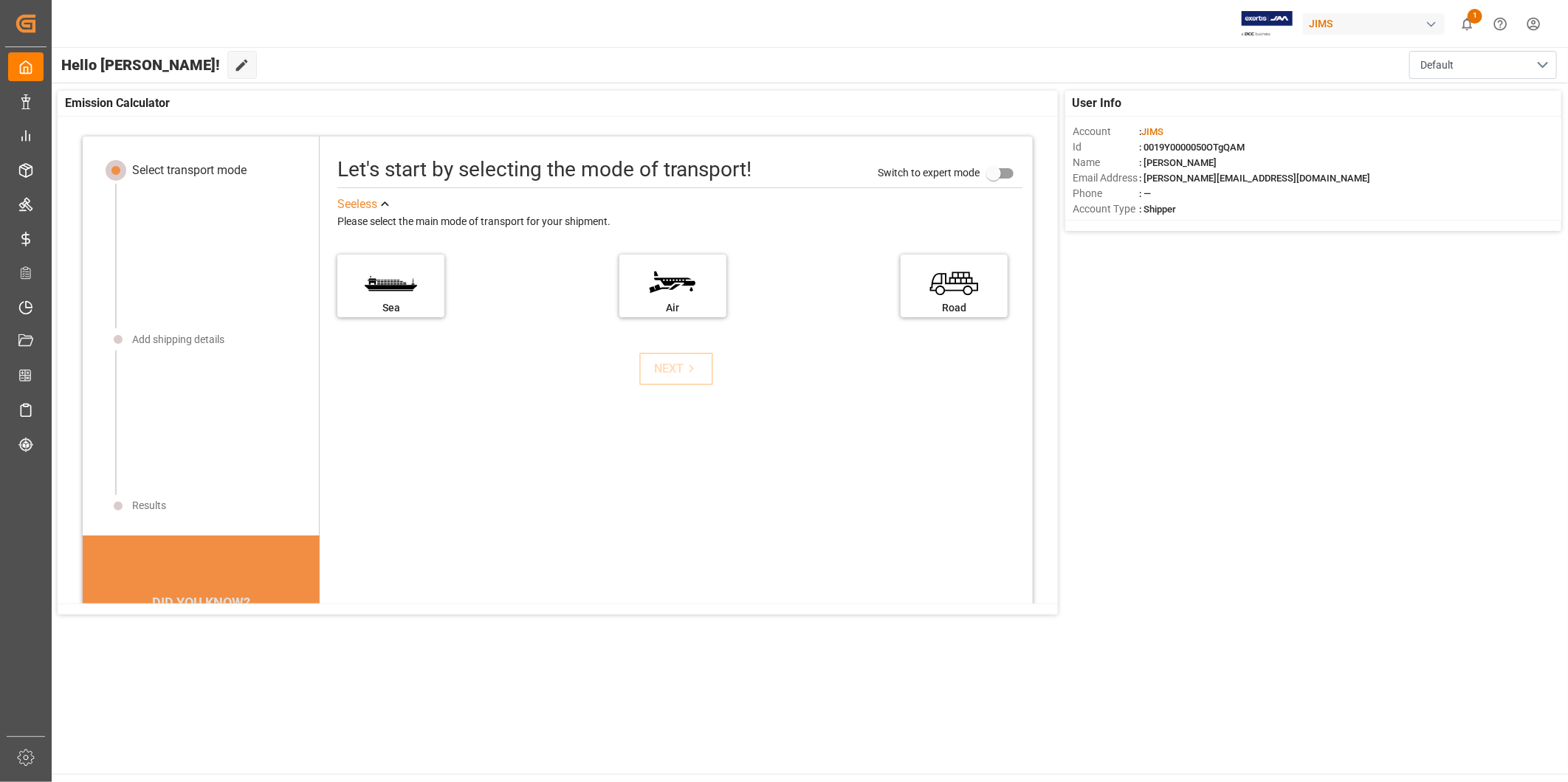
click at [1471, 22] on span "1" at bounding box center [1475, 16] width 15 height 15
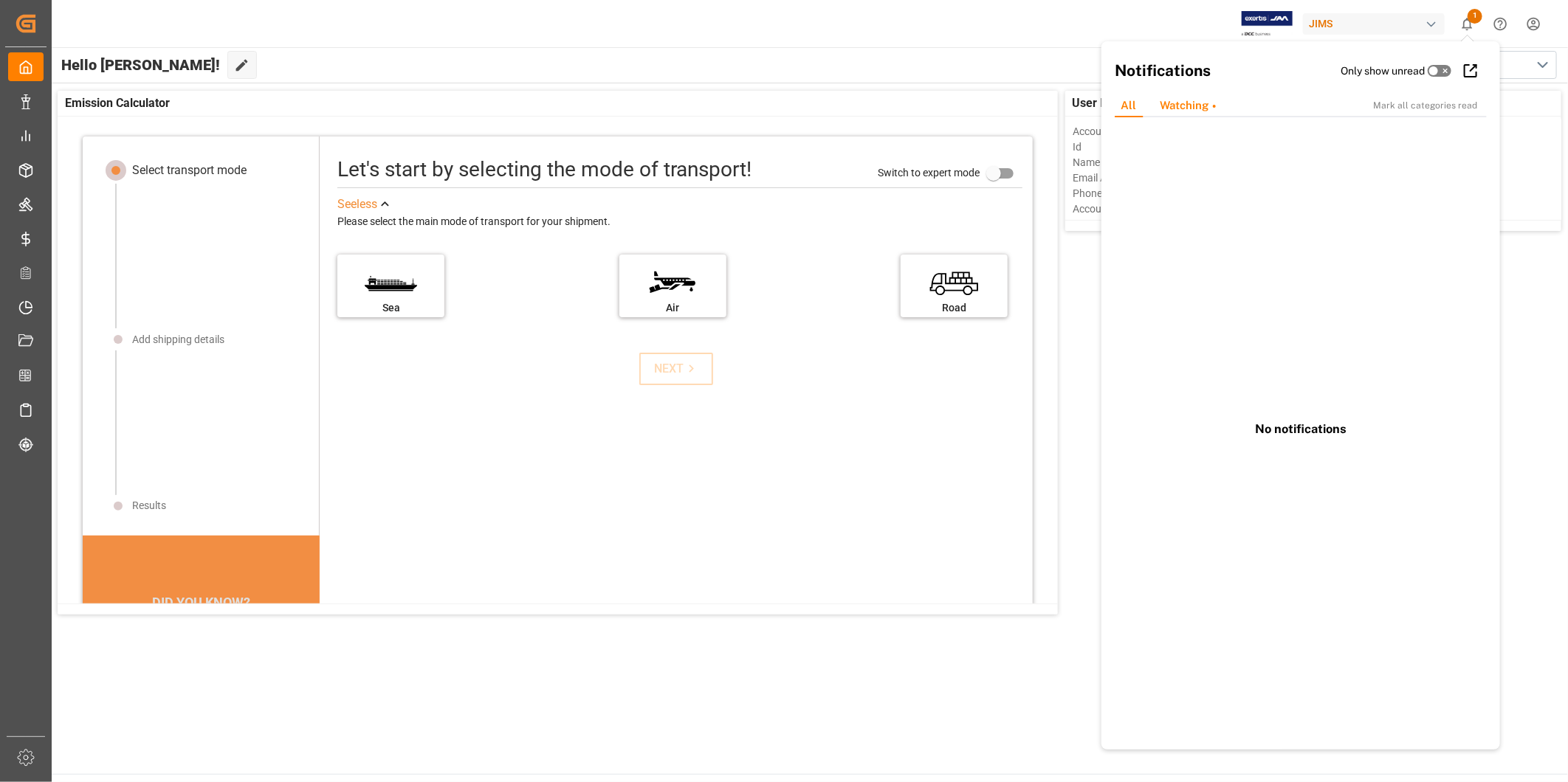
click at [1198, 94] on div "Watching" at bounding box center [1188, 106] width 80 height 23
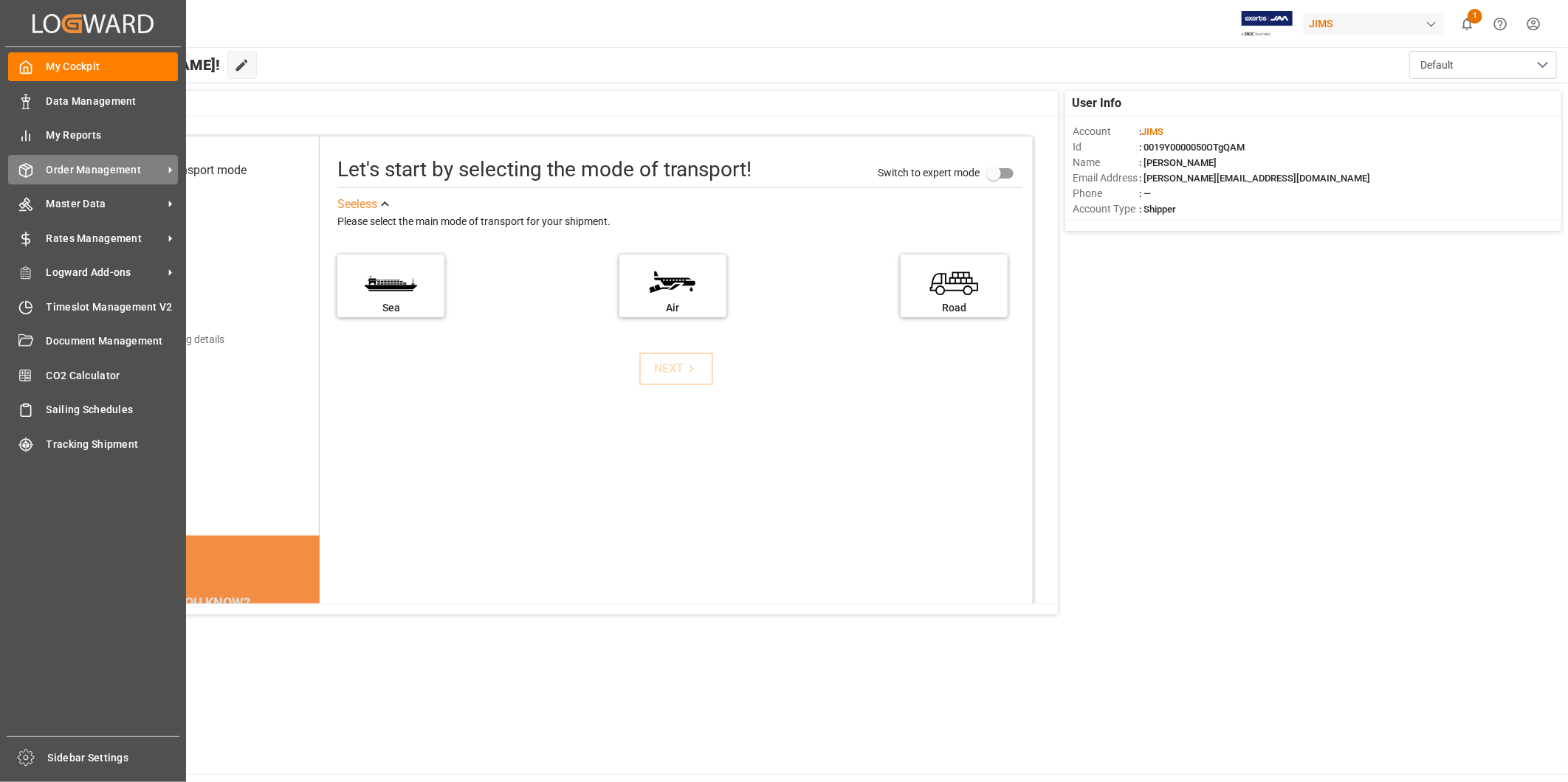
click at [164, 180] on div "Order Management Order Management" at bounding box center [93, 169] width 170 height 28
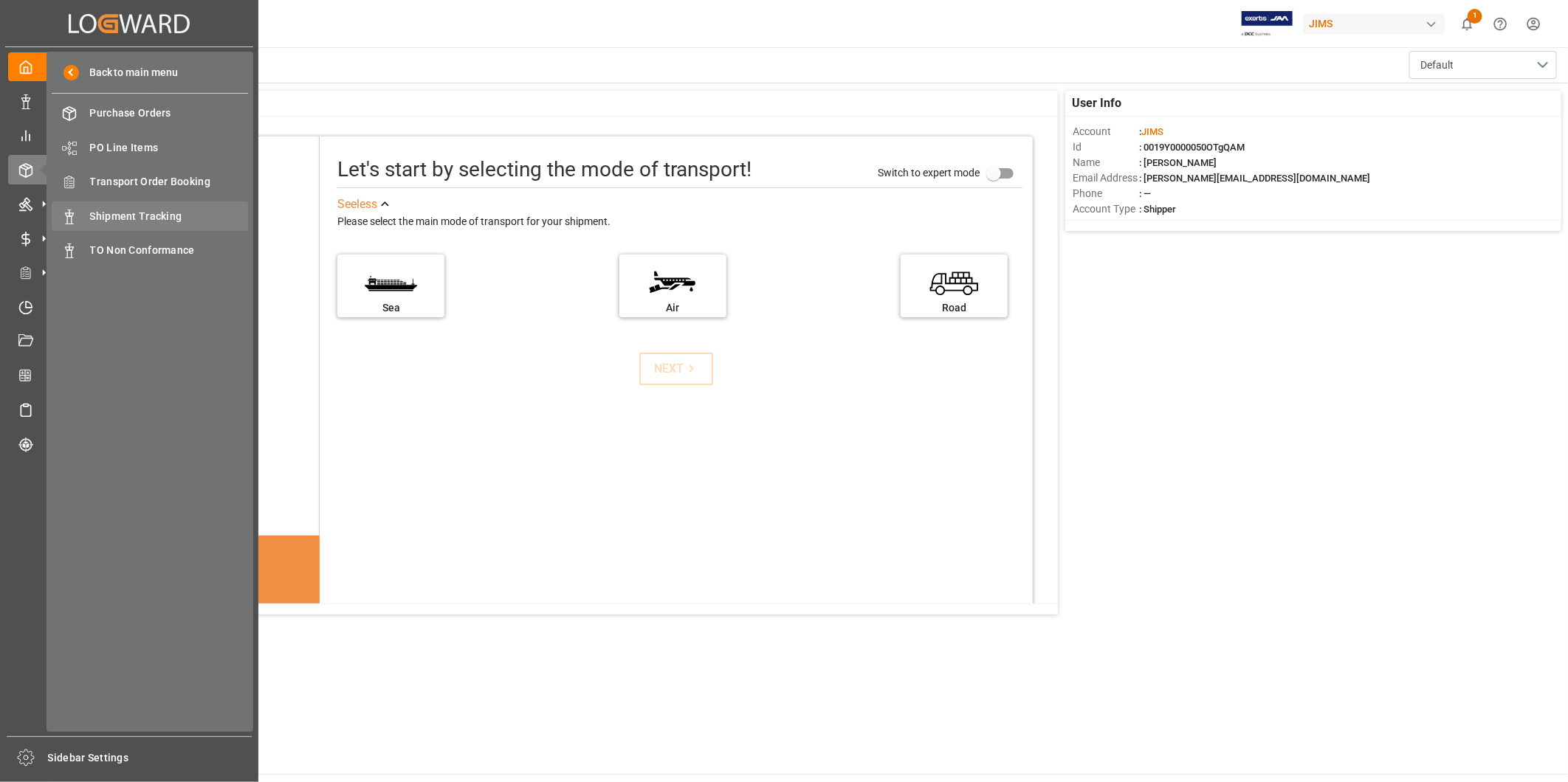
click at [160, 210] on span "Shipment Tracking" at bounding box center [169, 216] width 158 height 15
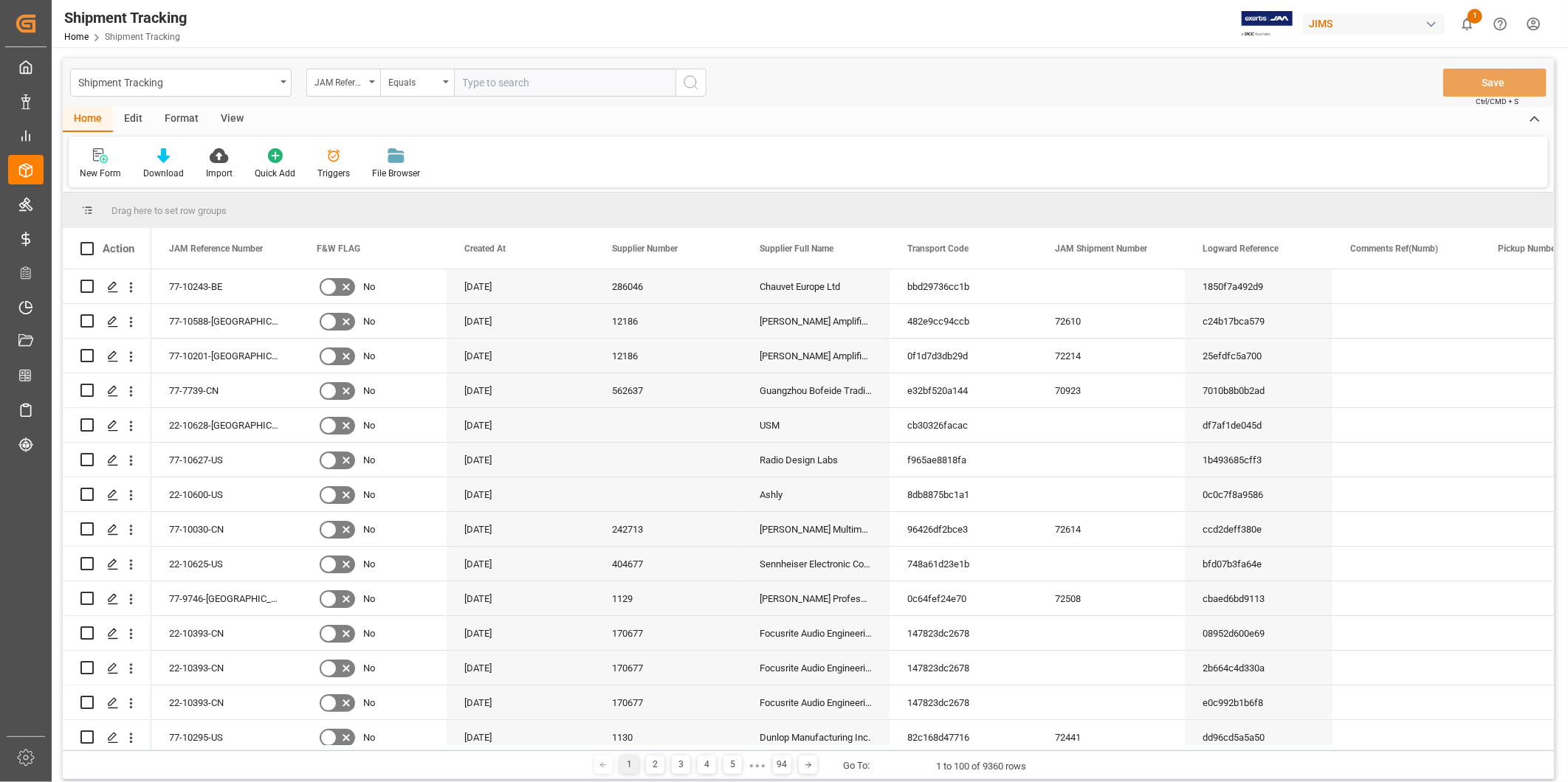
click at [519, 83] on input "text" at bounding box center [564, 83] width 222 height 28
type input "22-10600-US"
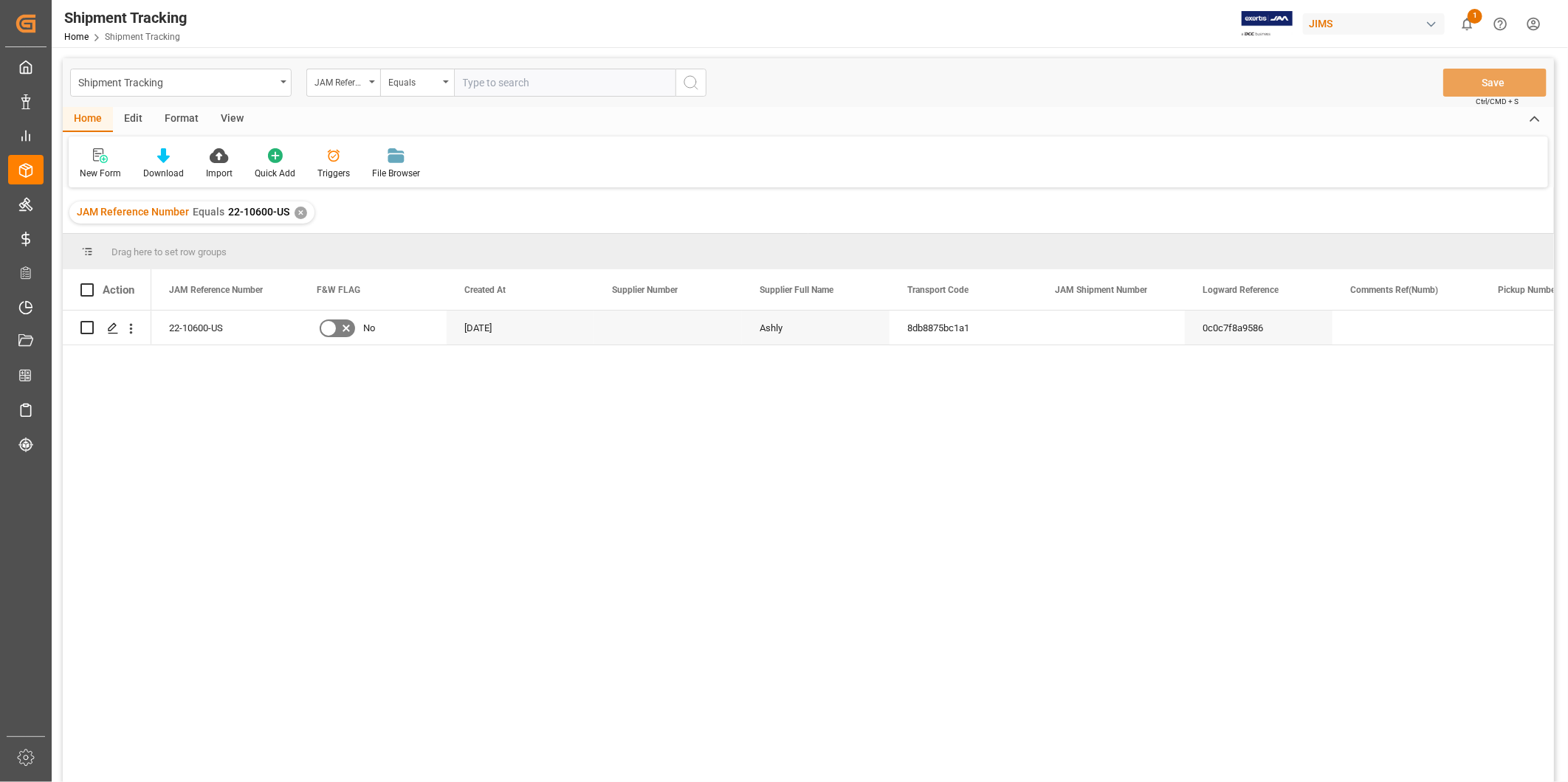
click at [231, 115] on div "View" at bounding box center [232, 119] width 45 height 25
click at [108, 172] on div "Default" at bounding box center [93, 164] width 51 height 33
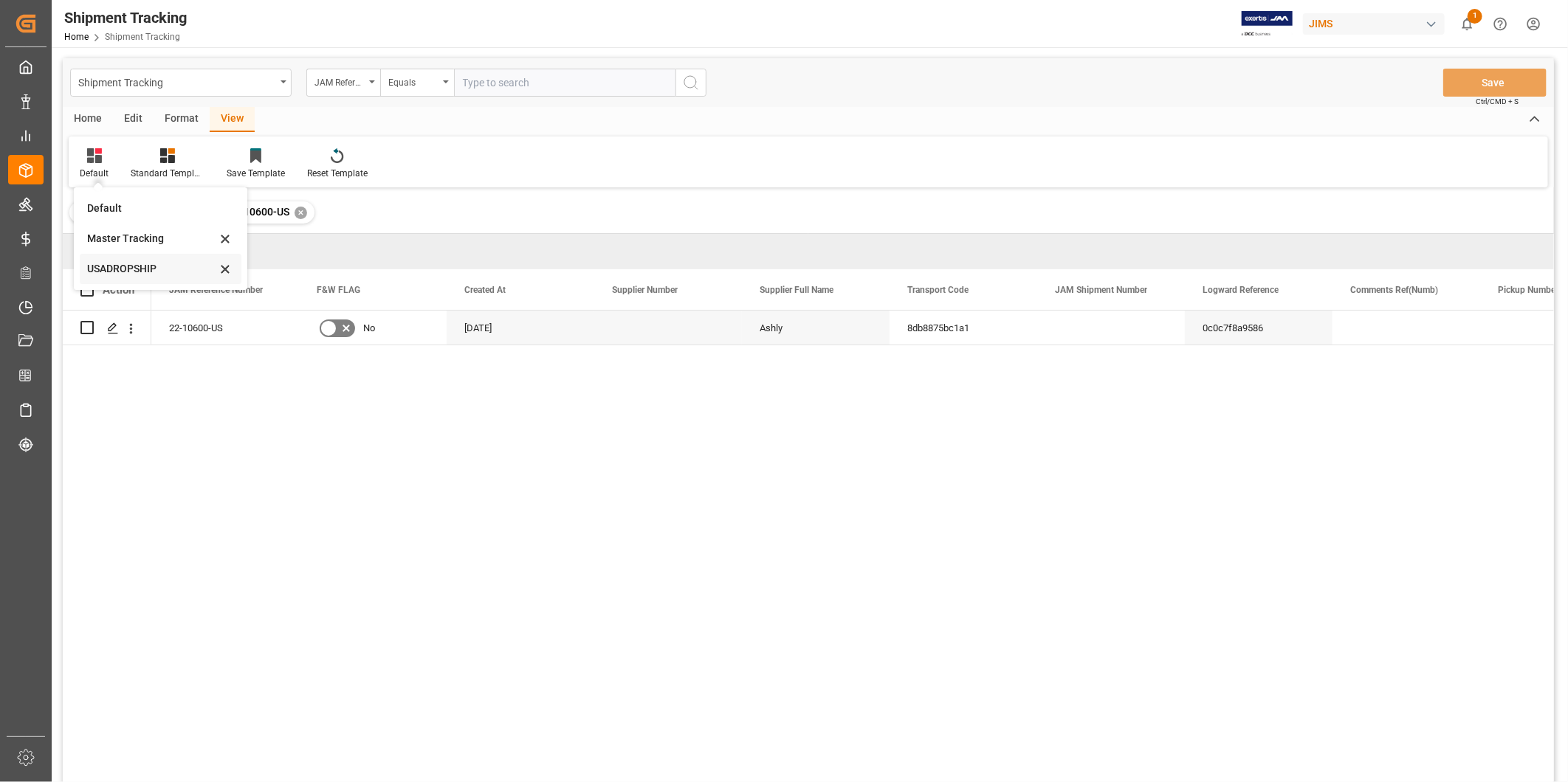
click at [106, 270] on div "USADROPSHIP" at bounding box center [151, 269] width 129 height 15
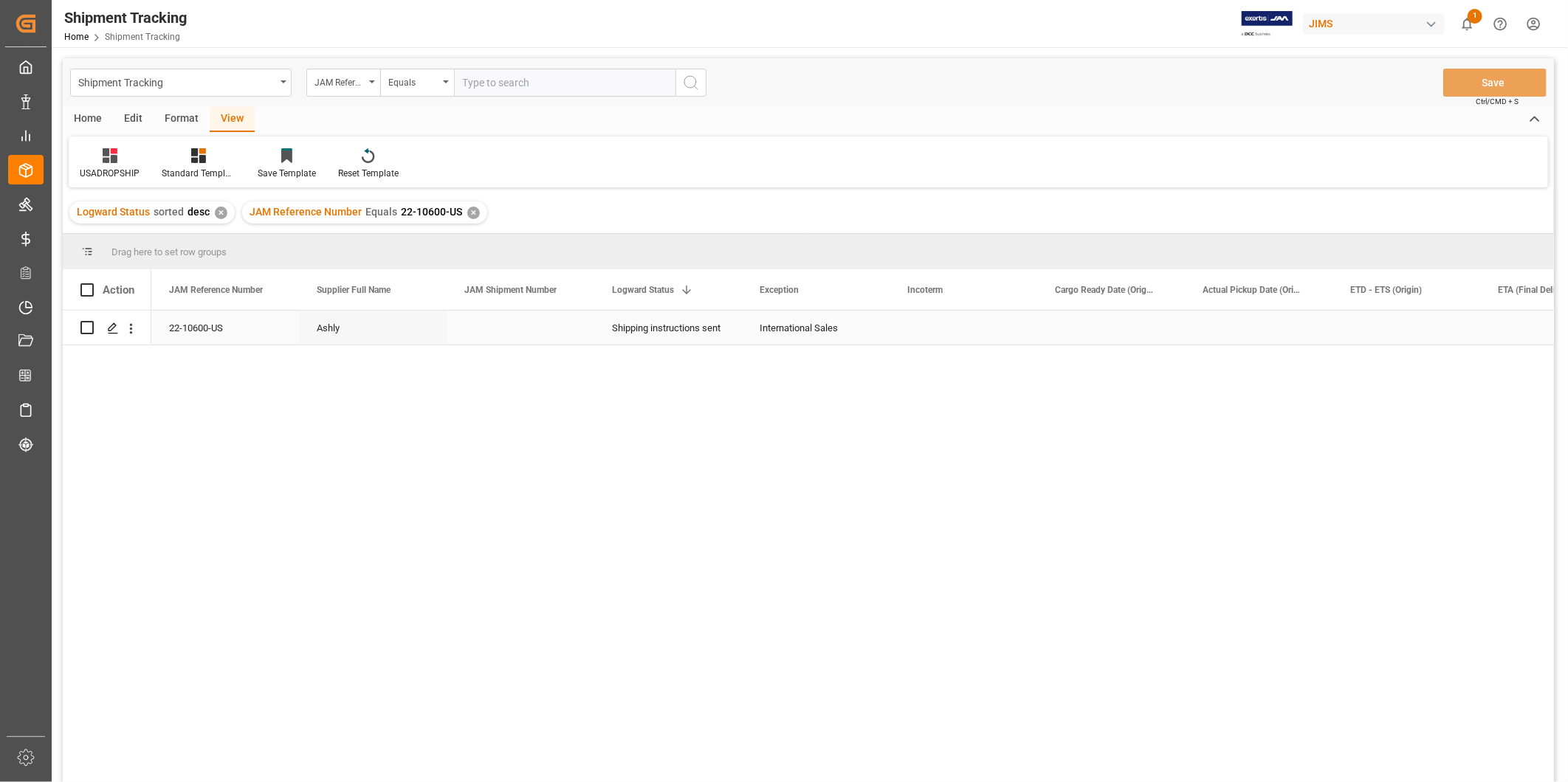
click at [1080, 335] on div "Press SPACE to select this row." at bounding box center [1111, 327] width 148 height 34
click at [1102, 340] on div "Press SPACE to select this row." at bounding box center [1111, 327] width 148 height 34
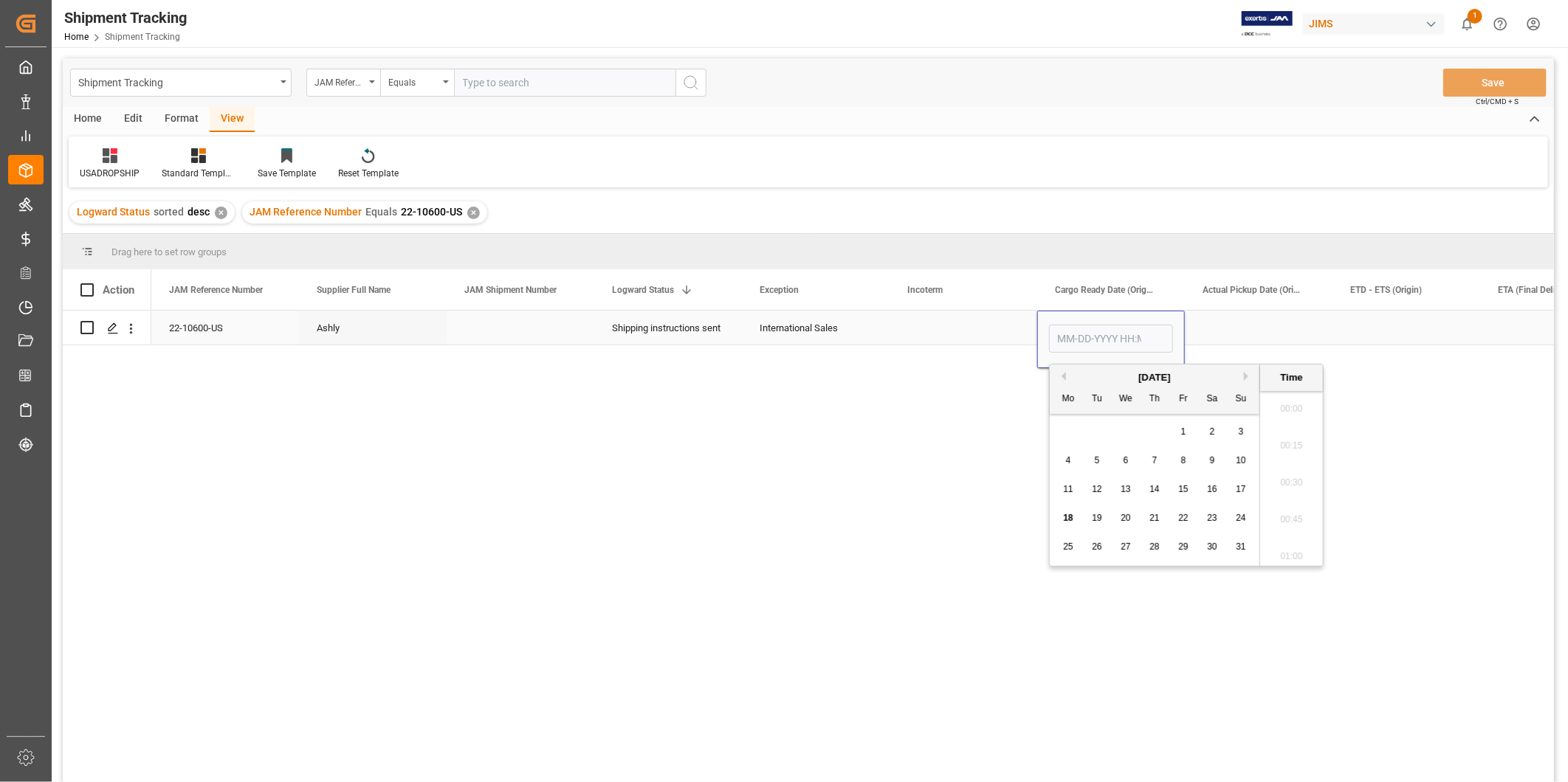
scroll to position [1812, 0]
click at [1075, 521] on div "18" at bounding box center [1068, 519] width 19 height 18
type input "[DATE] 00:00"
click at [1249, 310] on div "Press SPACE to select this row." at bounding box center [1259, 327] width 148 height 34
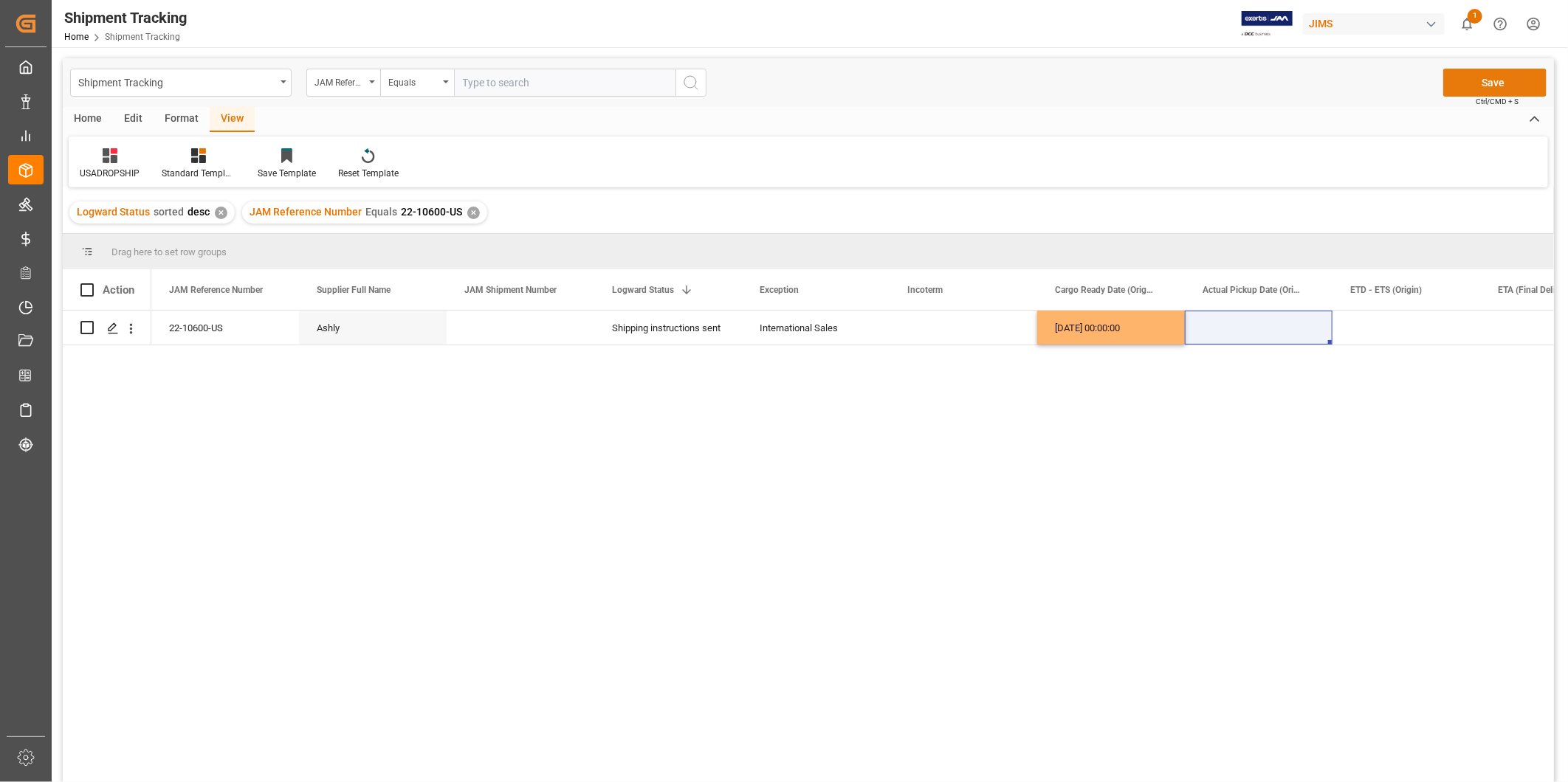
click at [1467, 85] on button "Save" at bounding box center [1495, 83] width 103 height 28
click at [469, 212] on div "✕" at bounding box center [473, 213] width 12 height 12
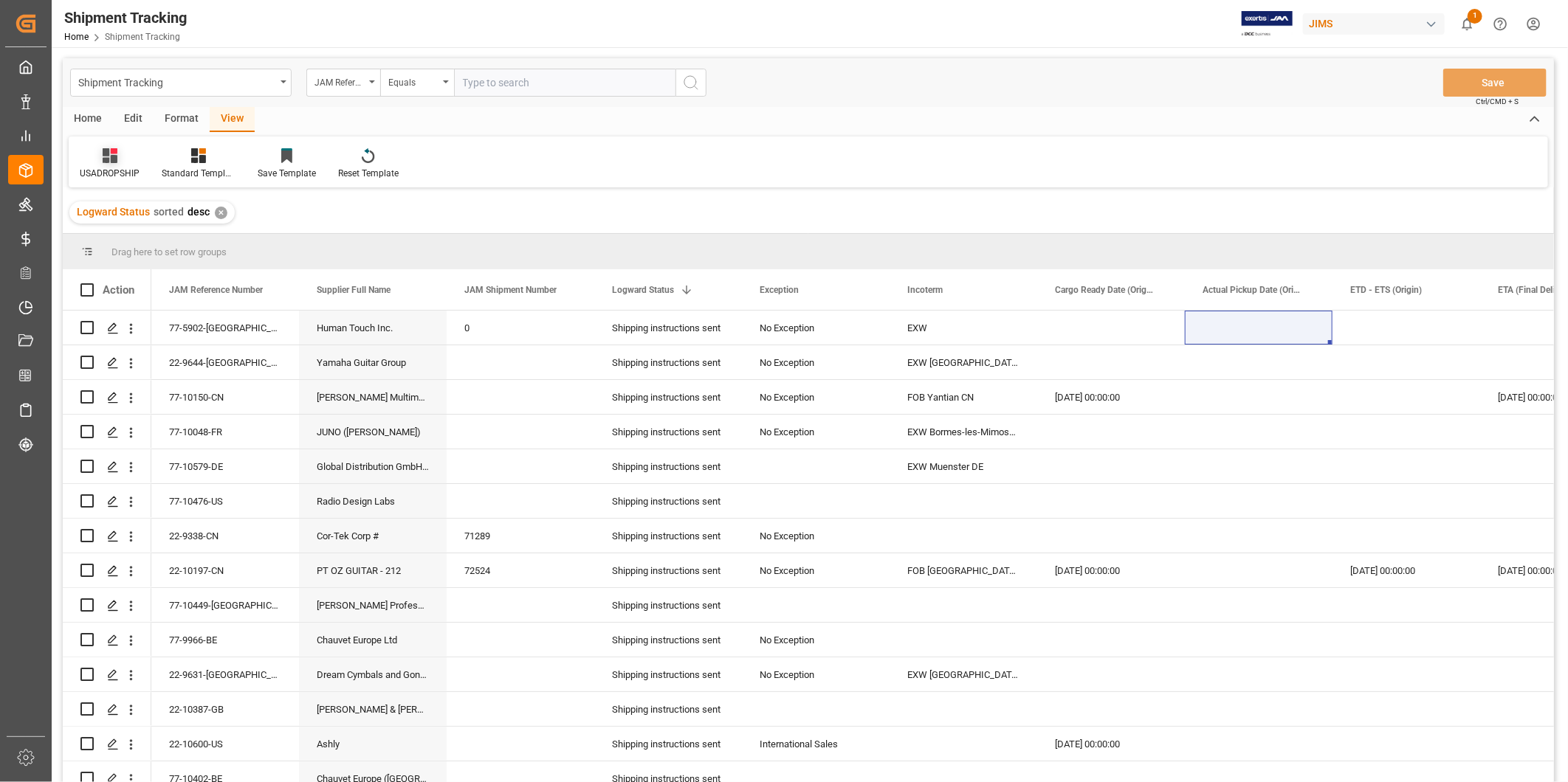
click at [119, 167] on div "USADROPSHIP" at bounding box center [109, 173] width 60 height 13
click at [136, 231] on div "Master Tracking" at bounding box center [154, 238] width 129 height 15
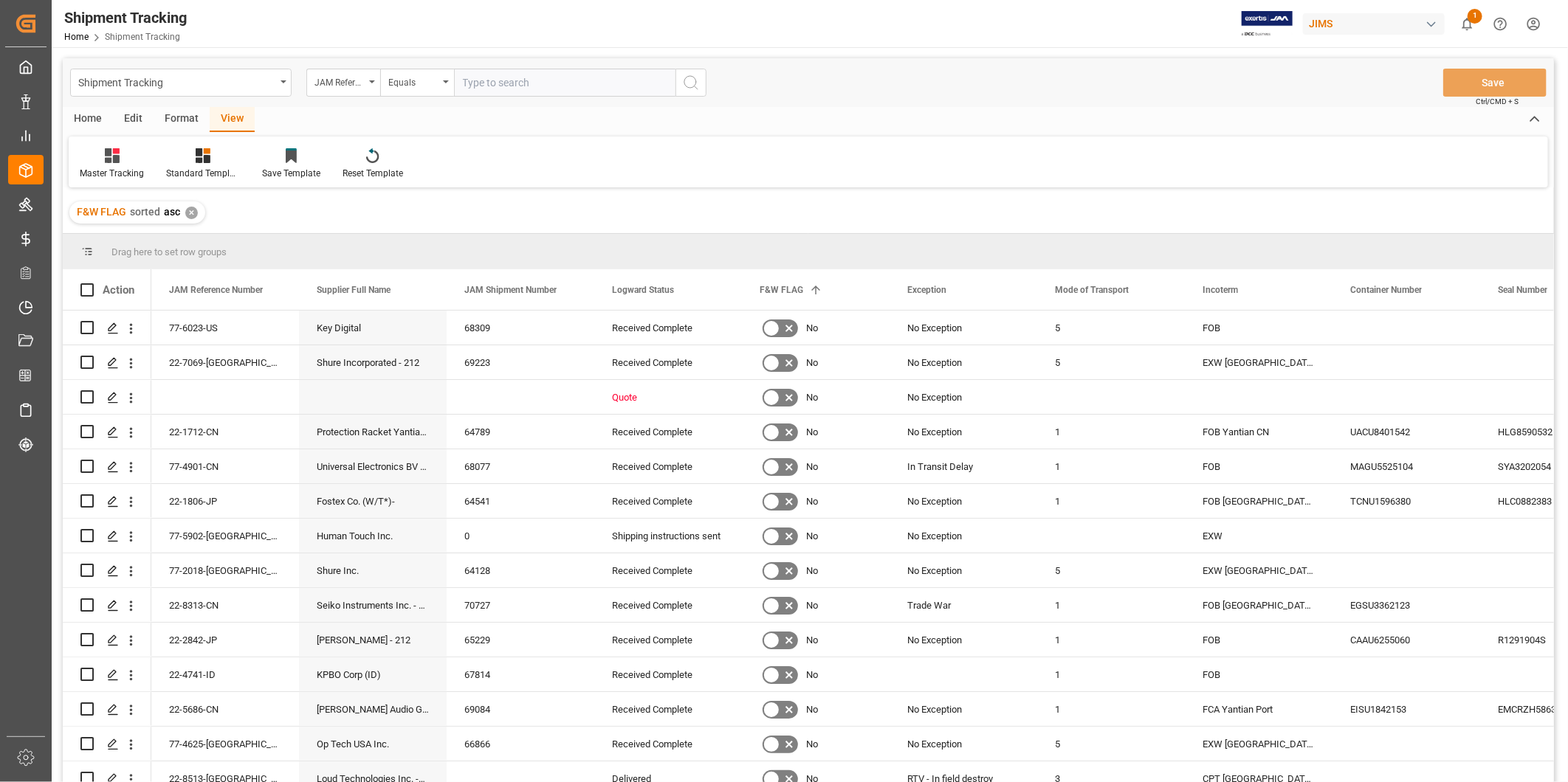
click at [195, 206] on div "F&W FLAG sorted asc ✕" at bounding box center [137, 212] width 136 height 22
click at [194, 207] on div "✕" at bounding box center [191, 213] width 12 height 12
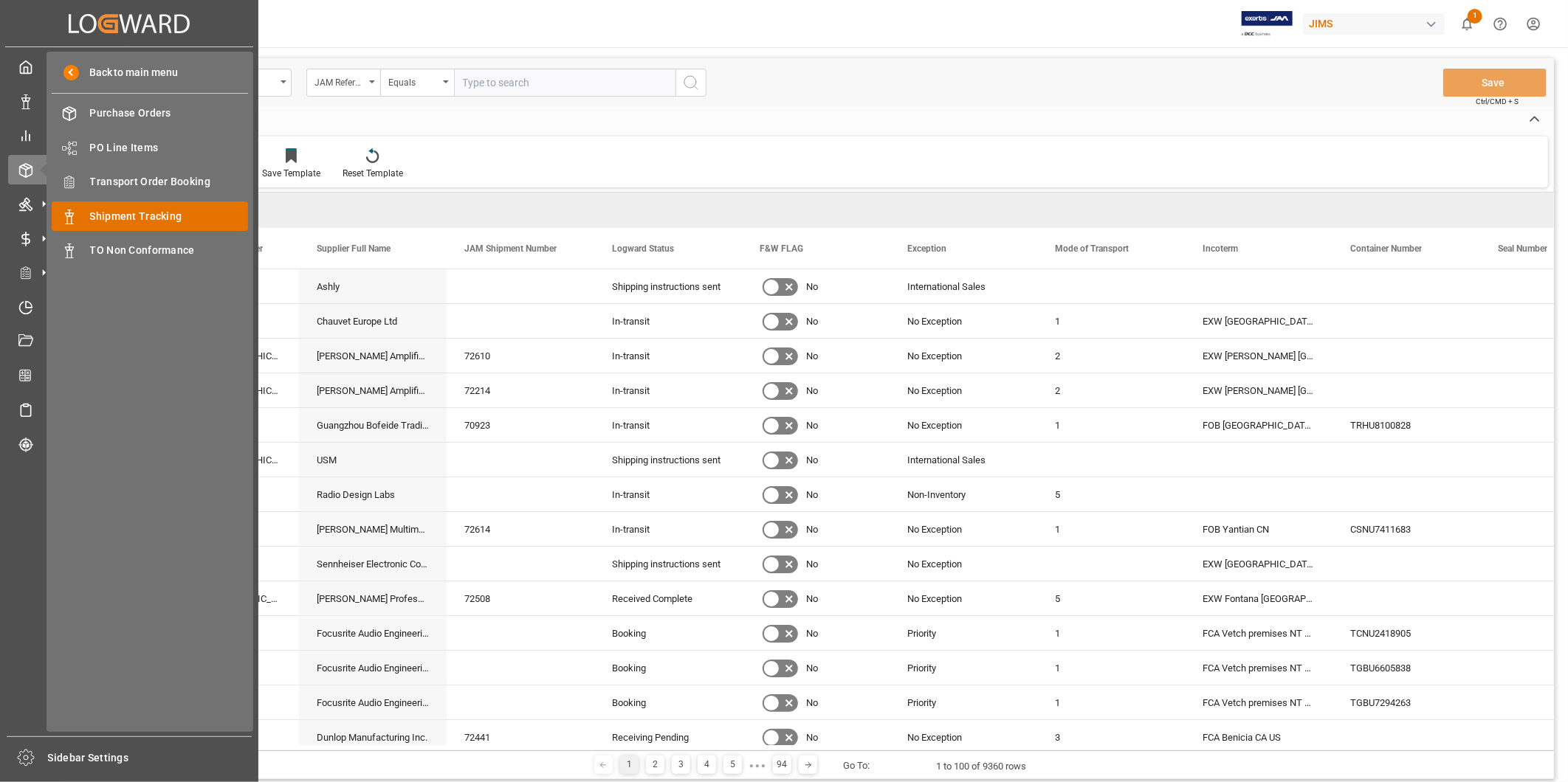
click at [130, 204] on div "Shipment Tracking Shipment Tracking" at bounding box center [150, 215] width 197 height 28
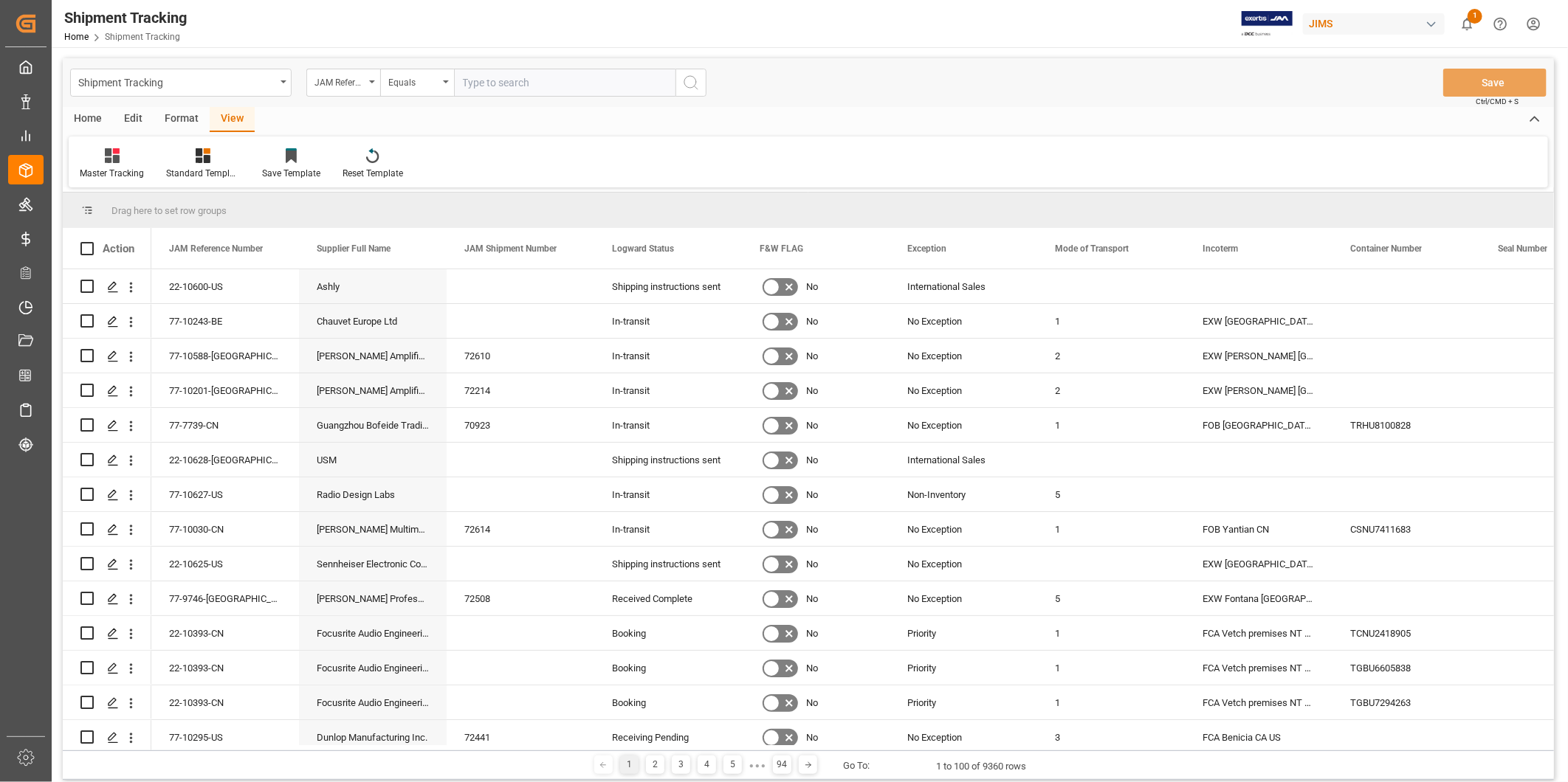
click at [470, 87] on input "text" at bounding box center [564, 83] width 222 height 28
paste input "22-10600-US"
type input "22-10600-US"
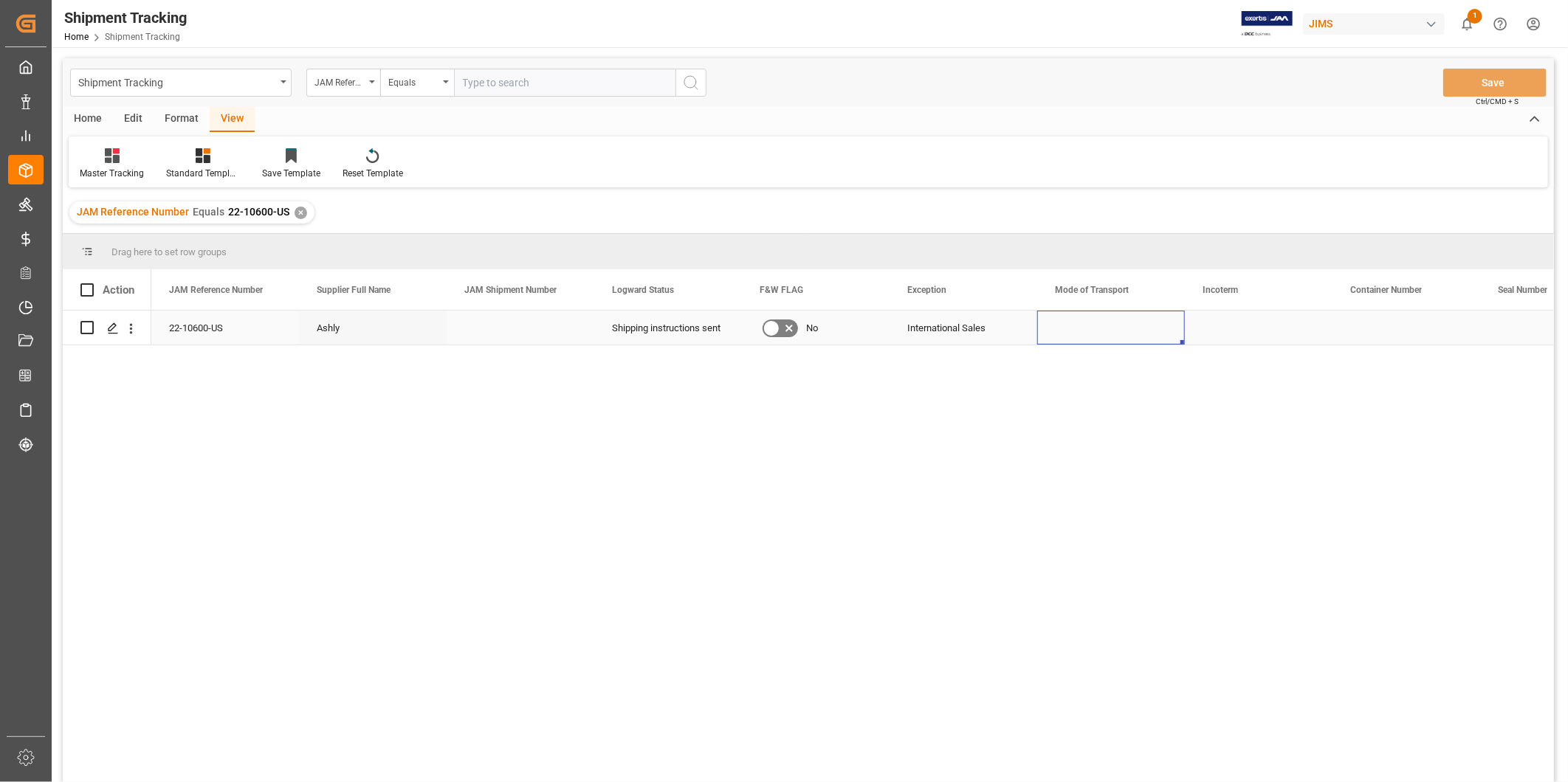
click at [1135, 335] on div "Press SPACE to select this row." at bounding box center [1111, 327] width 148 height 34
click at [1155, 335] on button "Select" at bounding box center [1111, 337] width 124 height 28
click at [1094, 414] on div "2" at bounding box center [1111, 419] width 107 height 15
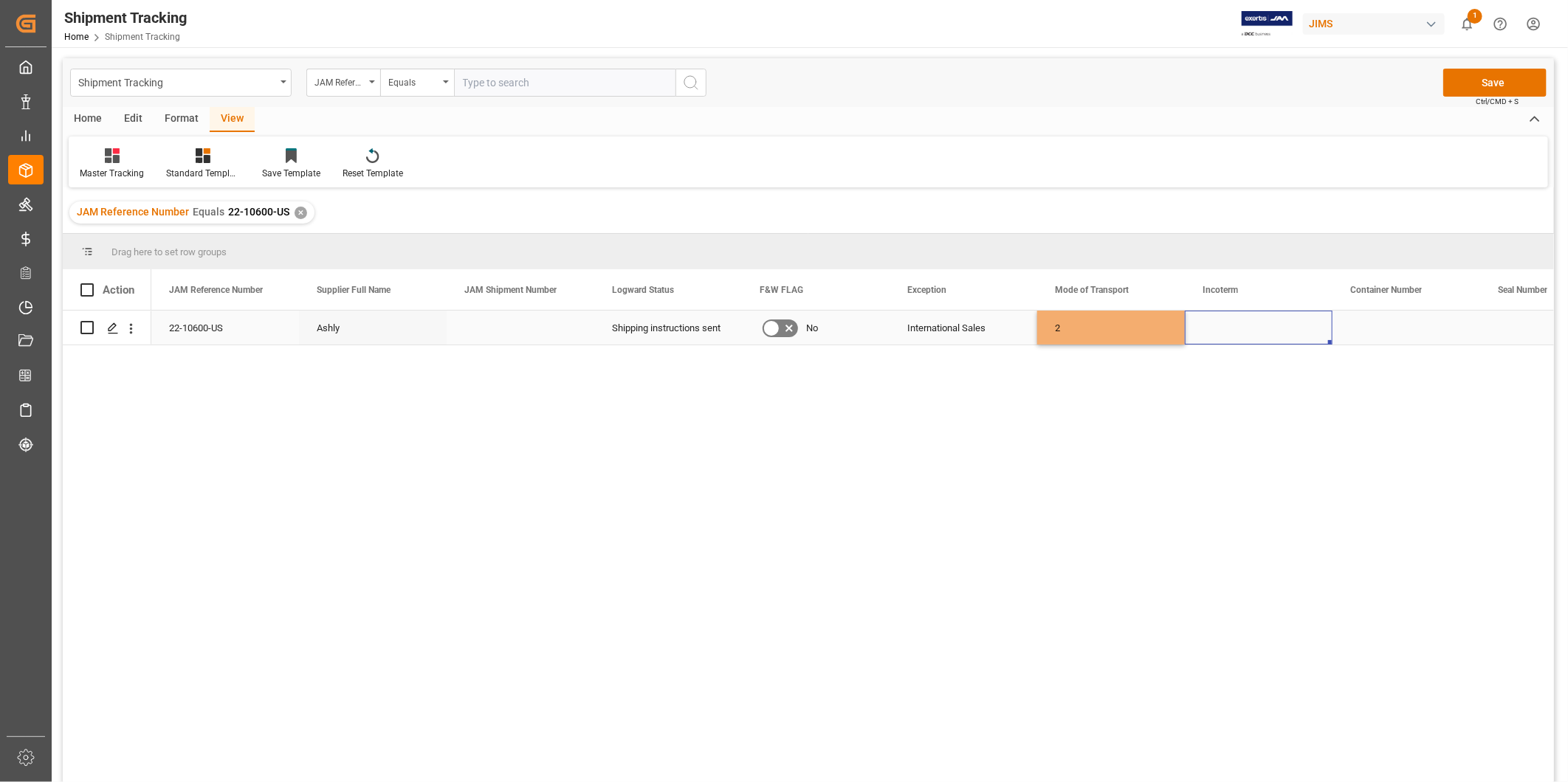
click at [1225, 331] on div "Press SPACE to select this row." at bounding box center [1259, 327] width 148 height 34
click at [1241, 328] on div "Press SPACE to select this row." at bounding box center [1259, 327] width 148 height 34
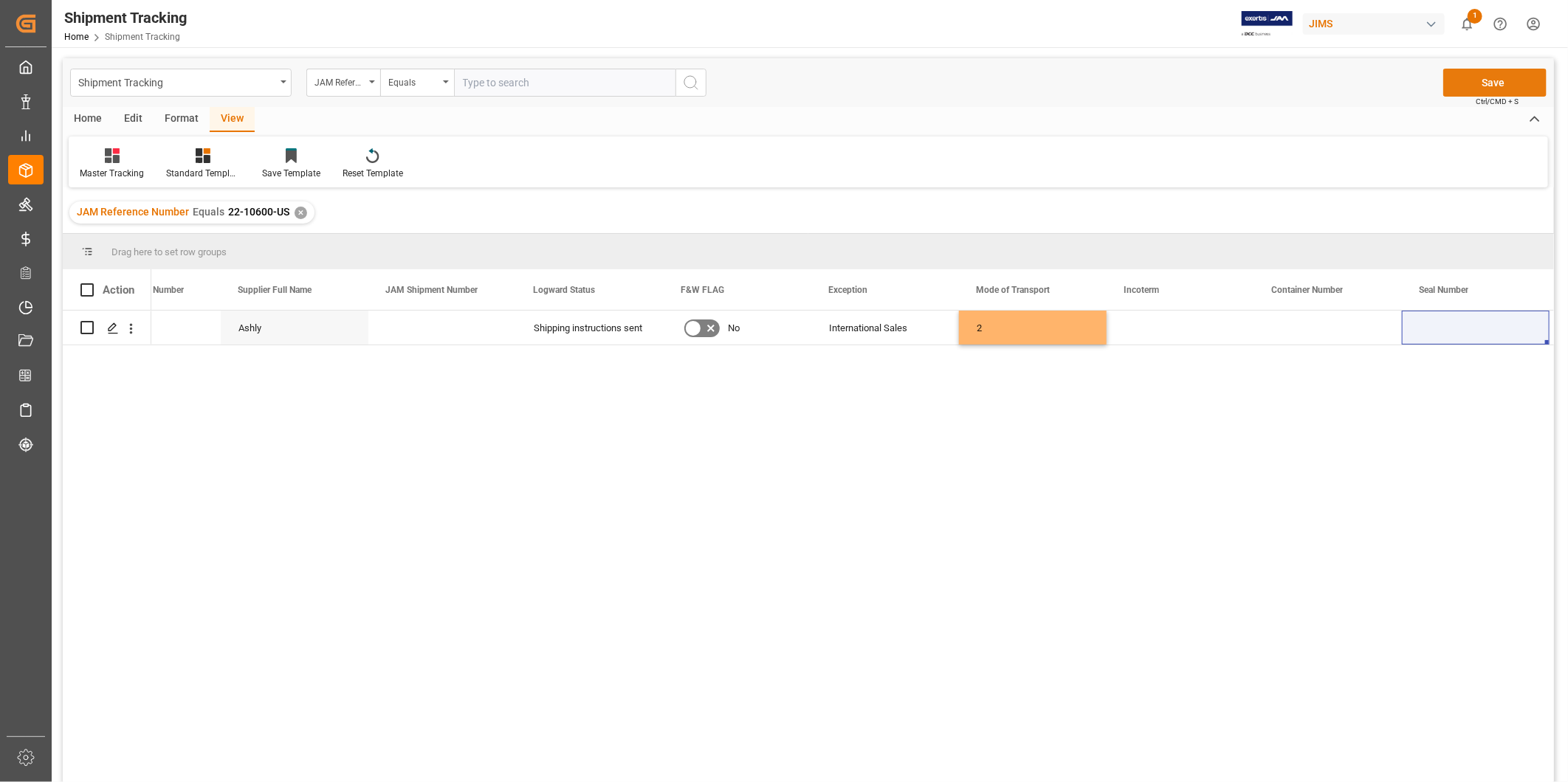
click at [1473, 89] on button "Save" at bounding box center [1495, 83] width 103 height 28
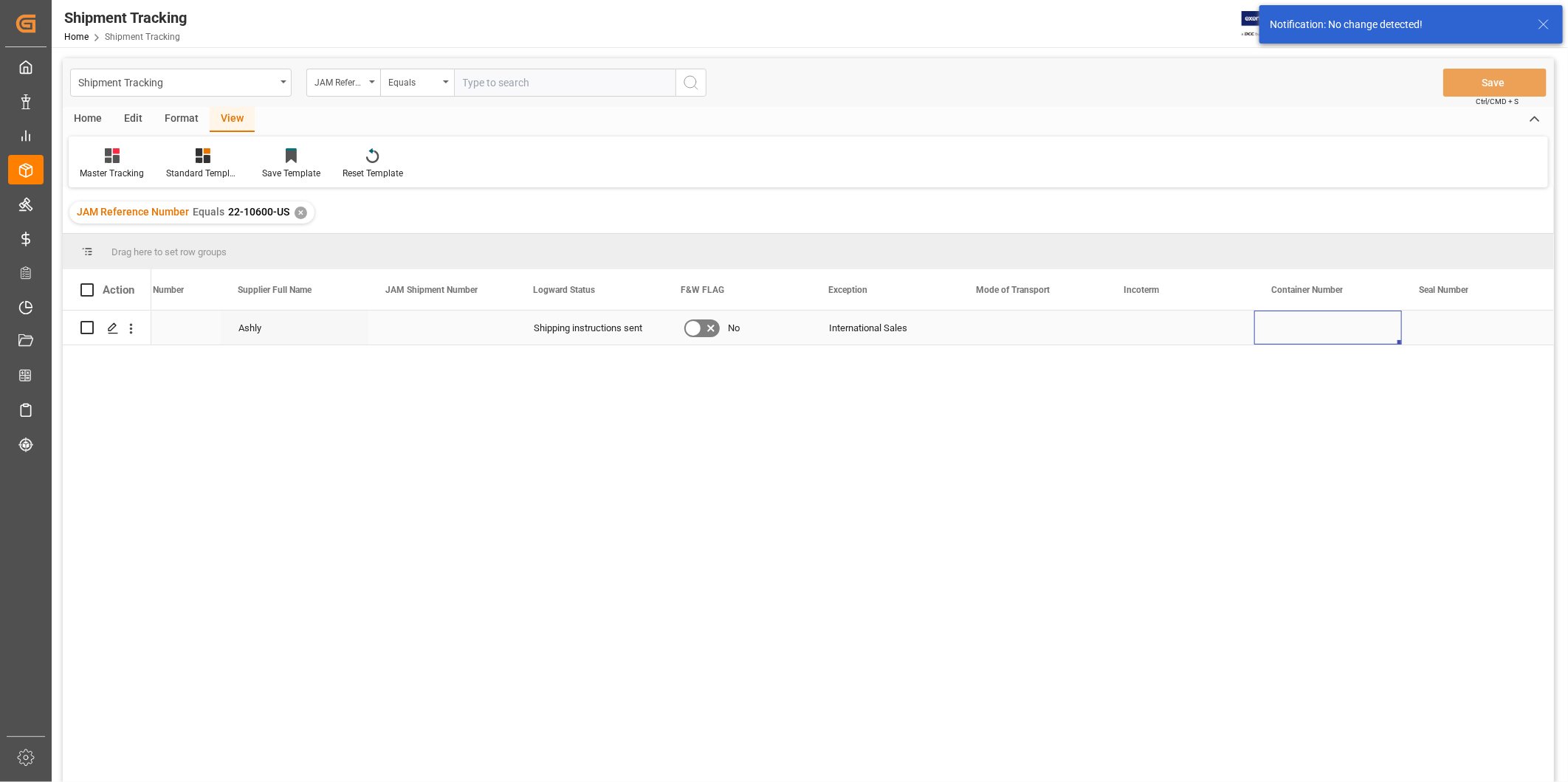
click at [1346, 326] on div "Press SPACE to select this row." at bounding box center [1328, 327] width 148 height 34
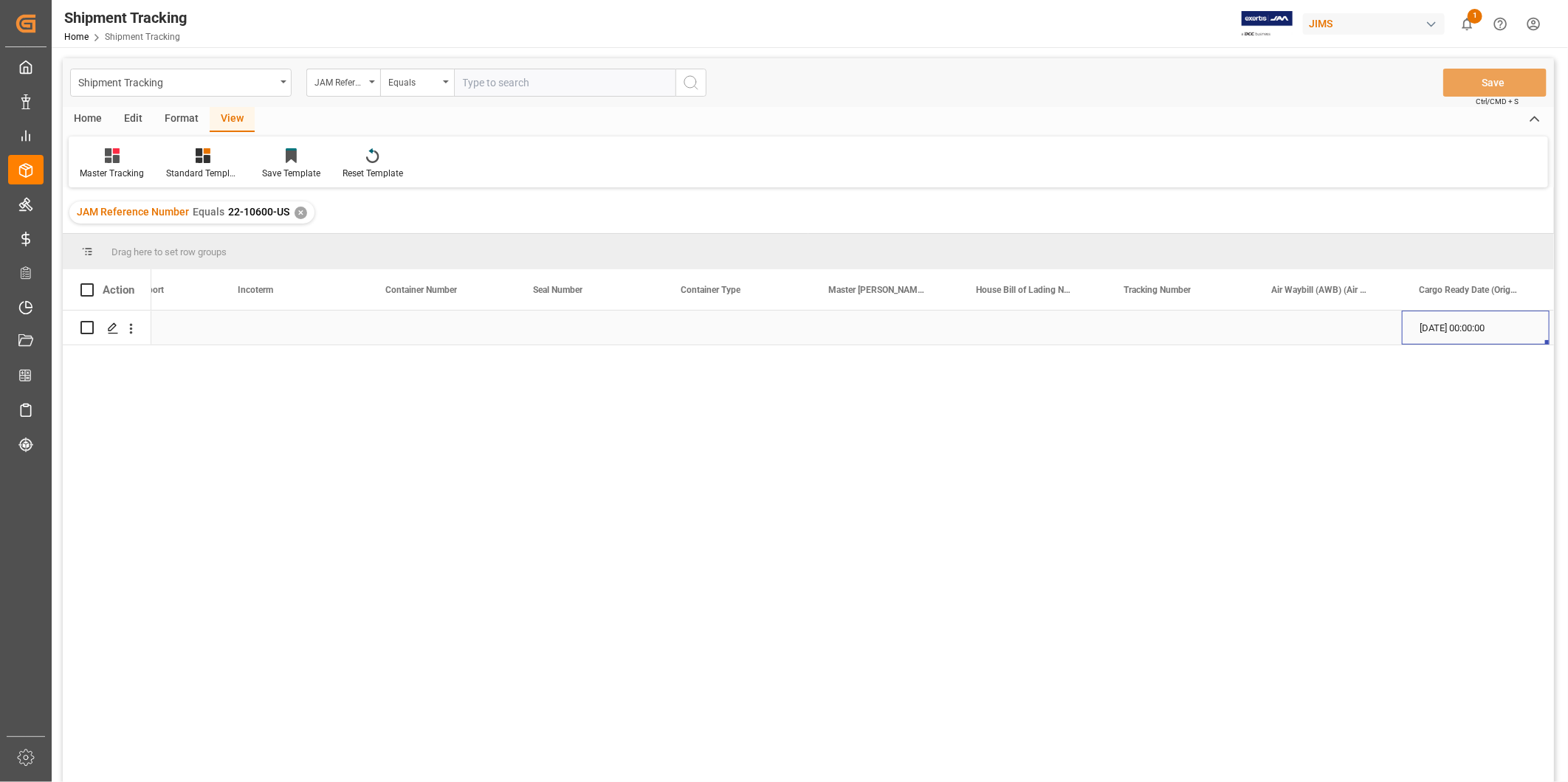
scroll to position [0, 1111]
click at [1206, 327] on div "Press SPACE to select this row." at bounding box center [1181, 327] width 148 height 34
click at [1206, 327] on input "Press SPACE to select this row." at bounding box center [1180, 337] width 124 height 28
paste input "818119734697"
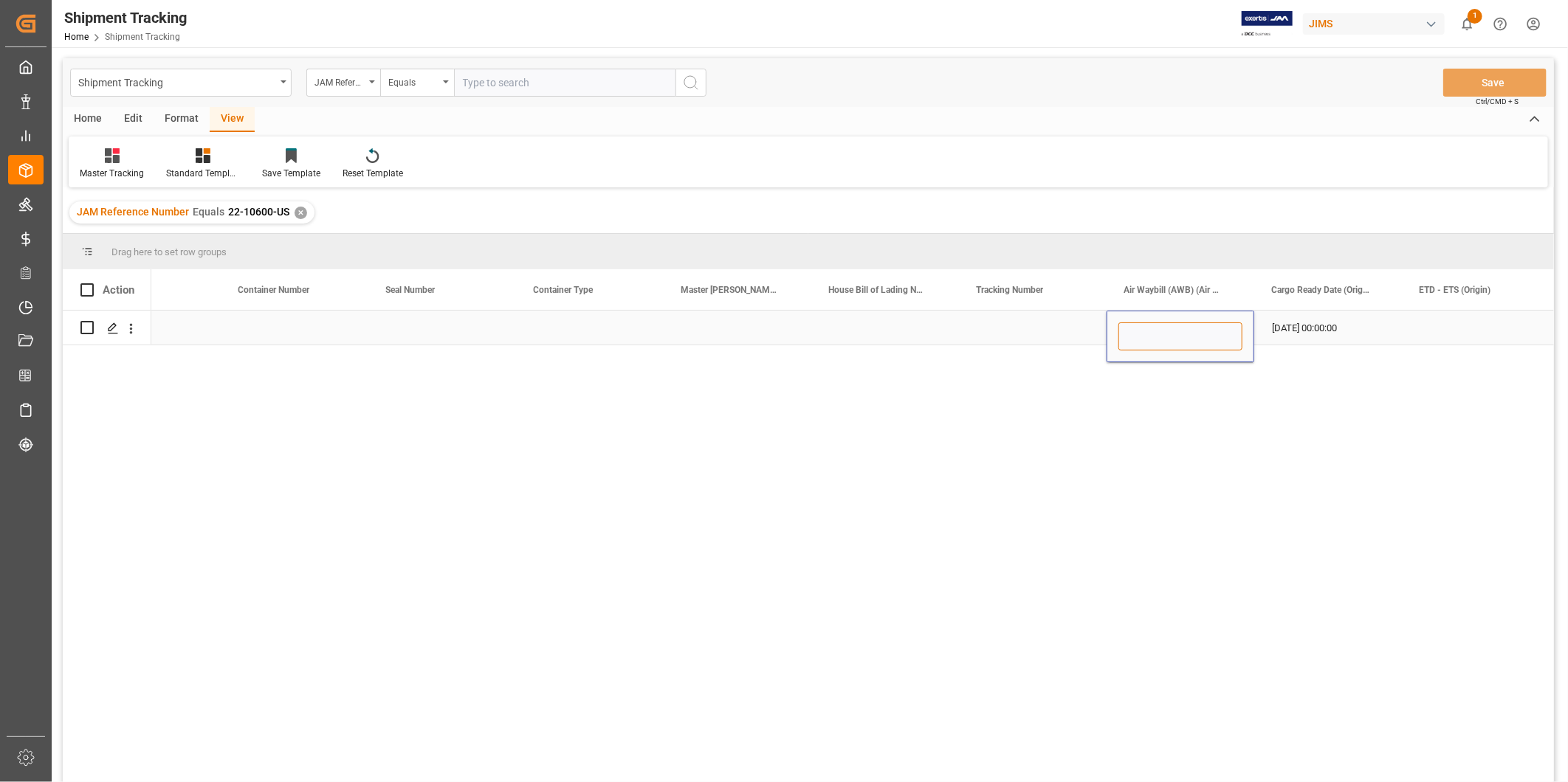
type input "818119734697"
click at [1432, 333] on div "Press SPACE to select this row." at bounding box center [1475, 327] width 148 height 34
click at [1021, 327] on div "Press SPACE to select this row." at bounding box center [1033, 327] width 148 height 34
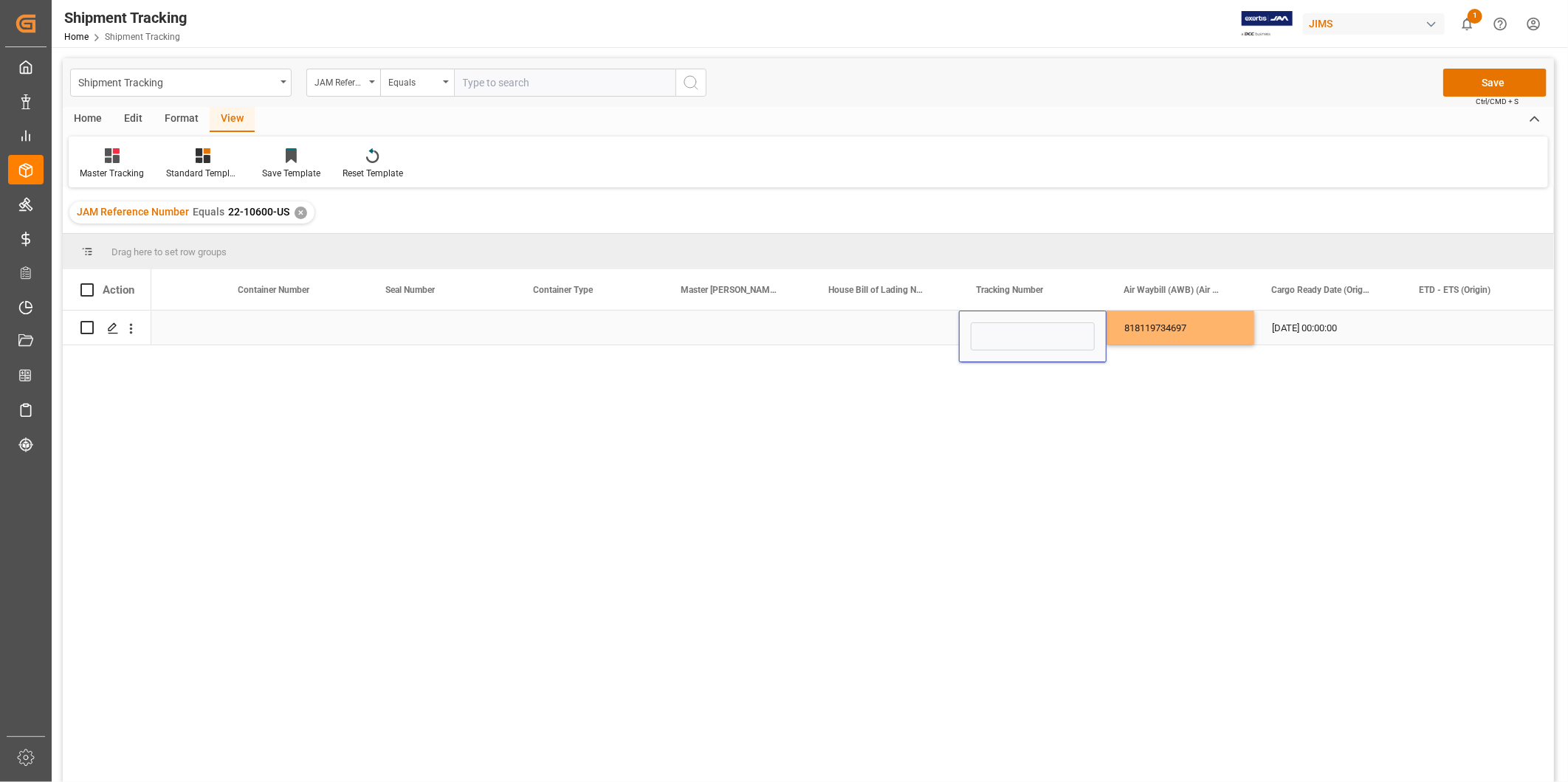
click at [1021, 327] on input "Press SPACE to select this row." at bounding box center [1032, 337] width 124 height 28
type input "818119734697"
click at [1330, 332] on div "[DATE] 00:00:00" at bounding box center [1328, 327] width 148 height 34
click at [1428, 318] on div "Press SPACE to select this row." at bounding box center [1475, 327] width 148 height 34
click at [1327, 332] on div "[DATE] 00:00:00" at bounding box center [1328, 327] width 148 height 34
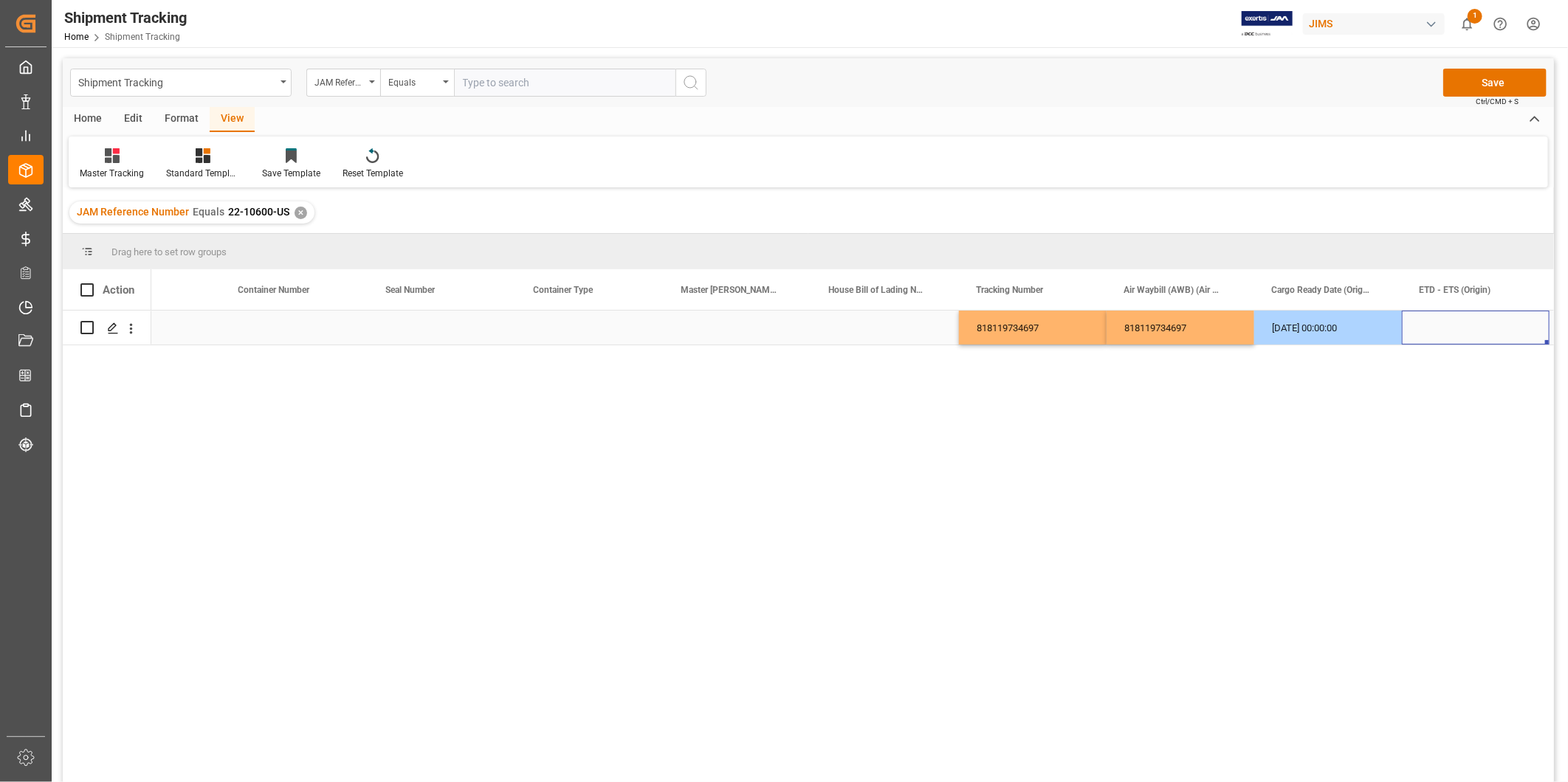
click at [1423, 325] on div "Press SPACE to select this row." at bounding box center [1475, 327] width 148 height 34
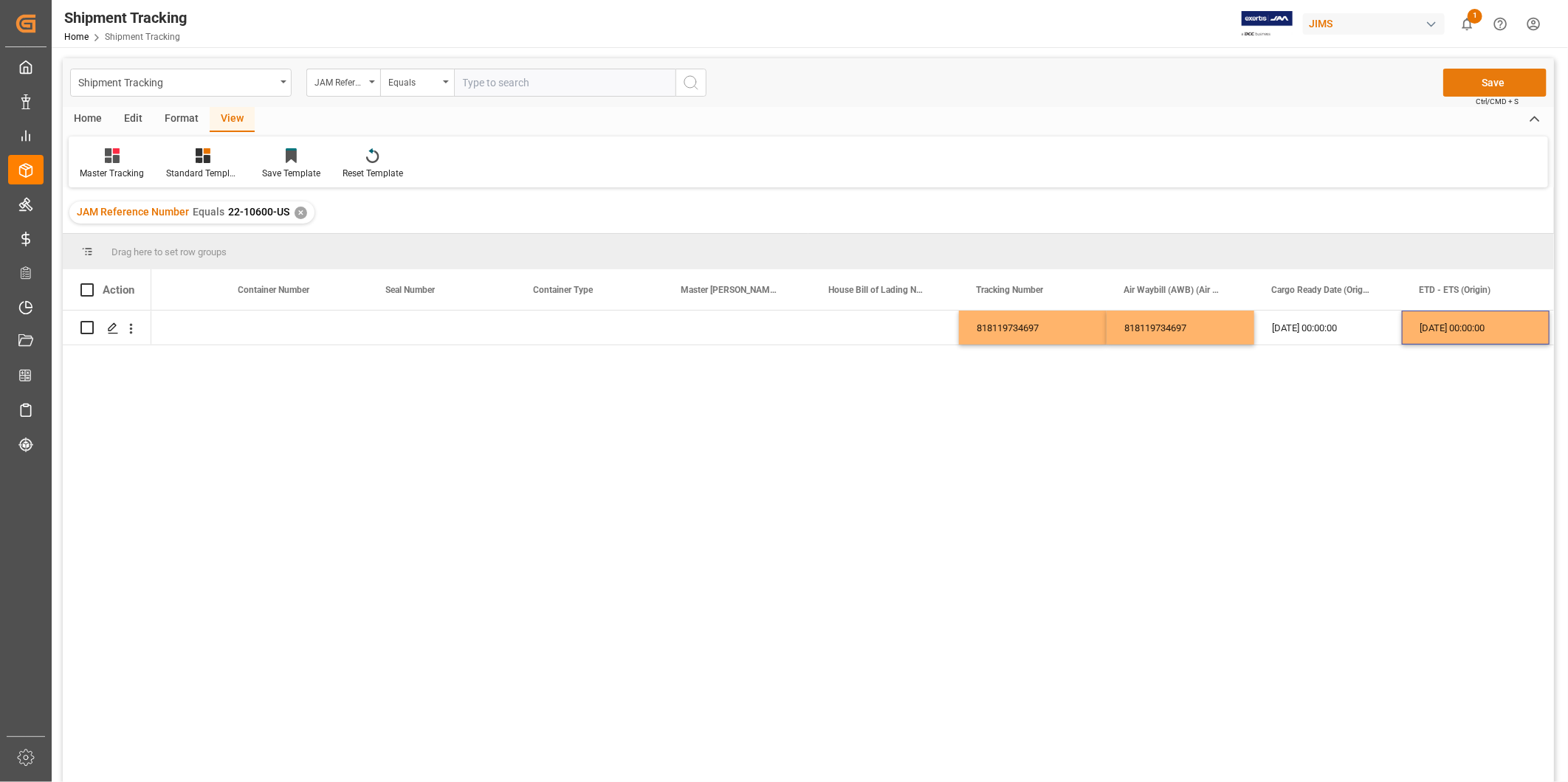
click at [1475, 84] on button "Save" at bounding box center [1495, 83] width 103 height 28
